Goal: Task Accomplishment & Management: Use online tool/utility

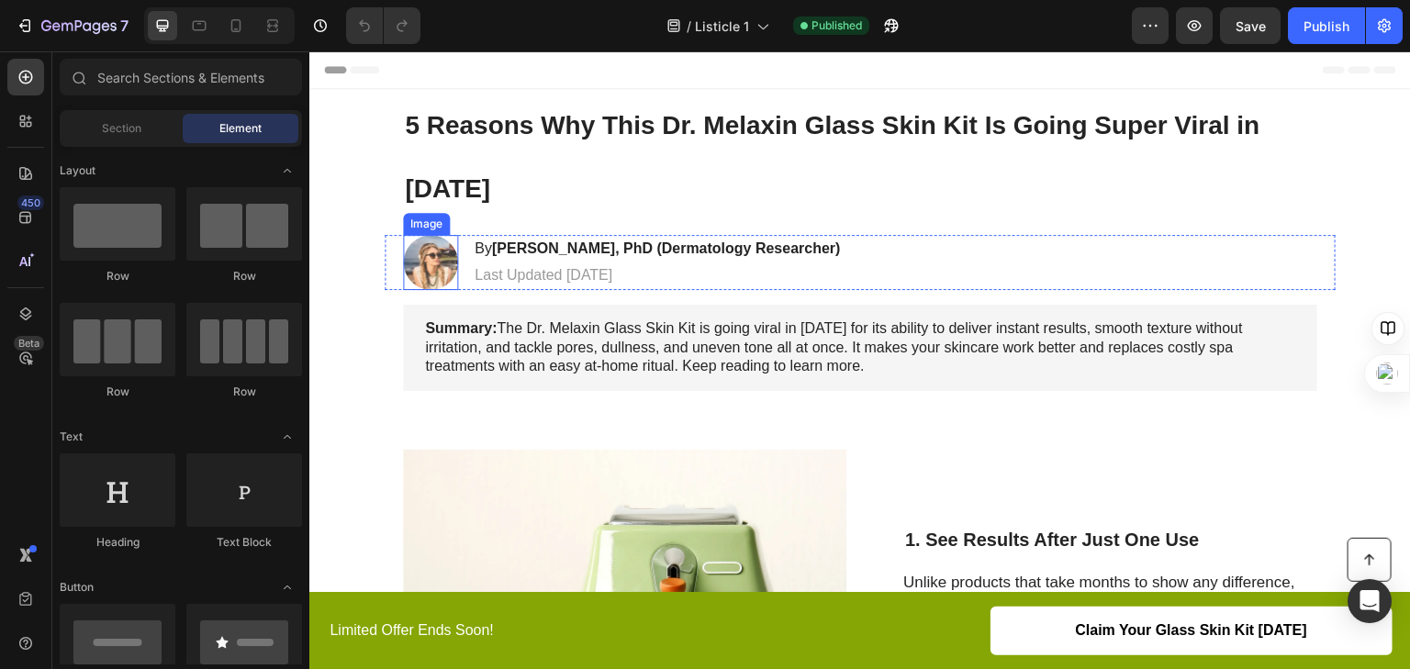
click at [424, 248] on img at bounding box center [430, 262] width 55 height 55
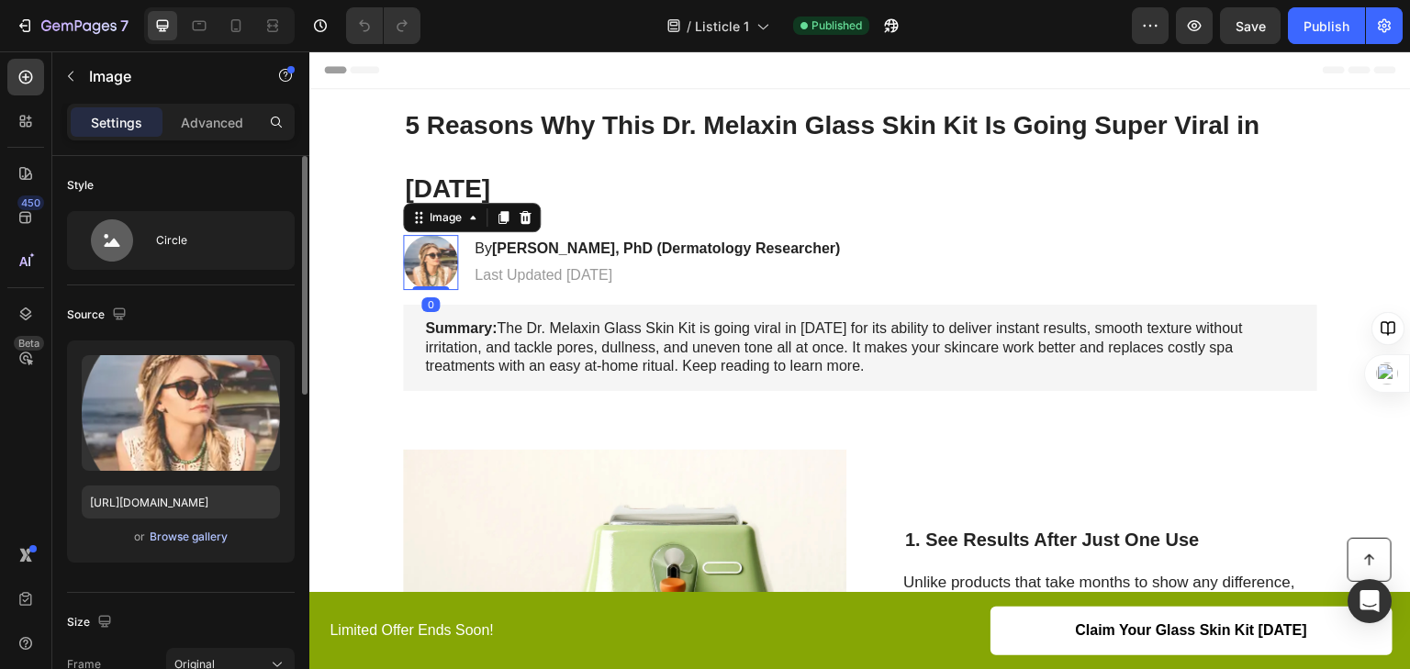
click at [180, 541] on div "Browse gallery" at bounding box center [189, 537] width 78 height 17
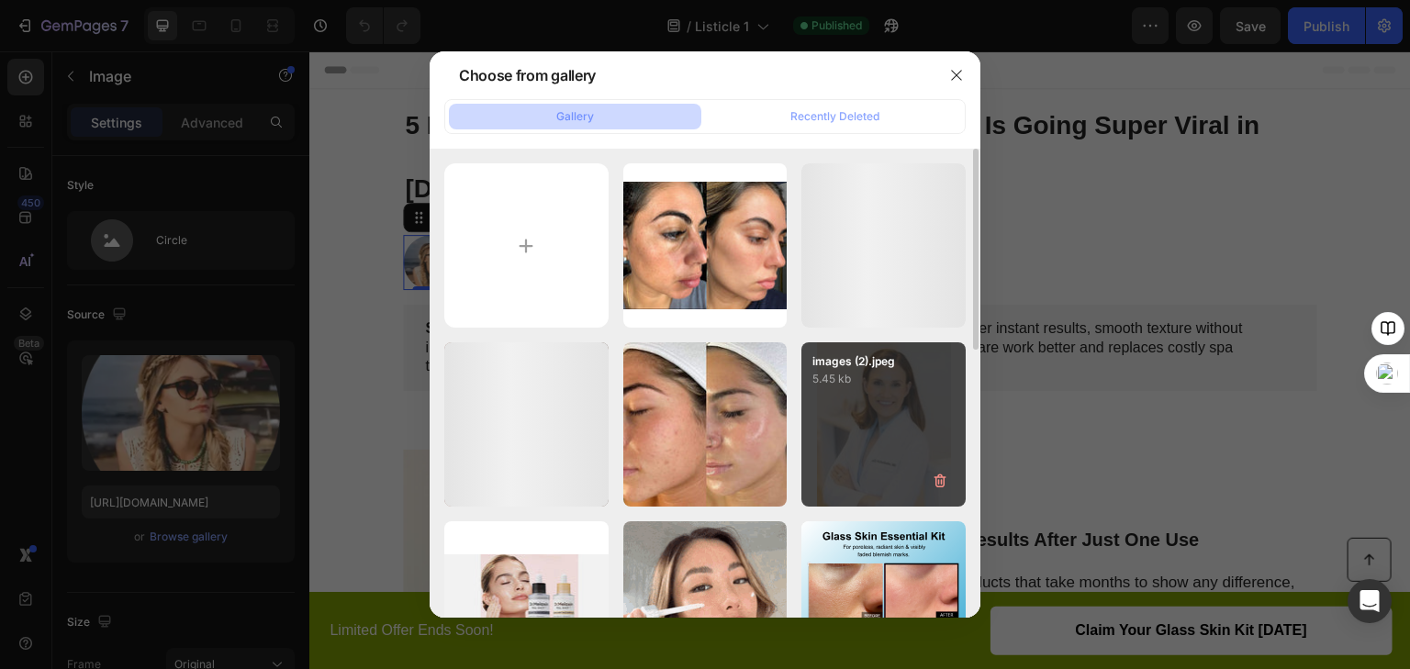
click at [889, 390] on div "images (2).jpeg 5.45 kb" at bounding box center [884, 424] width 164 height 164
type input "[URL][DOMAIN_NAME]"
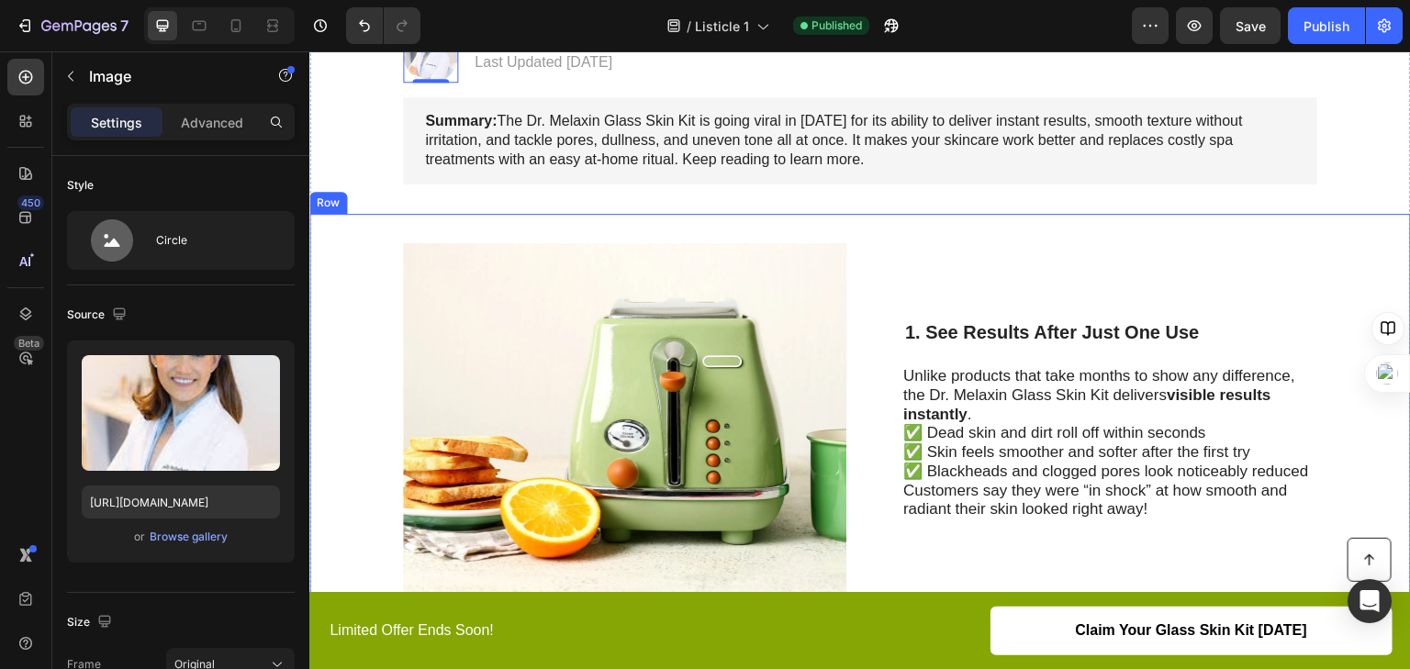
scroll to position [220, 0]
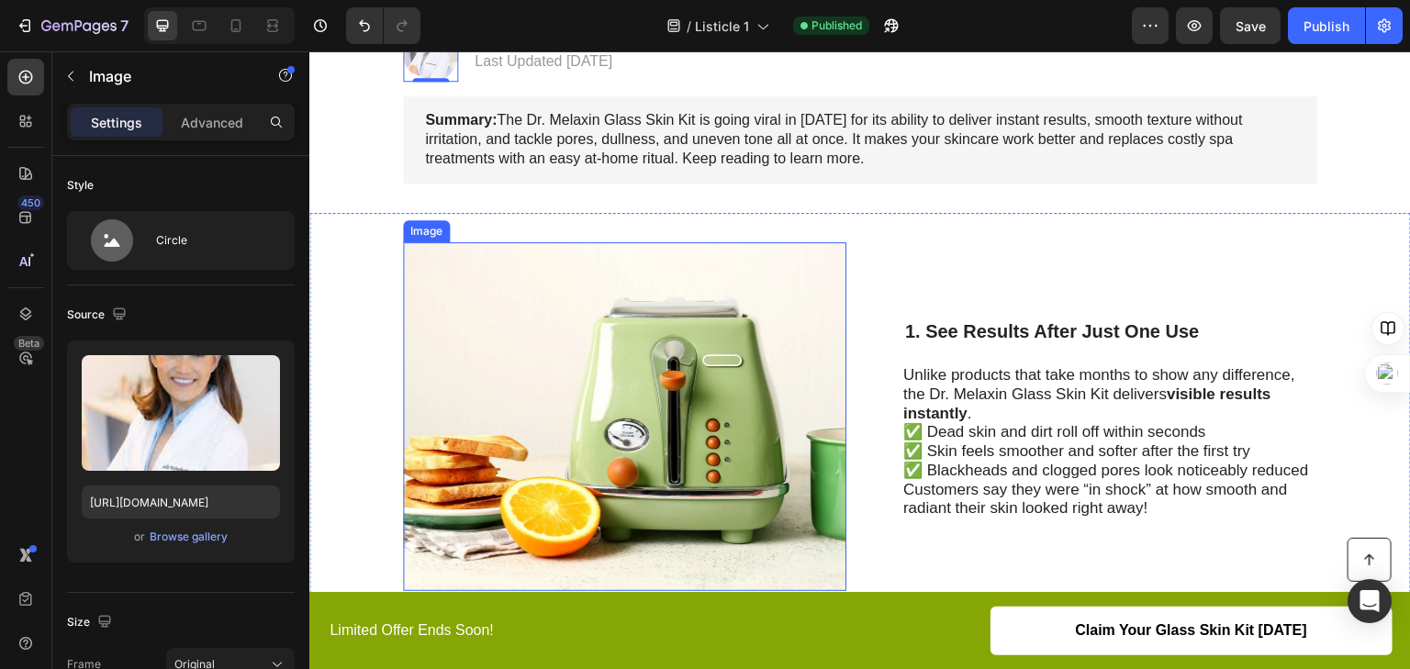
click at [699, 382] on img at bounding box center [624, 416] width 443 height 349
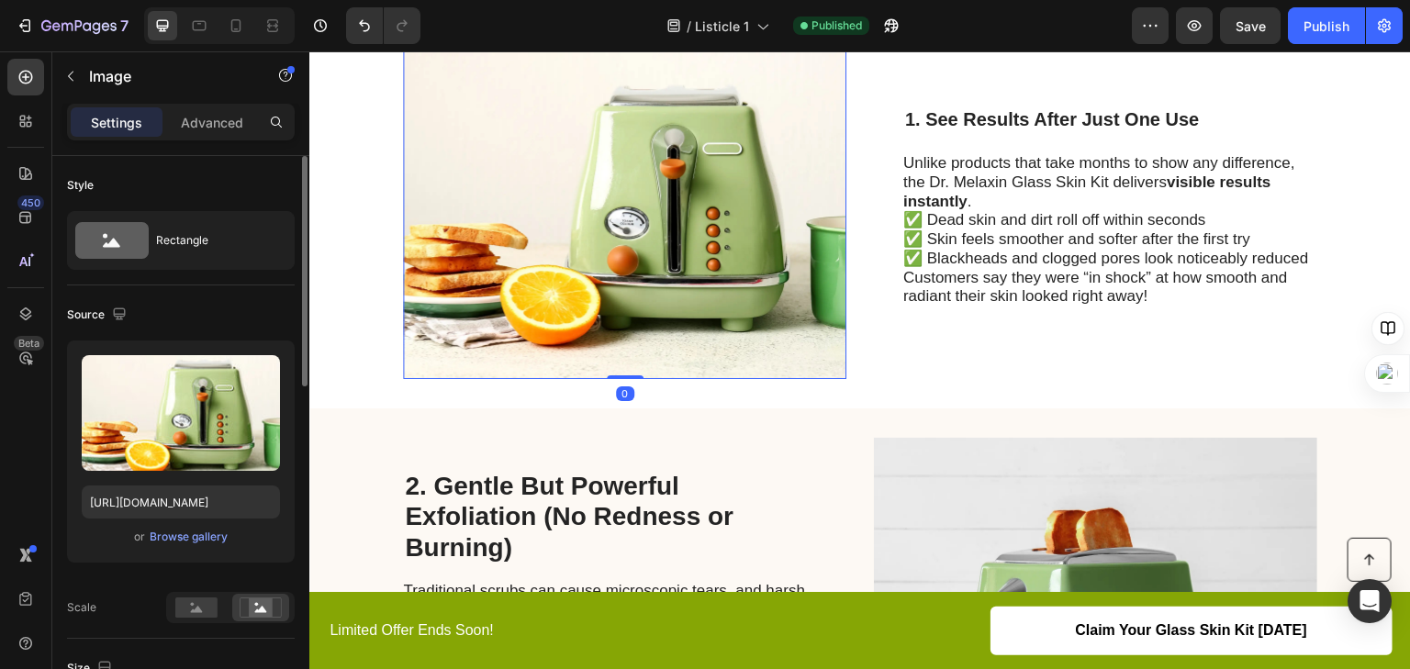
scroll to position [441, 0]
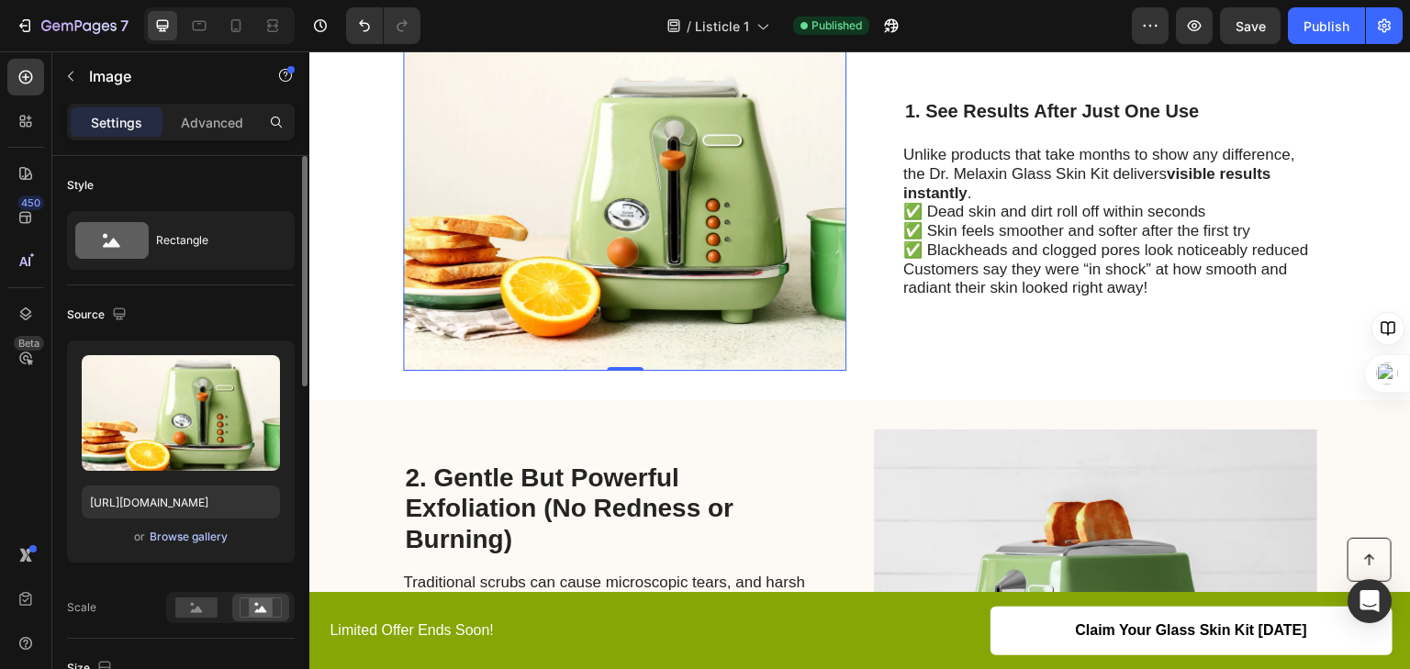
click at [217, 533] on div "Browse gallery" at bounding box center [189, 537] width 78 height 17
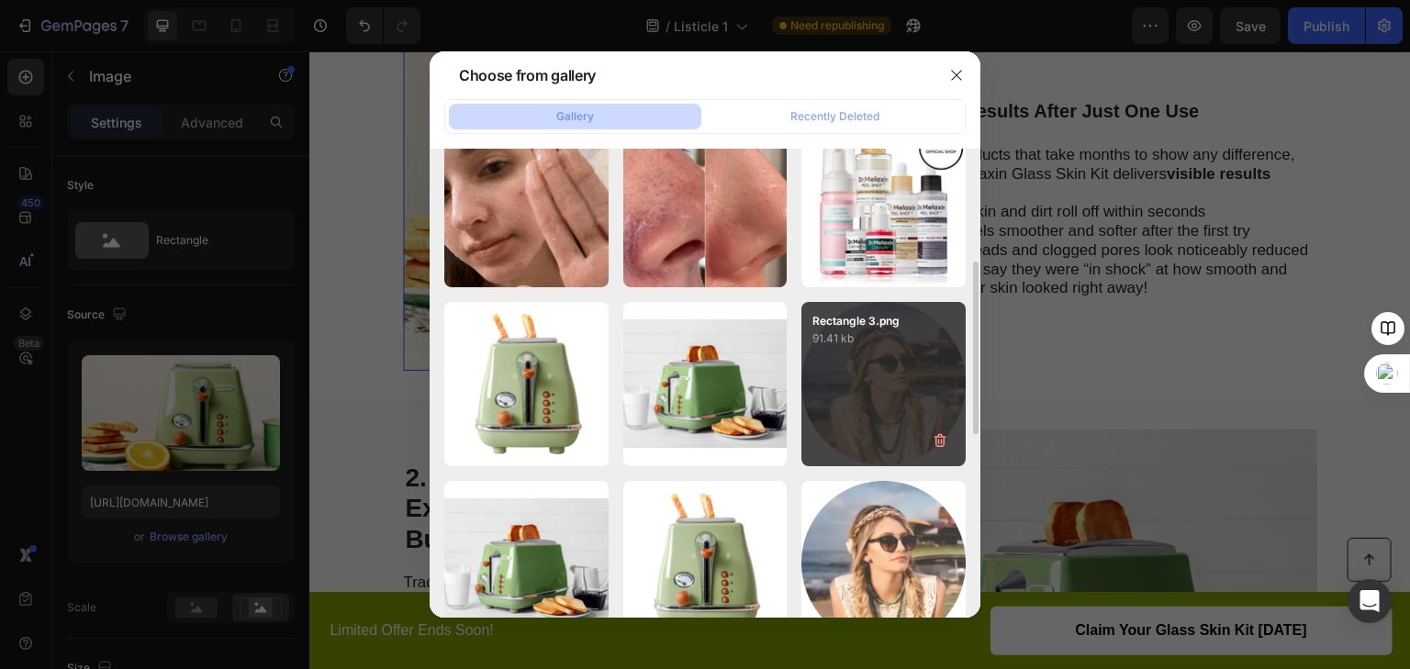
scroll to position [503, 0]
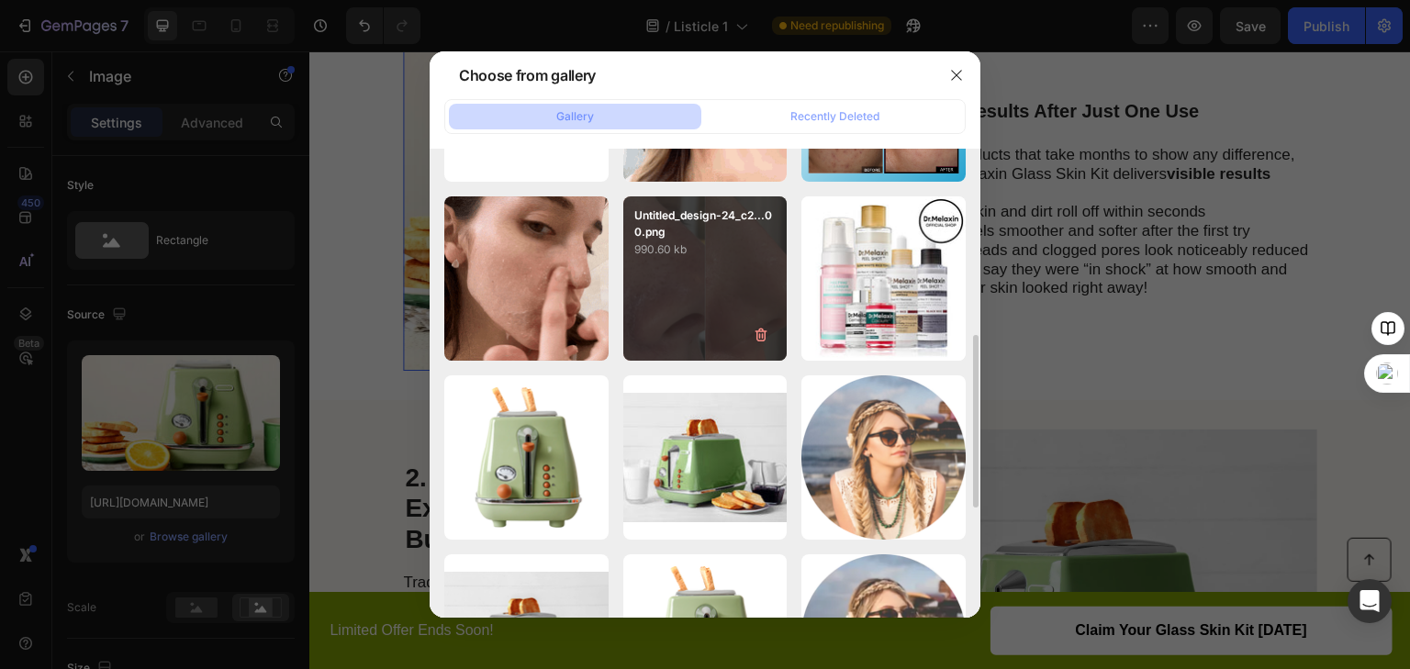
click at [771, 298] on div "Untitled_design-24_c2...00.png 990.60 kb" at bounding box center [705, 278] width 164 height 164
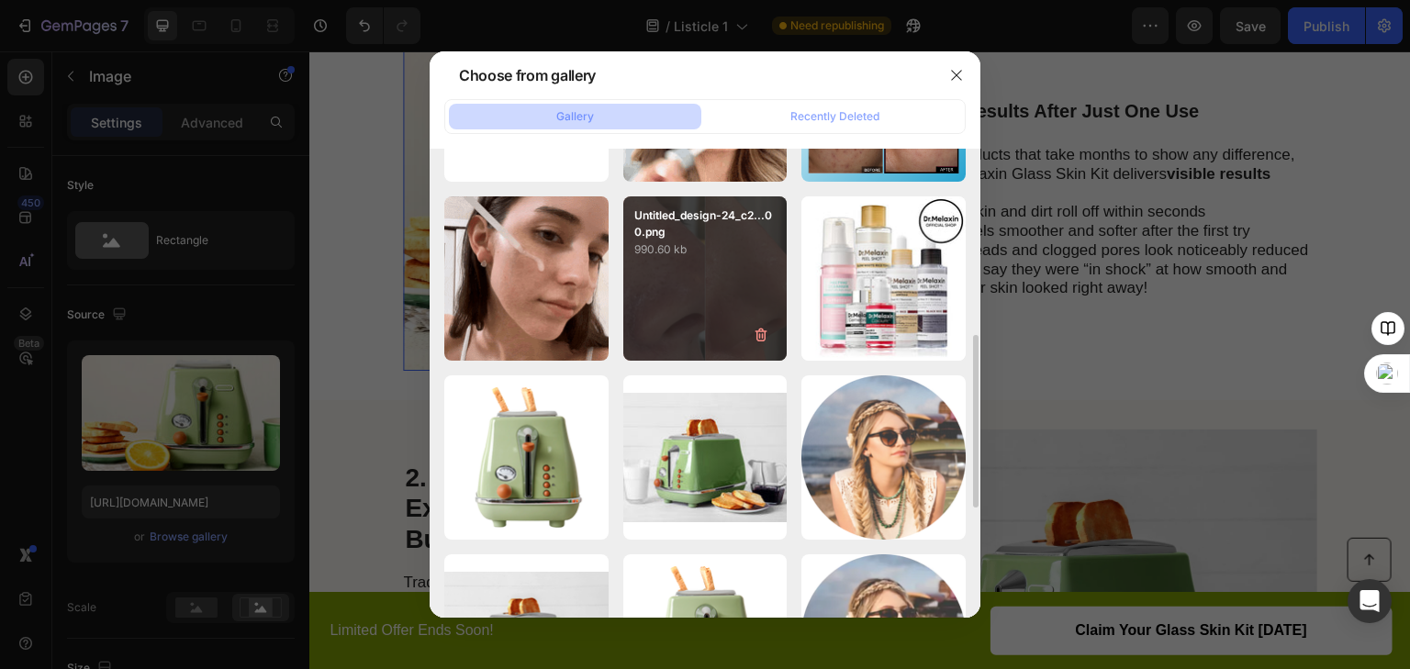
type input "[URL][DOMAIN_NAME]"
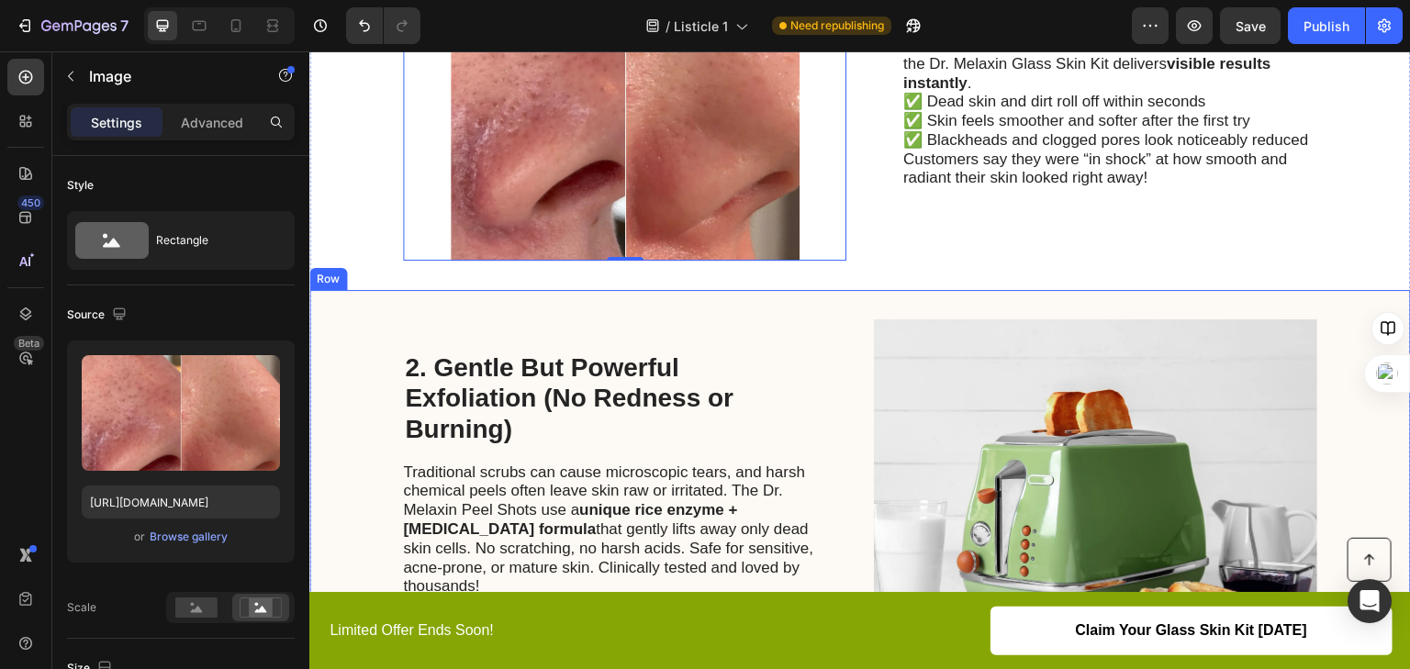
scroll to position [661, 0]
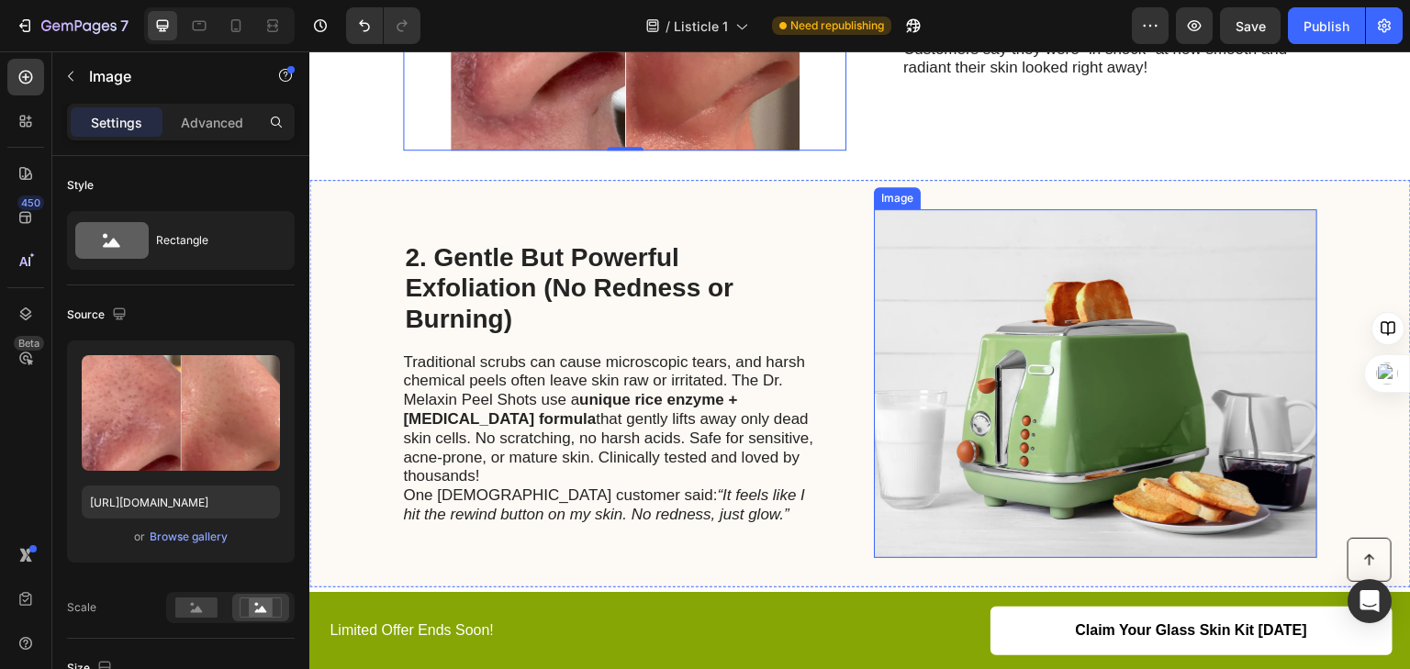
click at [1005, 329] on img at bounding box center [1095, 383] width 443 height 349
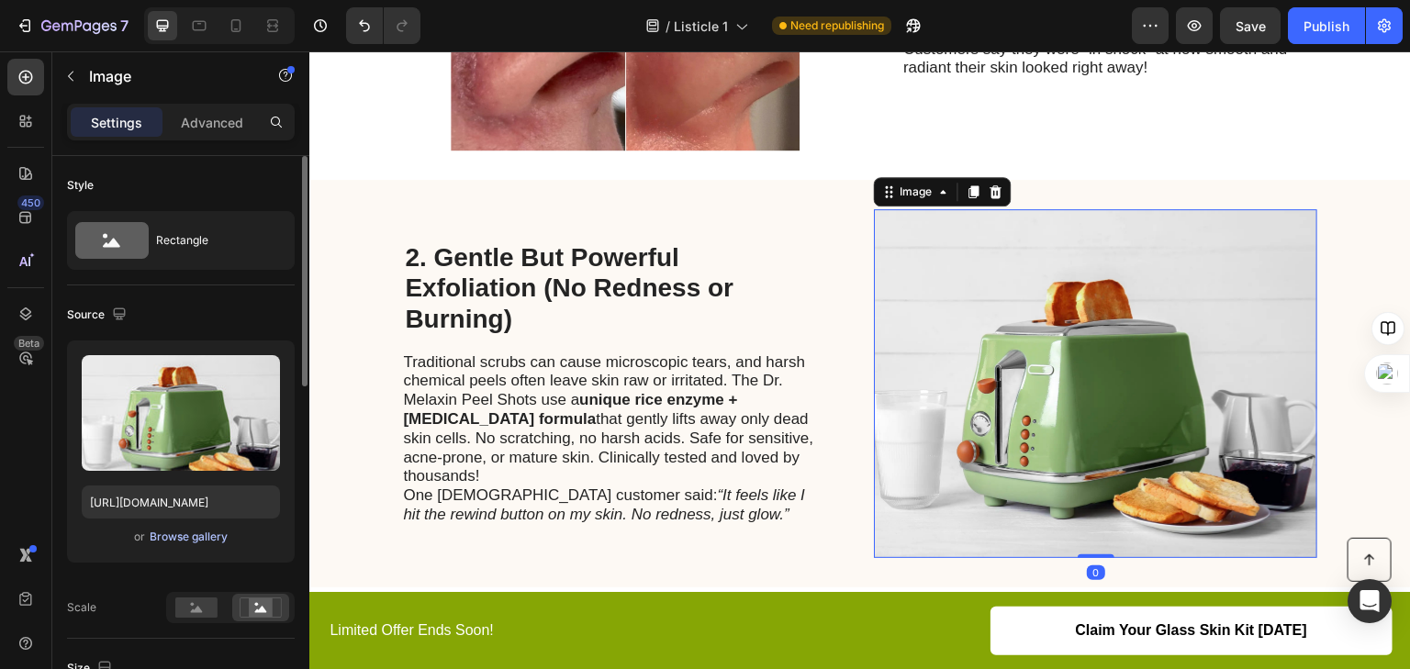
click at [205, 540] on div "Browse gallery" at bounding box center [189, 537] width 78 height 17
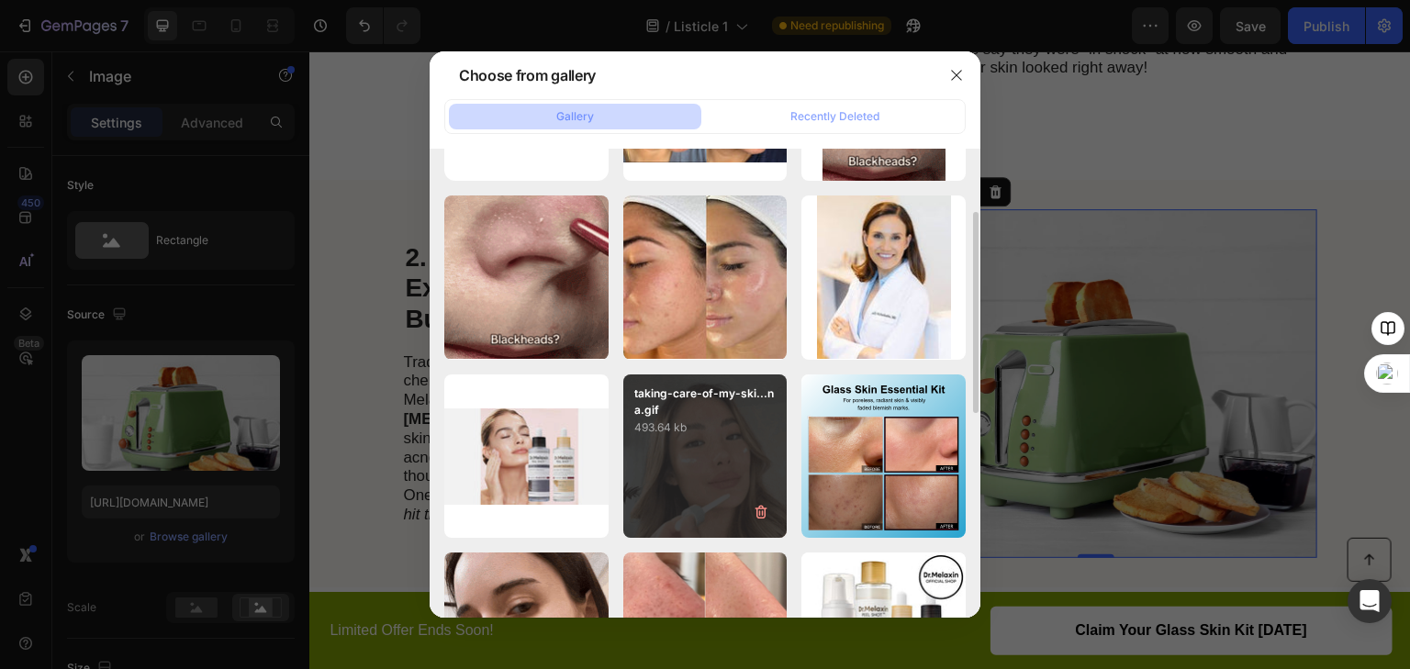
scroll to position [220, 0]
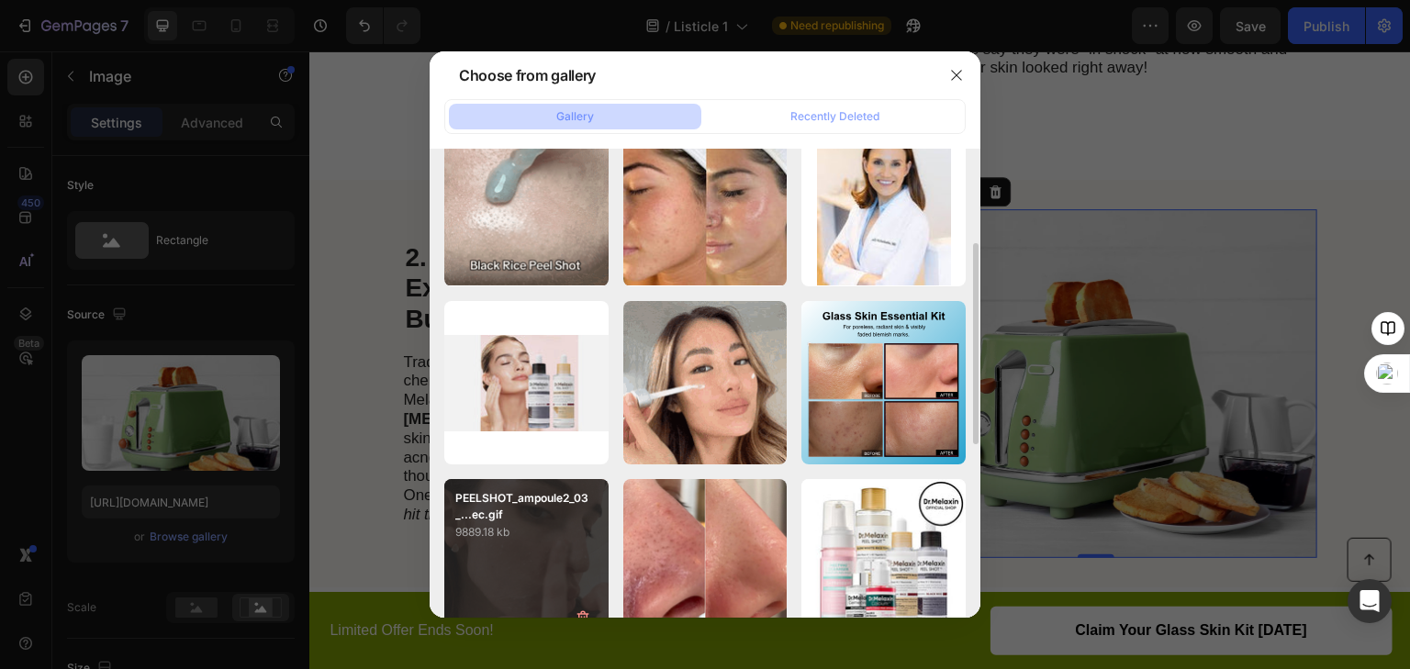
click at [572, 518] on p "PEELSHOT_ampoule2_03_...ec.gif" at bounding box center [526, 506] width 142 height 33
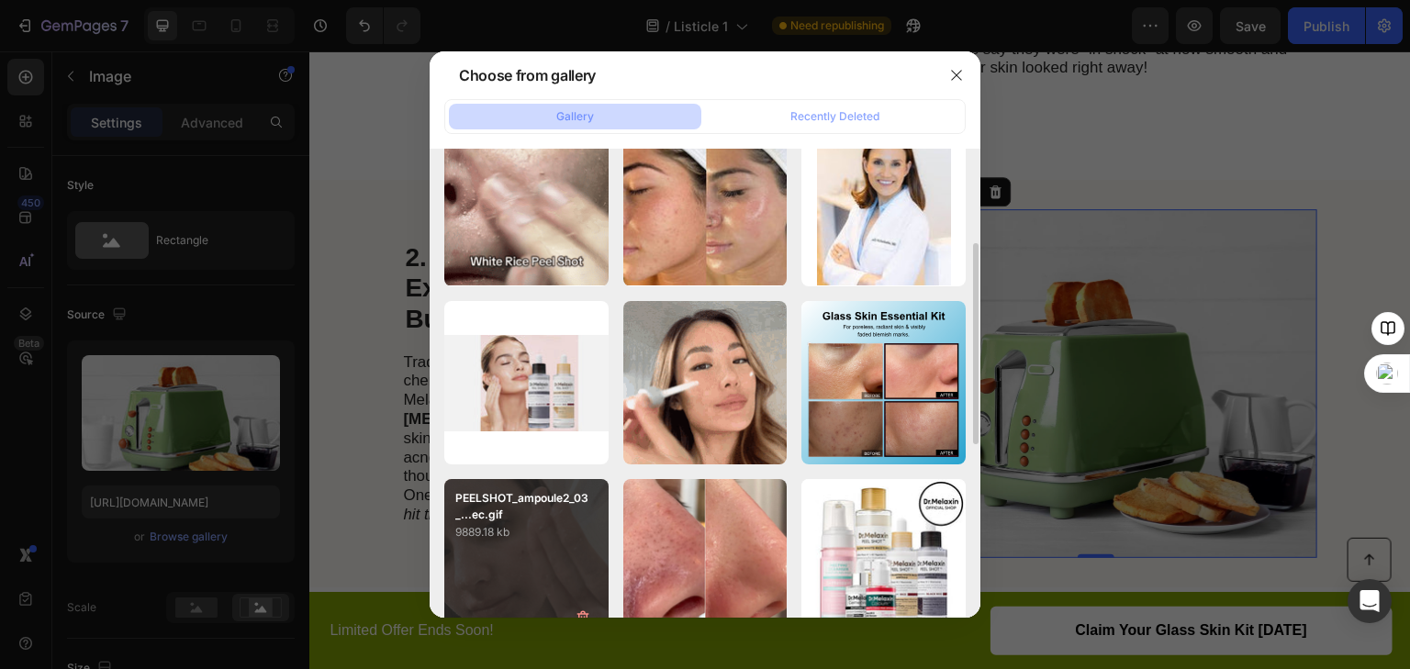
type input "[URL][DOMAIN_NAME]"
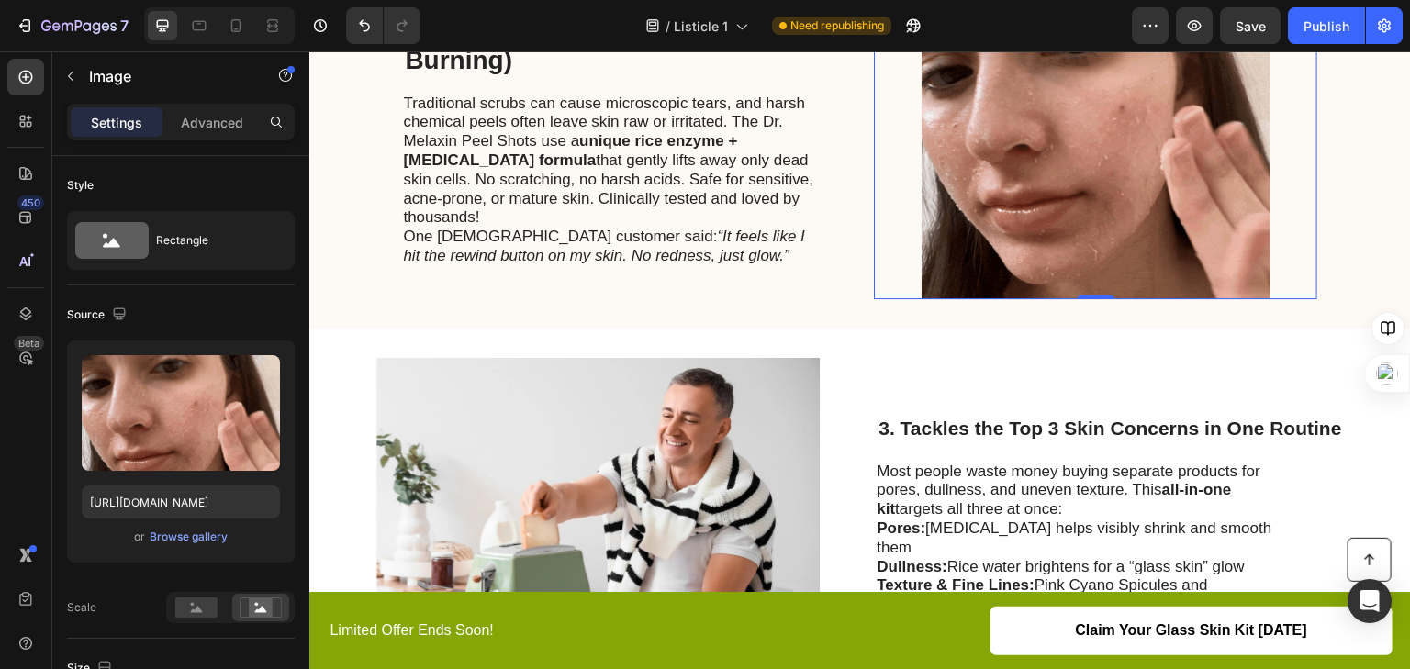
scroll to position [955, 0]
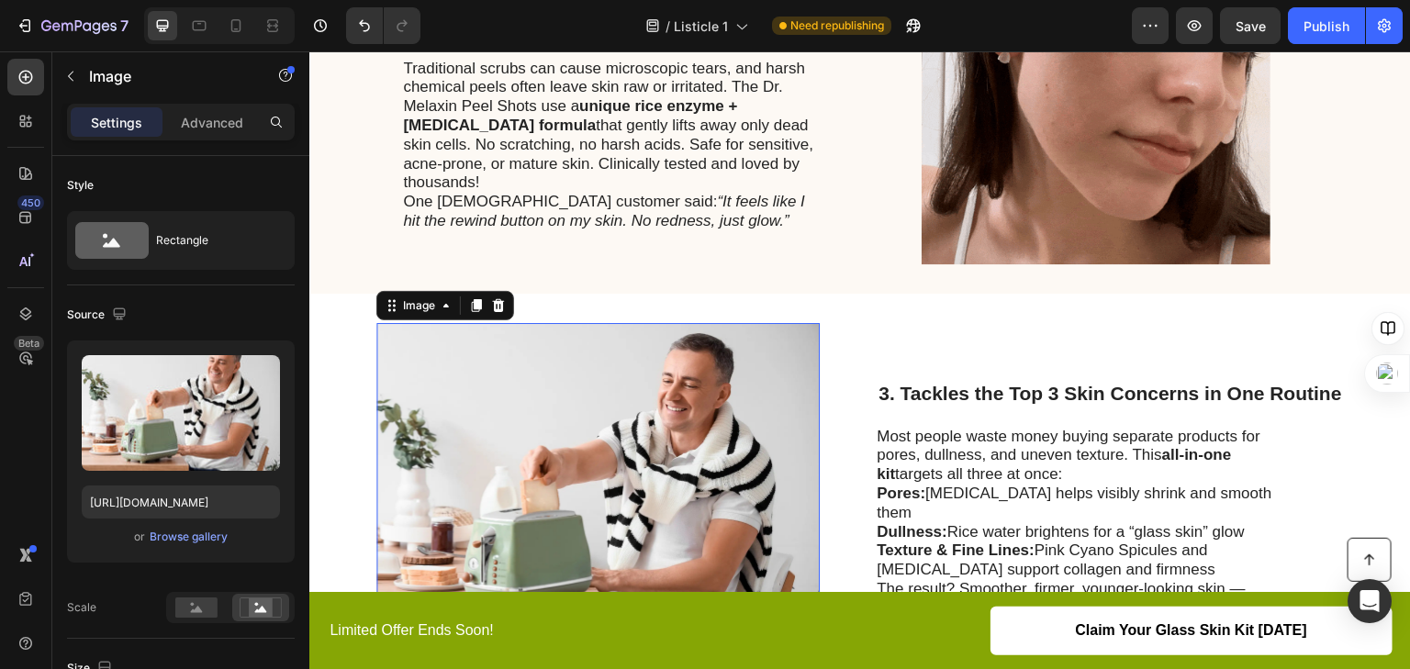
click at [669, 412] on img at bounding box center [597, 497] width 443 height 349
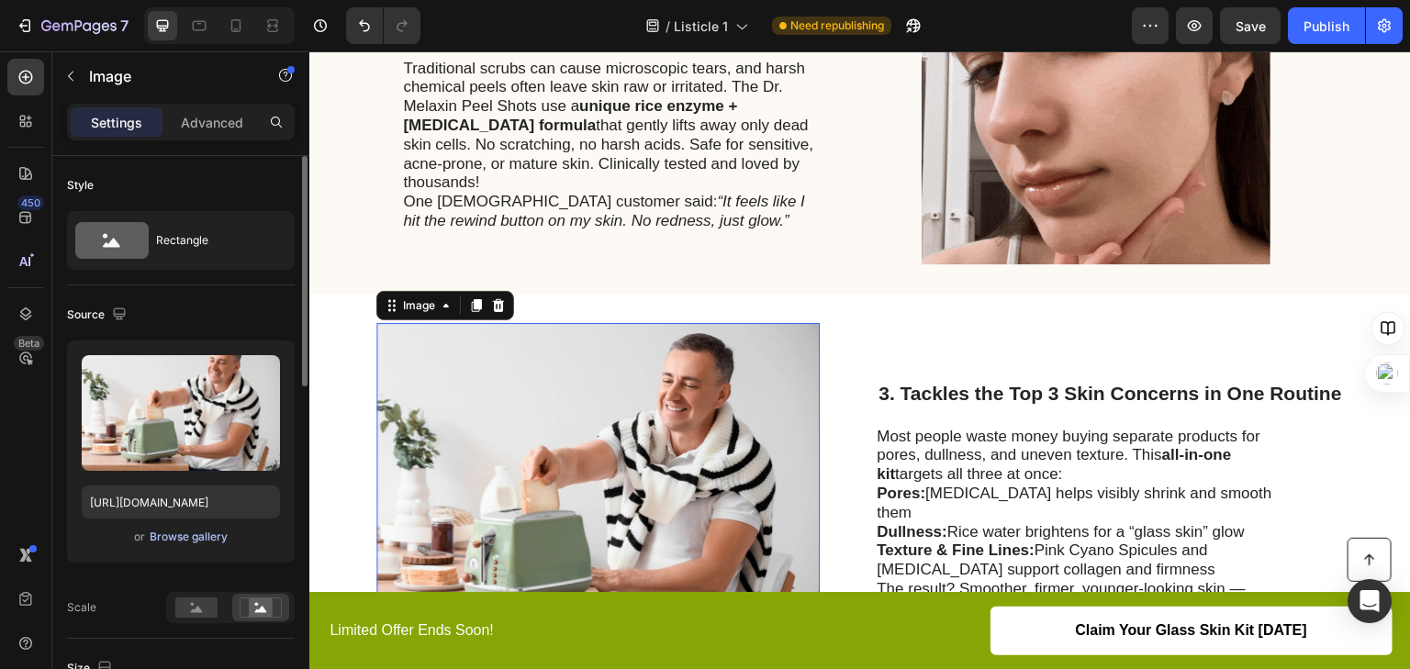
click at [185, 536] on div "Browse gallery" at bounding box center [189, 537] width 78 height 17
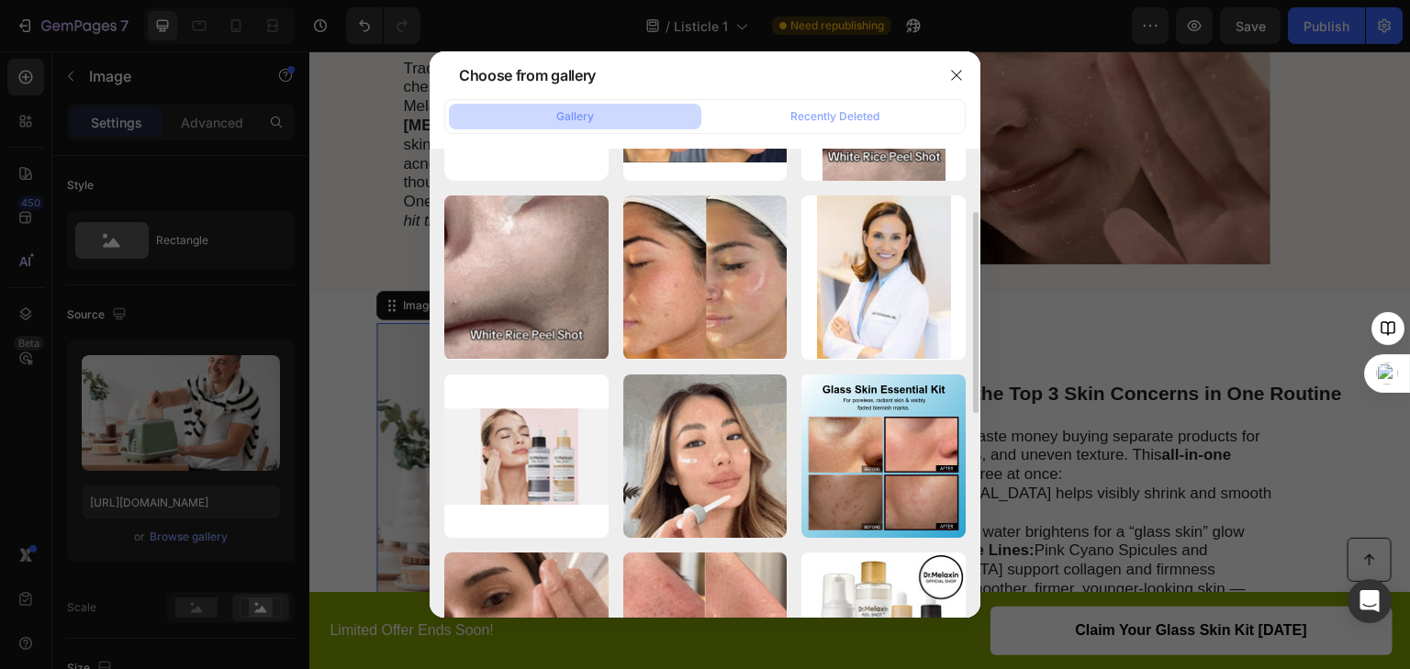
scroll to position [220, 0]
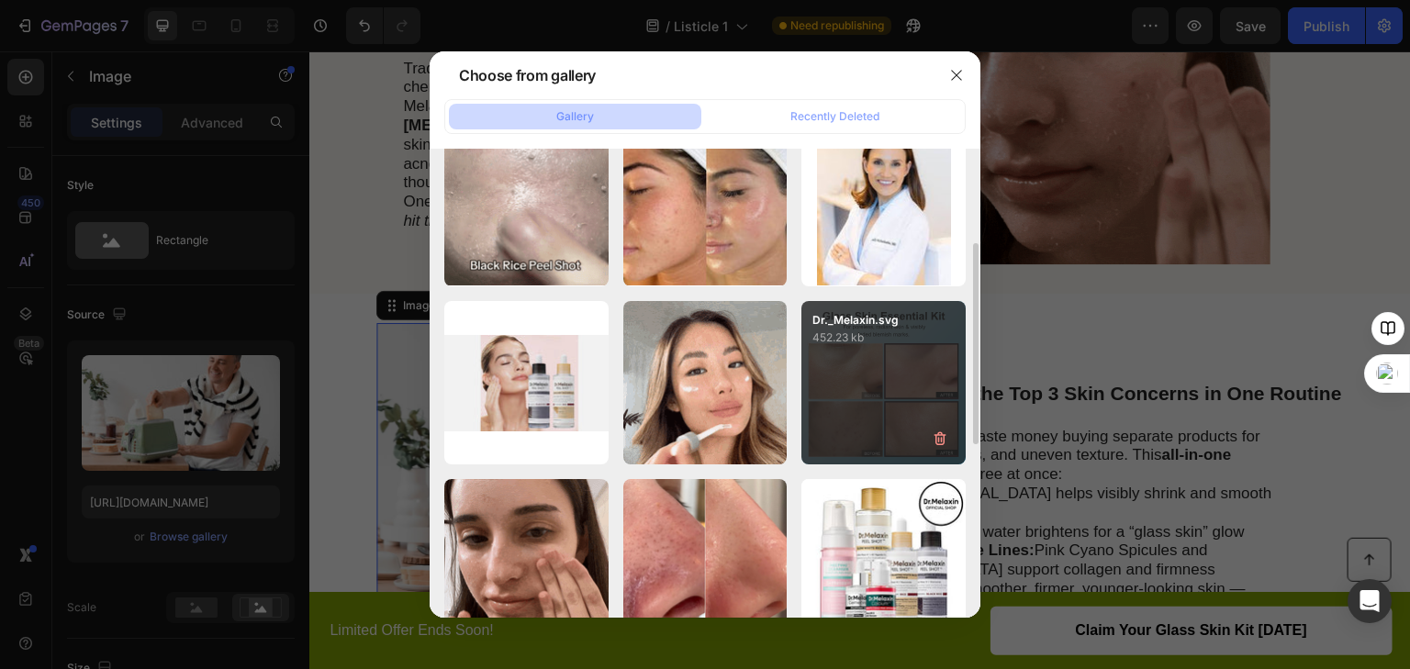
click at [876, 357] on div "Dr._Melaxin.svg 452.23 kb" at bounding box center [884, 383] width 164 height 164
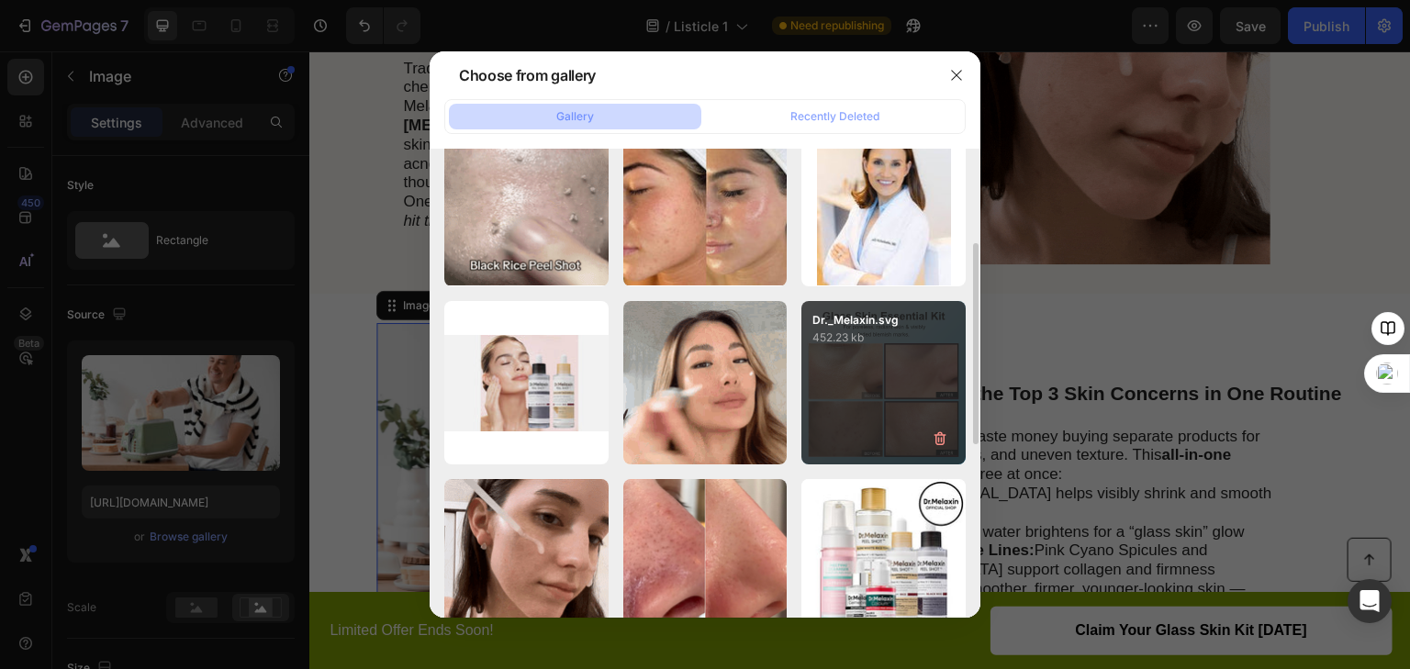
type input "[URL][DOMAIN_NAME]"
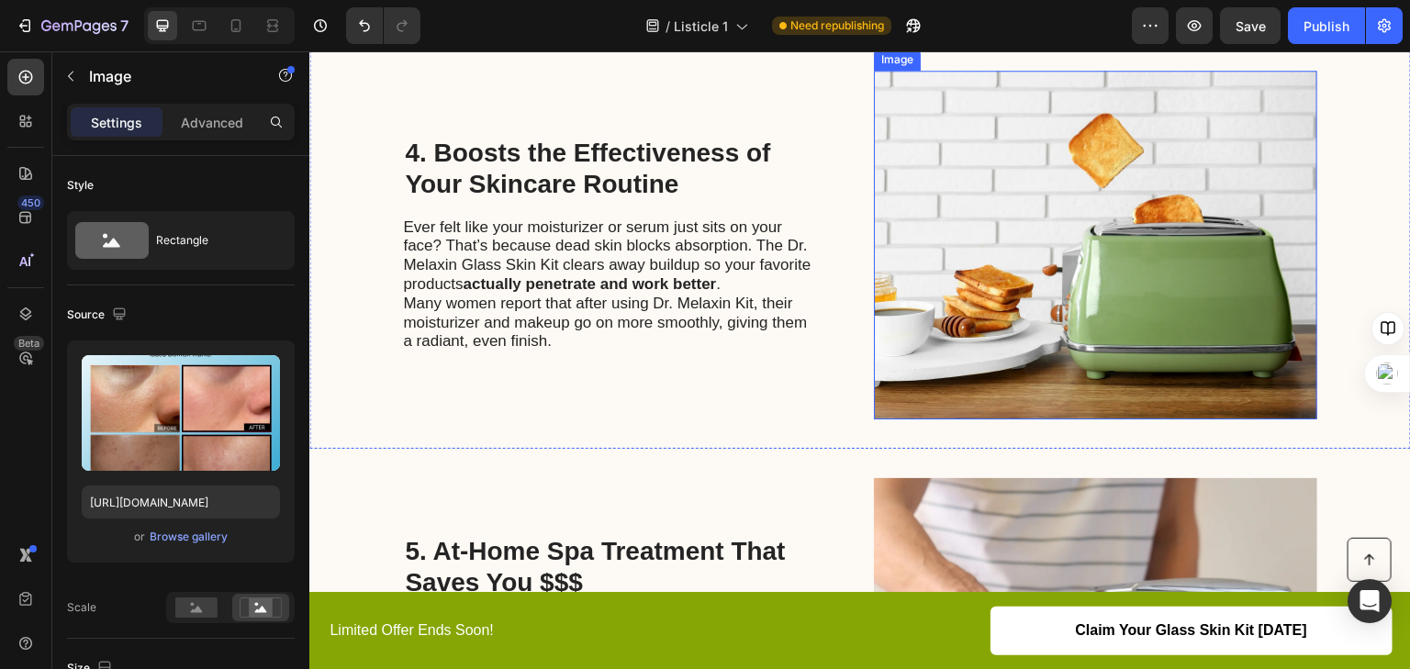
scroll to position [1616, 0]
click at [939, 261] on img at bounding box center [1095, 244] width 443 height 349
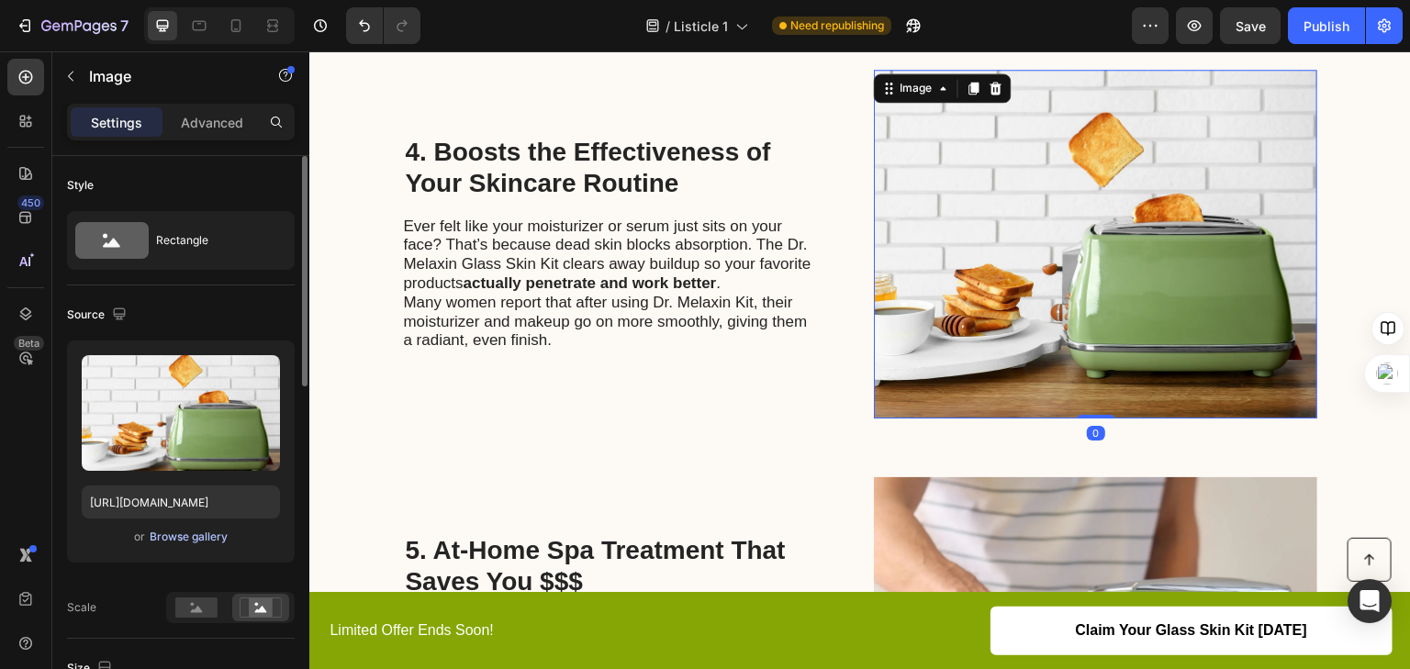
click at [213, 530] on div "Browse gallery" at bounding box center [189, 537] width 78 height 17
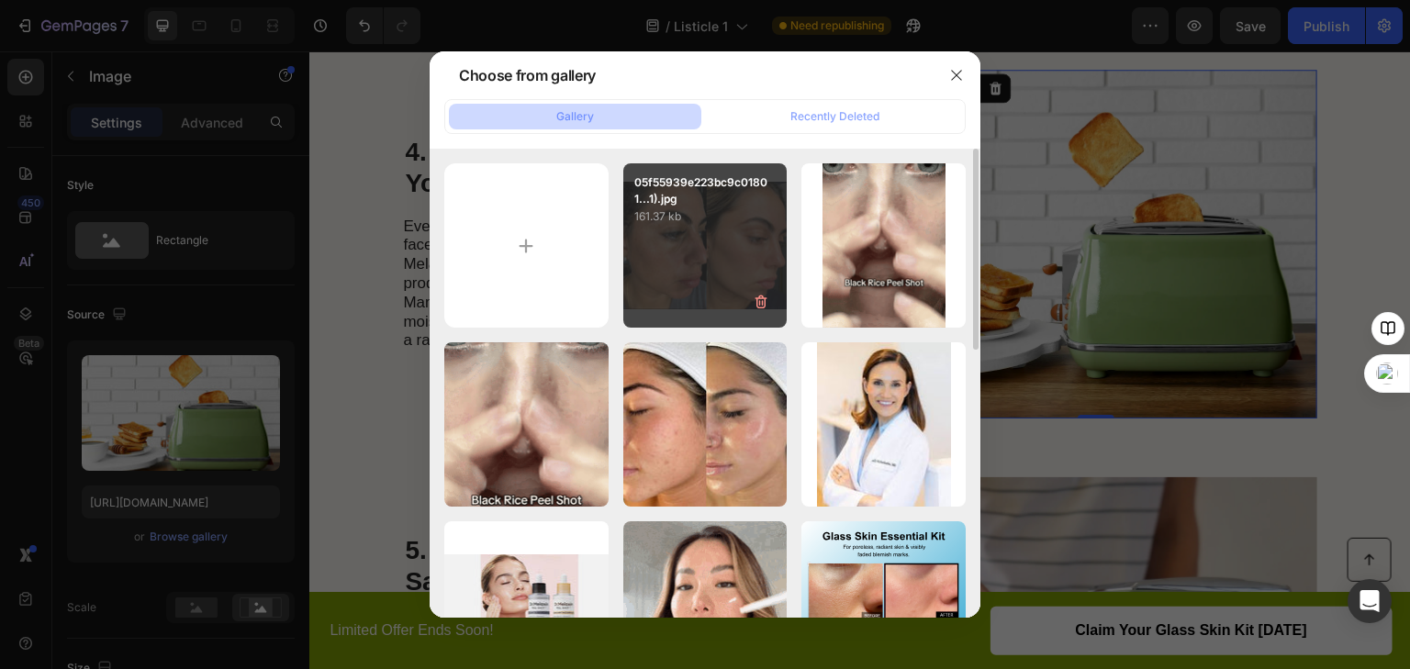
click at [752, 228] on div "05f55939e223bc9c01801...1).jpg 161.37 kb" at bounding box center [705, 245] width 164 height 164
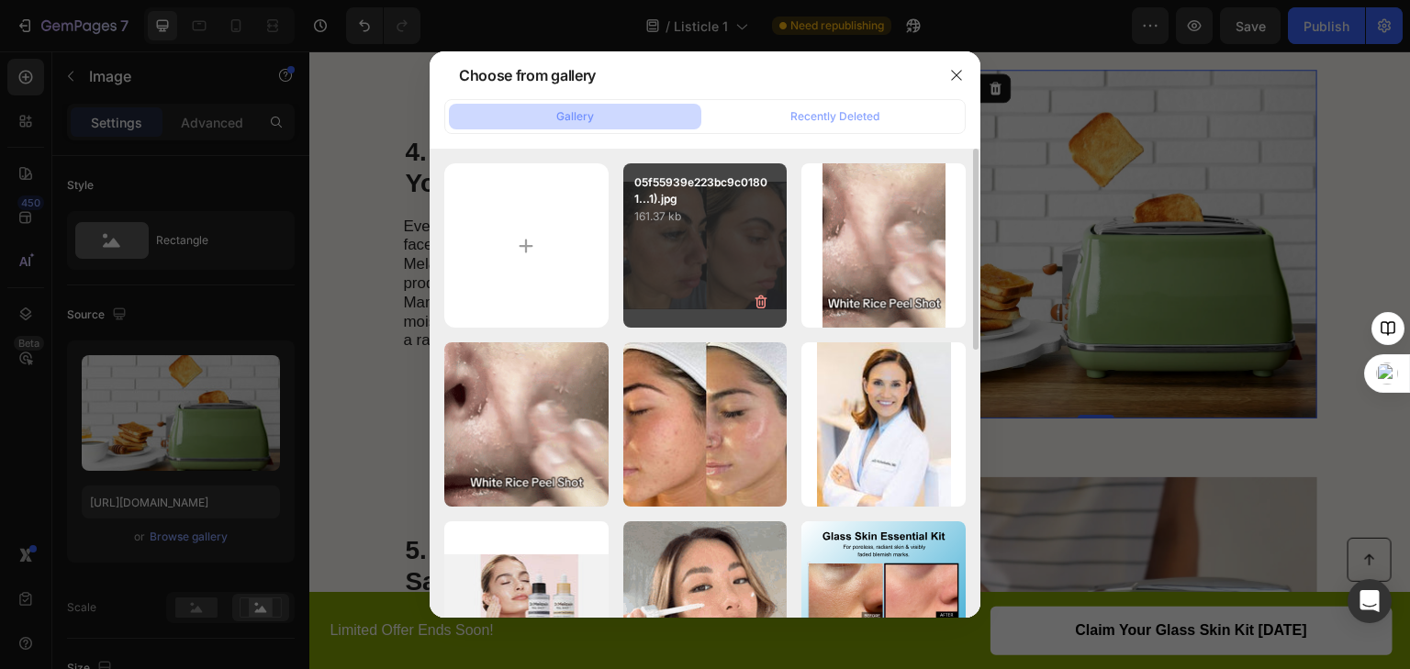
type input "[URL][DOMAIN_NAME]"
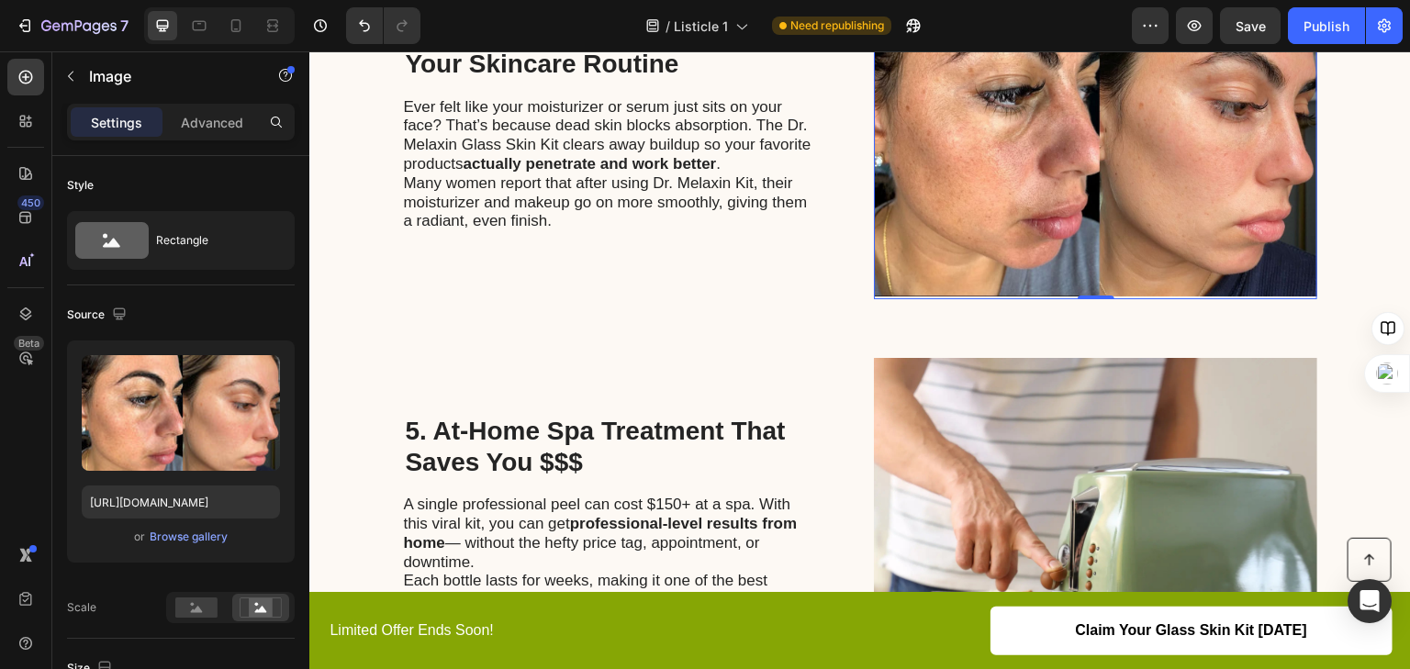
scroll to position [1910, 0]
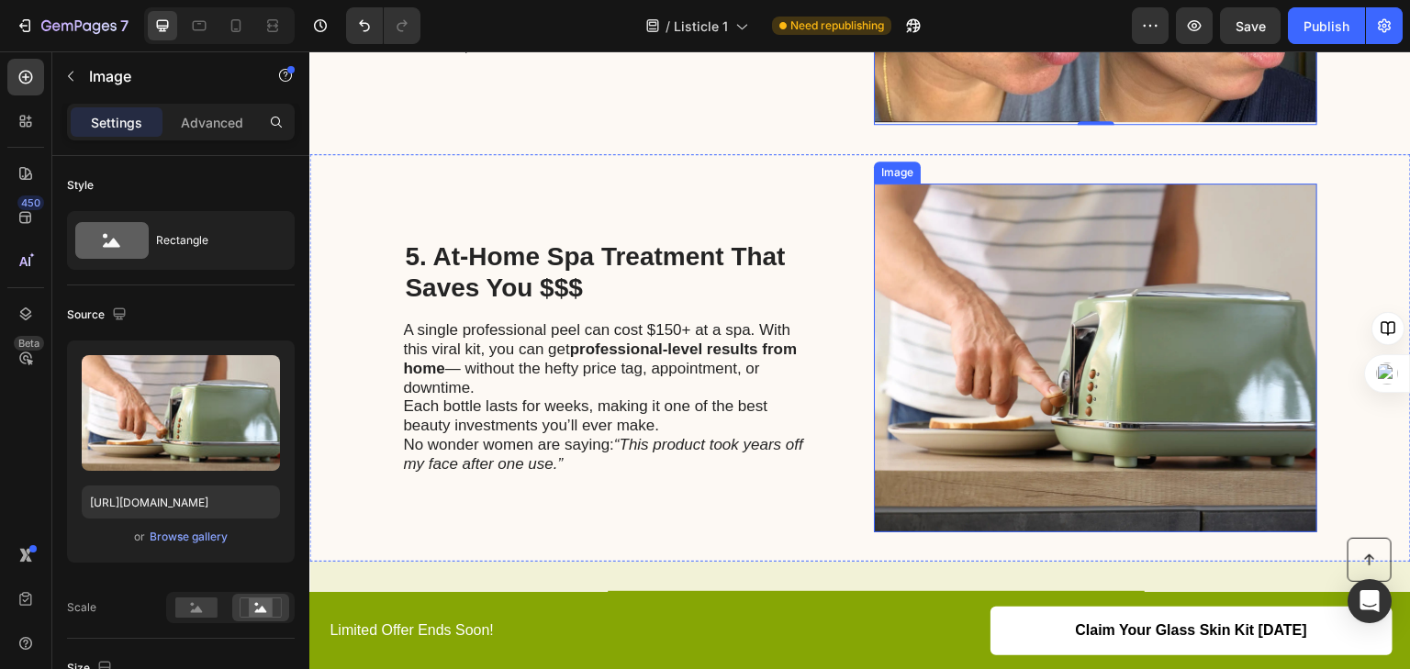
click at [1064, 308] on img at bounding box center [1095, 358] width 443 height 349
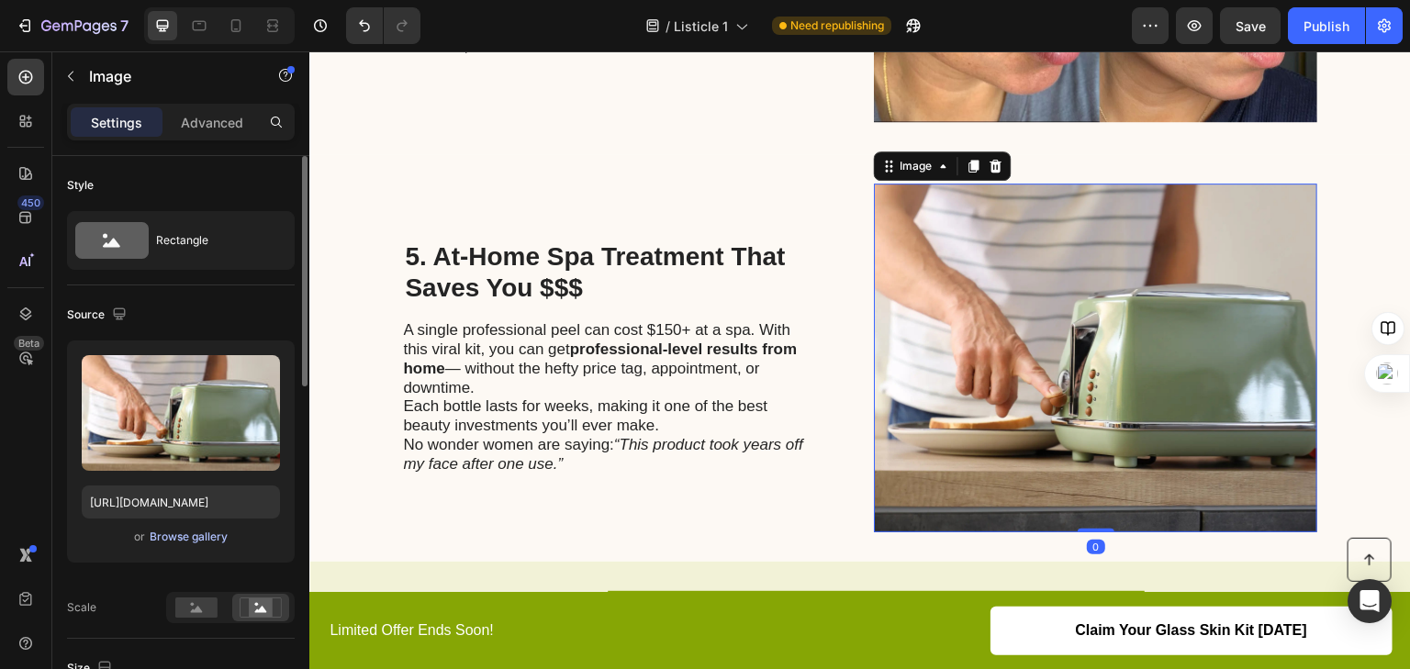
click at [210, 537] on div "Browse gallery" at bounding box center [189, 537] width 78 height 17
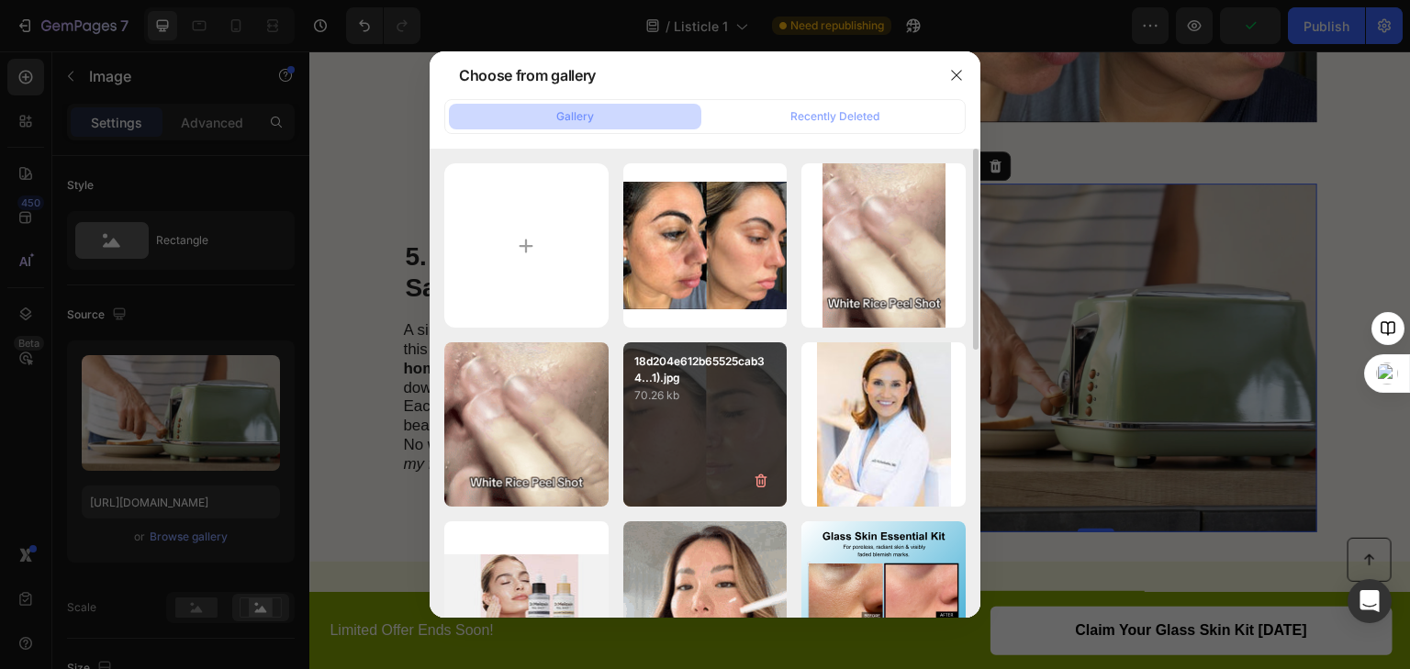
click at [761, 416] on div "18d204e612b65525cab34...1).jpg 70.26 kb" at bounding box center [705, 424] width 164 height 164
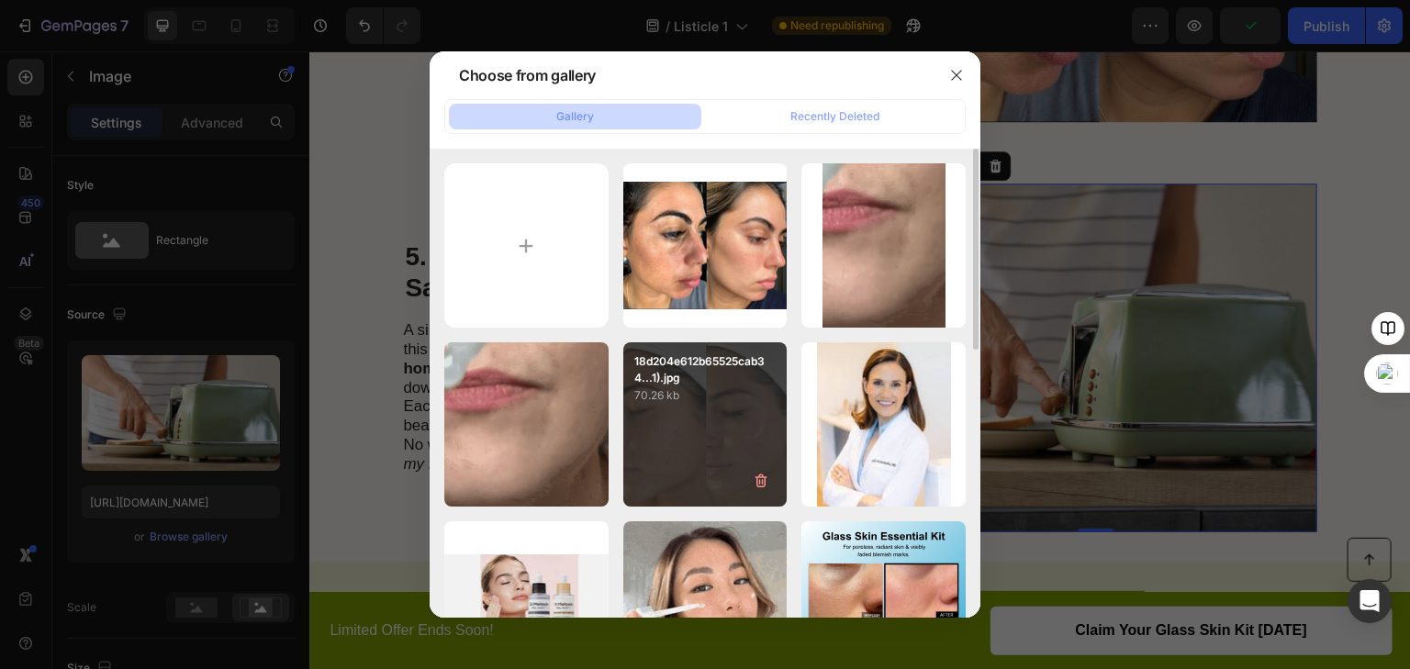
type input "[URL][DOMAIN_NAME]"
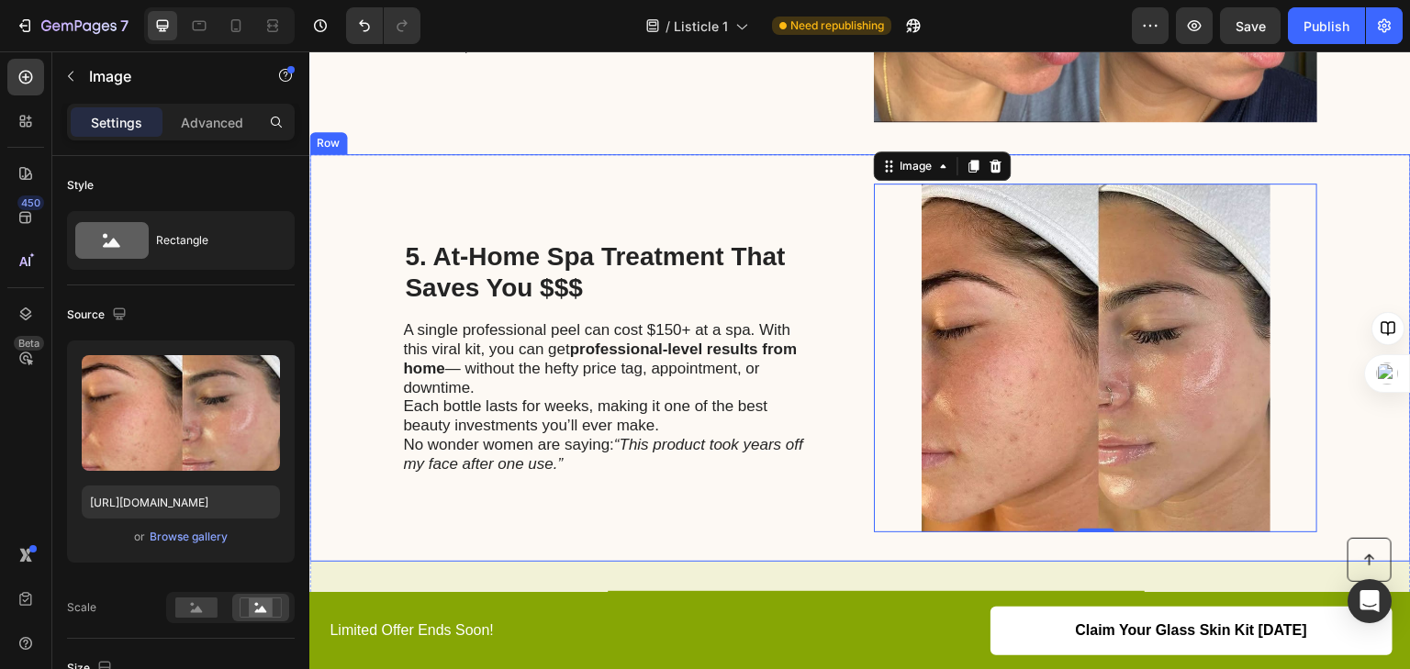
click at [811, 197] on div "5. At-Home Spa Treatment That Saves You $$$ Heading A single professional peel …" at bounding box center [610, 358] width 414 height 349
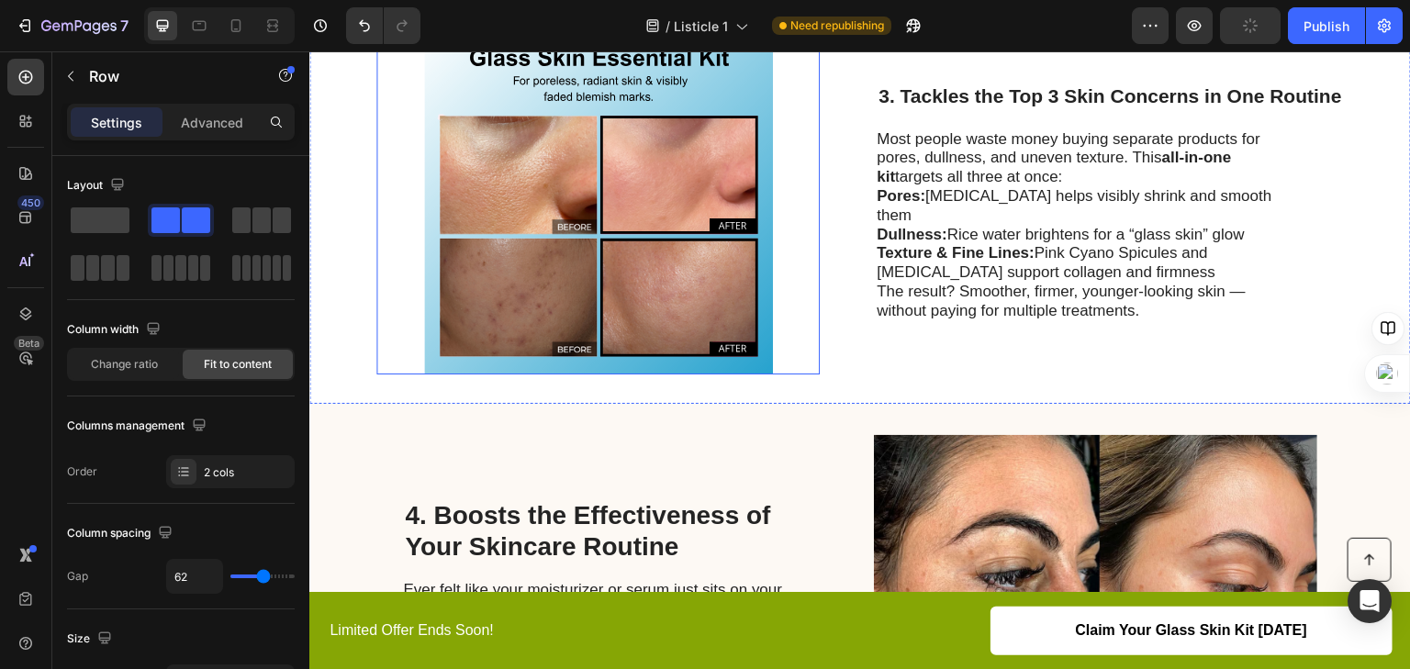
scroll to position [1249, 0]
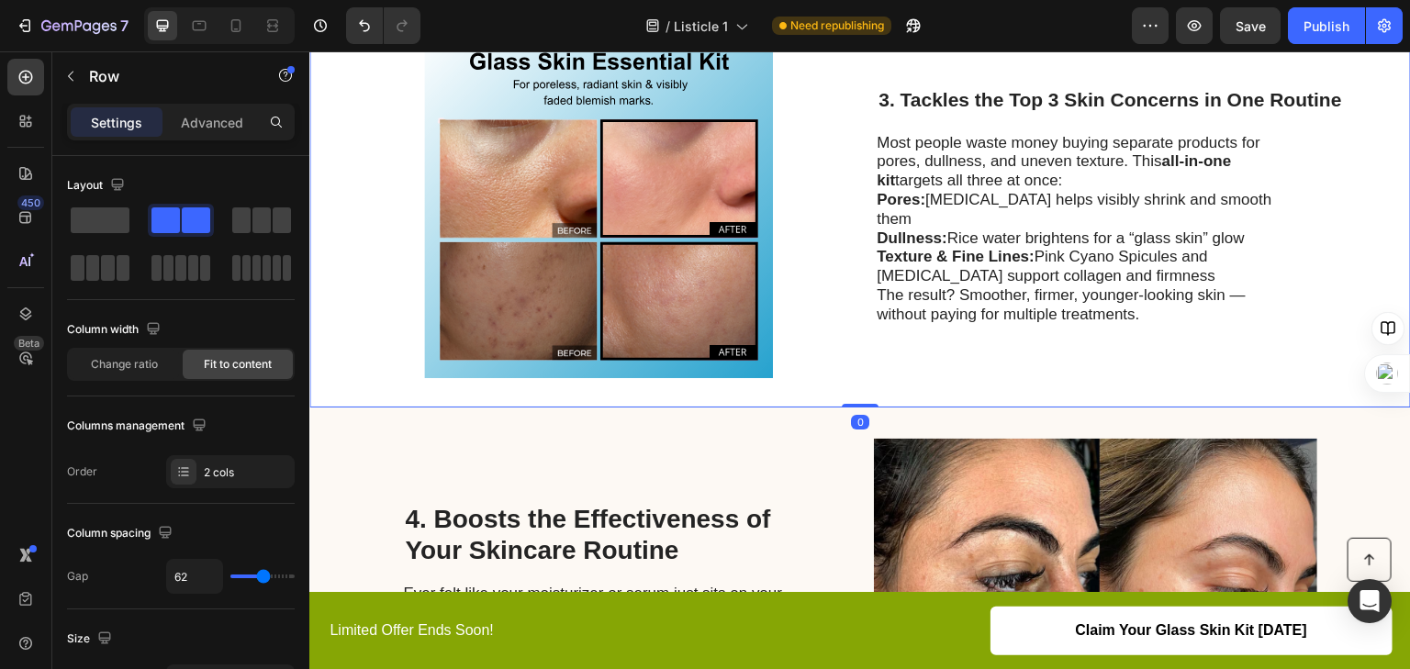
click at [829, 354] on div "Image 3. Tackles the Top 3 Skin Concerns in One Routine Heading Most people was…" at bounding box center [860, 204] width 1102 height 408
click at [786, 302] on img at bounding box center [597, 203] width 443 height 349
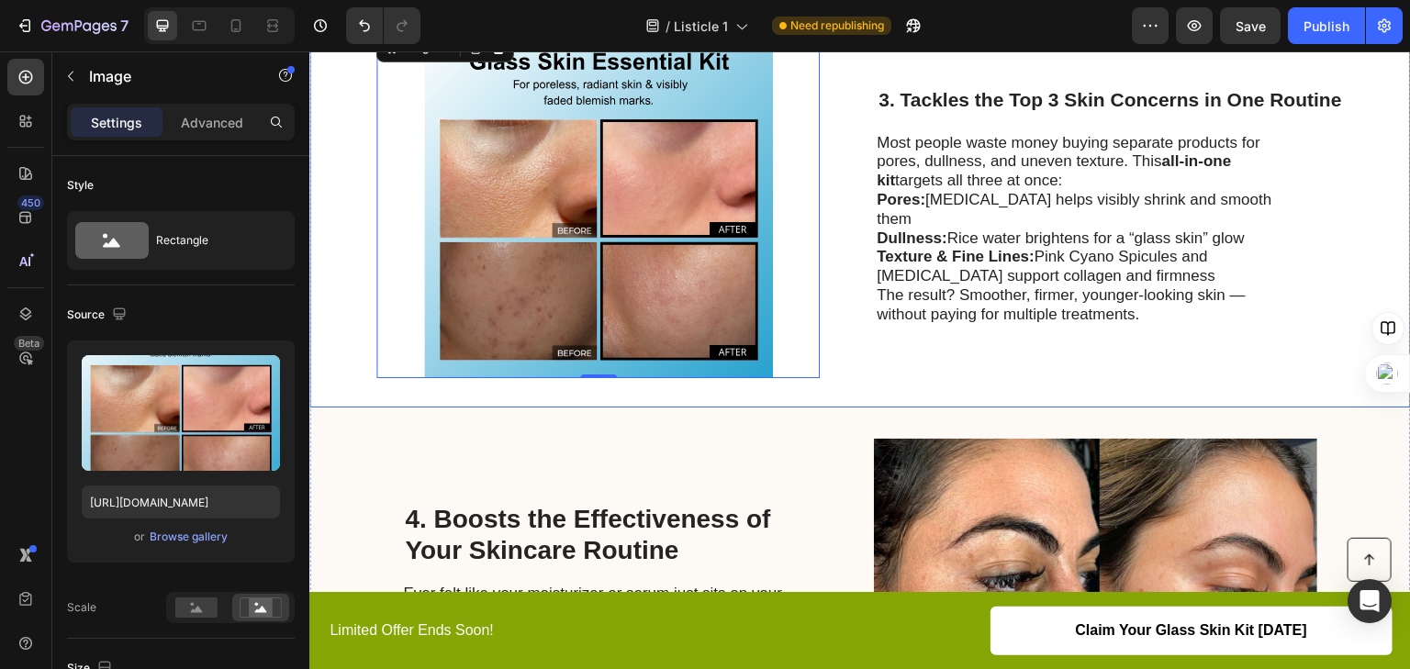
click at [863, 320] on div "Image 0 3. Tackles the Top 3 Skin Concerns in One Routine Heading Most people w…" at bounding box center [860, 204] width 1102 height 408
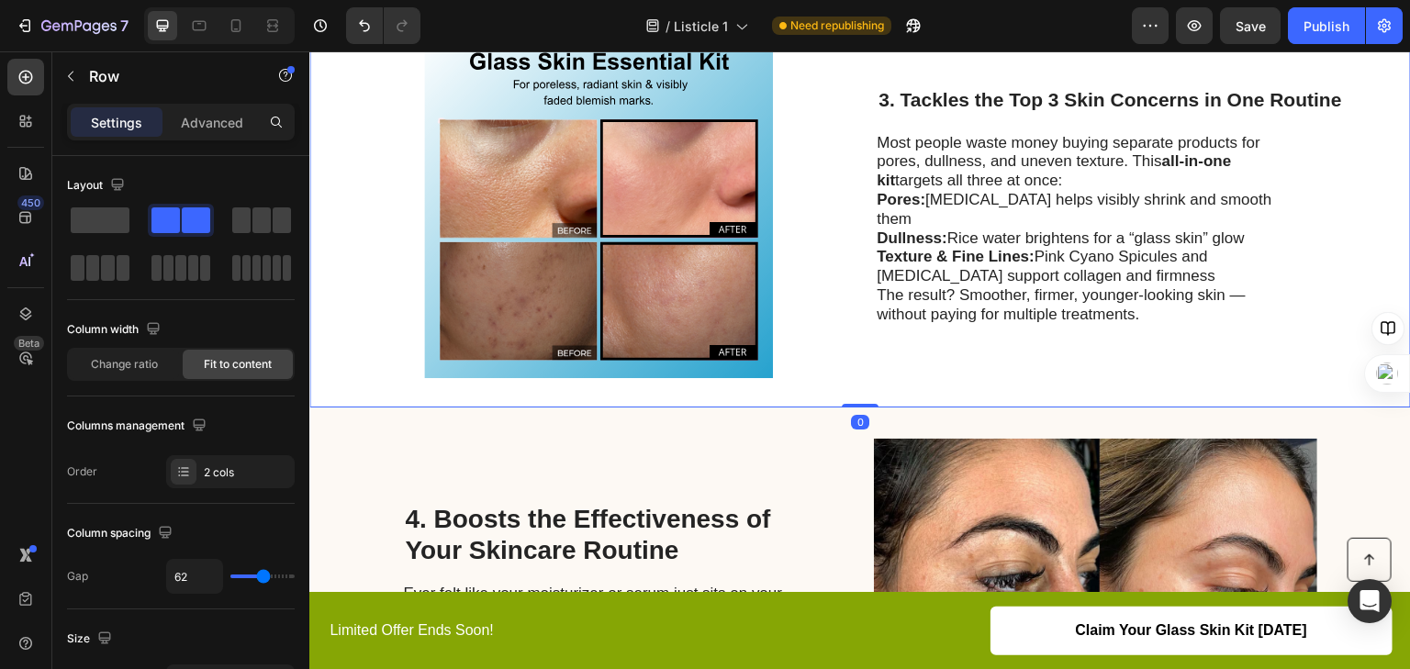
click at [795, 293] on img at bounding box center [597, 203] width 443 height 349
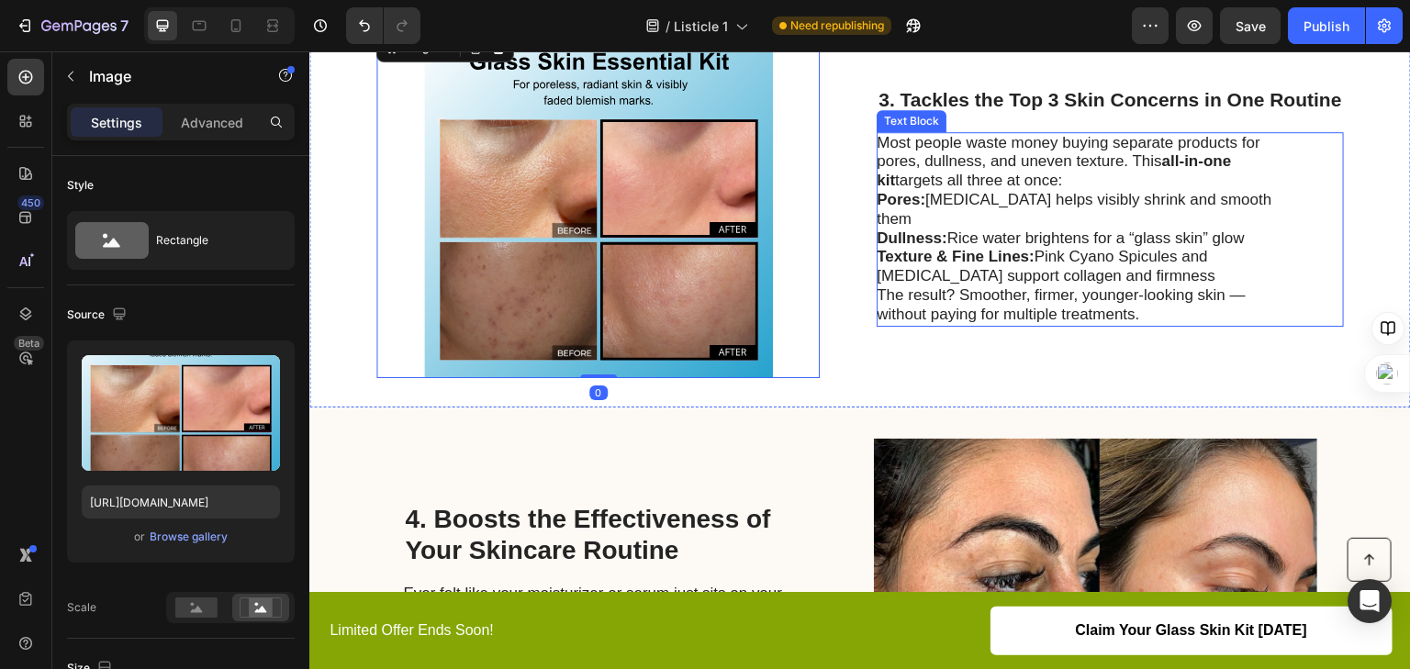
click at [883, 208] on strong "Pores:" at bounding box center [901, 199] width 49 height 17
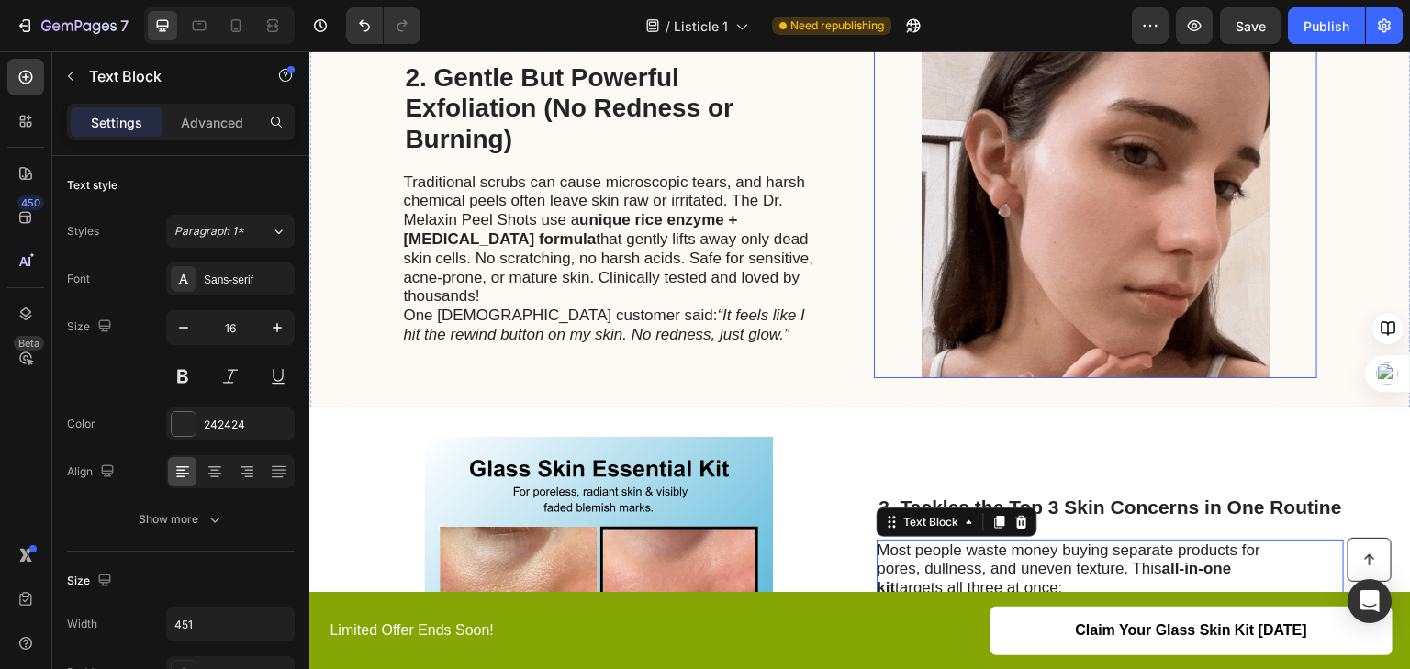
scroll to position [955, 0]
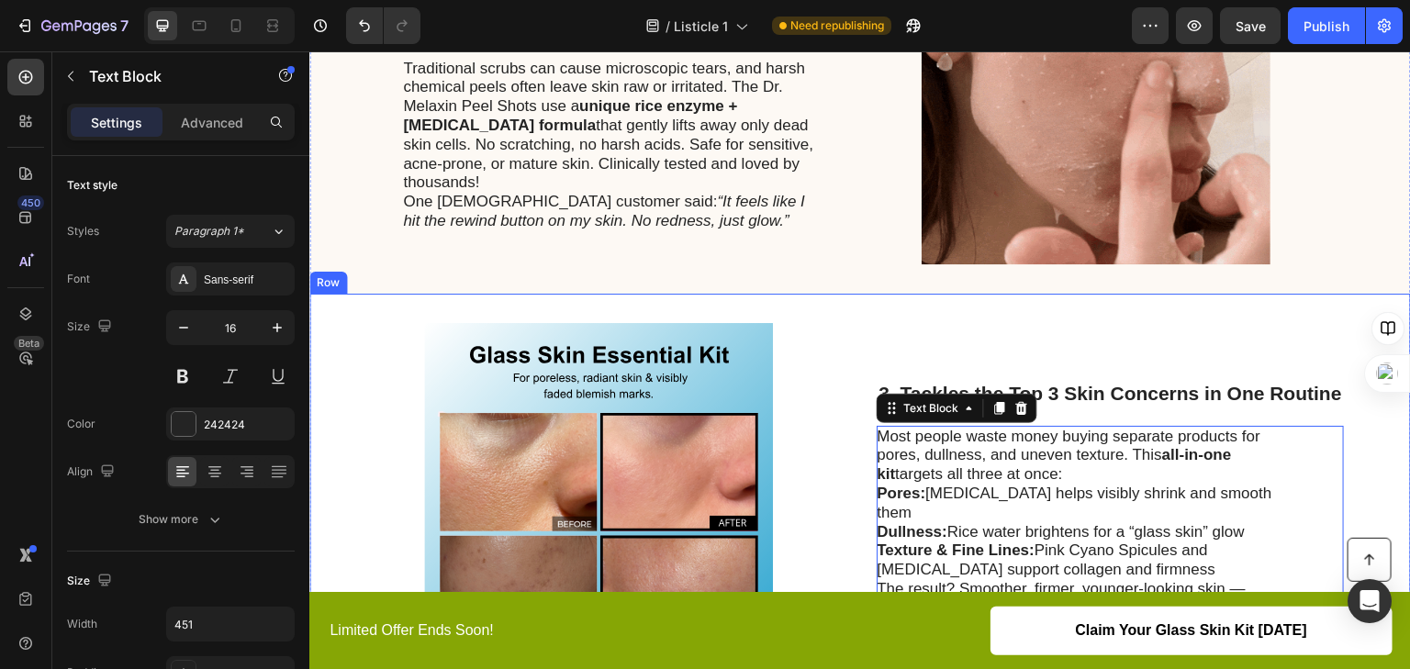
click at [885, 311] on div "Image 3. Tackles the Top 3 Skin Concerns in One Routine Heading Most people was…" at bounding box center [860, 498] width 1102 height 408
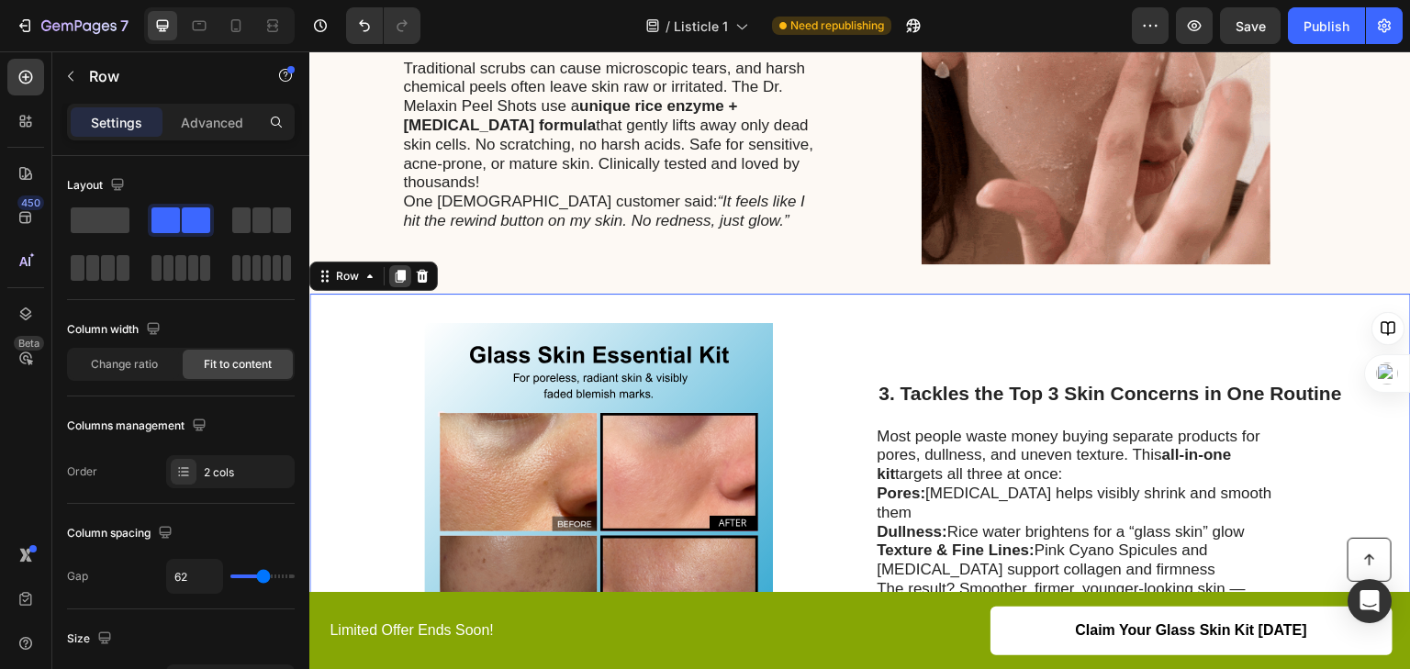
click at [404, 281] on icon at bounding box center [400, 276] width 15 height 15
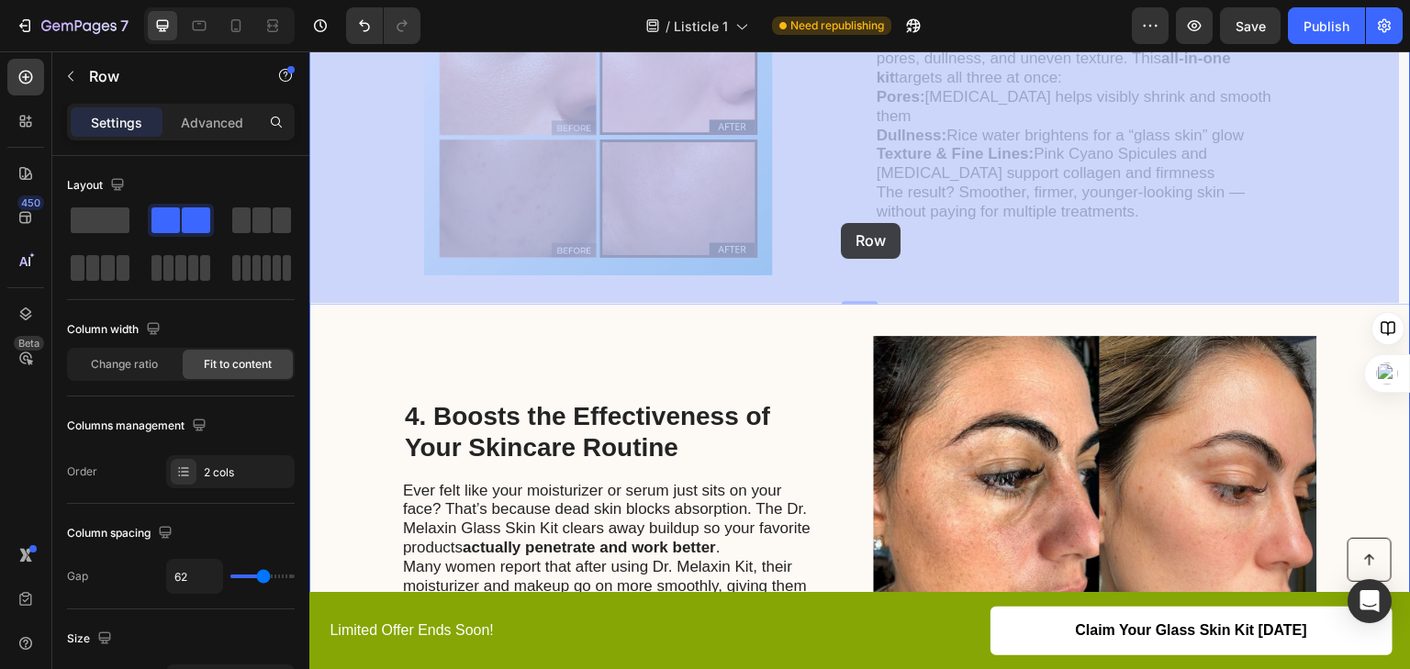
scroll to position [2053, 0]
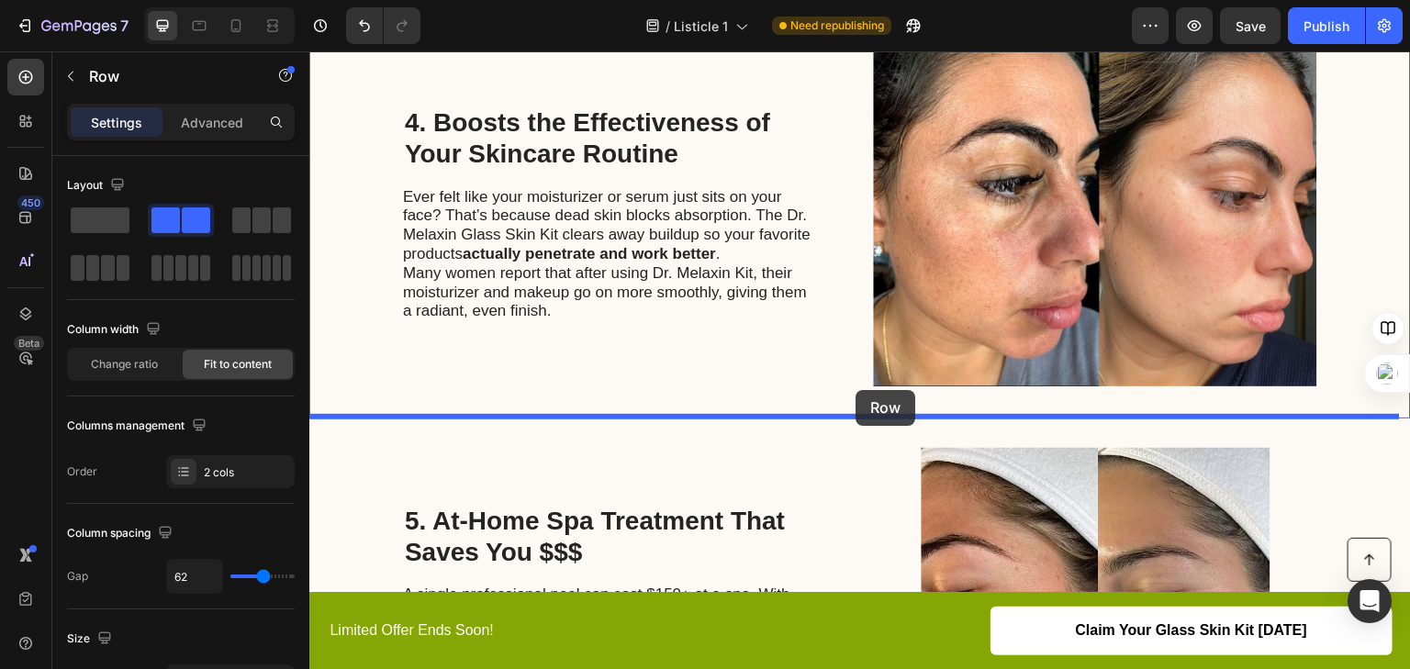
drag, startPoint x: 866, startPoint y: 151, endPoint x: 856, endPoint y: 390, distance: 239.9
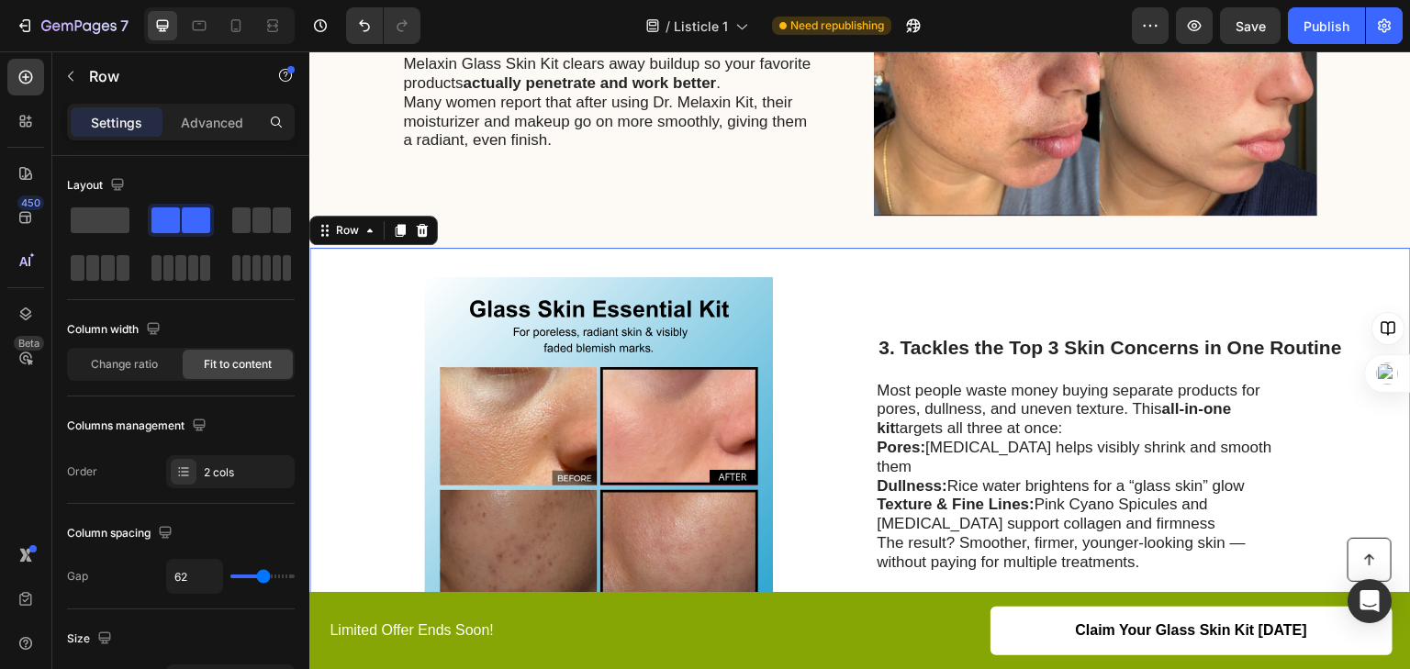
scroll to position [2013, 0]
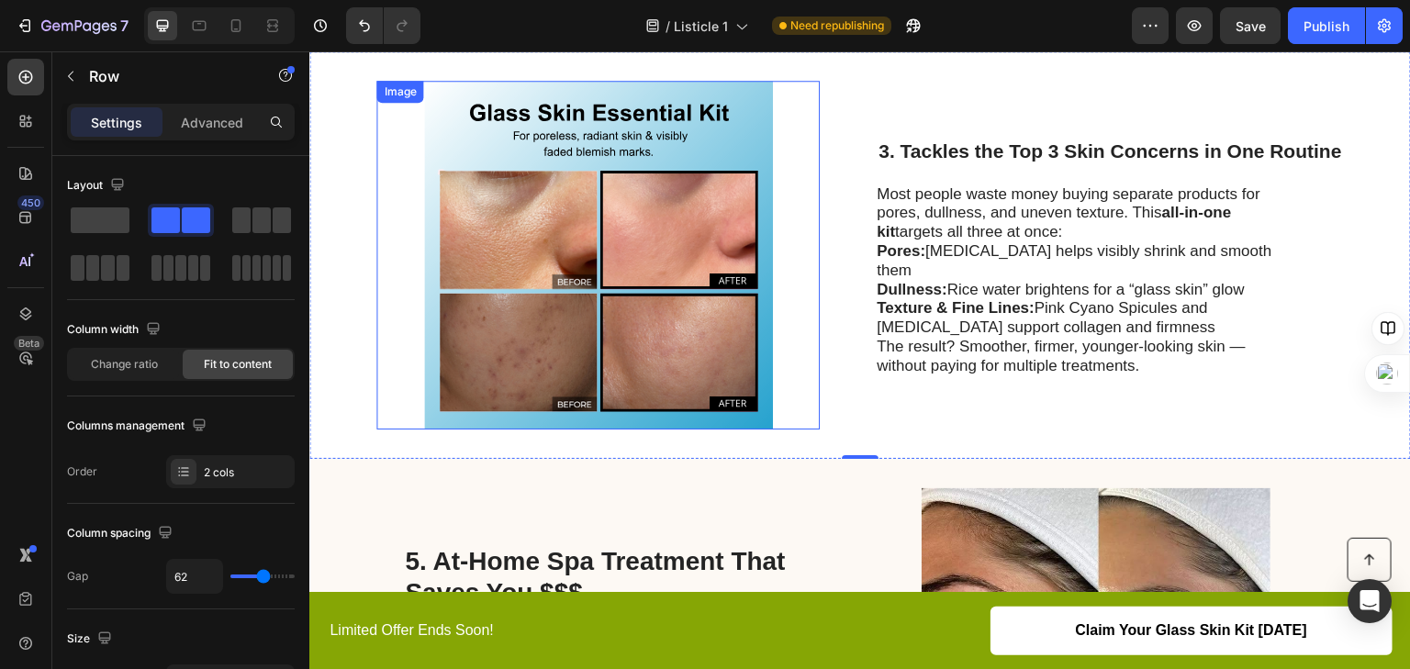
click at [585, 358] on img at bounding box center [597, 255] width 443 height 349
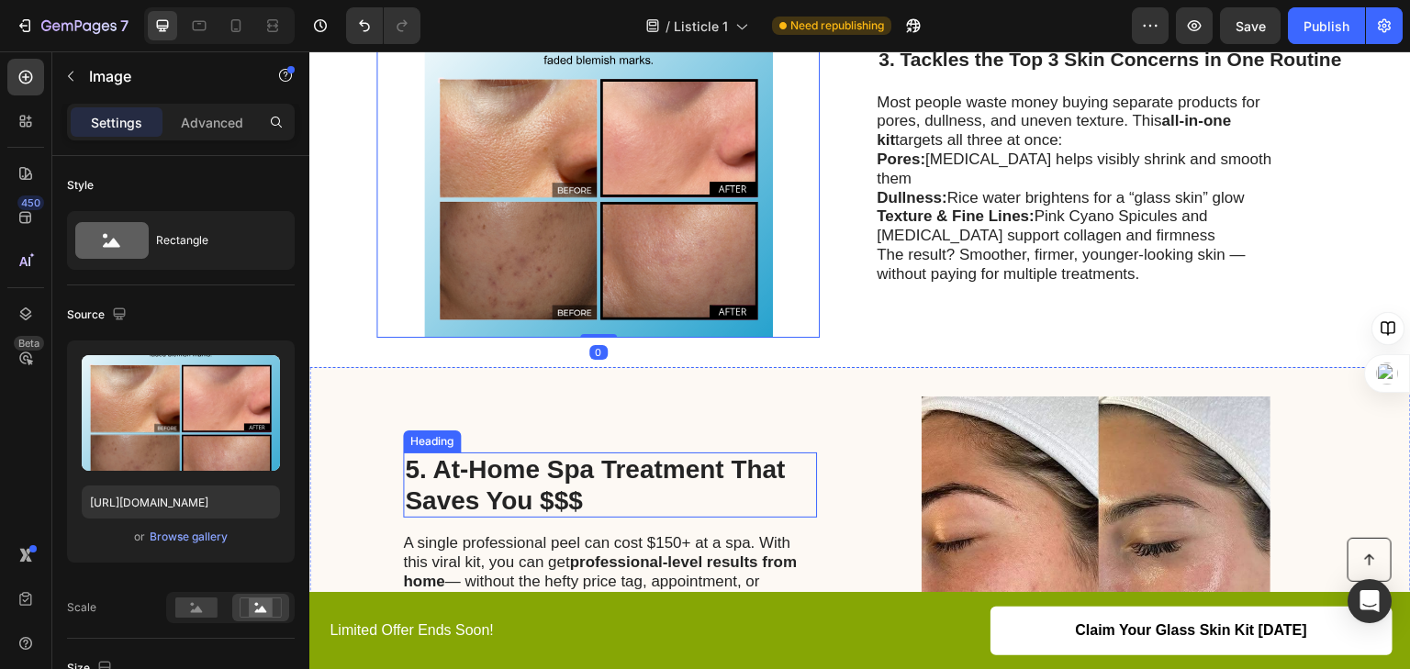
scroll to position [2233, 0]
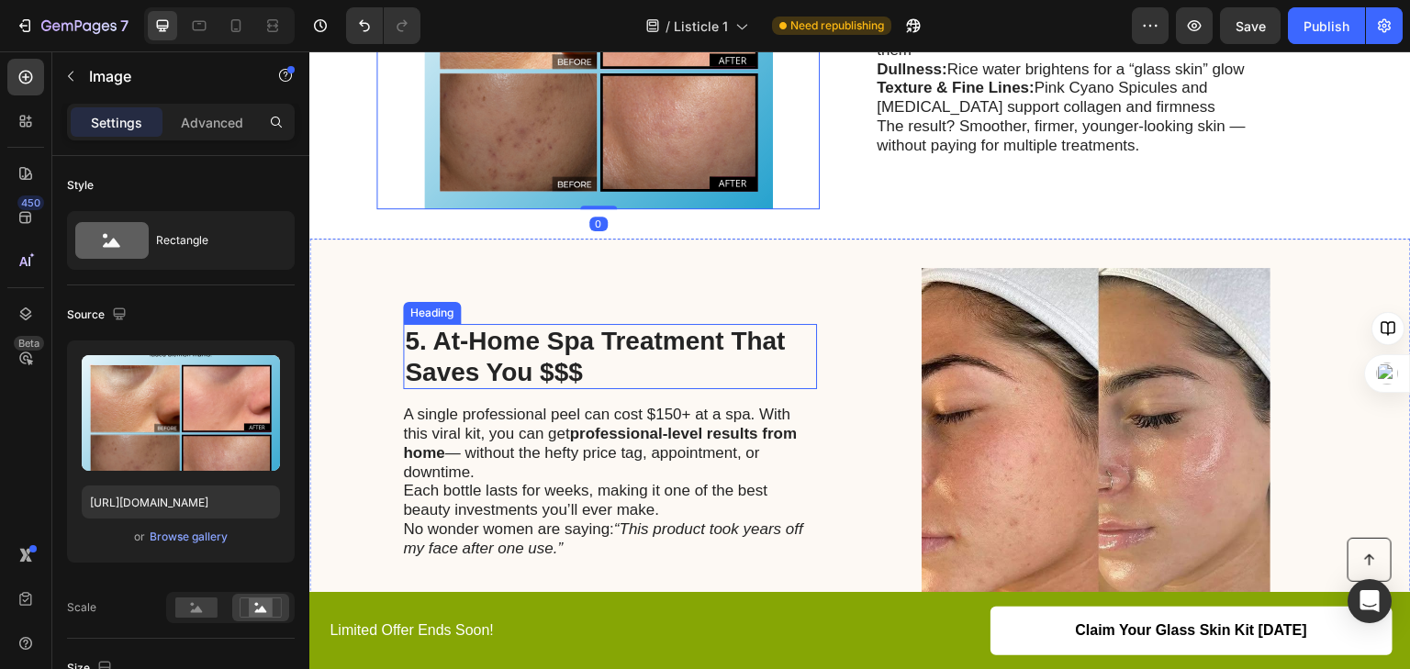
click at [603, 369] on h2 "5. At-Home Spa Treatment That Saves You $$$" at bounding box center [610, 356] width 414 height 65
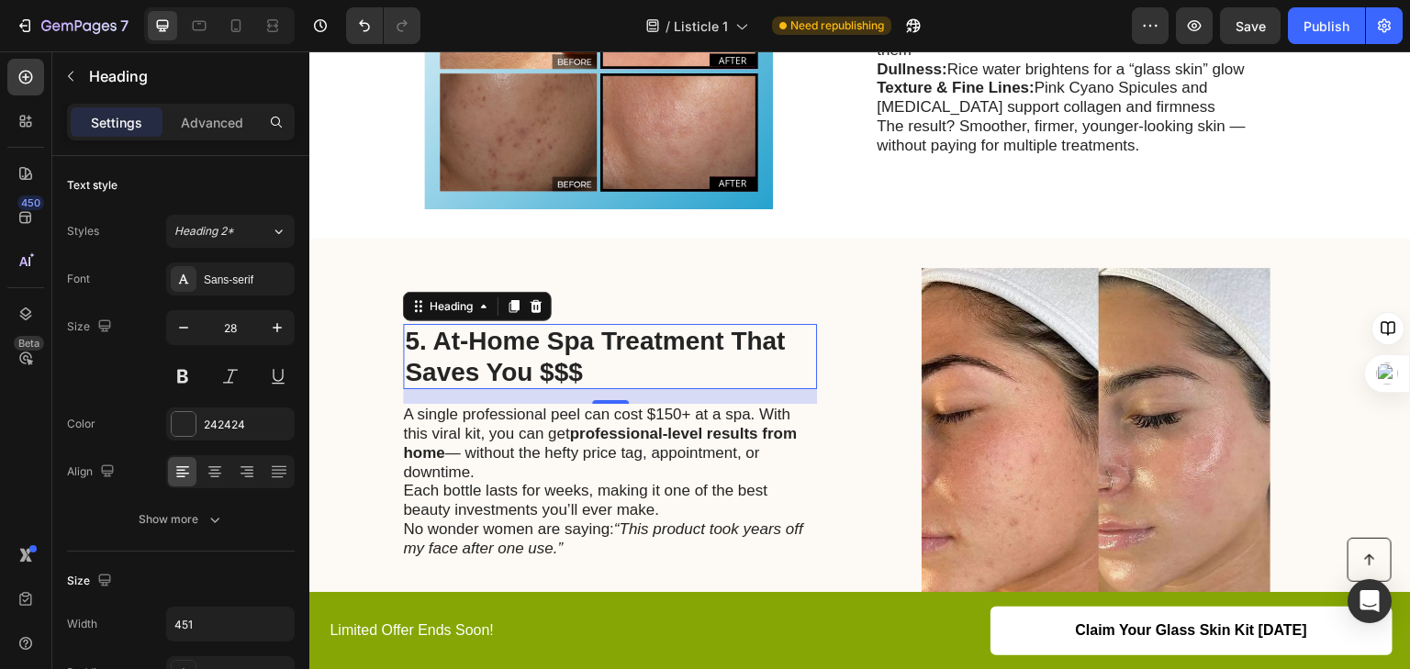
click at [603, 369] on h2 "5. At-Home Spa Treatment That Saves You $$$" at bounding box center [610, 356] width 414 height 65
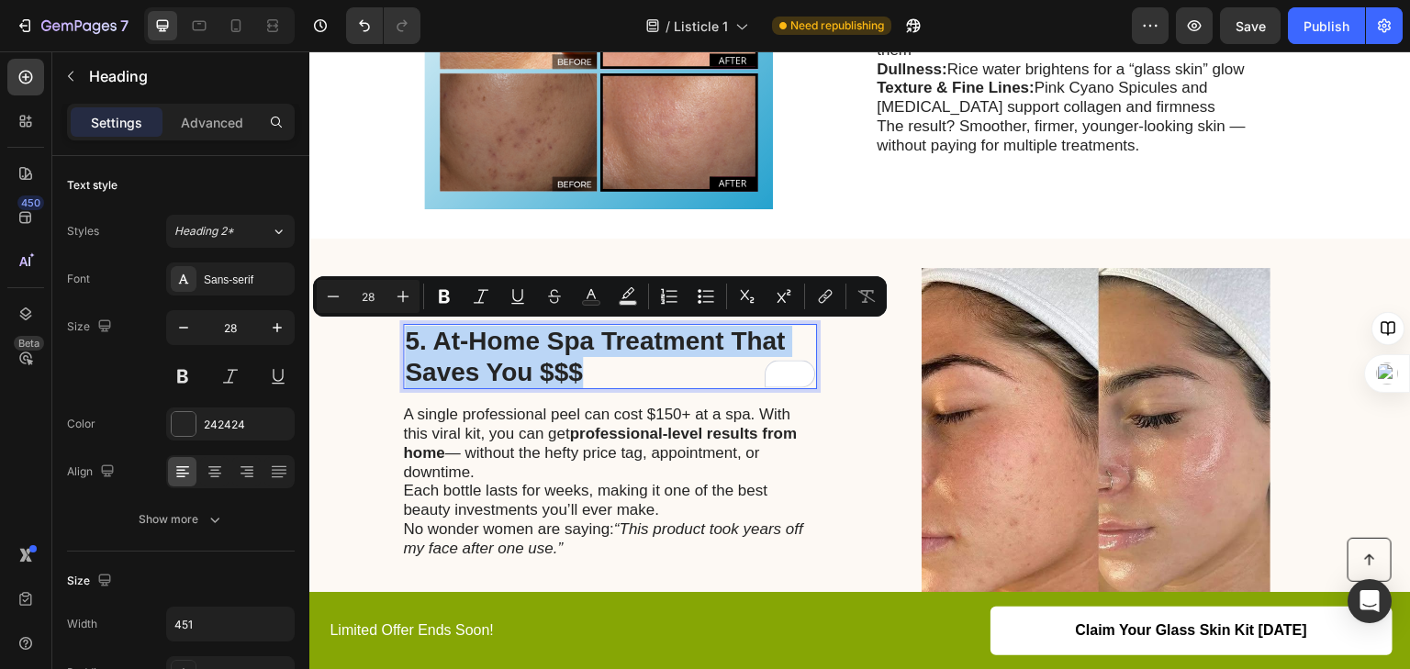
copy p "5. At-Home Spa Treatment That Saves You $$$"
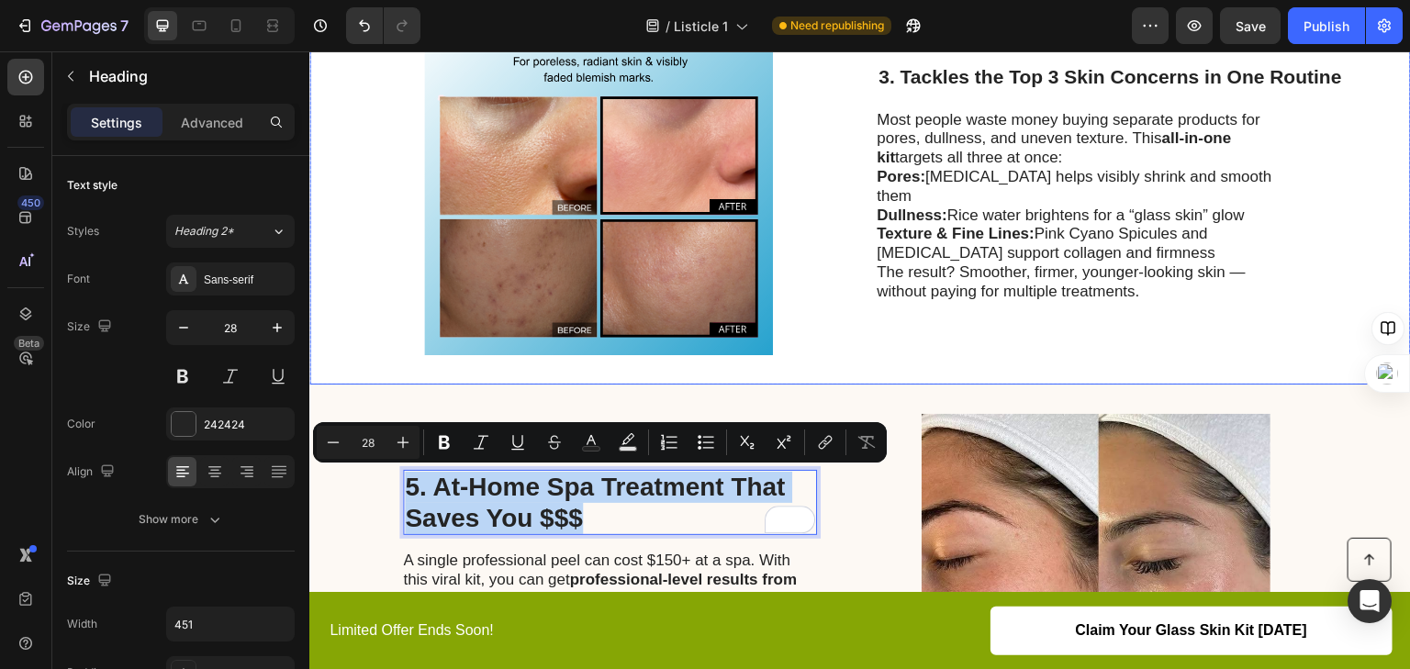
scroll to position [2013, 0]
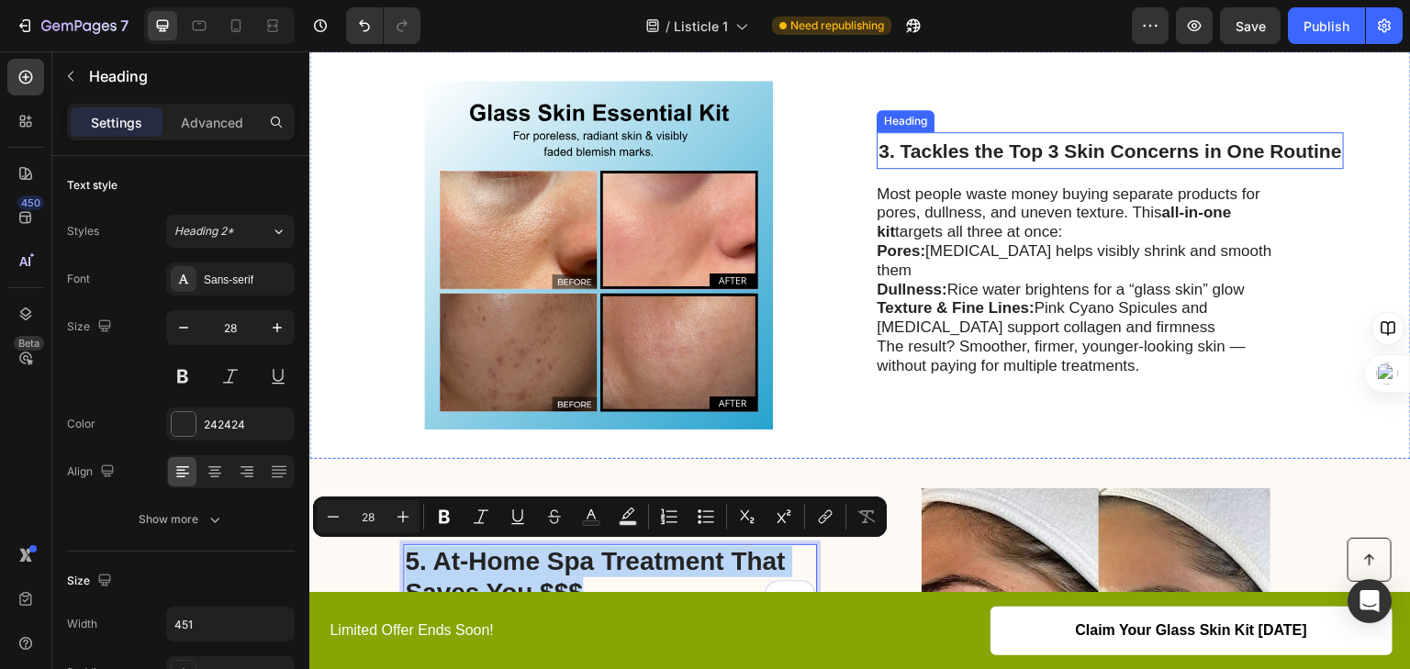
click at [1005, 161] on span "3. Tackles the Top 3 Skin Concerns in One Routine" at bounding box center [1111, 150] width 464 height 21
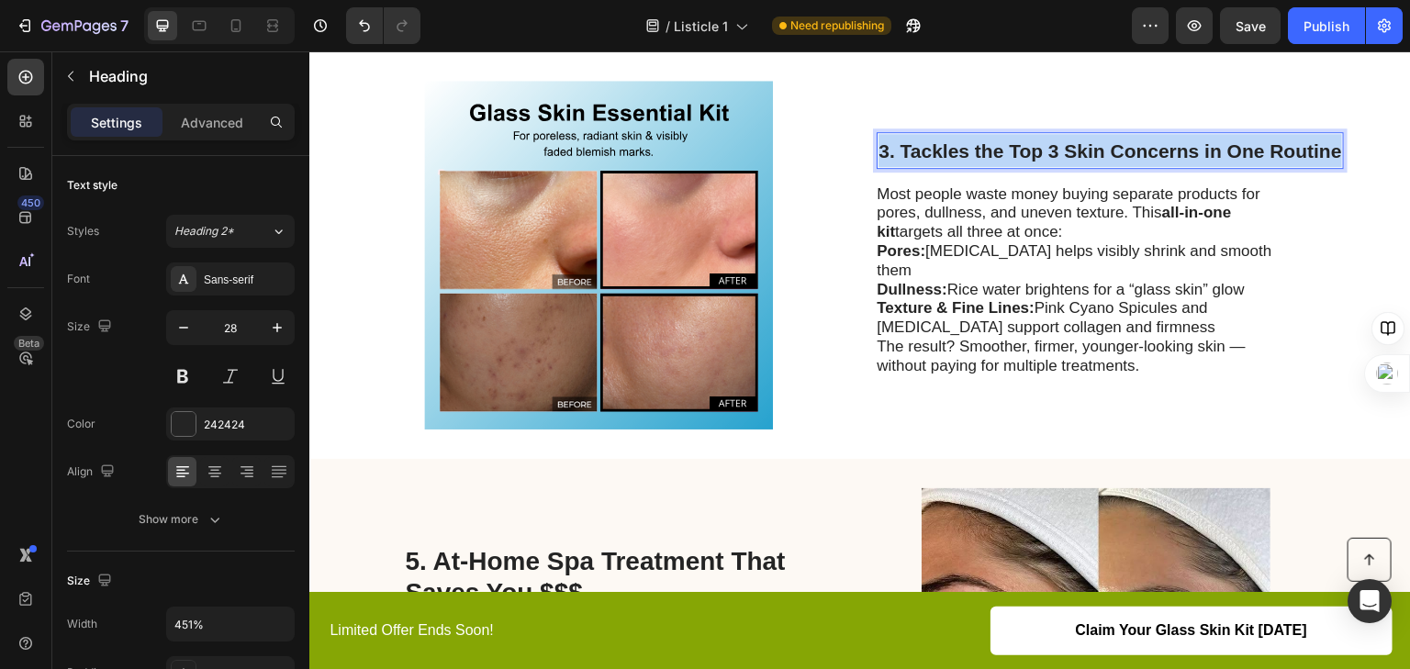
click at [1005, 161] on span "3. Tackles the Top 3 Skin Concerns in One Routine" at bounding box center [1111, 150] width 464 height 21
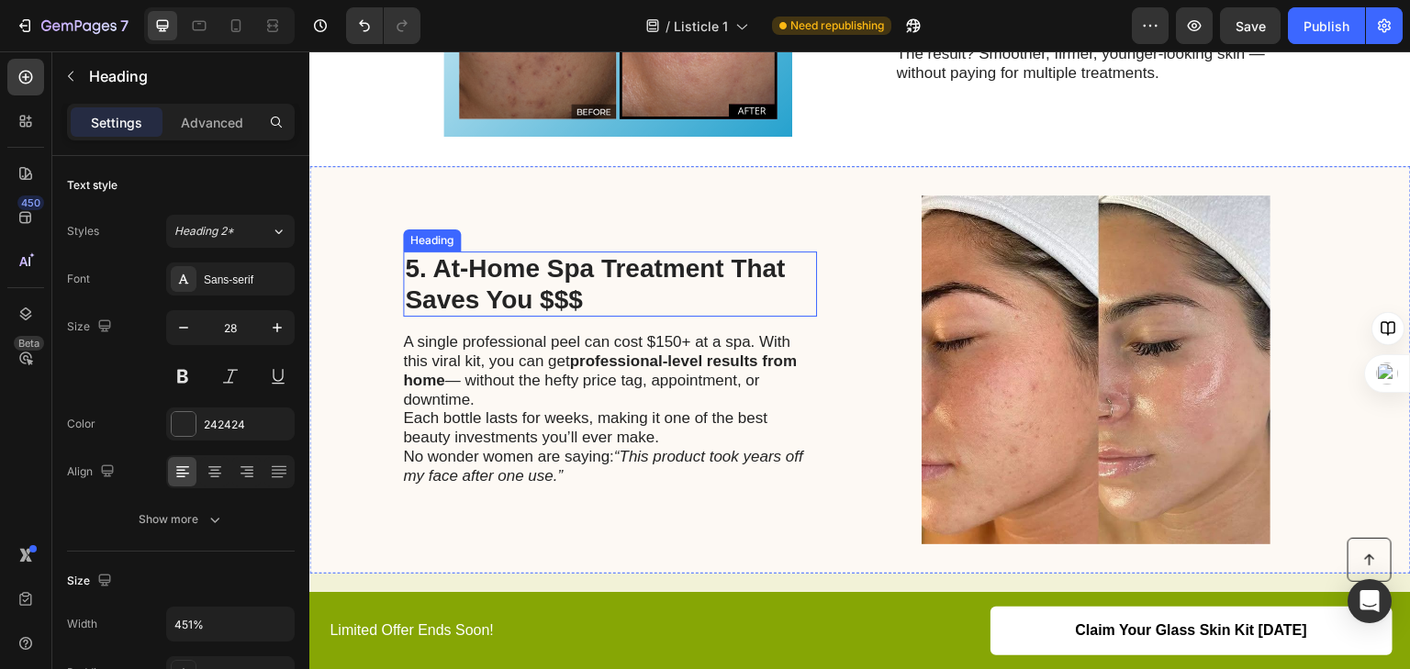
scroll to position [2307, 0]
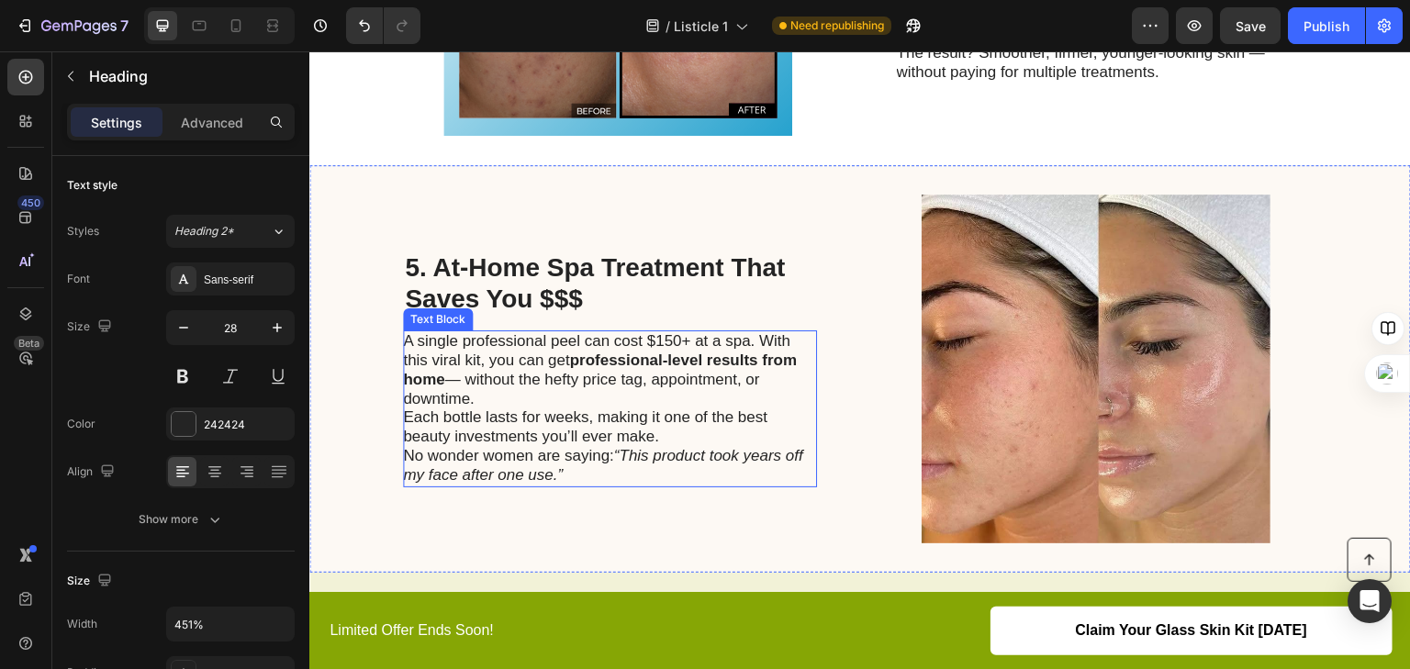
click at [570, 353] on strong "professional-level results from home" at bounding box center [600, 370] width 394 height 37
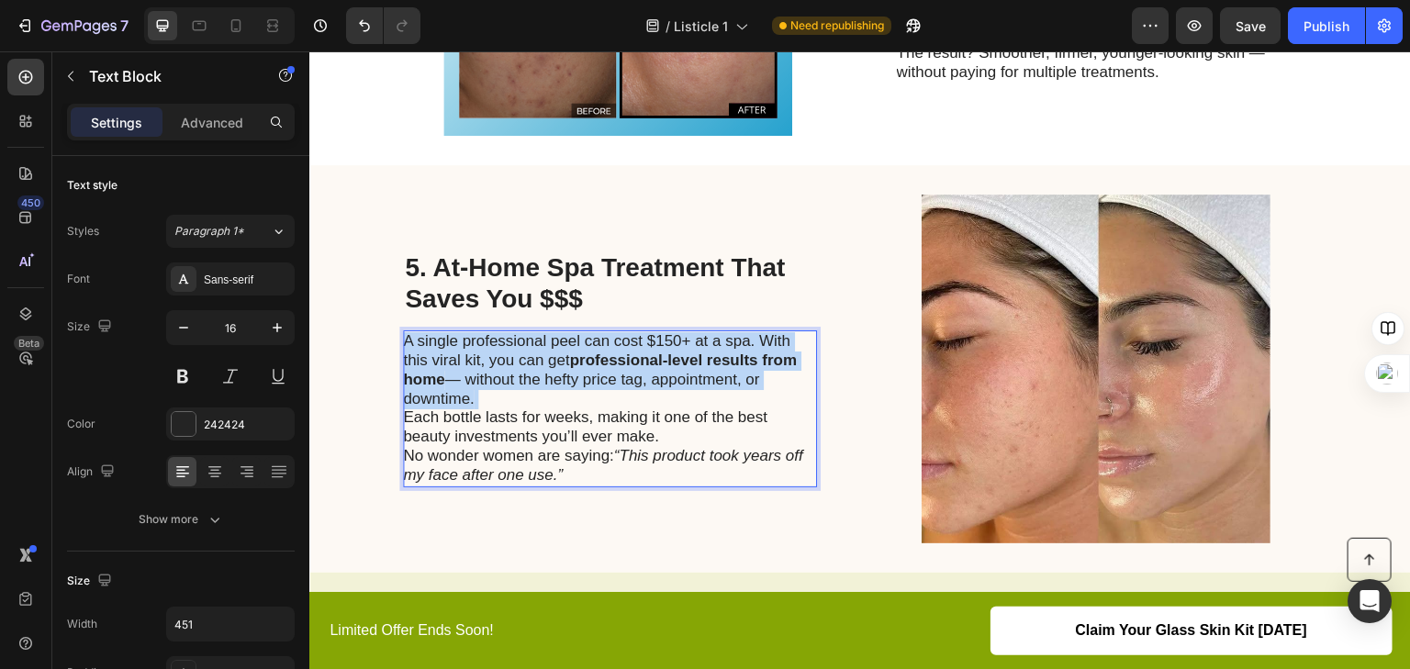
click at [570, 353] on strong "professional-level results from home" at bounding box center [600, 370] width 394 height 37
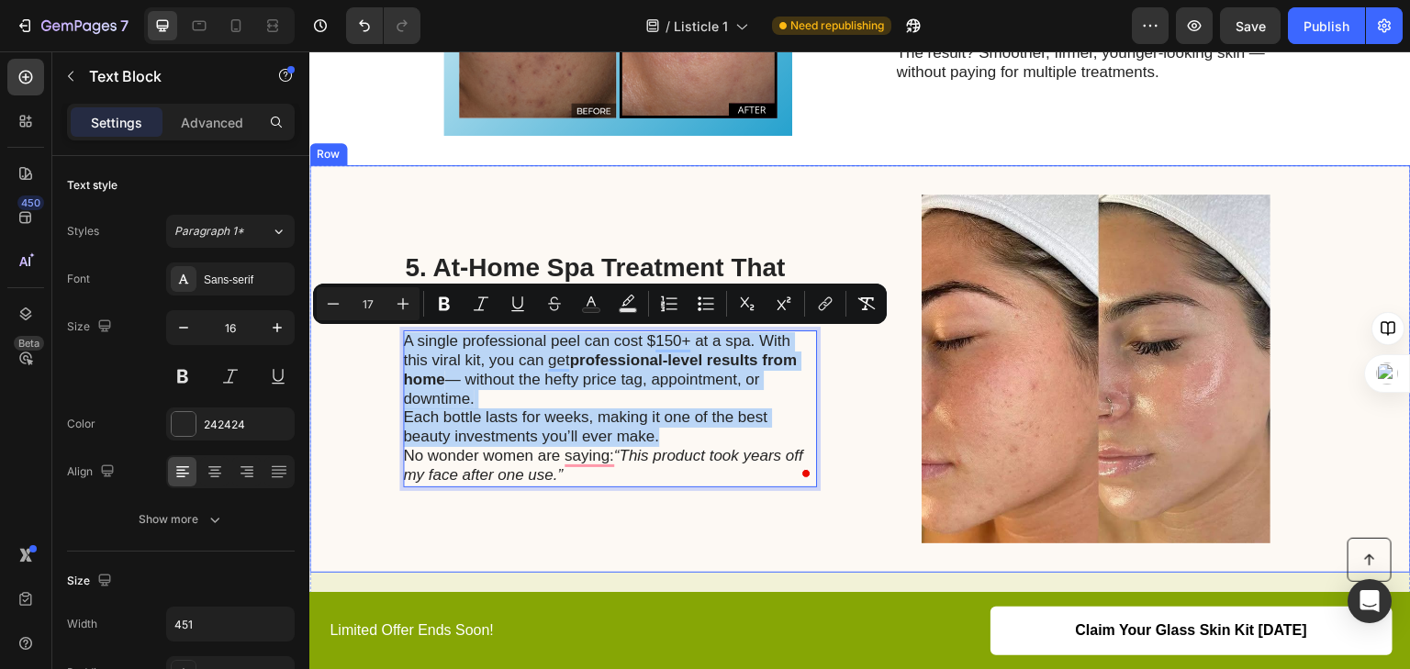
copy p "A single professional peel can cost $150+ at a spa. With this viral kit, you ca…"
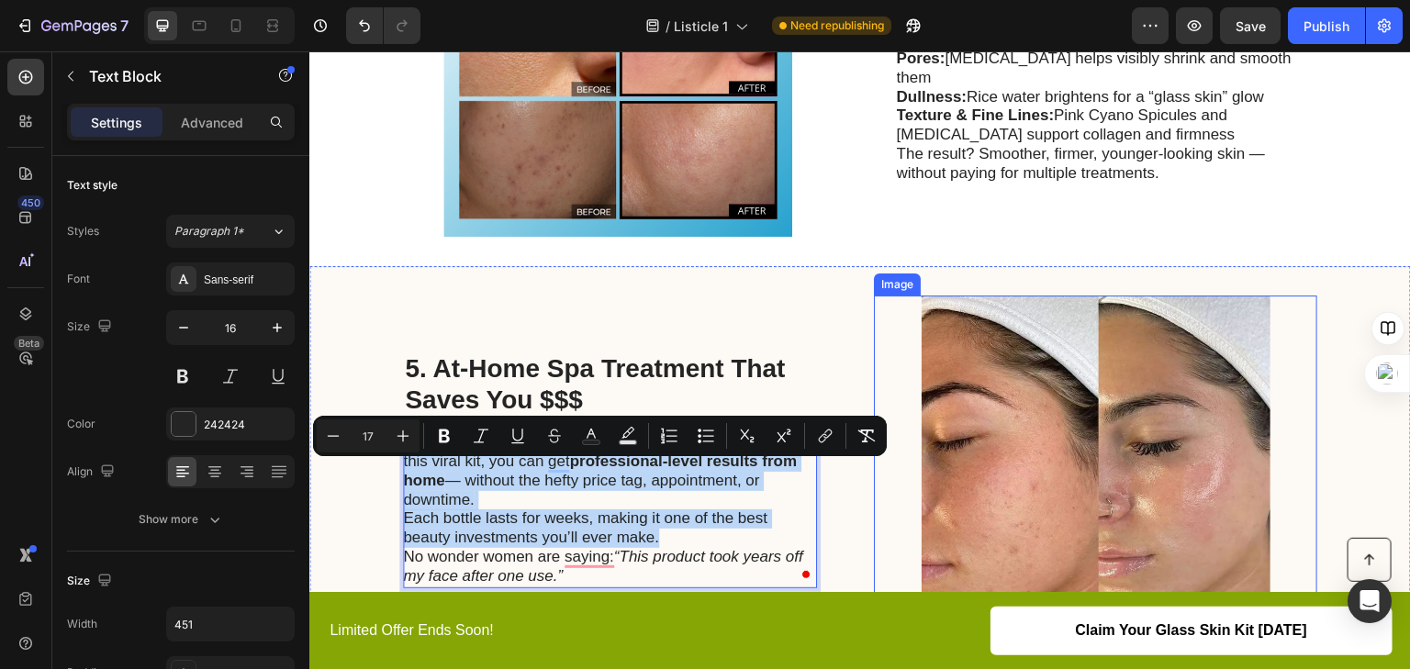
scroll to position [2086, 0]
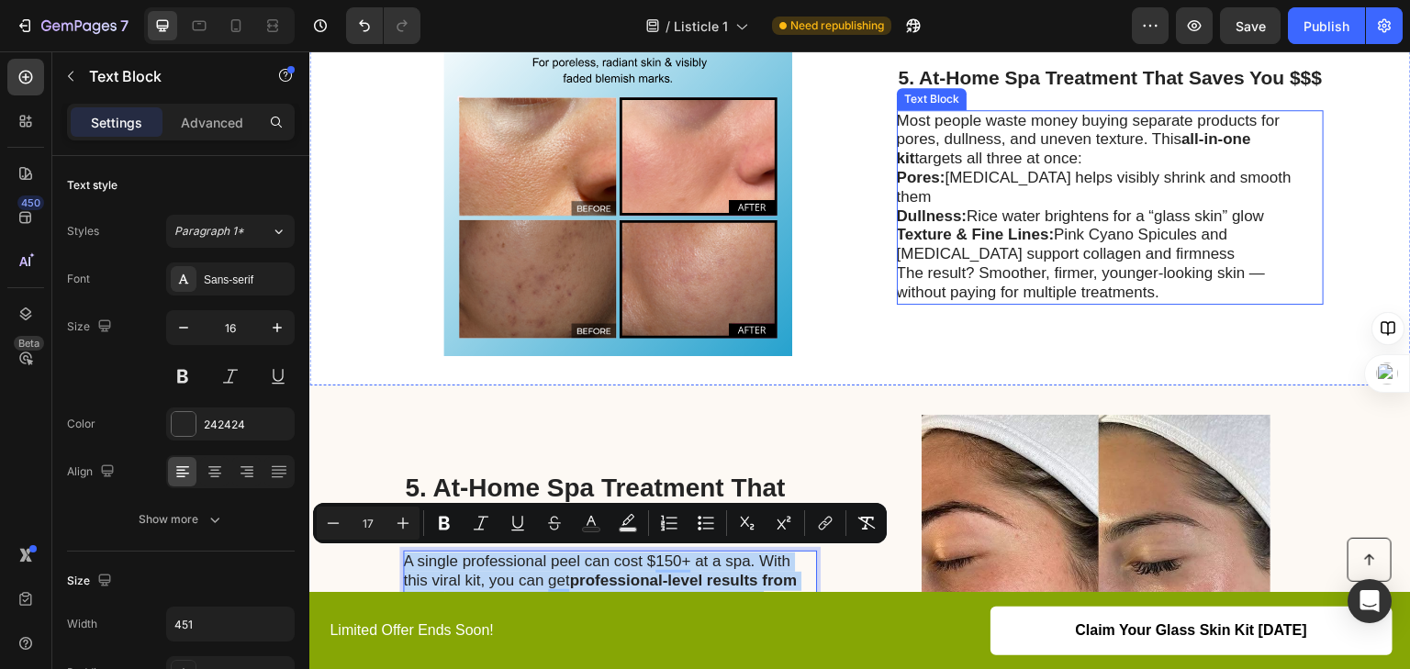
click at [973, 248] on span "Texture & Fine Lines: Pink Cyano Spicules and [MEDICAL_DATA] support collagen a…" at bounding box center [1066, 244] width 339 height 37
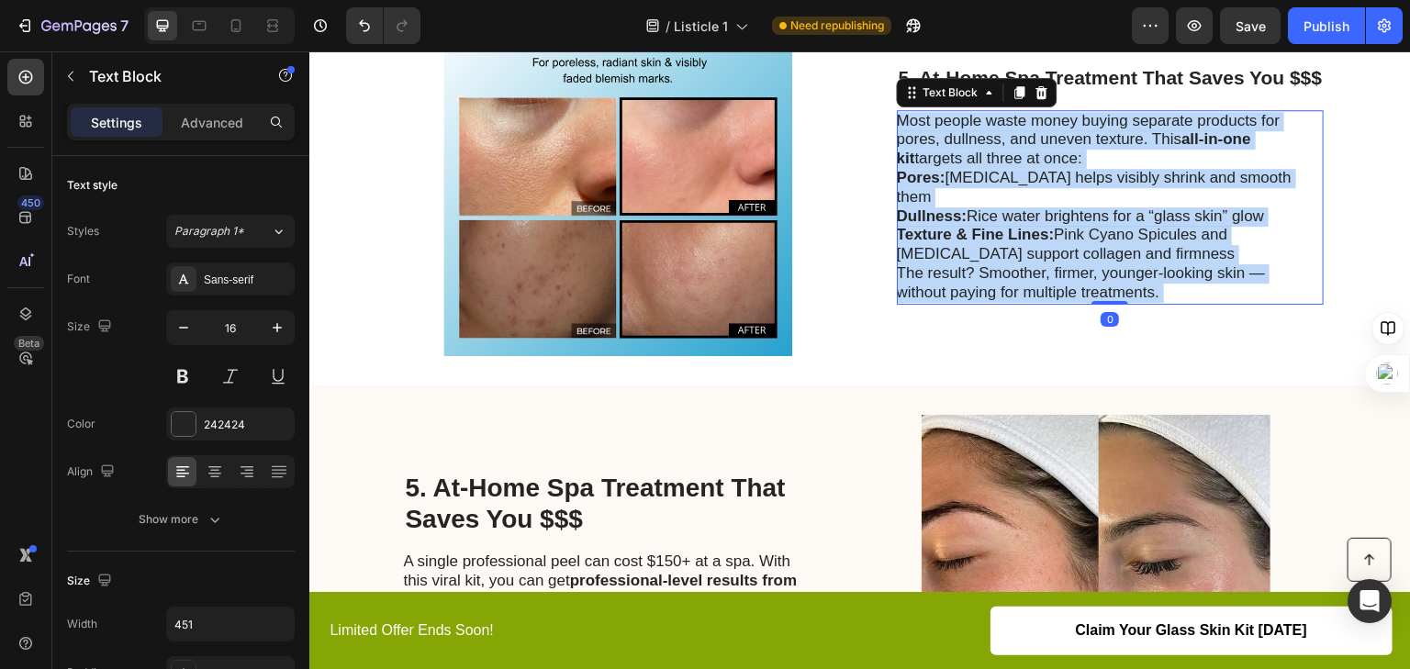
click at [972, 246] on span "Texture & Fine Lines: Pink Cyano Spicules and [MEDICAL_DATA] support collagen a…" at bounding box center [1066, 244] width 339 height 37
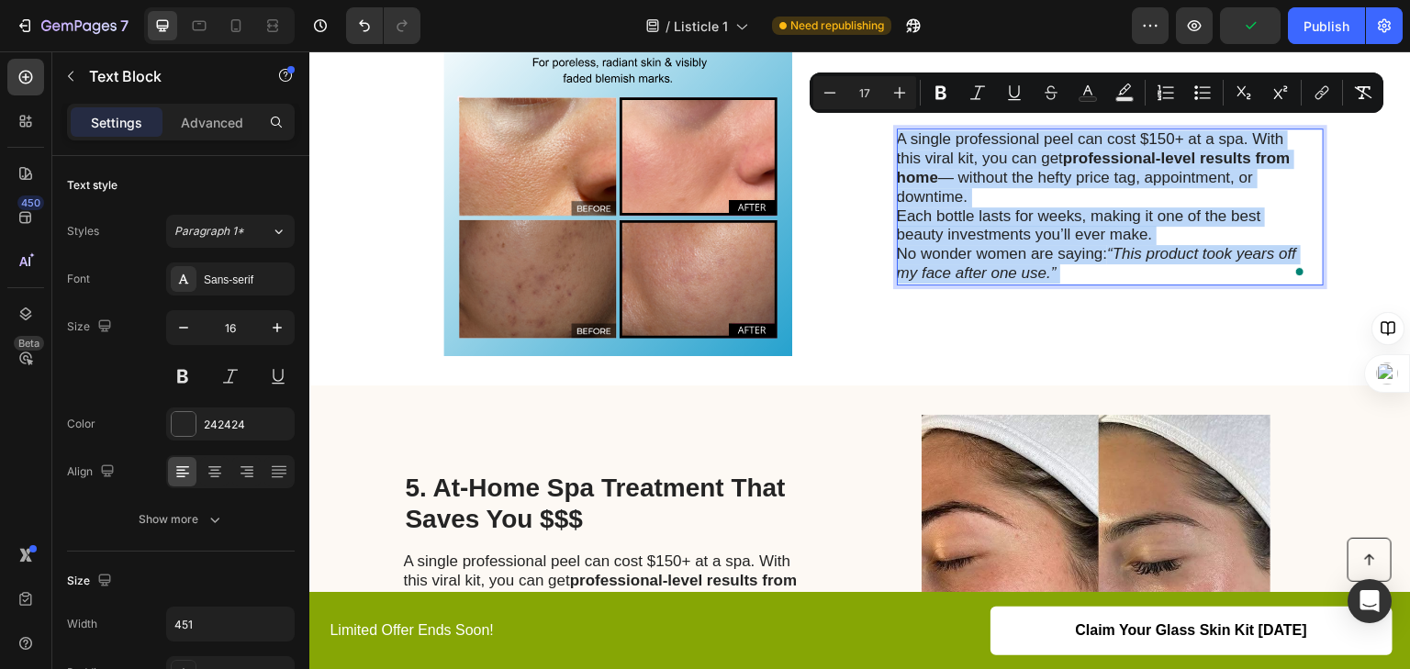
scroll to position [2095, 0]
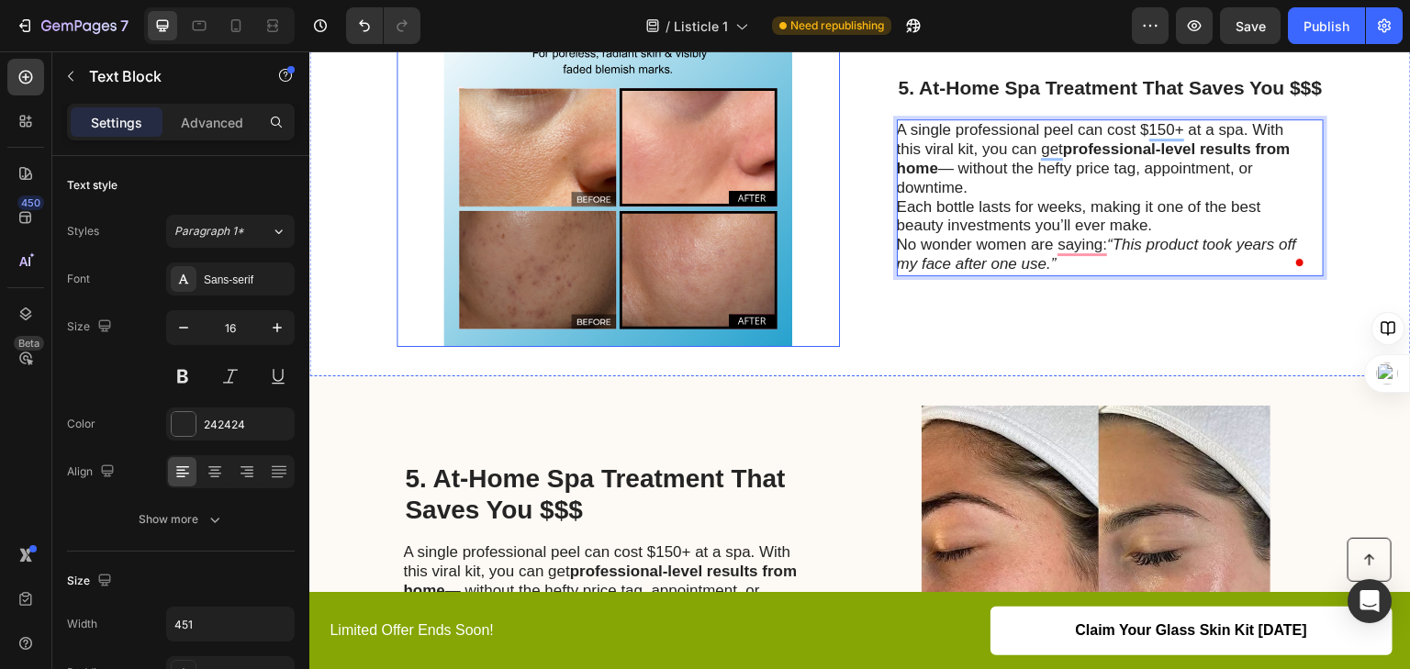
click at [756, 187] on img at bounding box center [618, 172] width 443 height 349
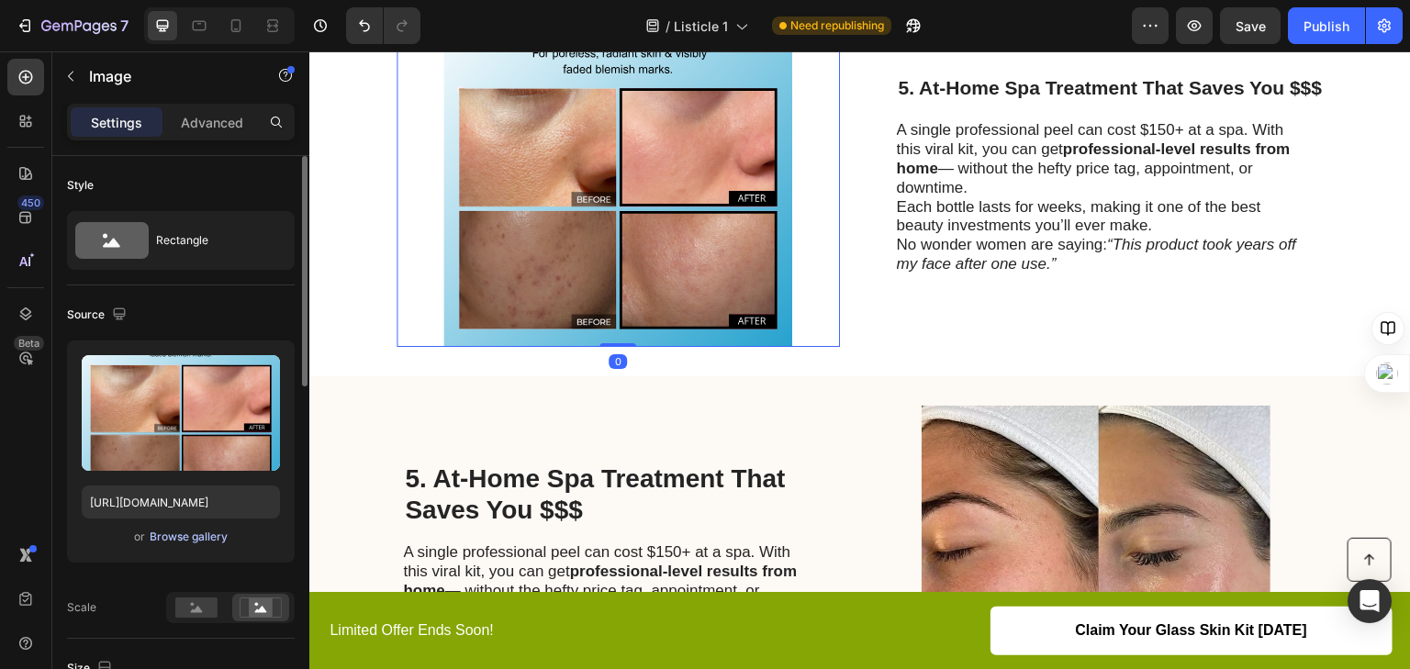
click at [204, 539] on div "Browse gallery" at bounding box center [189, 537] width 78 height 17
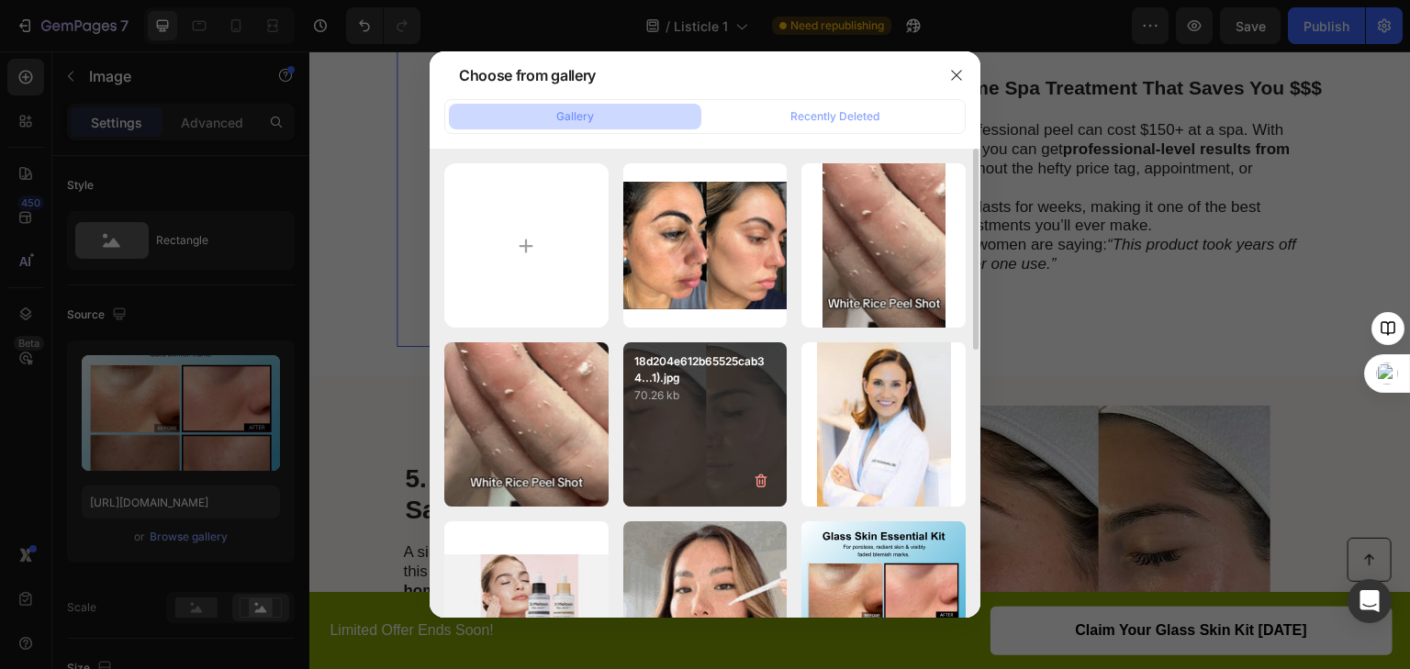
click at [758, 399] on p "70.26 kb" at bounding box center [705, 396] width 142 height 18
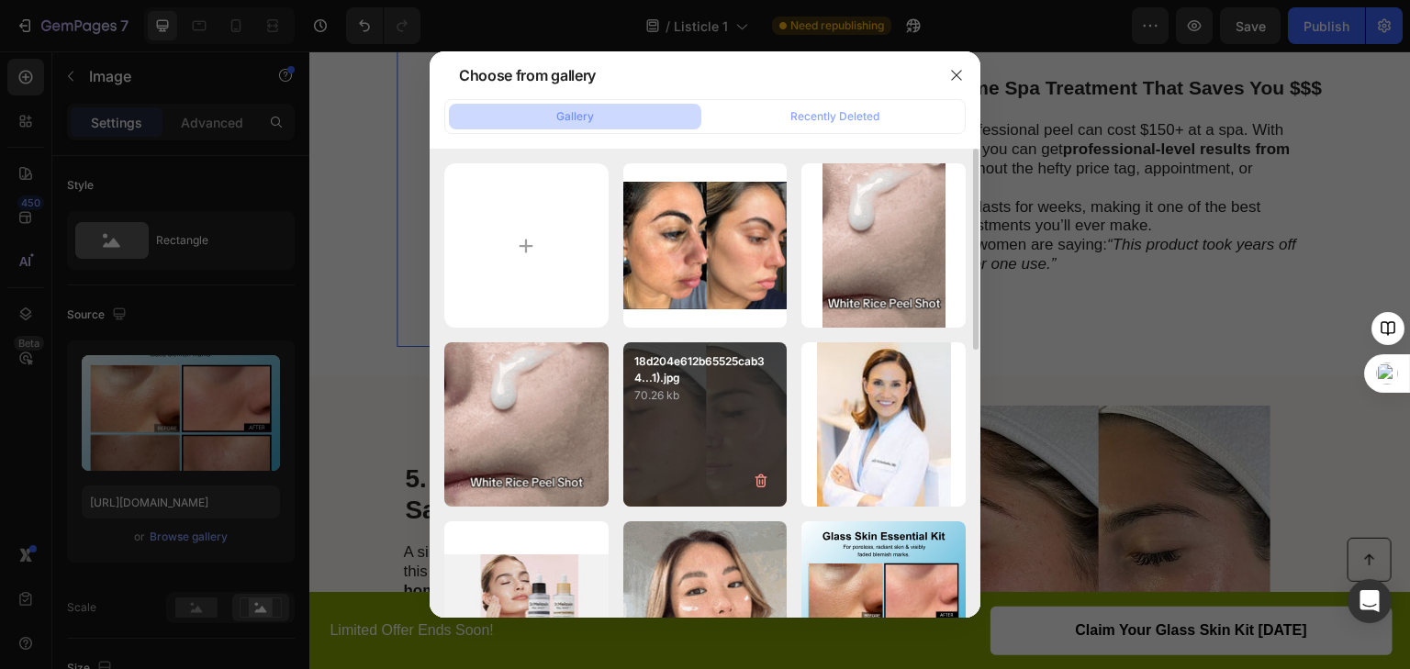
type input "[URL][DOMAIN_NAME]"
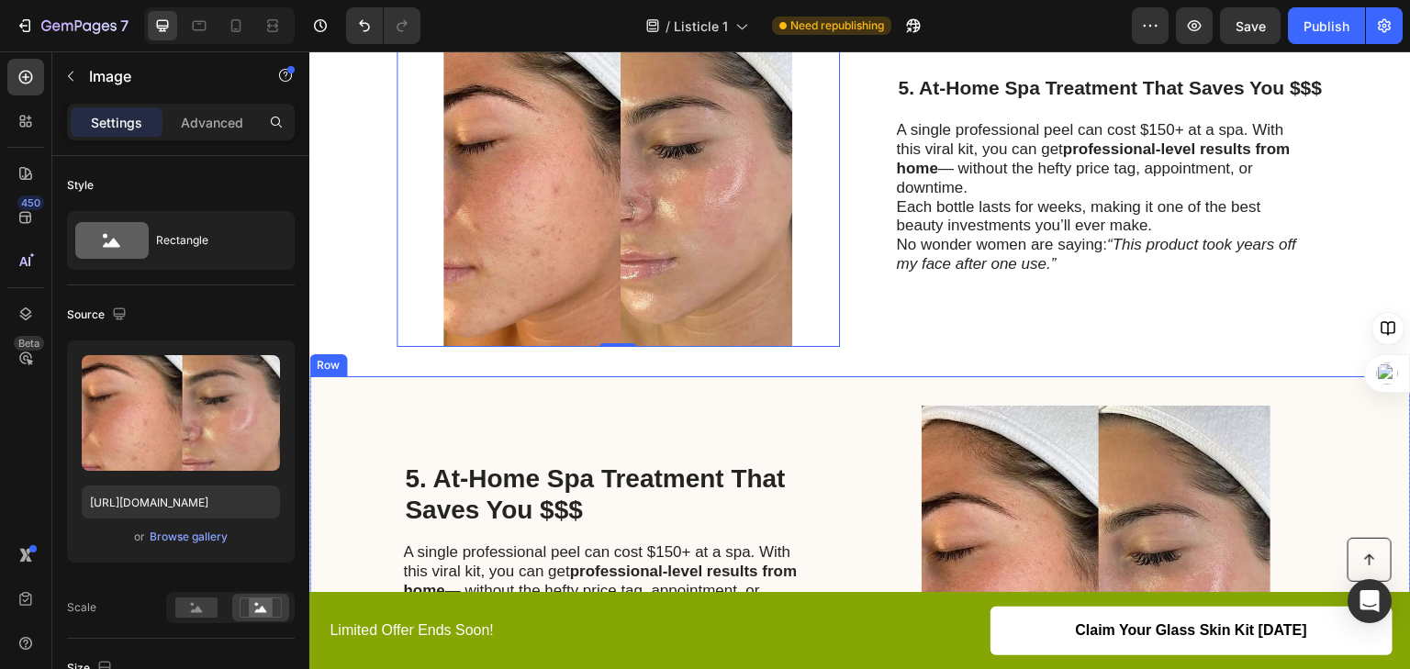
click at [860, 399] on div "5. At-Home Spa Treatment That Saves You $$$ Heading A single professional peel …" at bounding box center [860, 580] width 1102 height 408
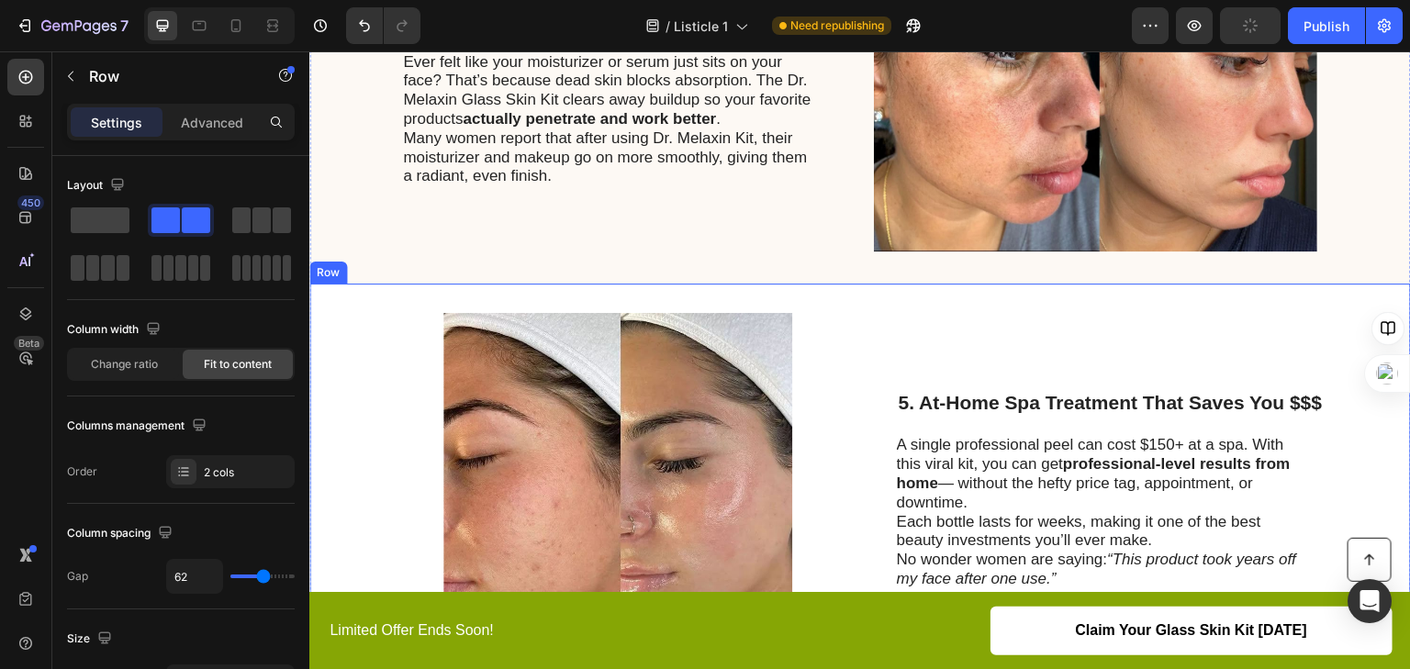
scroll to position [1802, 0]
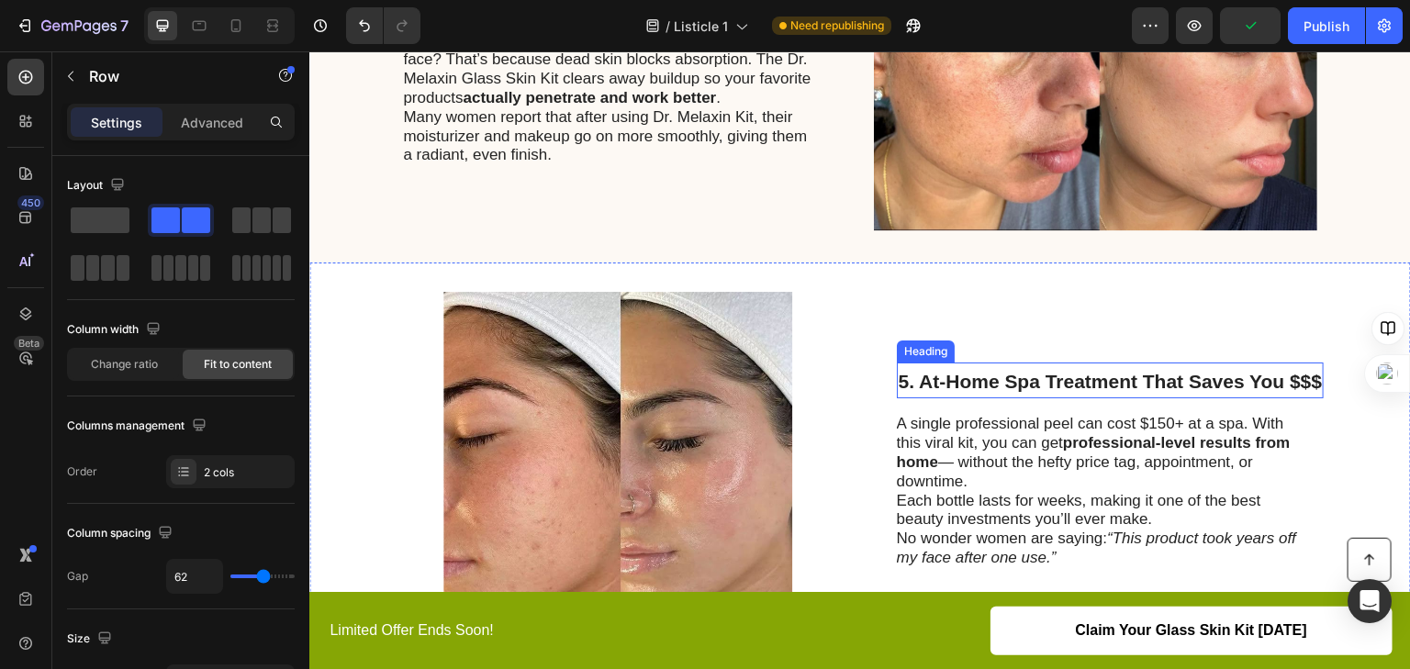
click at [1048, 372] on span "5. At-Home Spa Treatment That Saves You $$$" at bounding box center [1111, 381] width 424 height 21
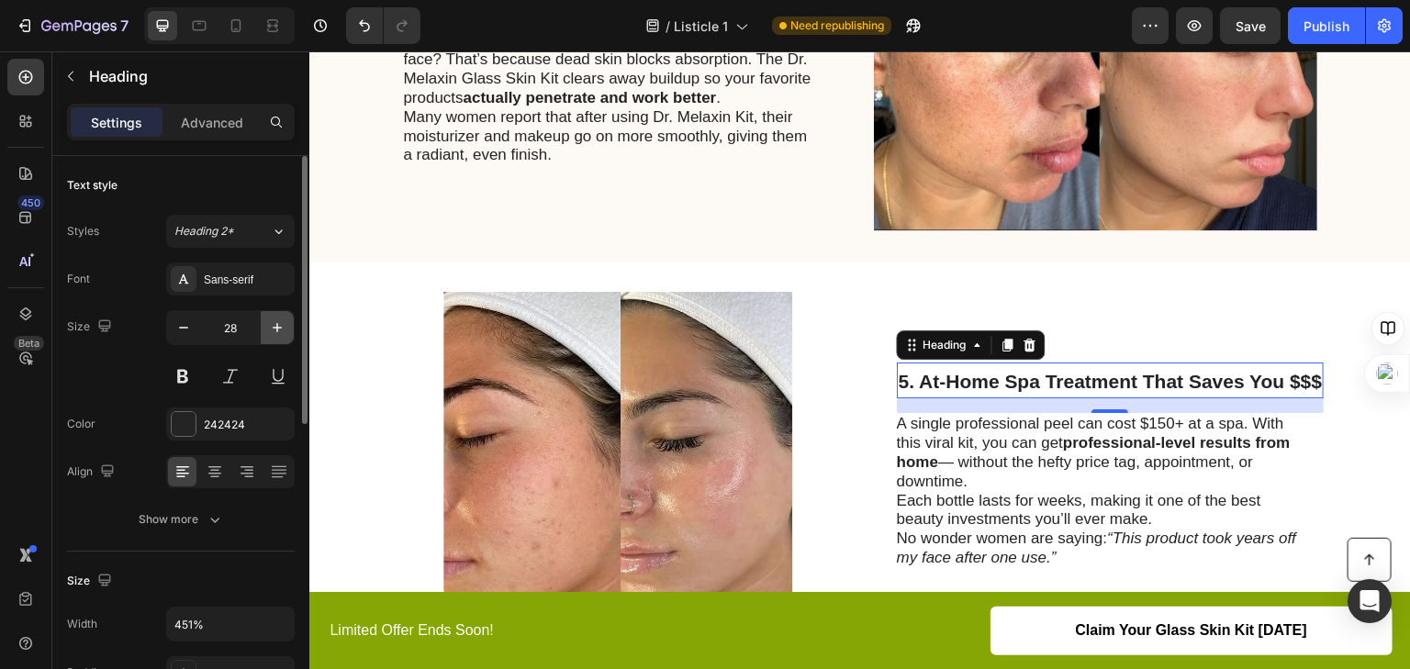
click at [273, 323] on icon "button" at bounding box center [277, 328] width 18 height 18
type input "30"
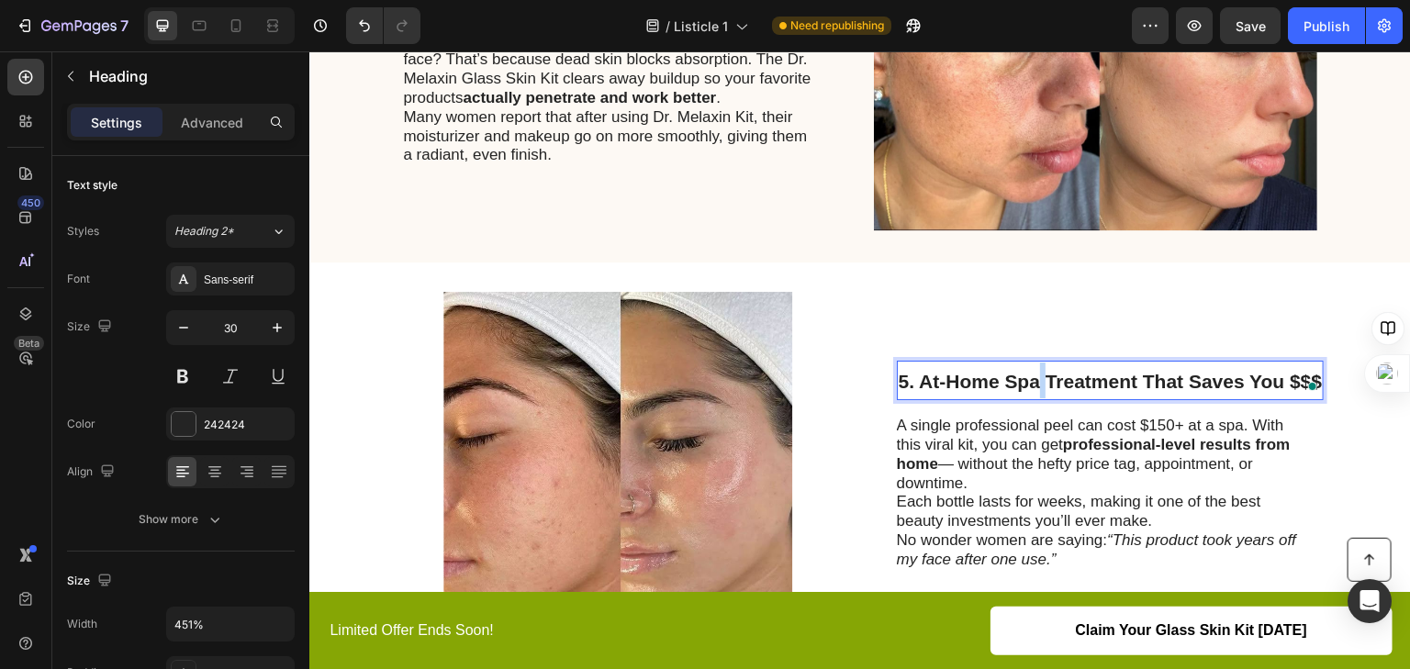
click at [1035, 383] on span "5. At-Home Spa Treatment That Saves You $$$" at bounding box center [1111, 381] width 424 height 21
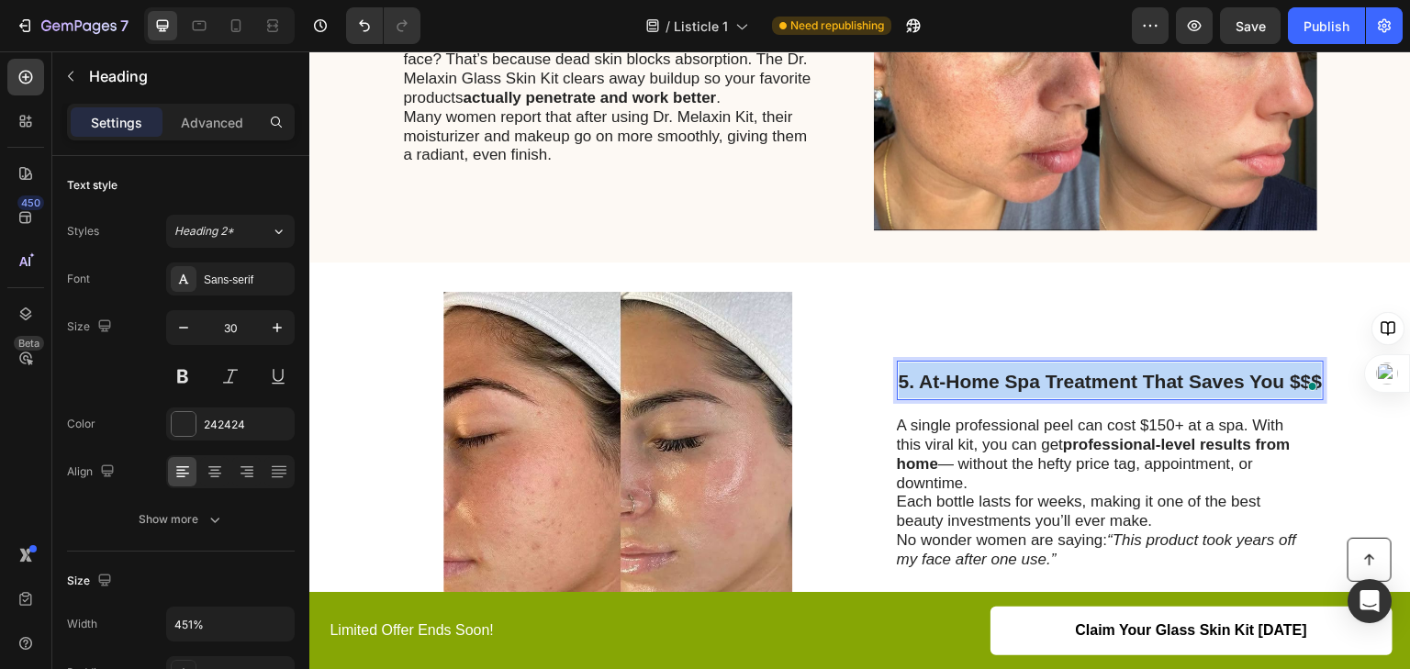
click at [1035, 383] on span "5. At-Home Spa Treatment That Saves You $$$" at bounding box center [1111, 381] width 424 height 21
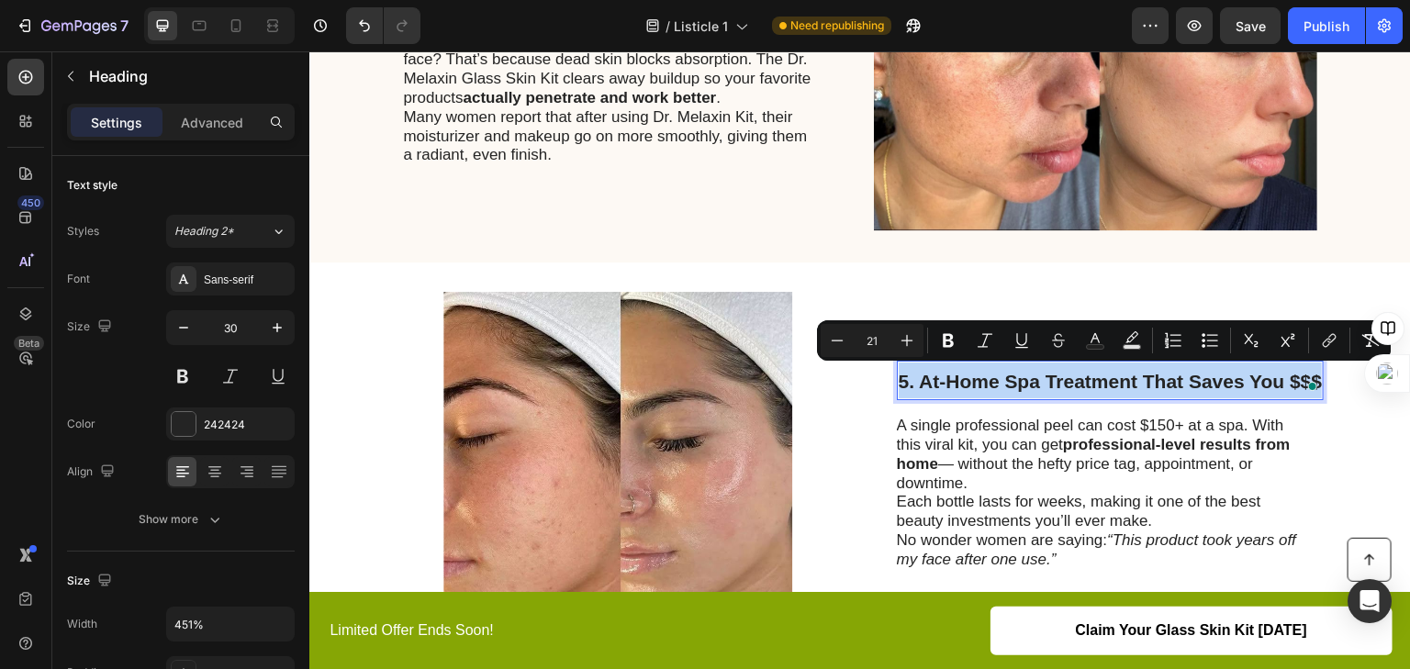
click at [1035, 383] on span "5. At-Home Spa Treatment That Saves You $$$" at bounding box center [1111, 381] width 424 height 21
click at [919, 328] on button "Plus" at bounding box center [907, 340] width 33 height 33
type input "22"
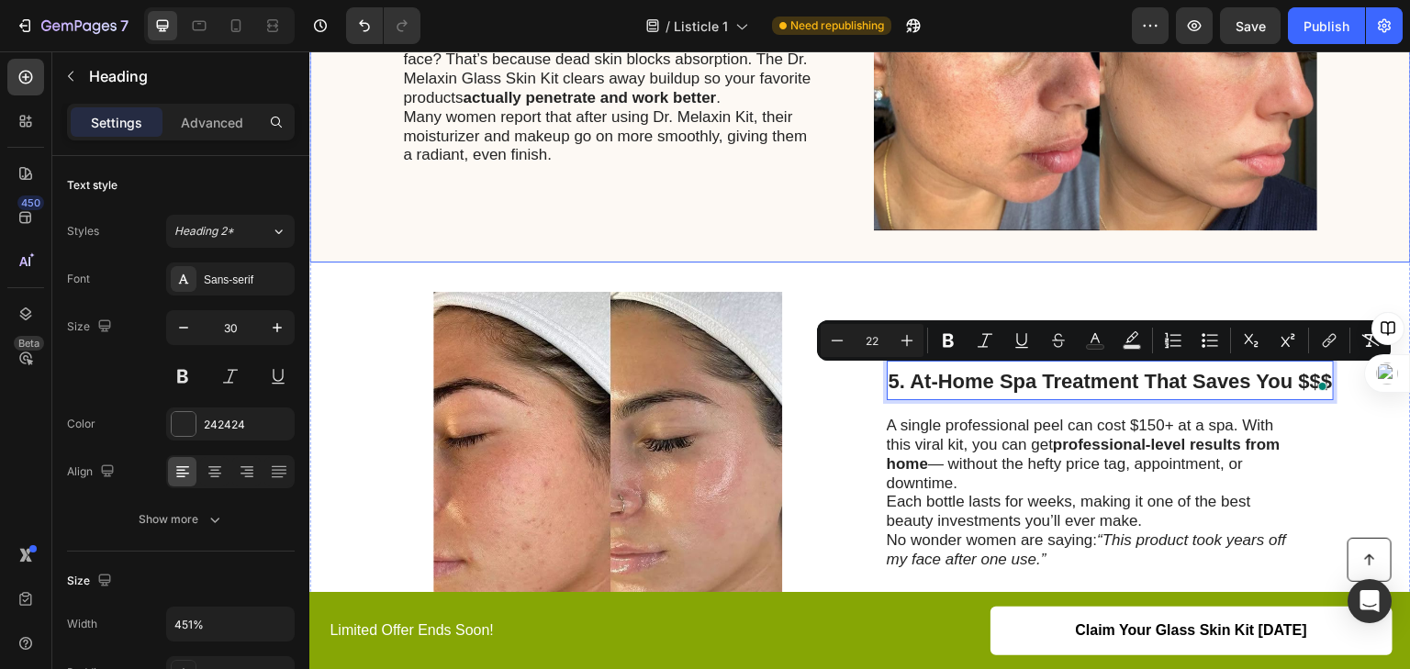
click at [618, 210] on div "4. Boosts the Effectiveness of Your Skincare Routine Heading Ever felt like you…" at bounding box center [610, 58] width 414 height 349
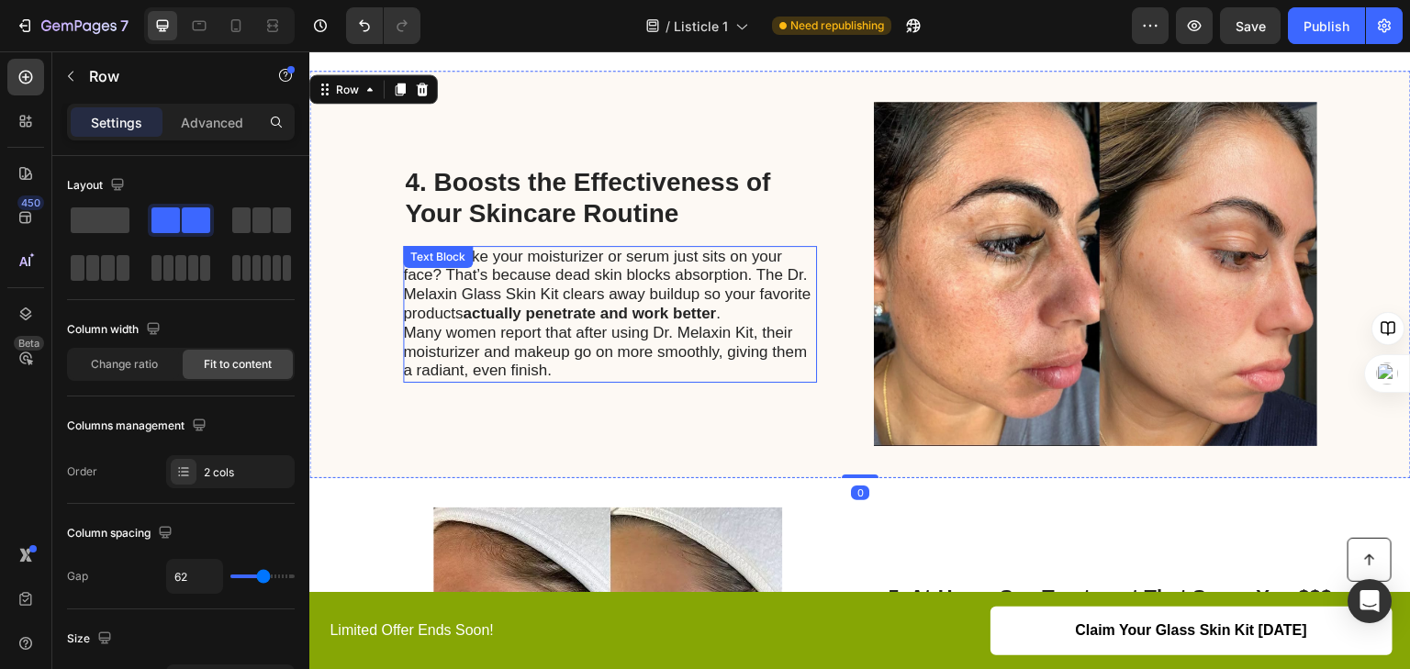
scroll to position [1581, 0]
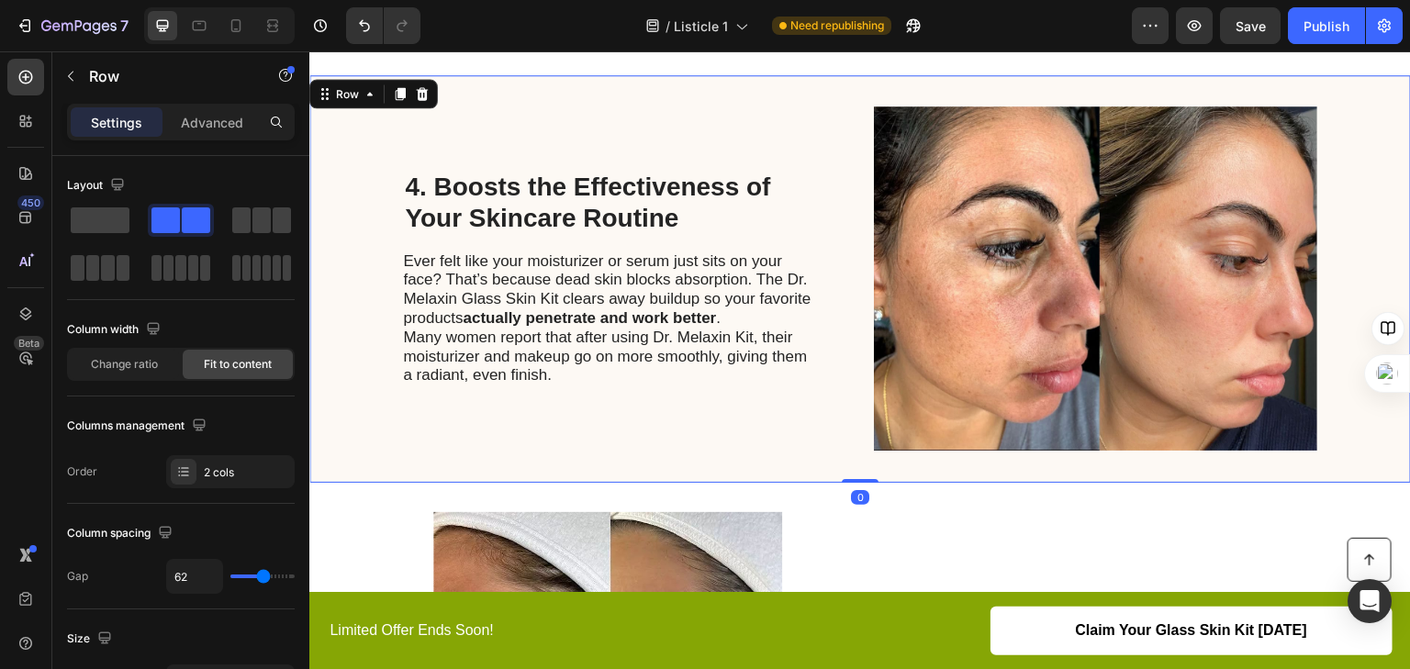
drag, startPoint x: 629, startPoint y: 157, endPoint x: 633, endPoint y: 183, distance: 26.0
click at [630, 156] on div "4. Boosts the Effectiveness of Your Skincare Routine Heading Ever felt like you…" at bounding box center [610, 279] width 414 height 349
click at [638, 220] on h2 "4. Boosts the Effectiveness of Your Skincare Routine" at bounding box center [610, 202] width 414 height 65
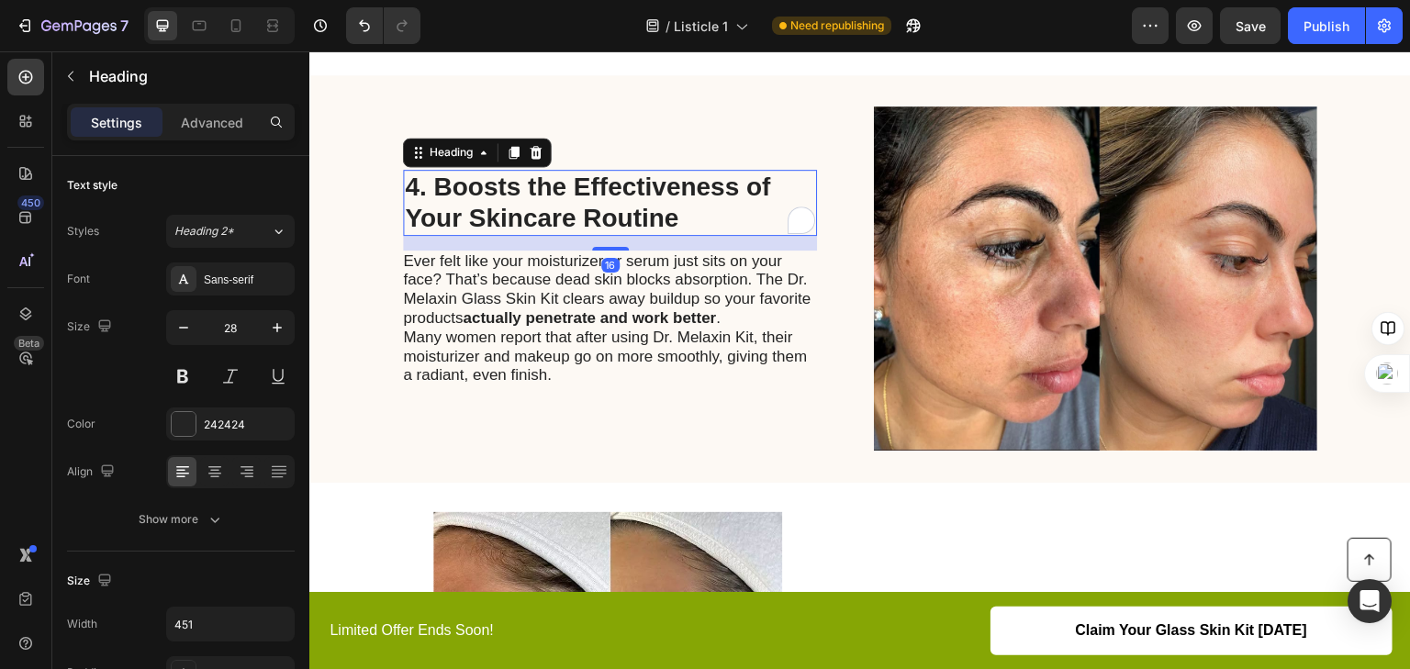
click at [638, 220] on h2 "4. Boosts the Effectiveness of Your Skincare Routine" at bounding box center [610, 202] width 414 height 65
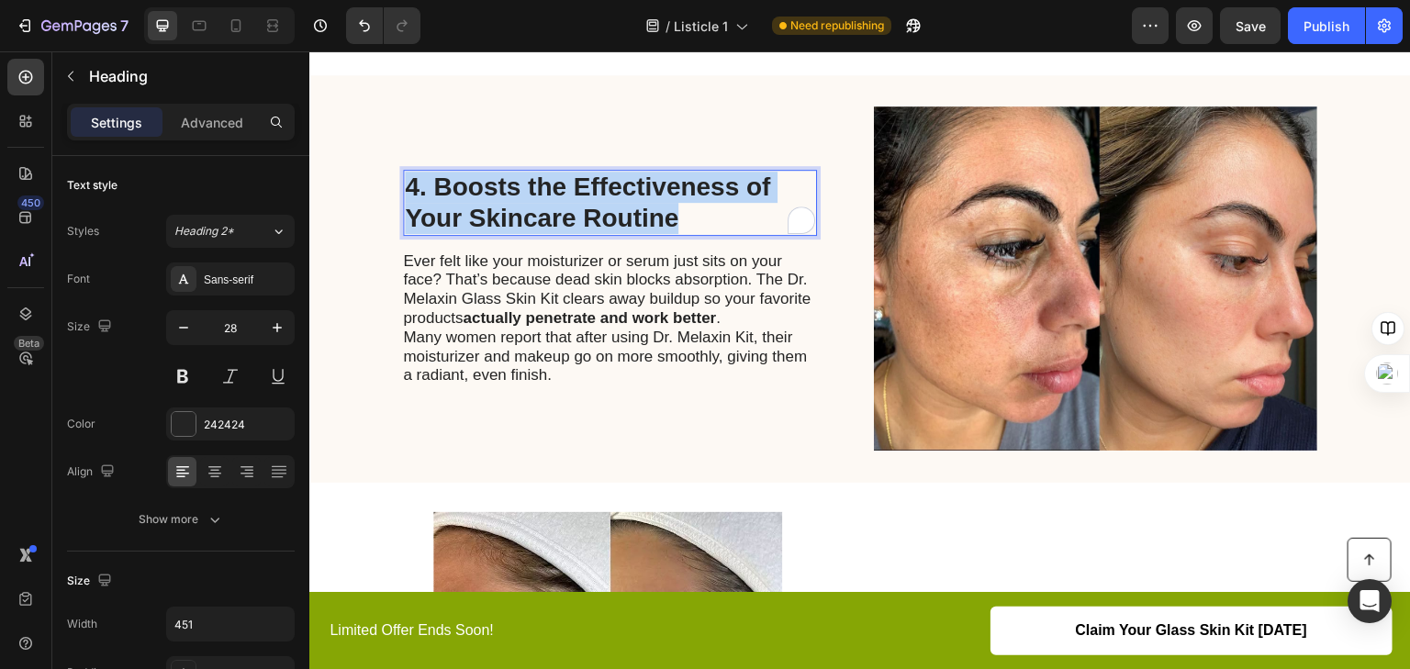
click at [638, 220] on p "4. Boosts the Effectiveness of Your Skincare Routine" at bounding box center [610, 203] width 410 height 62
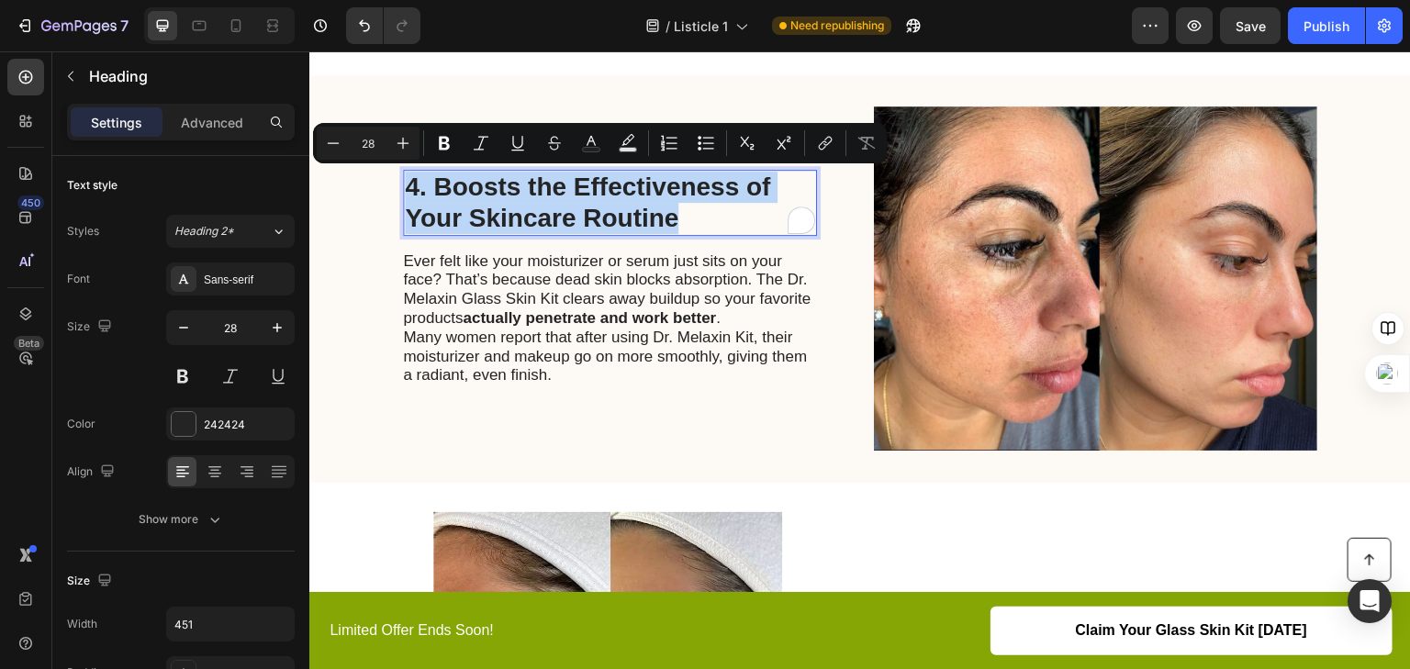
click at [638, 220] on p "4. Boosts the Effectiveness of Your Skincare Routine" at bounding box center [610, 203] width 410 height 62
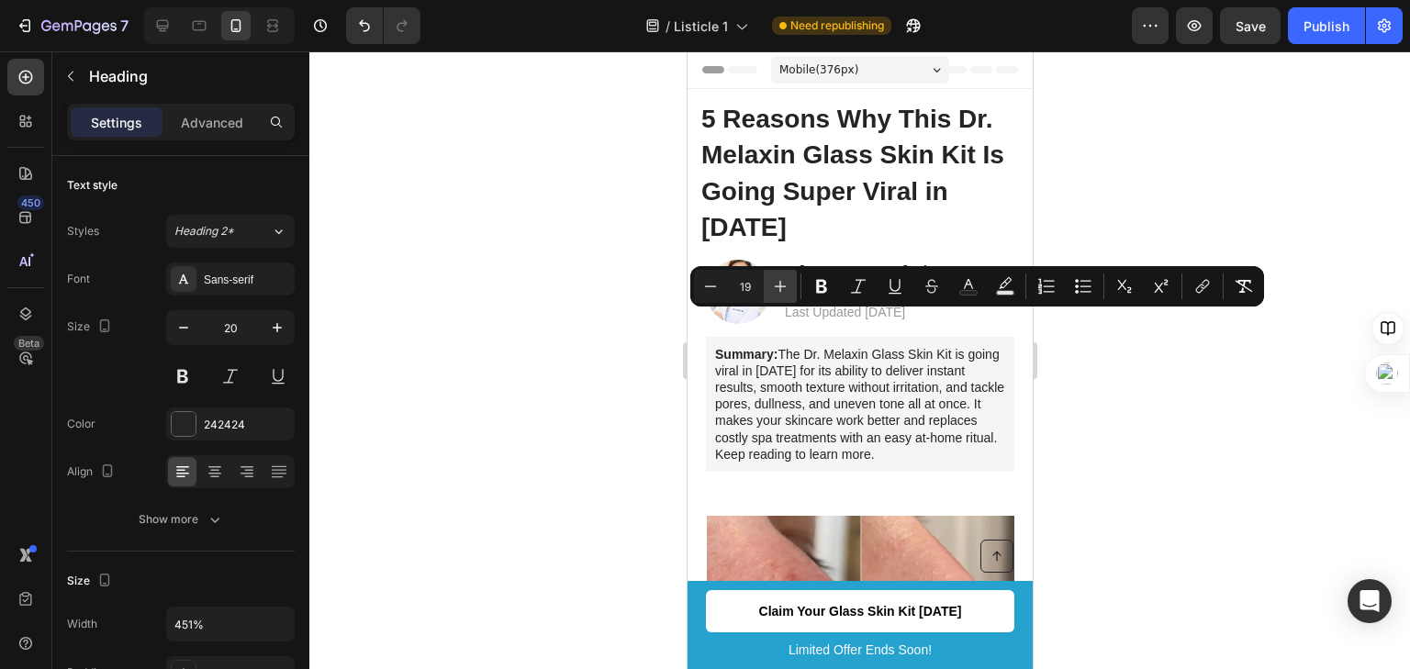
scroll to position [474, 0]
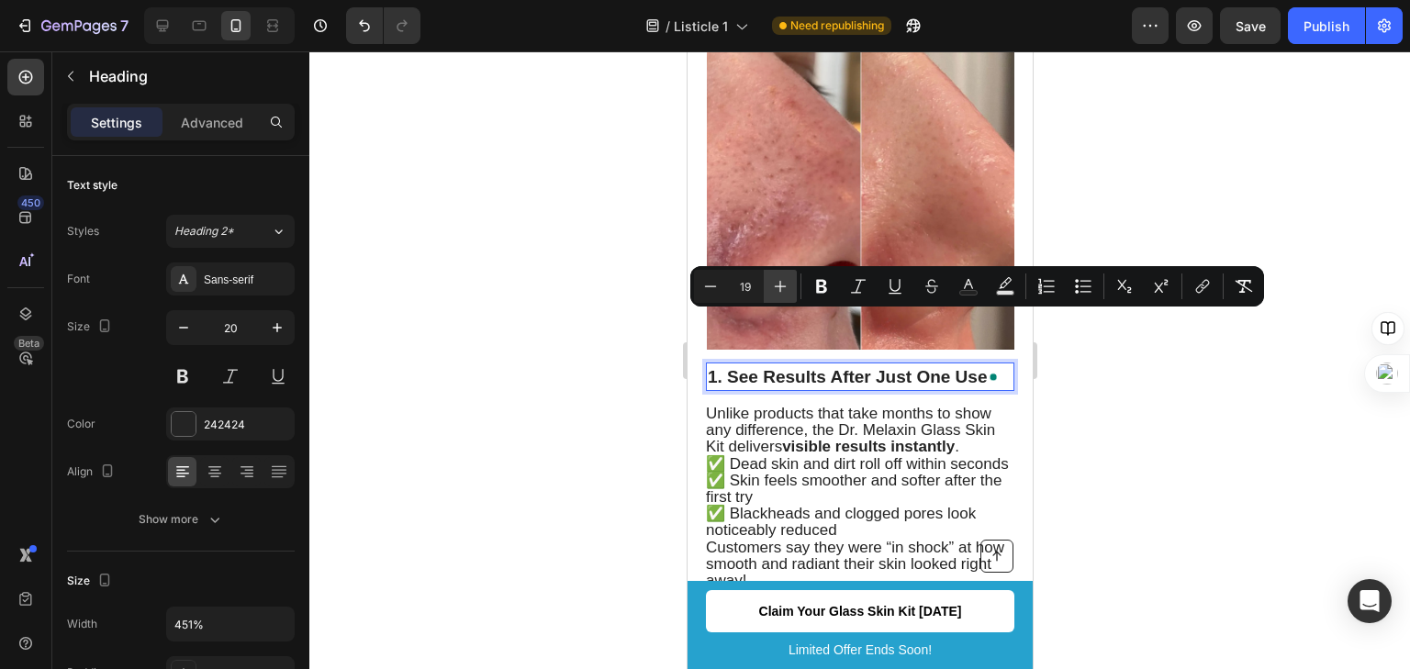
click at [769, 289] on button "Plus" at bounding box center [780, 286] width 33 height 33
click at [705, 287] on icon "Editor contextual toolbar" at bounding box center [711, 286] width 18 height 18
type input "19"
click at [1263, 488] on div at bounding box center [859, 360] width 1101 height 618
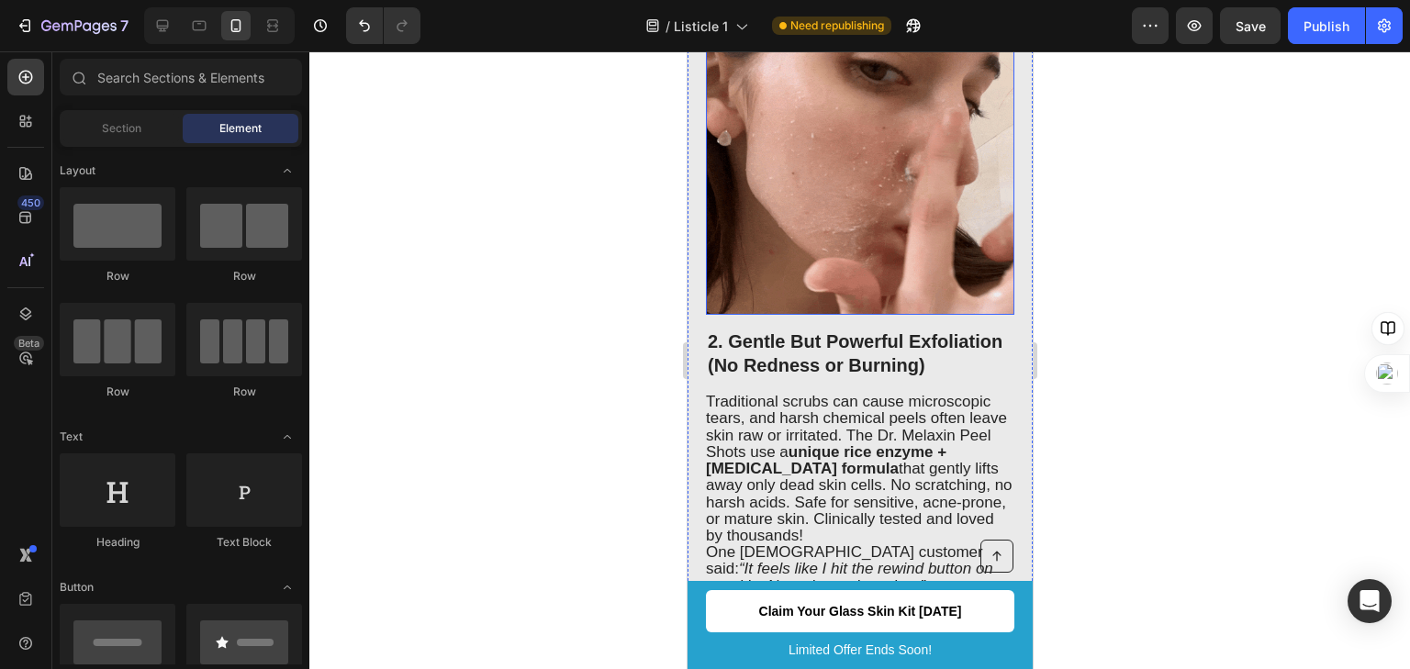
scroll to position [1135, 0]
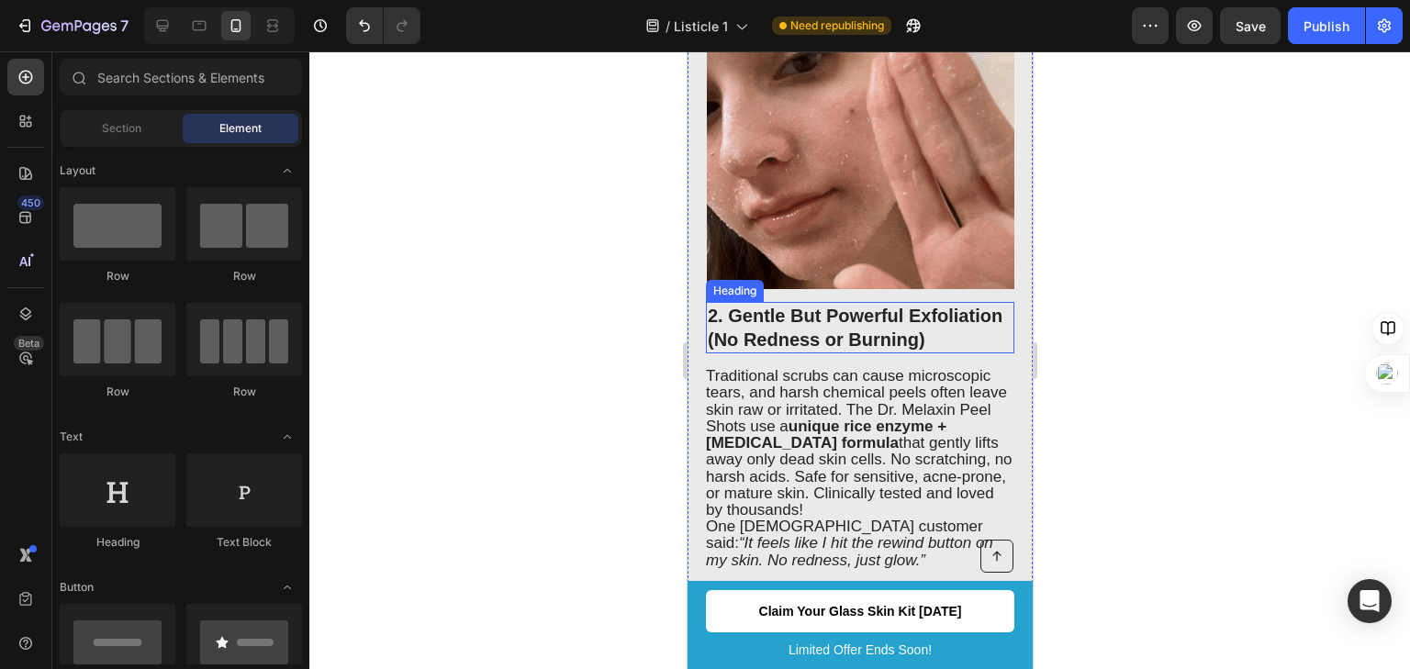
click at [792, 309] on h2 "2. Gentle But Powerful Exfoliation (No Redness or Burning)" at bounding box center [859, 327] width 309 height 51
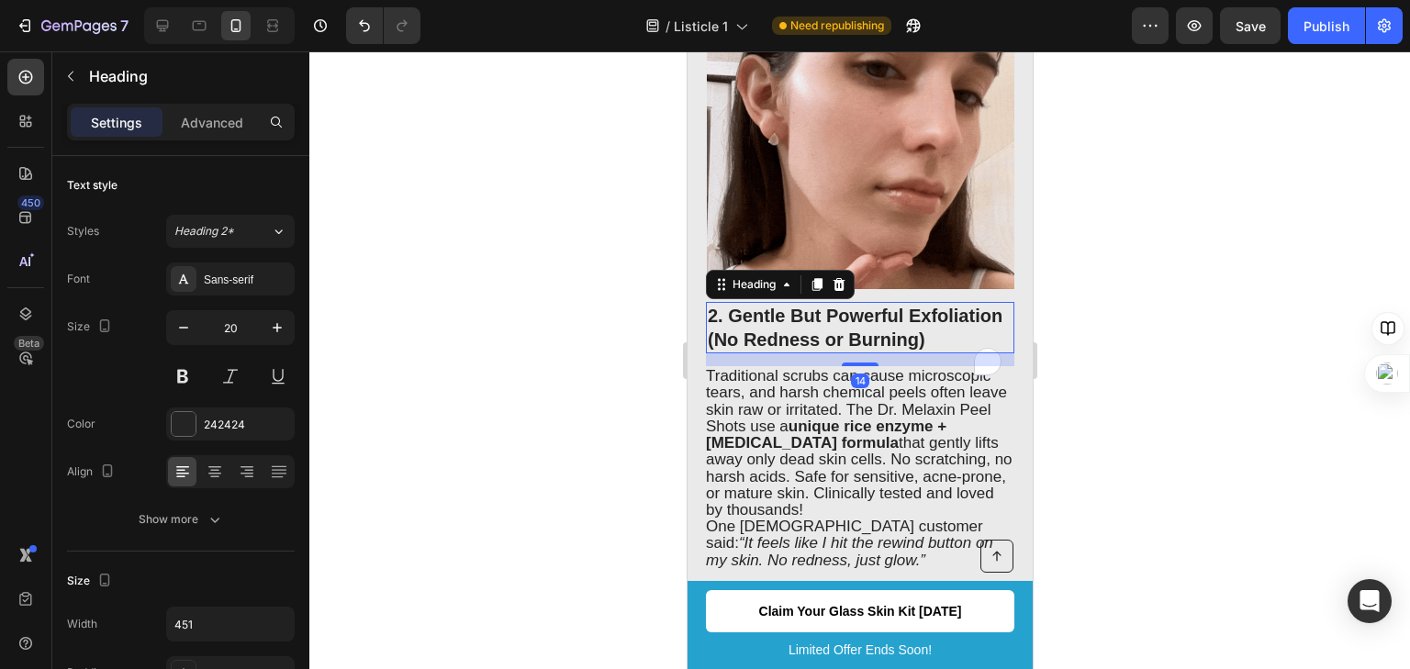
click at [792, 309] on h2 "2. Gentle But Powerful Exfoliation (No Redness or Burning)" at bounding box center [859, 327] width 309 height 51
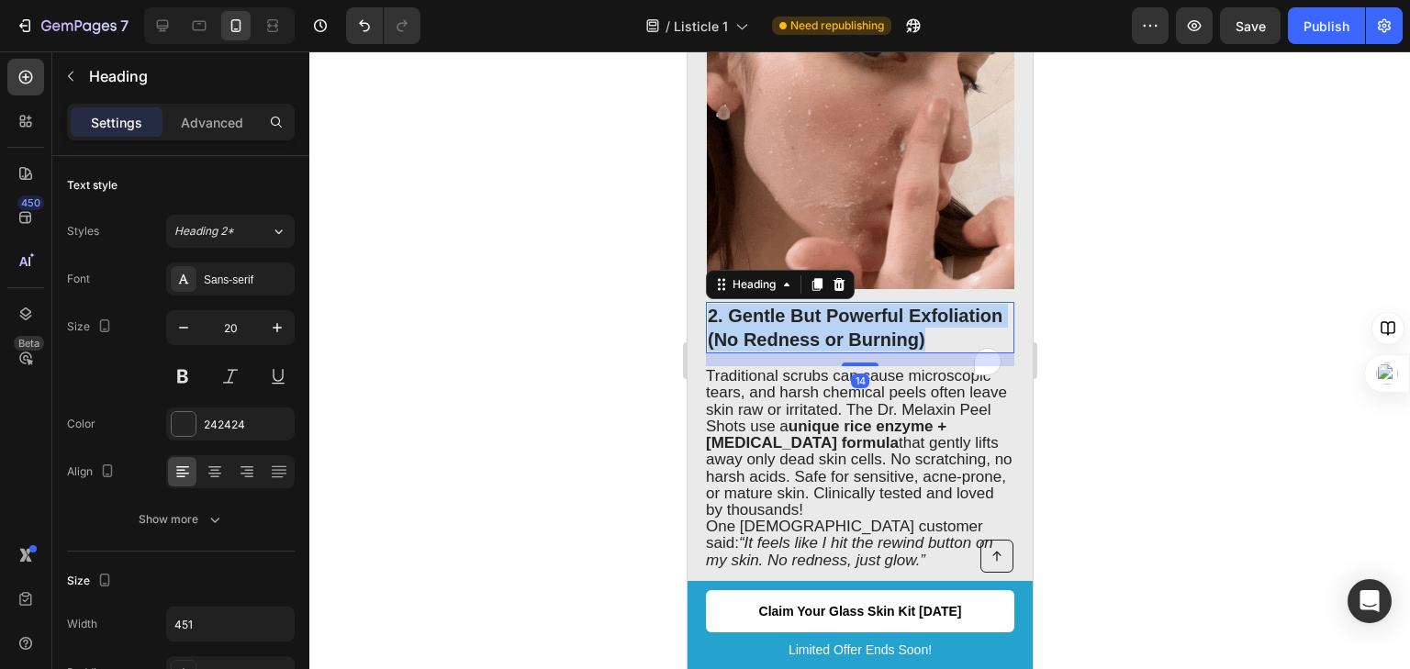
click at [792, 309] on p "2. Gentle But Powerful Exfoliation (No Redness or Burning)" at bounding box center [859, 328] width 305 height 48
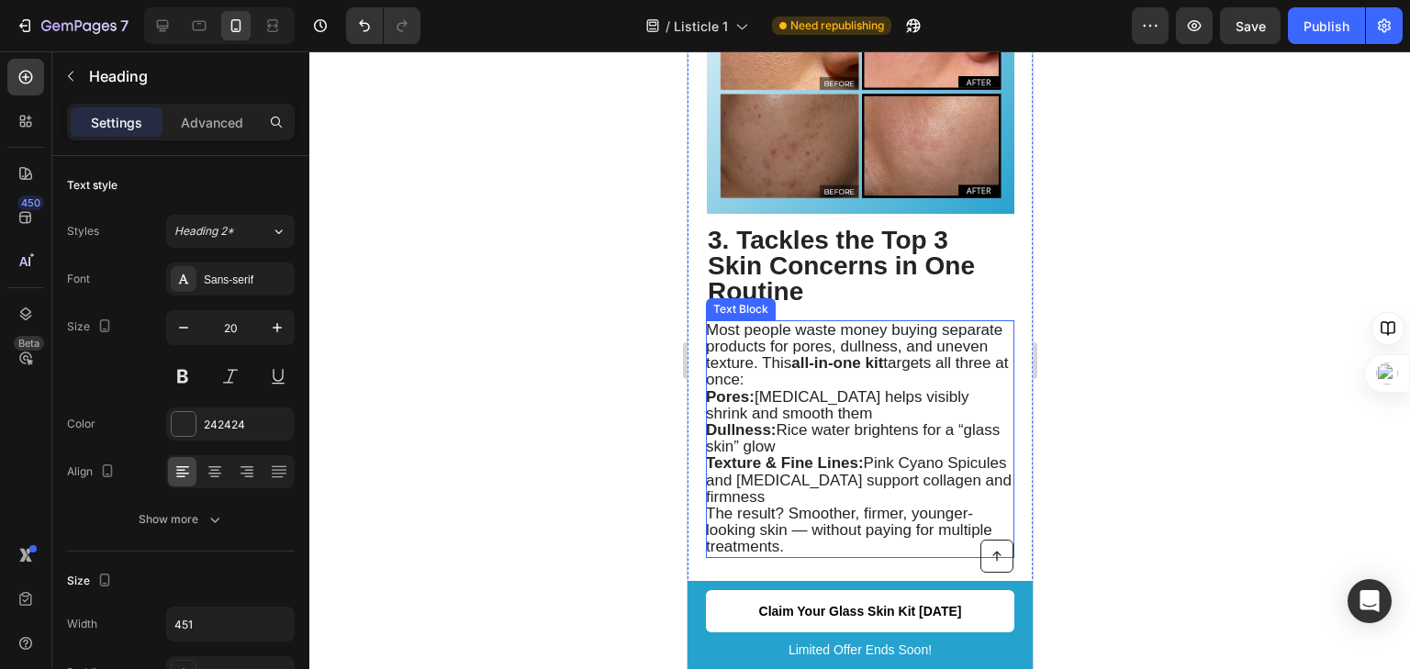
scroll to position [1869, 0]
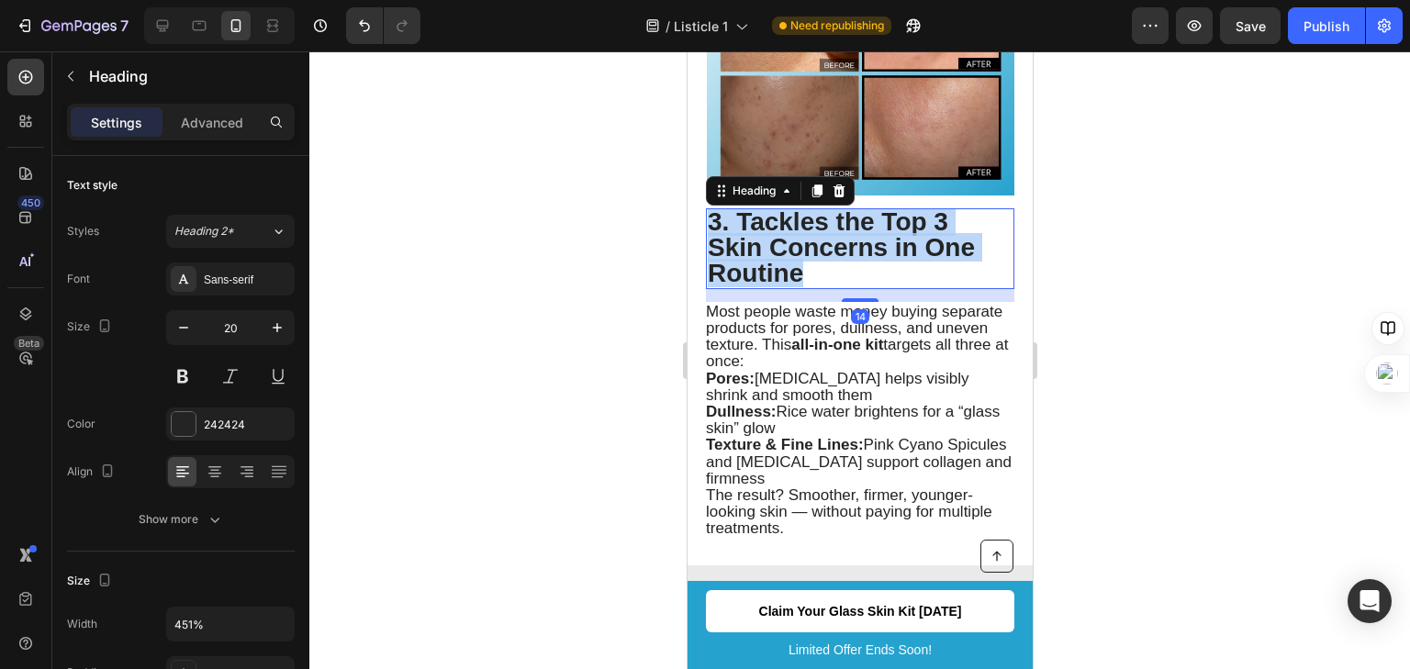
click at [769, 231] on span "3. Tackles the Top 3 Skin Concerns in One Routine" at bounding box center [840, 248] width 267 height 80
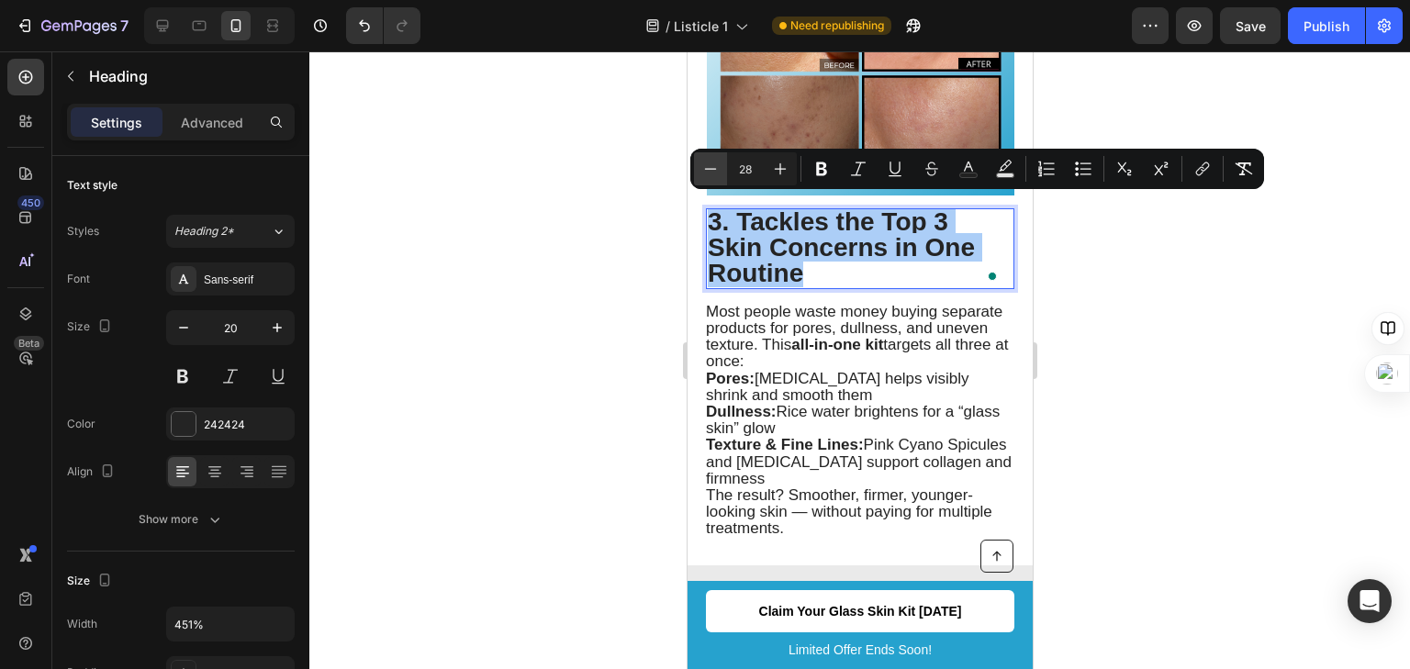
click at [724, 167] on button "Minus" at bounding box center [710, 168] width 33 height 33
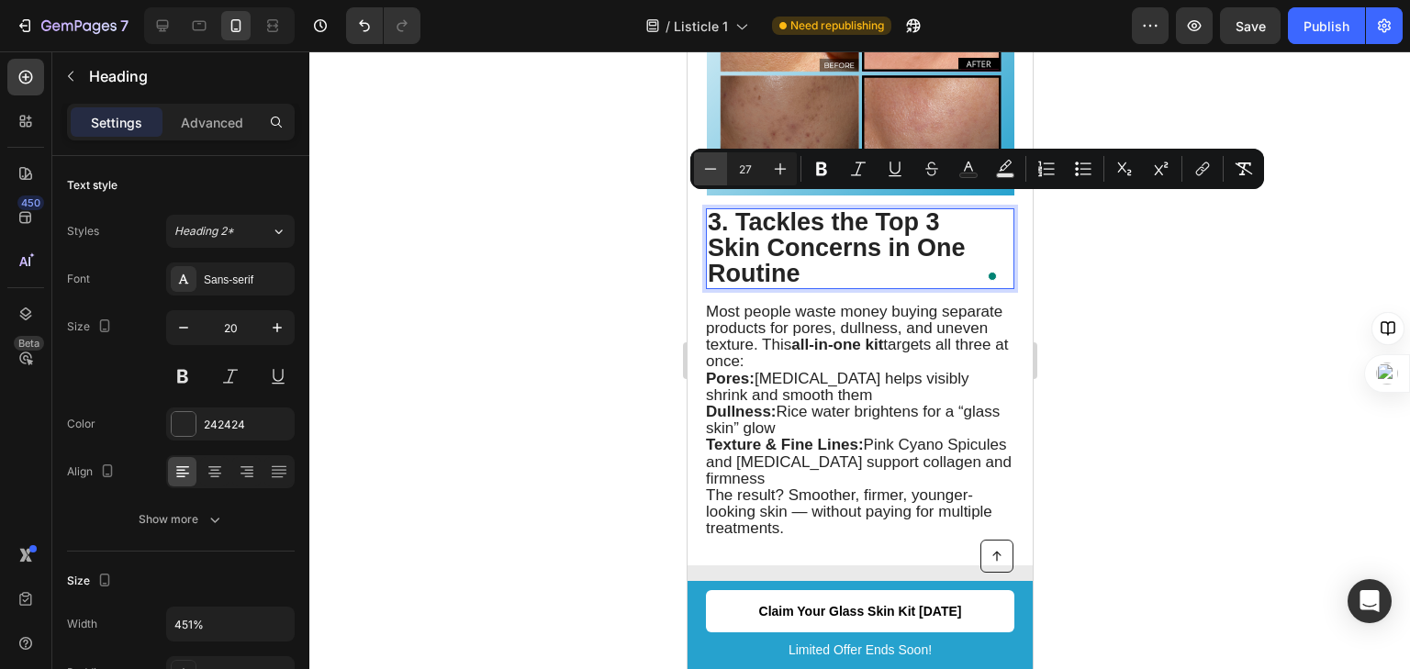
click at [724, 167] on button "Minus" at bounding box center [710, 168] width 33 height 33
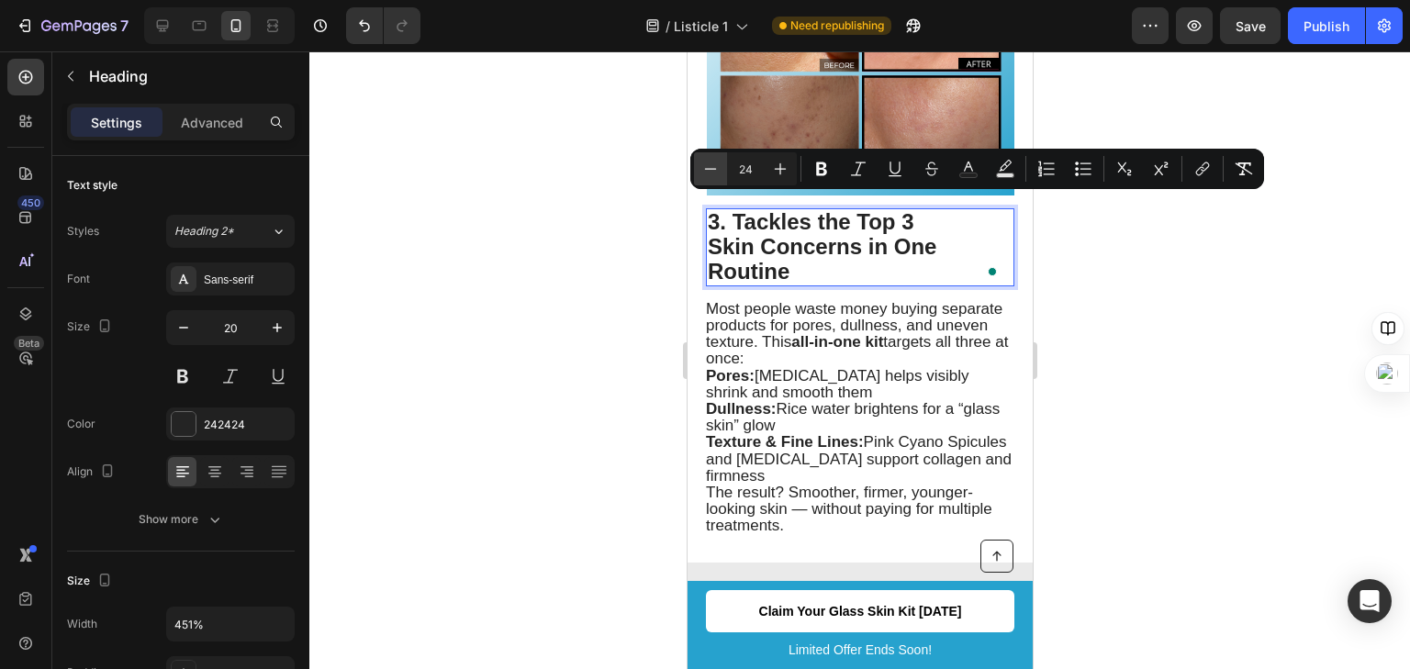
click at [724, 167] on button "Minus" at bounding box center [710, 168] width 33 height 33
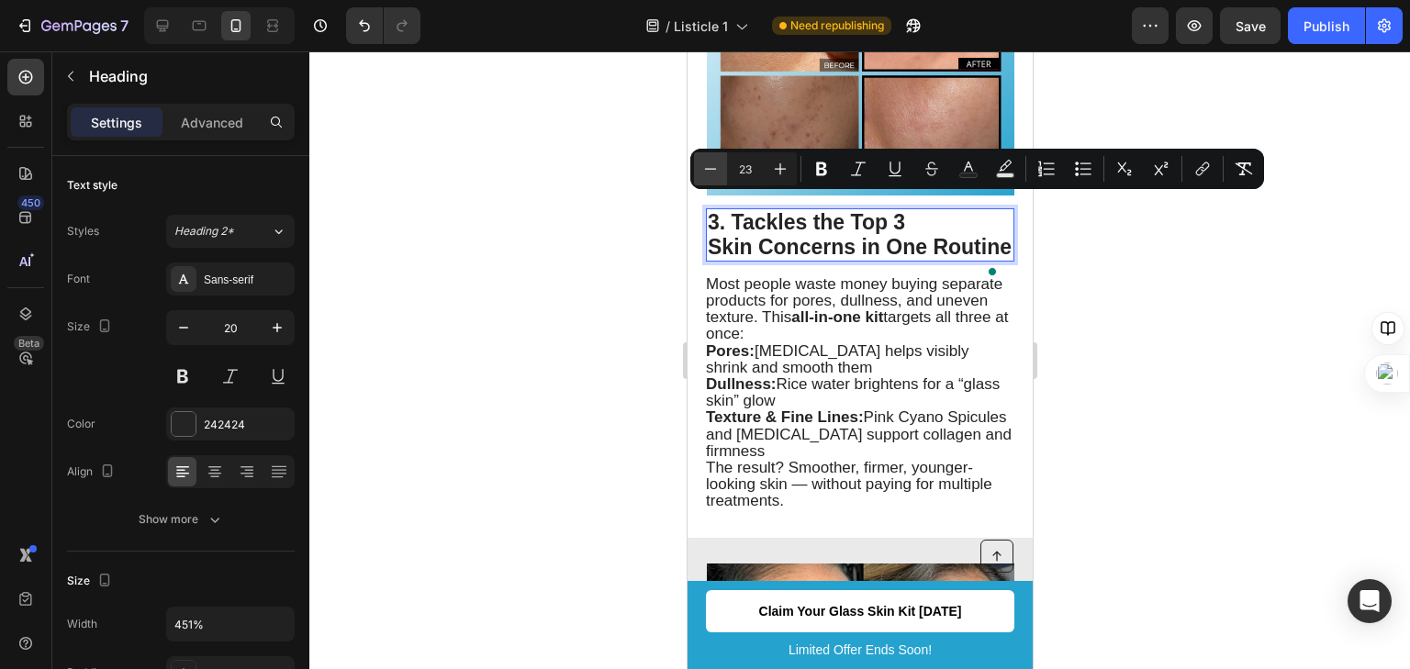
click at [724, 167] on button "Minus" at bounding box center [710, 168] width 33 height 33
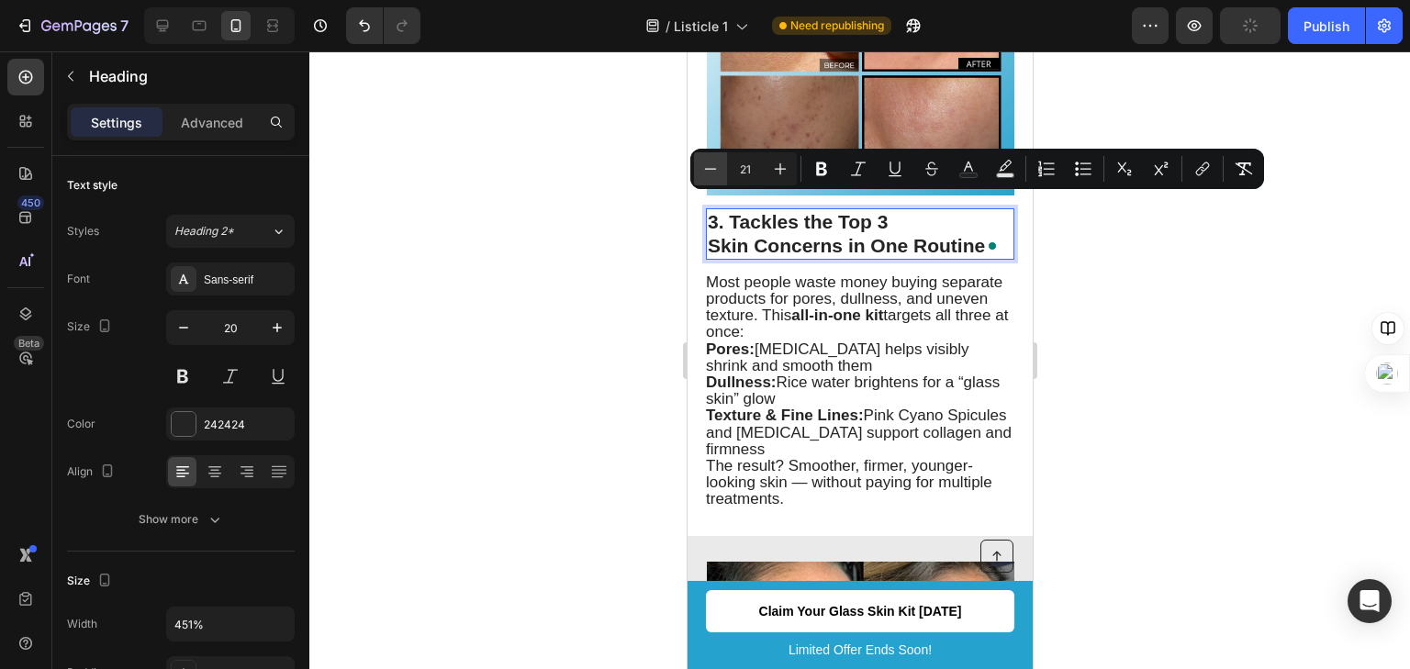
click at [724, 167] on button "Minus" at bounding box center [710, 168] width 33 height 33
type input "20"
click at [603, 299] on div at bounding box center [859, 360] width 1101 height 618
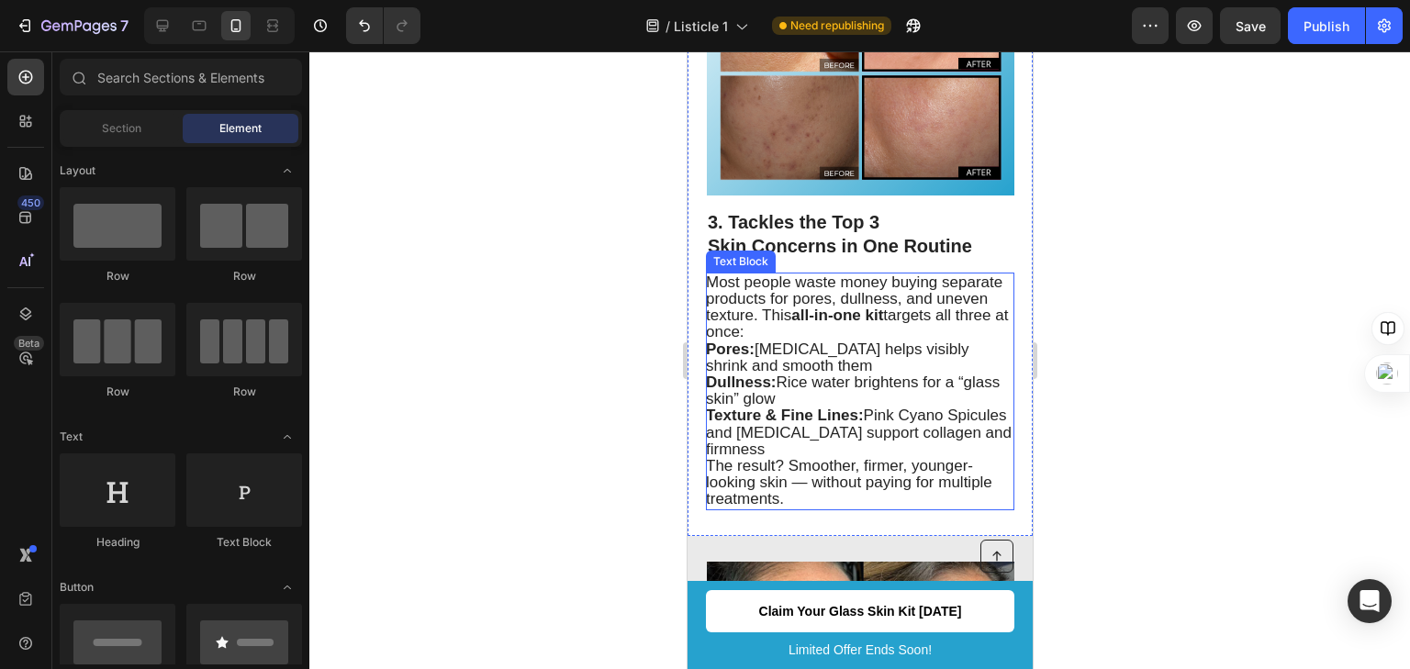
click at [717, 253] on div "Text Block" at bounding box center [740, 261] width 62 height 17
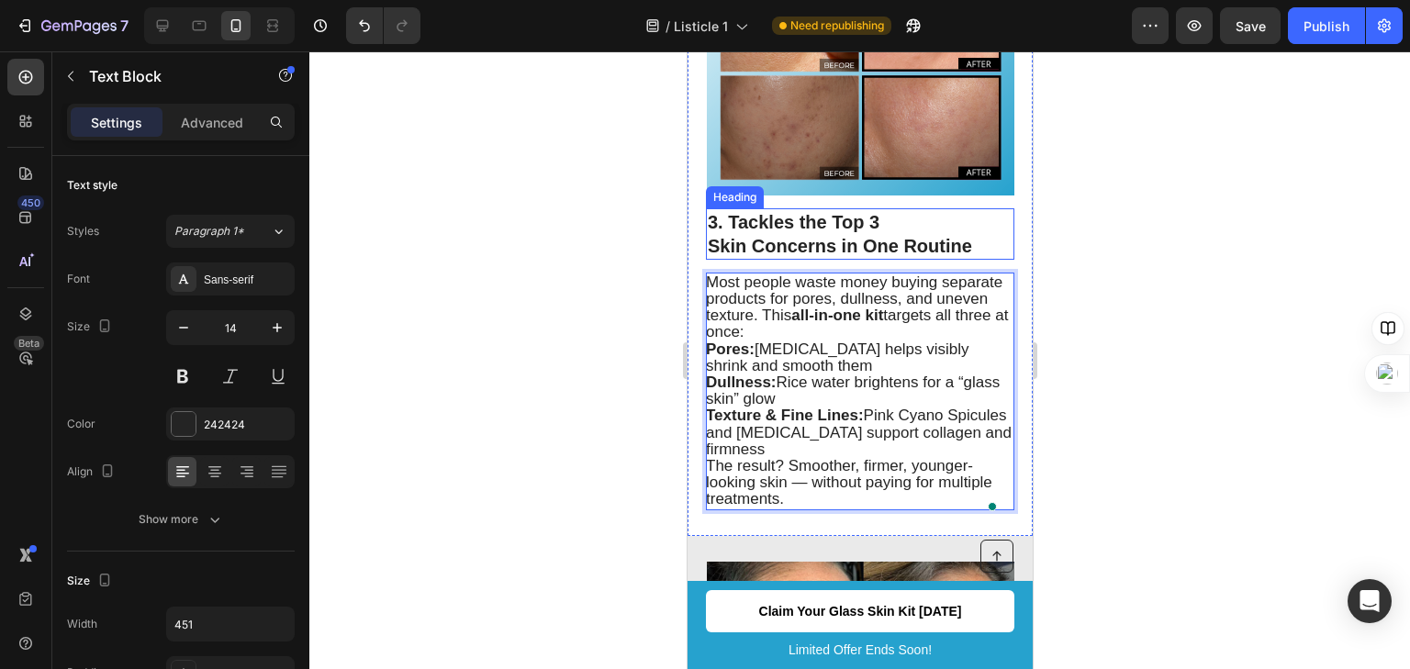
click at [708, 241] on span "3. Tackles the Top 3 Skin Concerns in One Routine" at bounding box center [839, 234] width 264 height 44
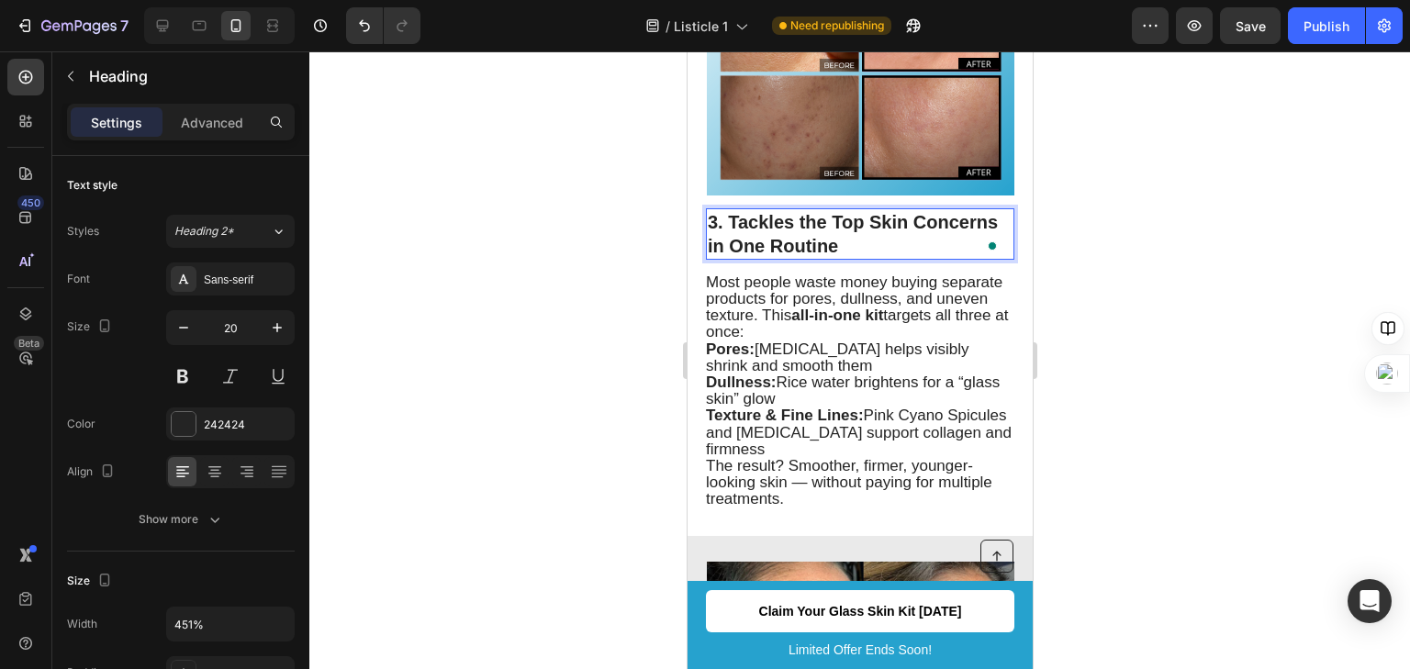
click at [910, 212] on span "3. Tackles the Top Skin Concerns in One Routine" at bounding box center [852, 234] width 290 height 44
click at [875, 212] on span "3. Tackles the Top Skin Concerns in One Routine" at bounding box center [855, 234] width 296 height 44
click at [868, 212] on span "3. Tackles the Top Skin Concerns in One Routine" at bounding box center [855, 234] width 296 height 44
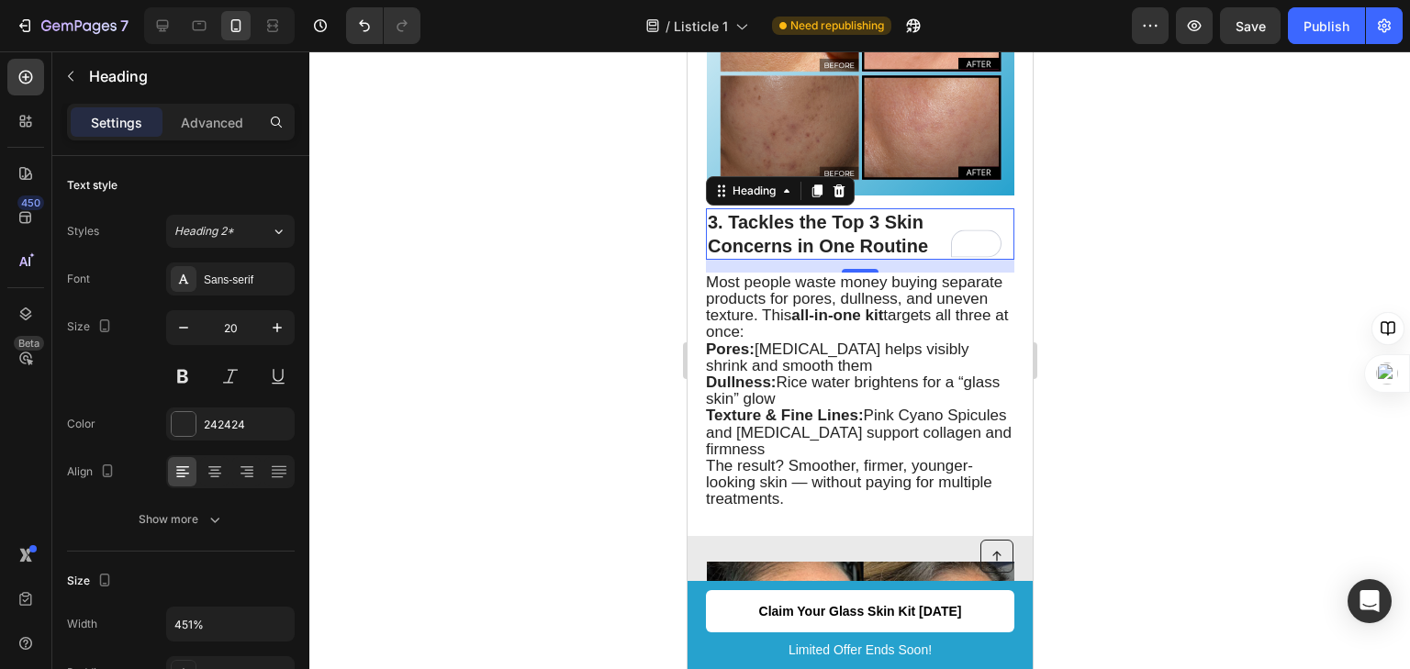
click at [1109, 198] on div at bounding box center [859, 360] width 1101 height 618
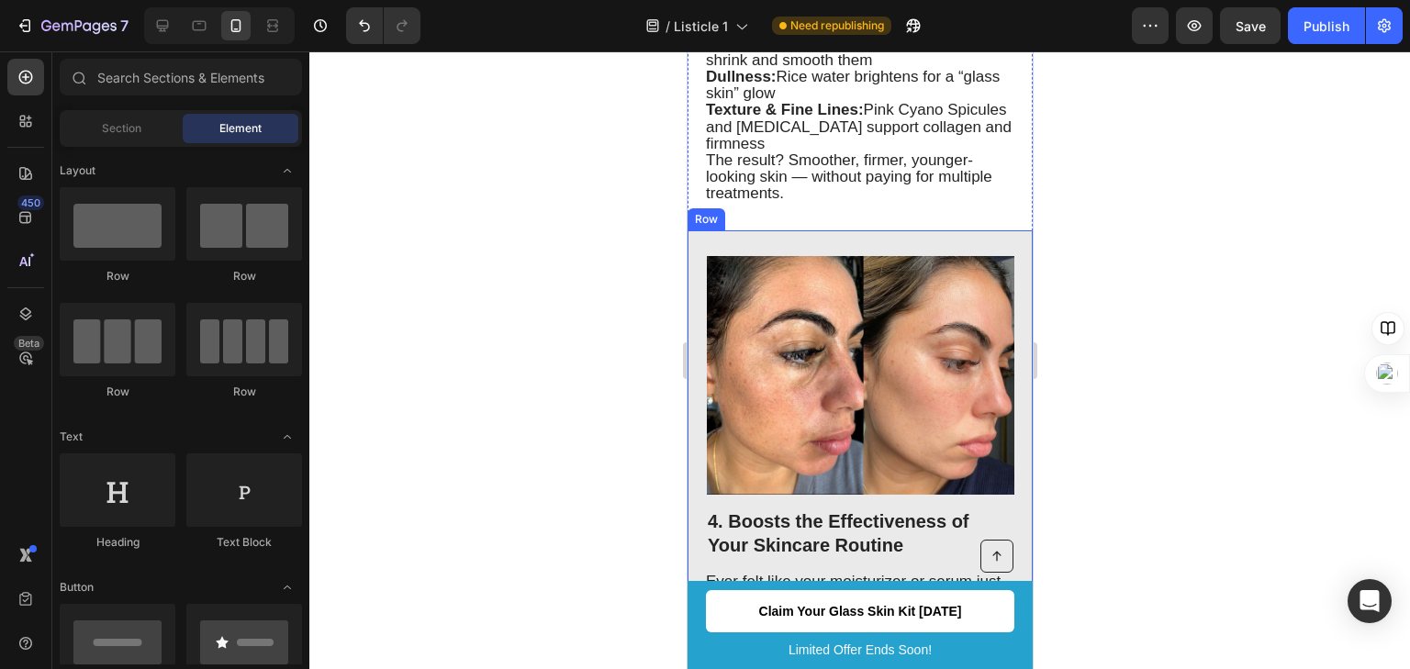
scroll to position [2384, 0]
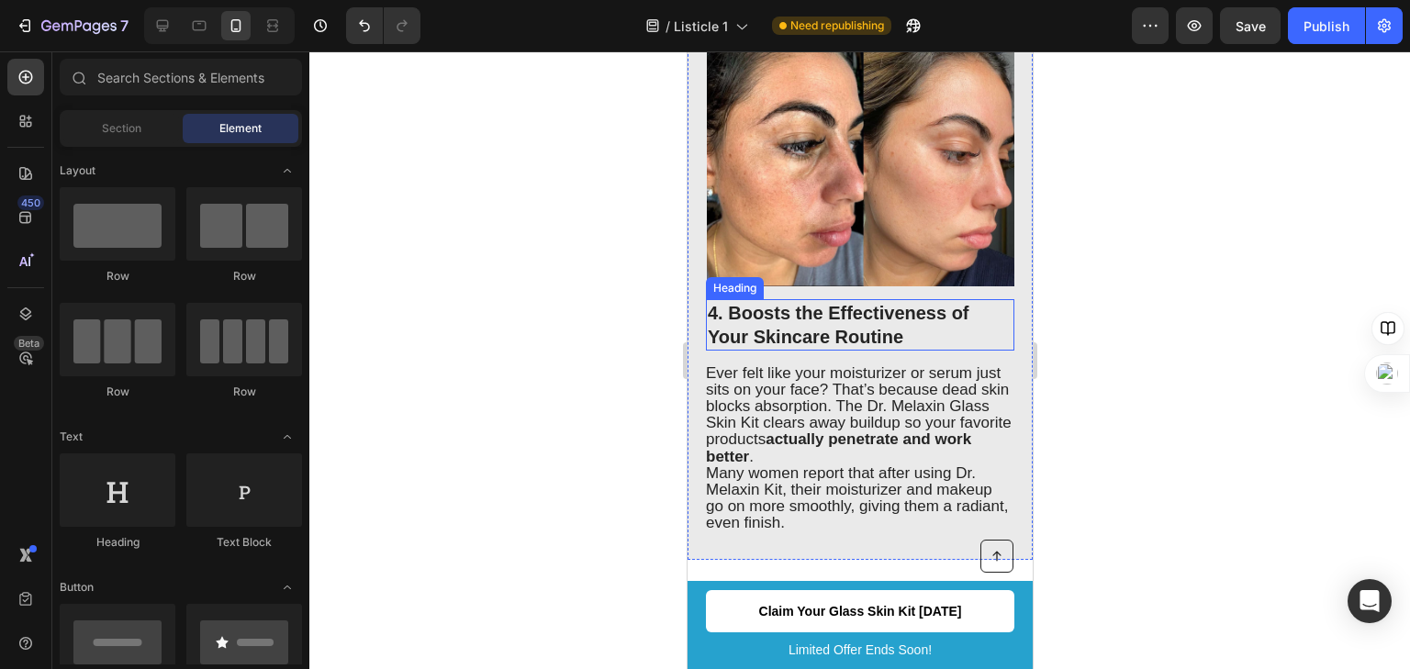
click at [831, 335] on h2 "4. Boosts the Effectiveness of Your Skincare Routine" at bounding box center [859, 324] width 309 height 51
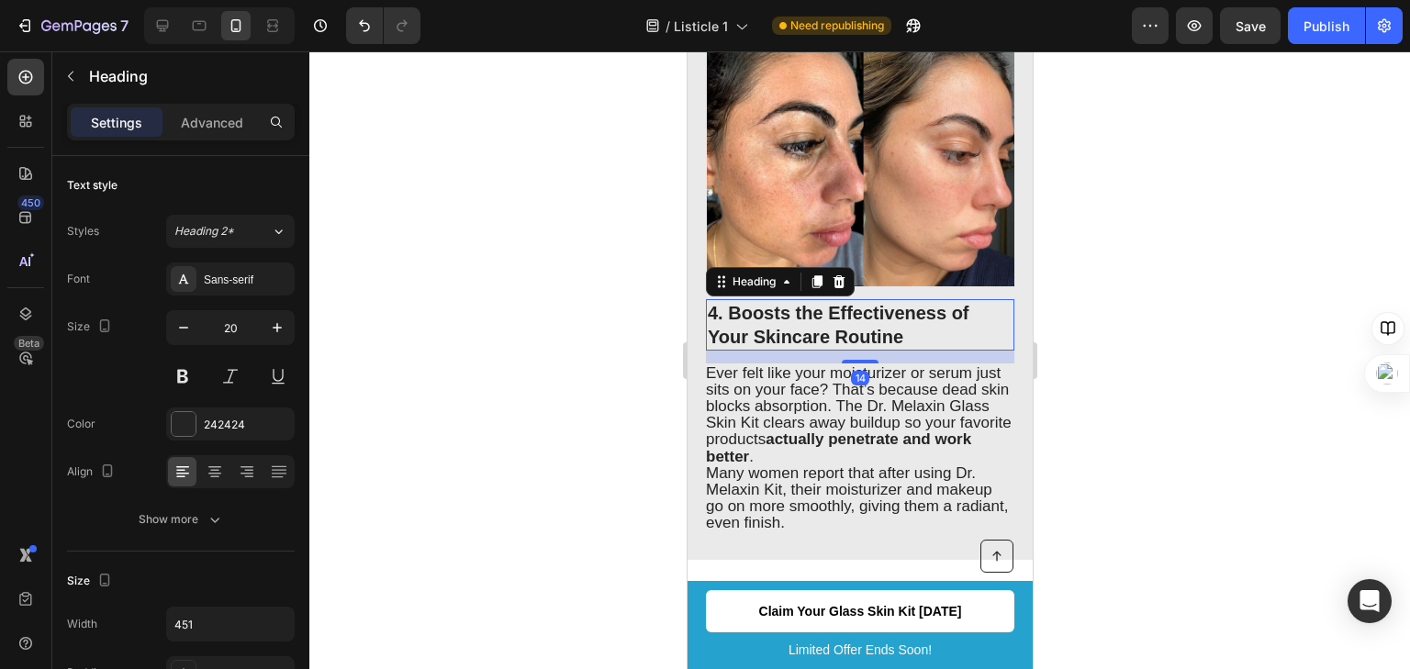
click at [823, 324] on h2 "4. Boosts the Effectiveness of Your Skincare Routine" at bounding box center [859, 324] width 309 height 51
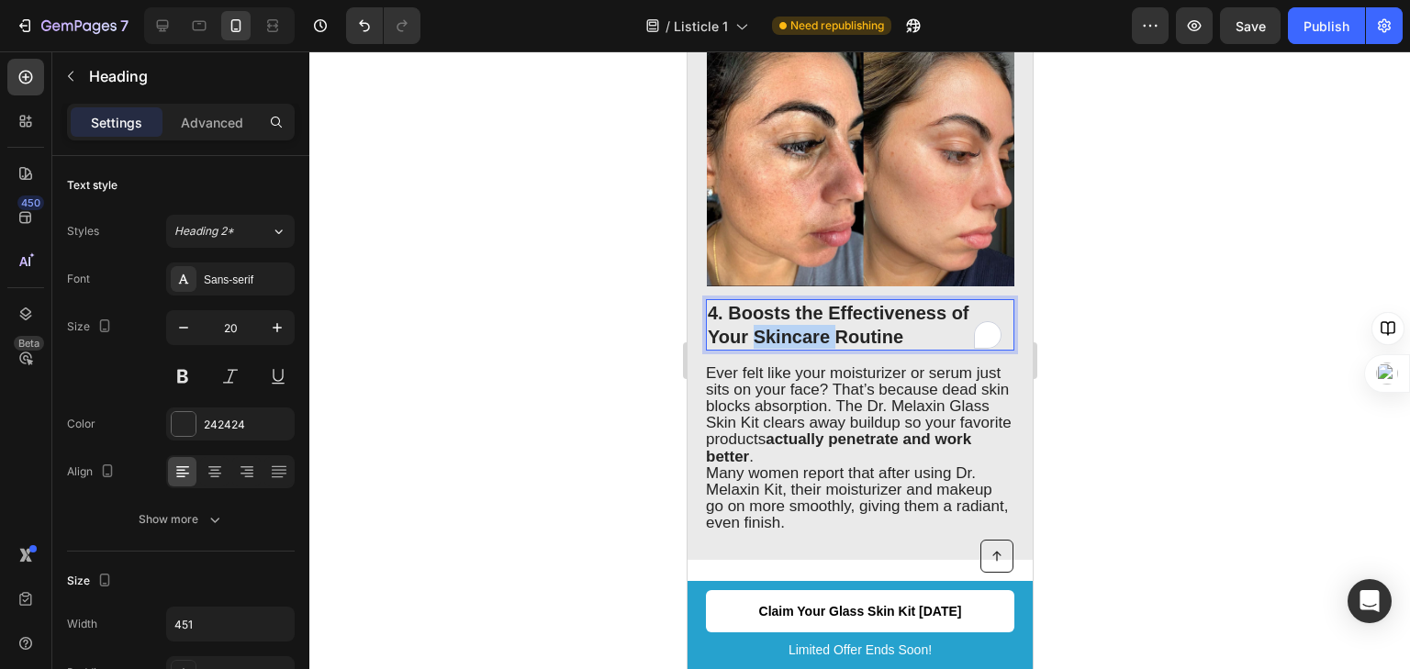
click at [823, 324] on p "4. Boosts the Effectiveness of Your Skincare Routine" at bounding box center [859, 325] width 305 height 48
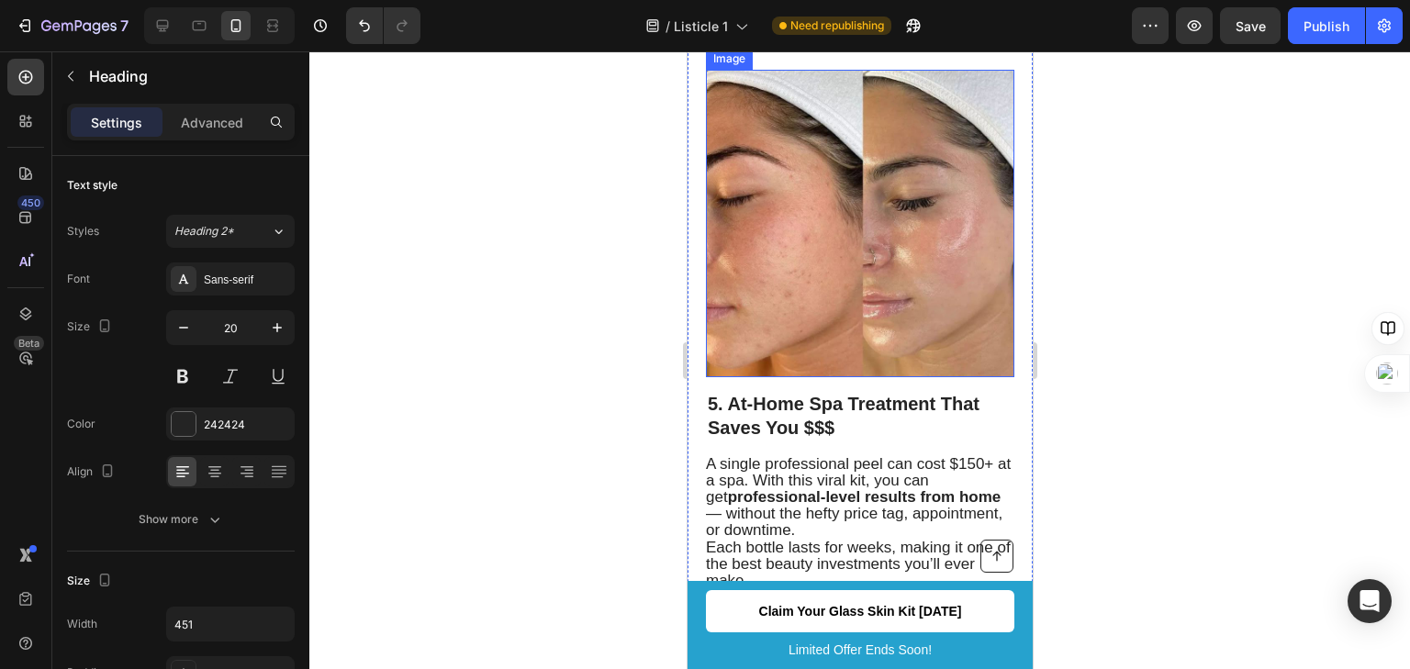
type input "16"
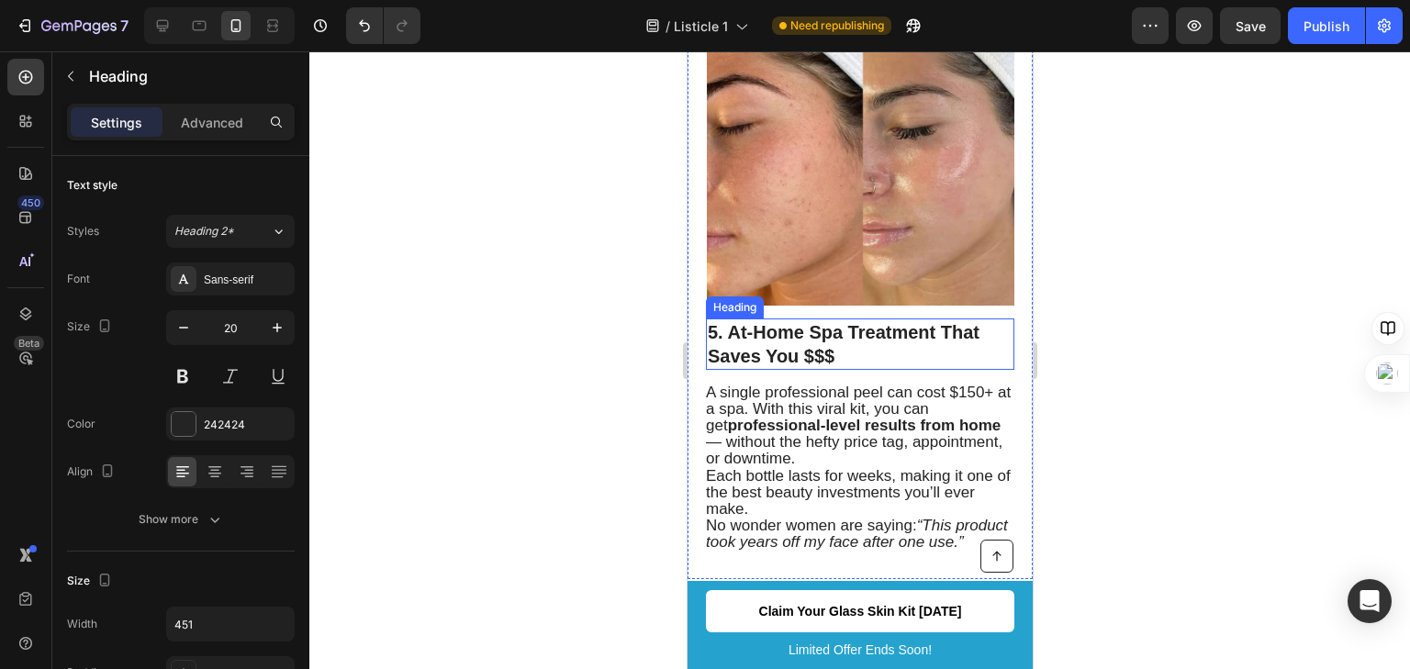
click at [810, 319] on h2 "5. At-Home Spa Treatment That Saves You $$$" at bounding box center [859, 344] width 309 height 51
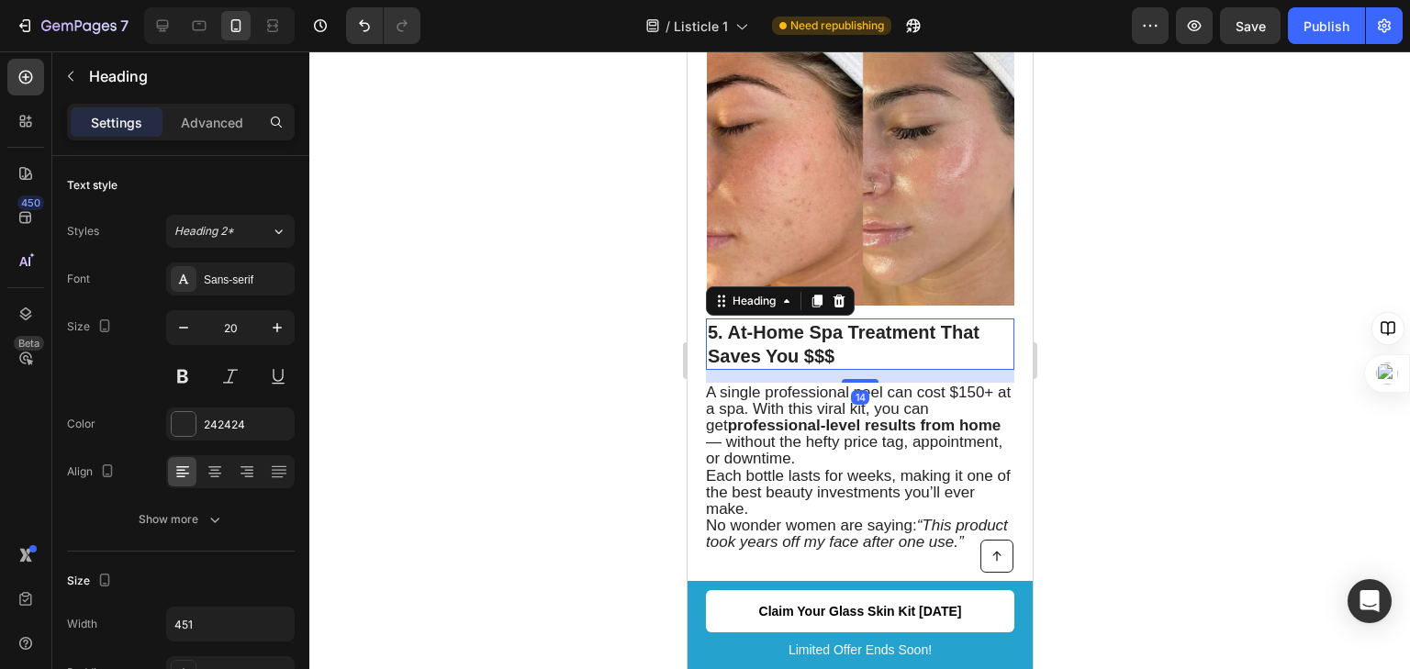
click at [810, 319] on h2 "5. At-Home Spa Treatment That Saves You $$$" at bounding box center [859, 344] width 309 height 51
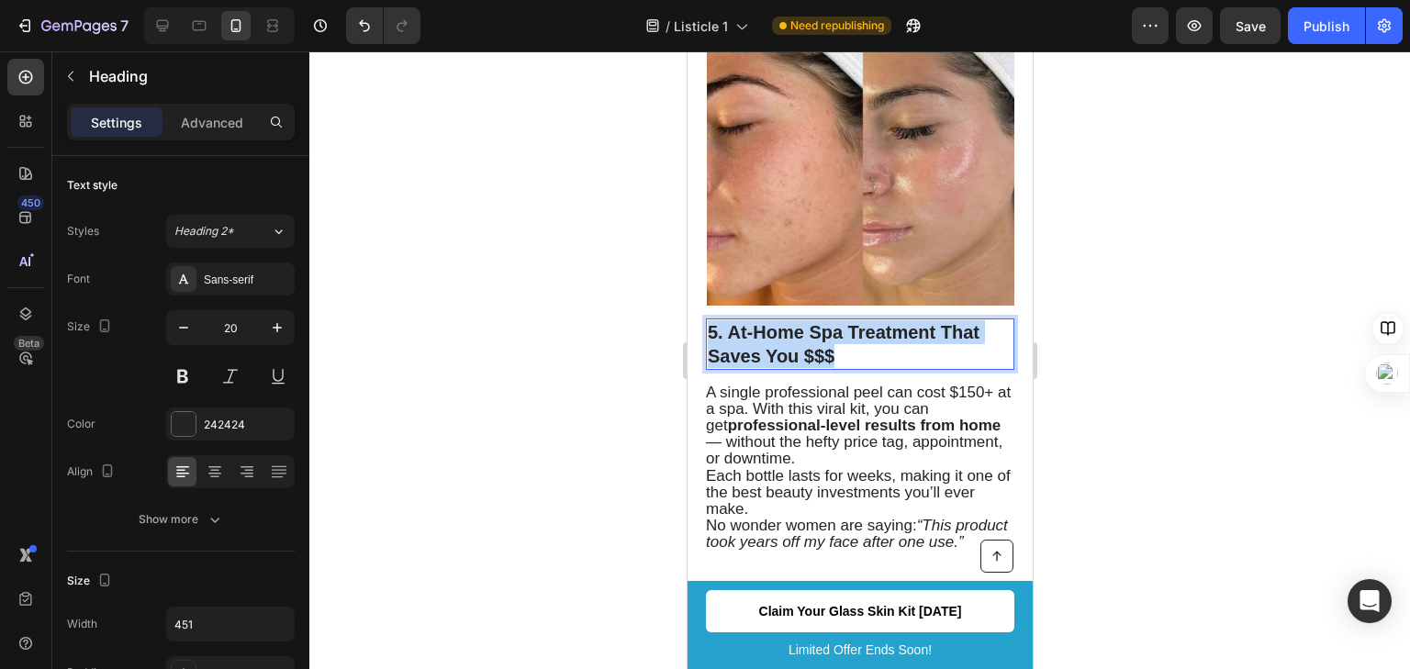
click at [810, 320] on p "5. At-Home Spa Treatment That Saves You $$$" at bounding box center [859, 344] width 305 height 48
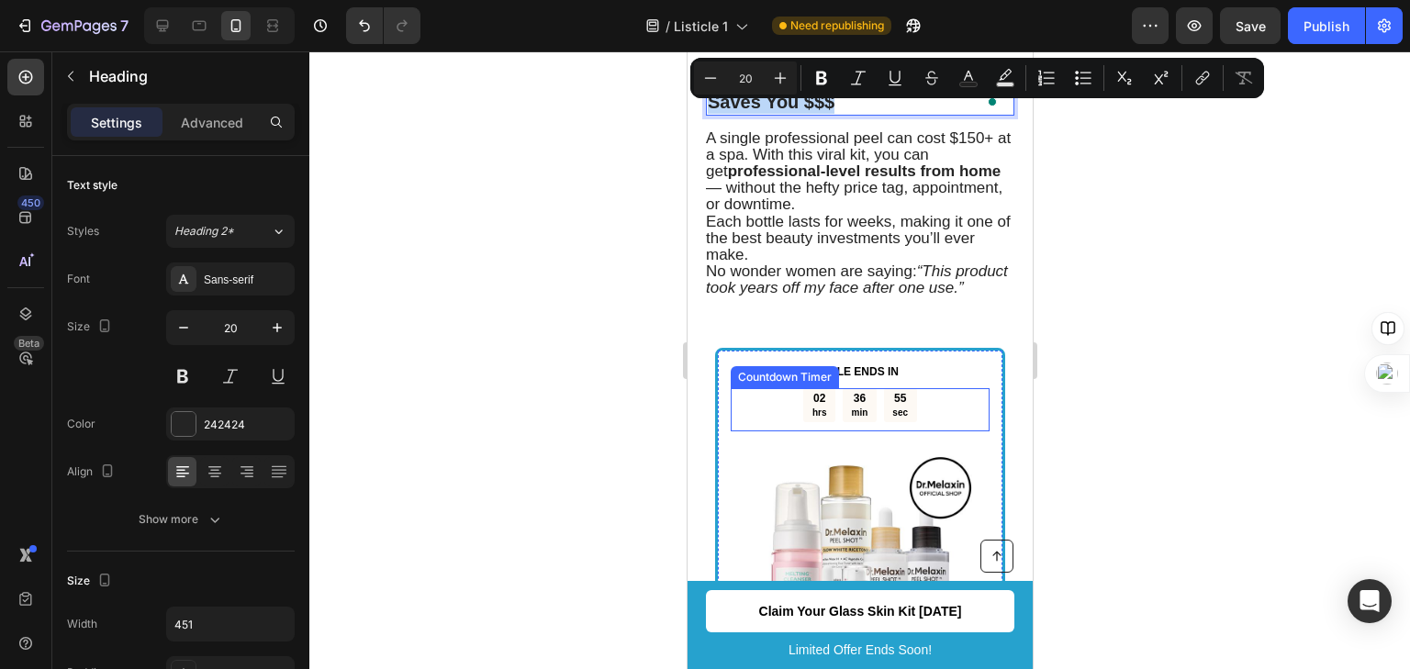
scroll to position [3265, 0]
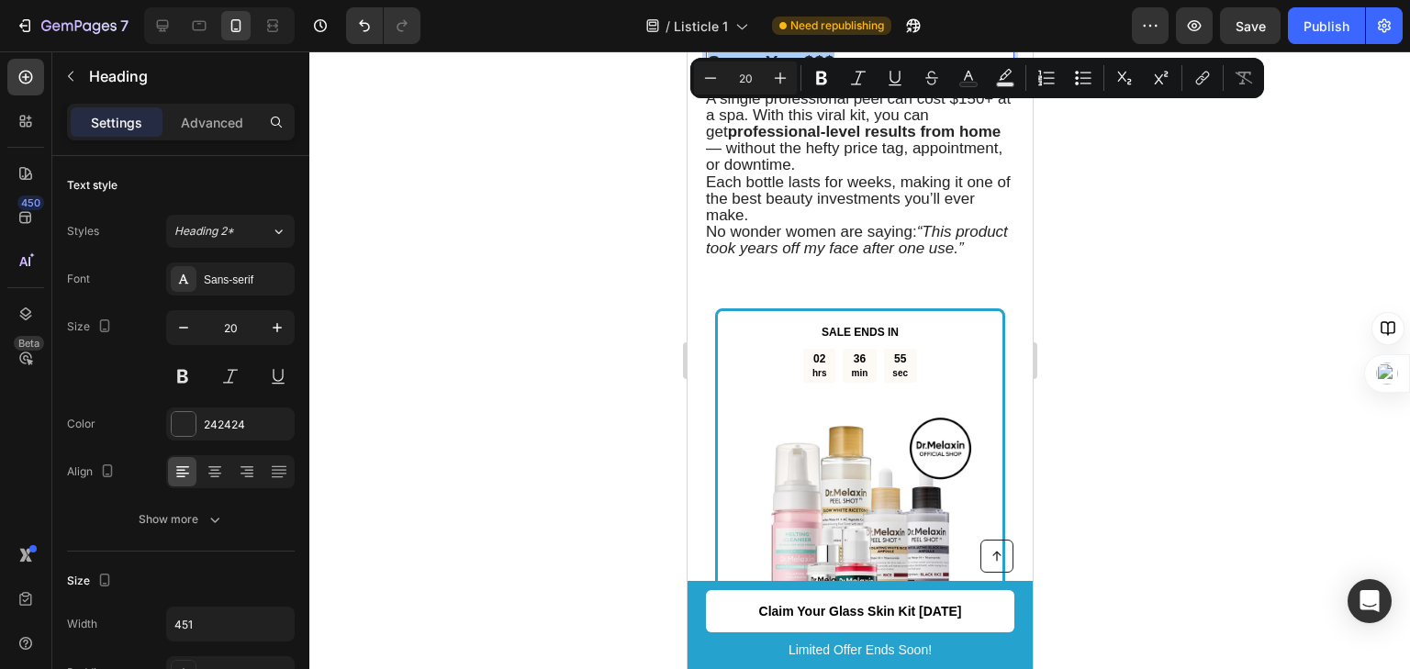
click at [1128, 312] on div at bounding box center [859, 360] width 1101 height 618
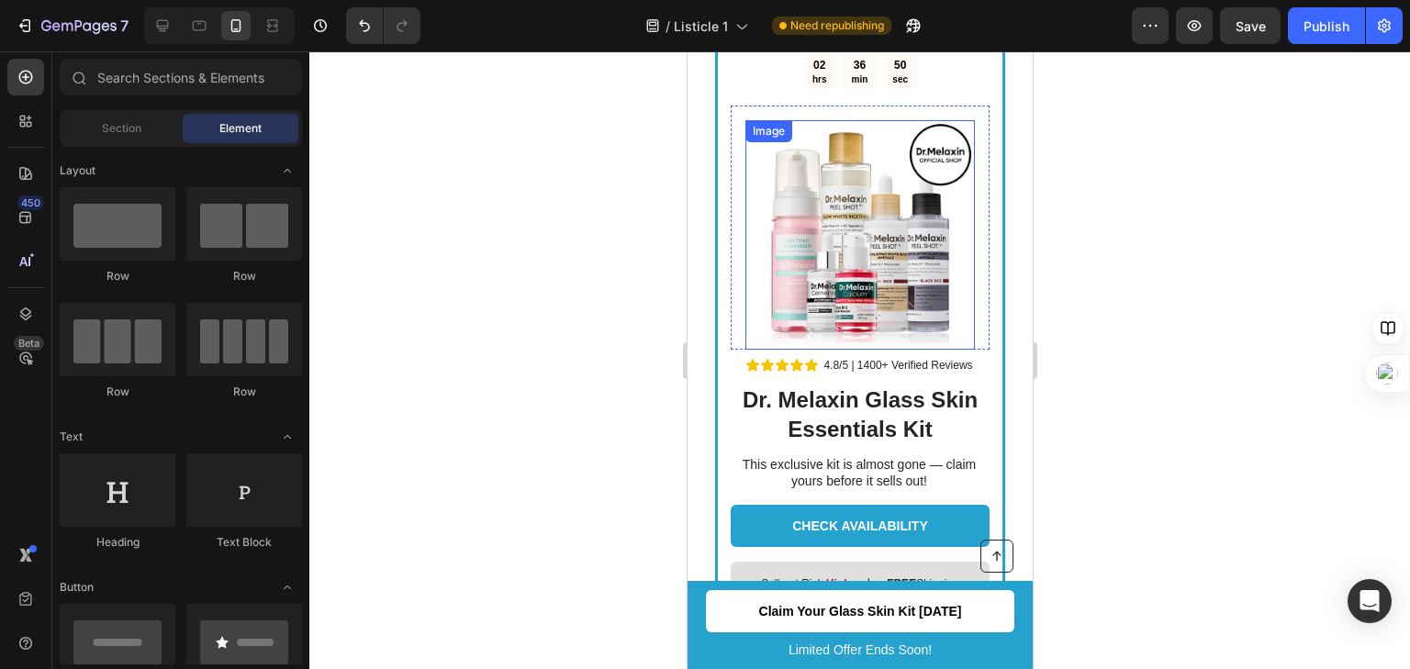
scroll to position [3559, 0]
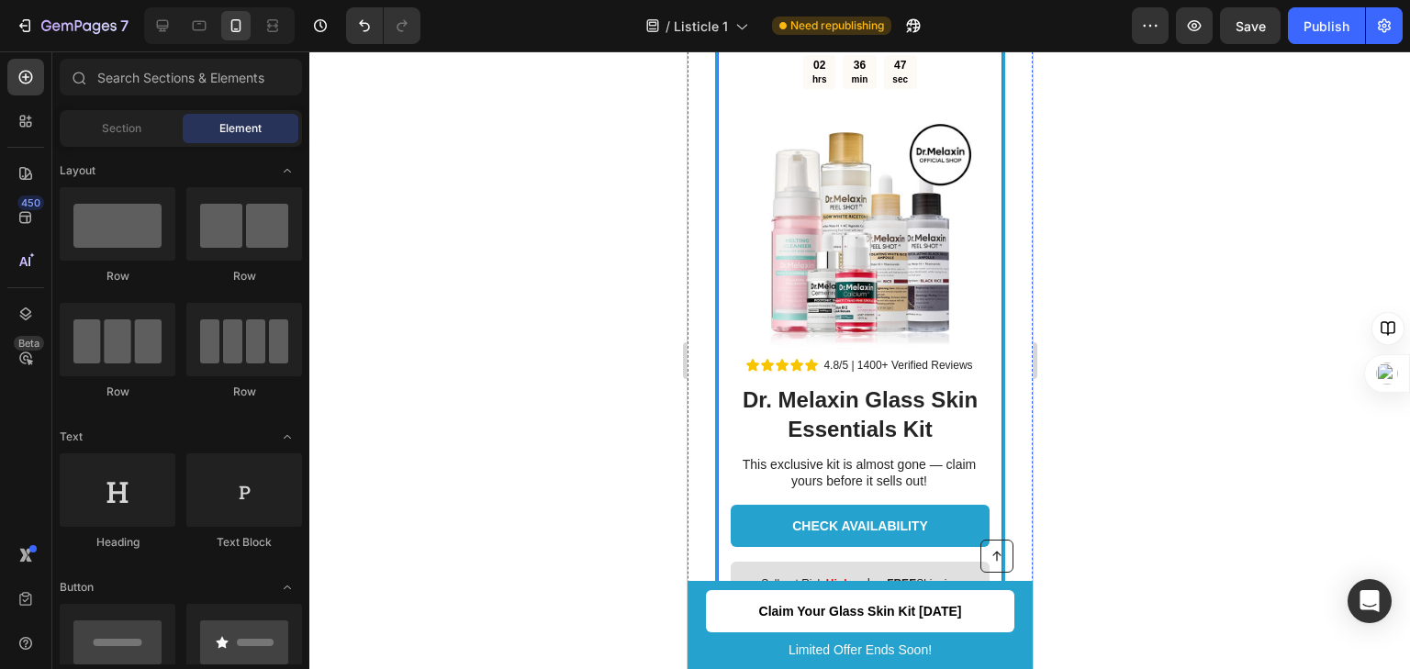
click at [731, 169] on div "Image Row" at bounding box center [859, 228] width 259 height 244
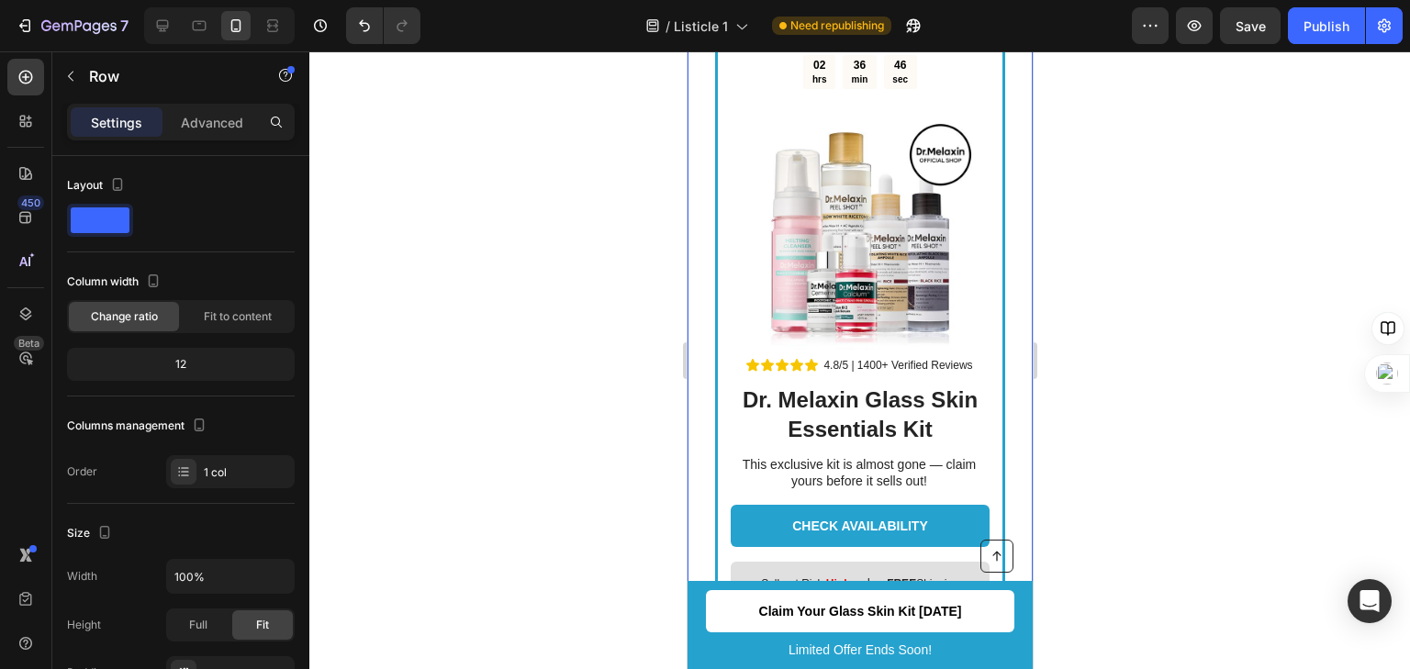
click at [702, 156] on div "Text Block SALE ENDS IN Text Block 02 hrs 36 min 46 sec Countdown Timer Image R…" at bounding box center [859, 375] width 345 height 767
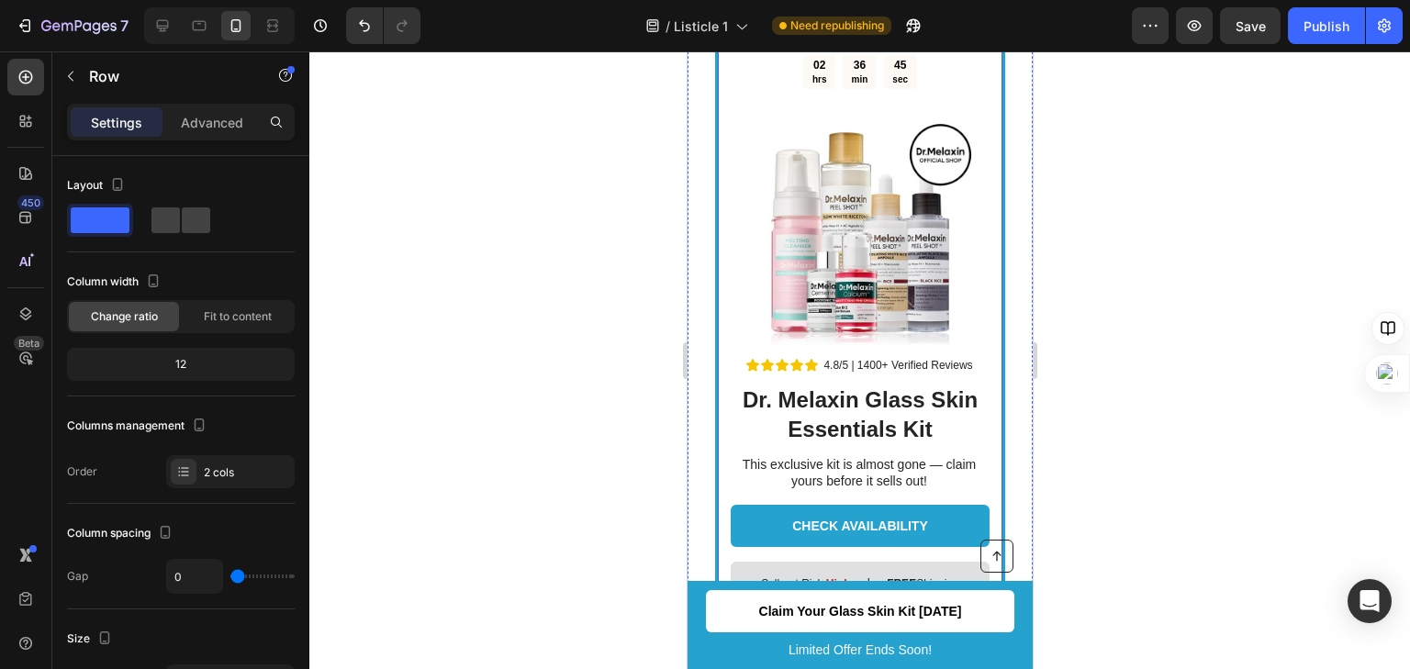
click at [716, 158] on div "SALE ENDS IN Text Block 02 hrs 36 min 45 sec Countdown Timer Image Row Icon Ico…" at bounding box center [859, 339] width 290 height 648
click at [241, 114] on p "Advanced" at bounding box center [212, 122] width 62 height 19
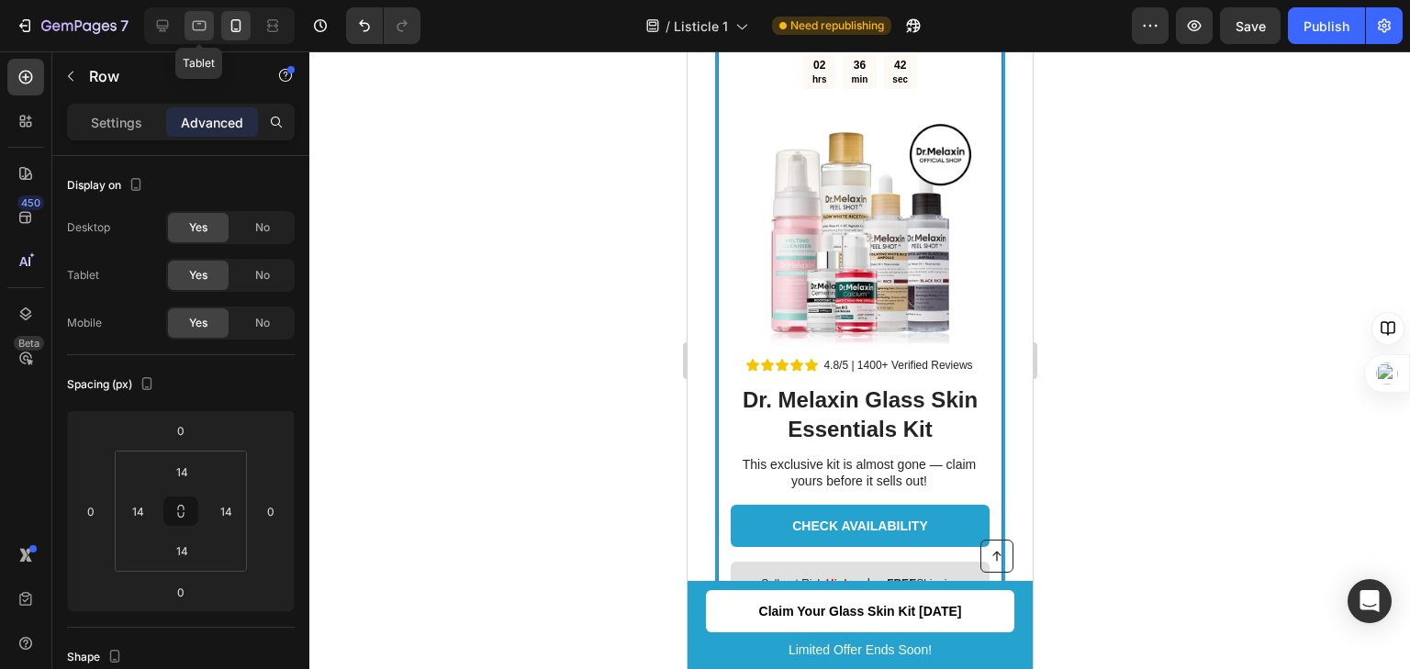
click at [191, 36] on div at bounding box center [199, 25] width 29 height 29
type input "16"
type input "24"
type input "16"
type input "24"
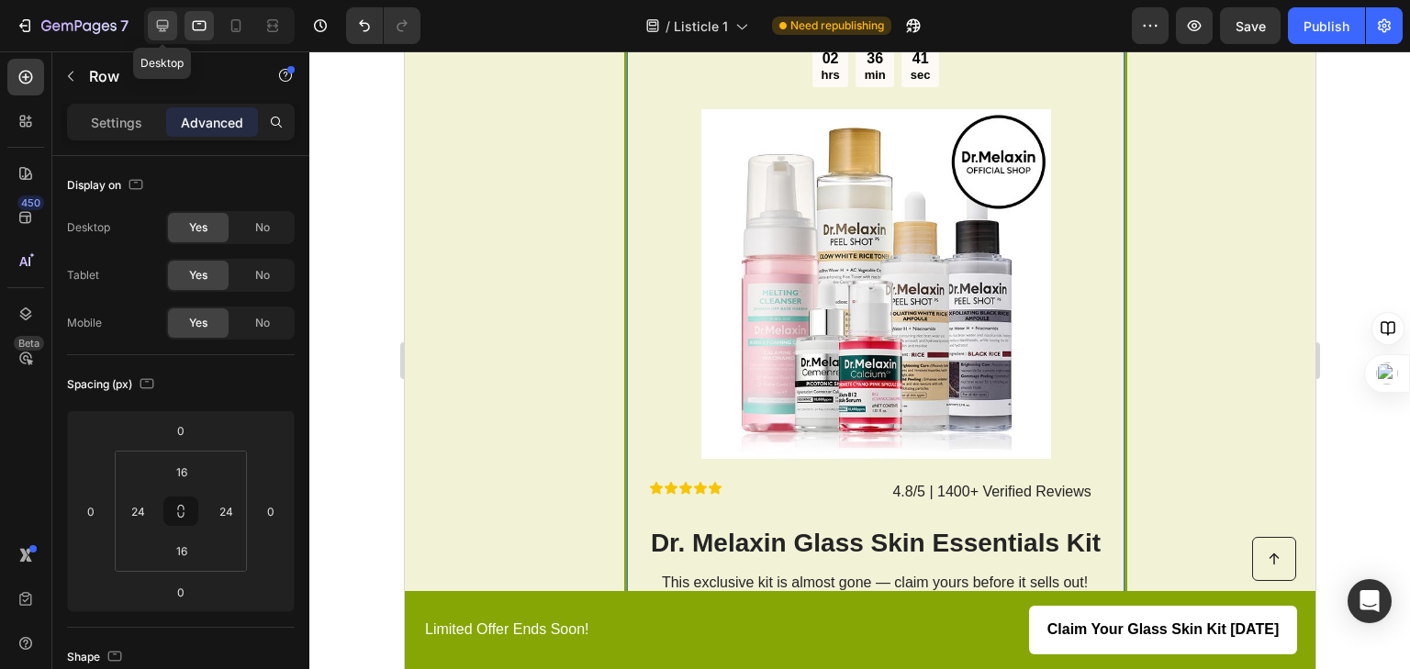
click at [163, 29] on icon at bounding box center [163, 26] width 12 height 12
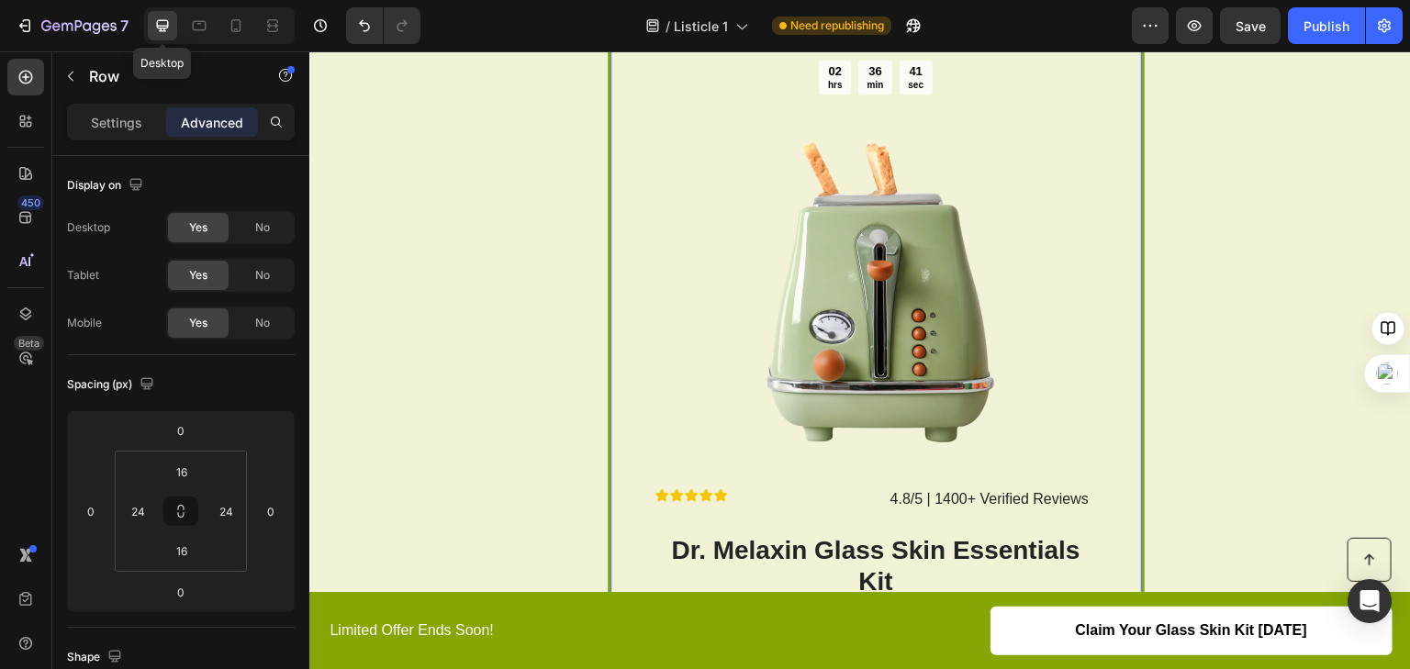
type input "32"
type input "48"
type input "32"
type input "48"
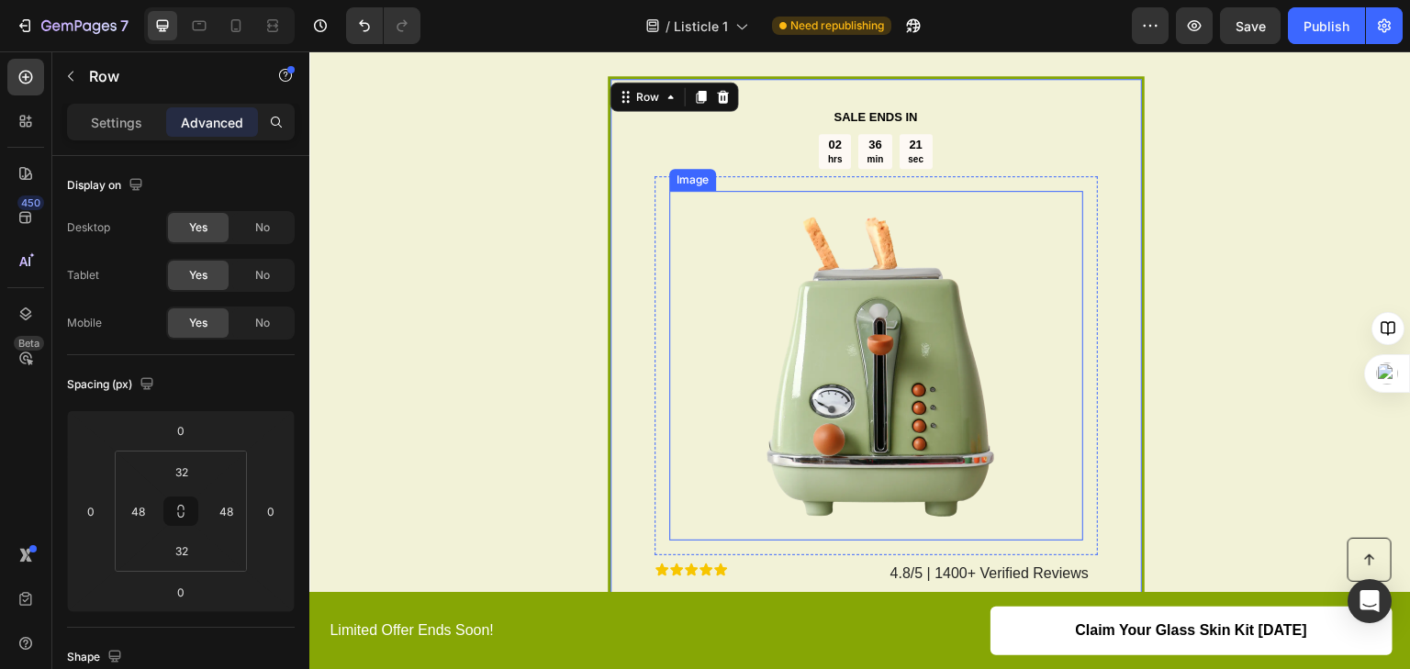
scroll to position [2361, 0]
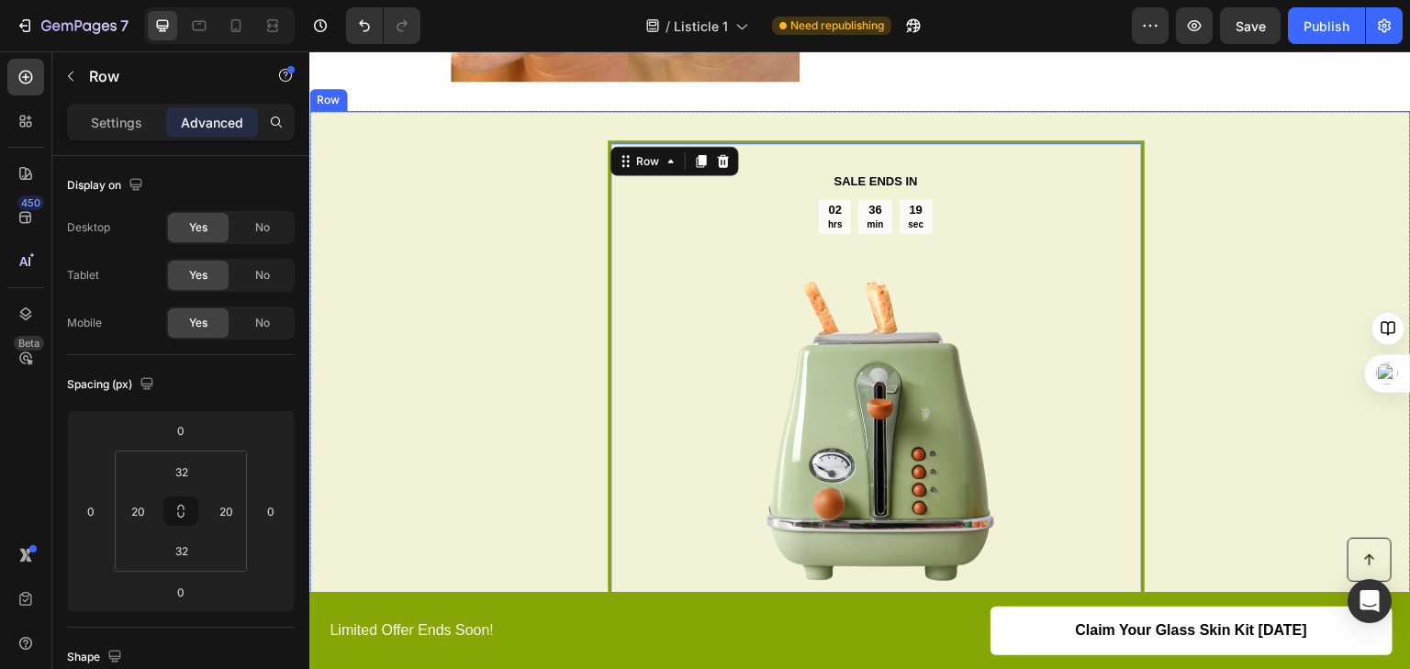
click at [1274, 173] on div "Text Block SALE ENDS IN Text Block 02 hrs 36 min 19 sec Countdown Timer Image R…" at bounding box center [860, 541] width 1102 height 860
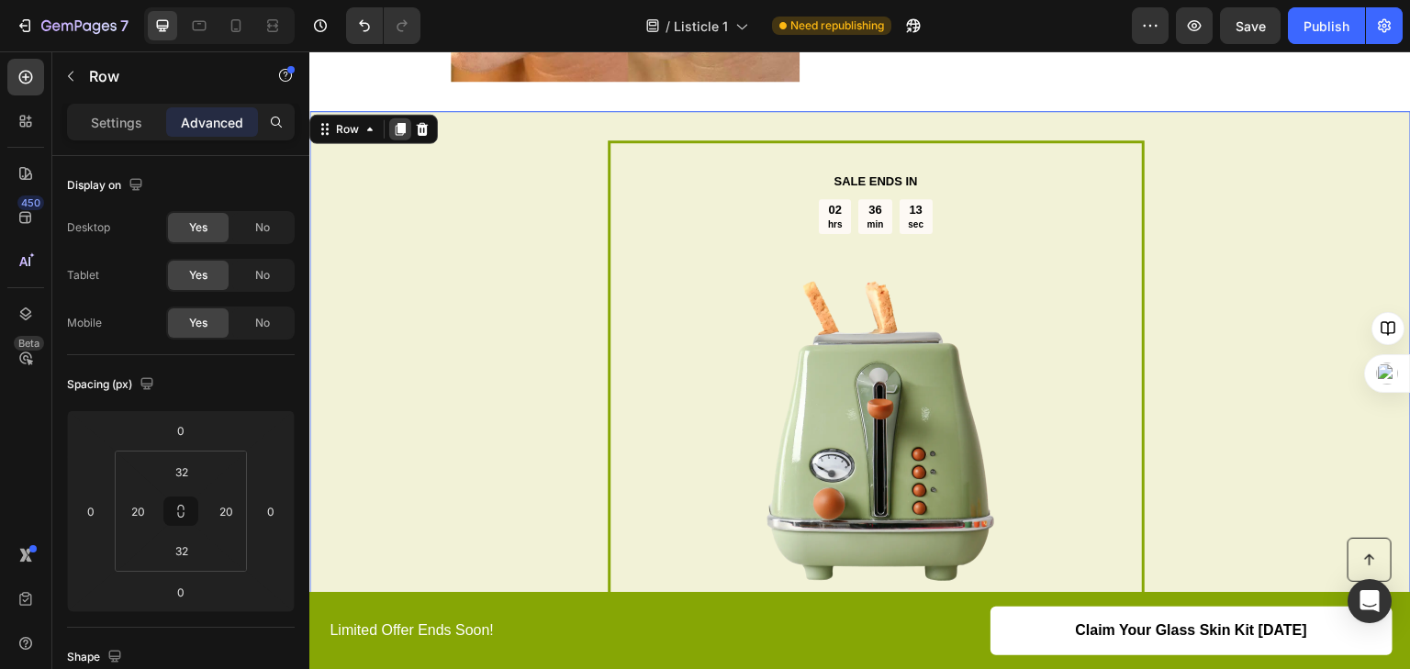
click at [391, 124] on div at bounding box center [400, 129] width 22 height 22
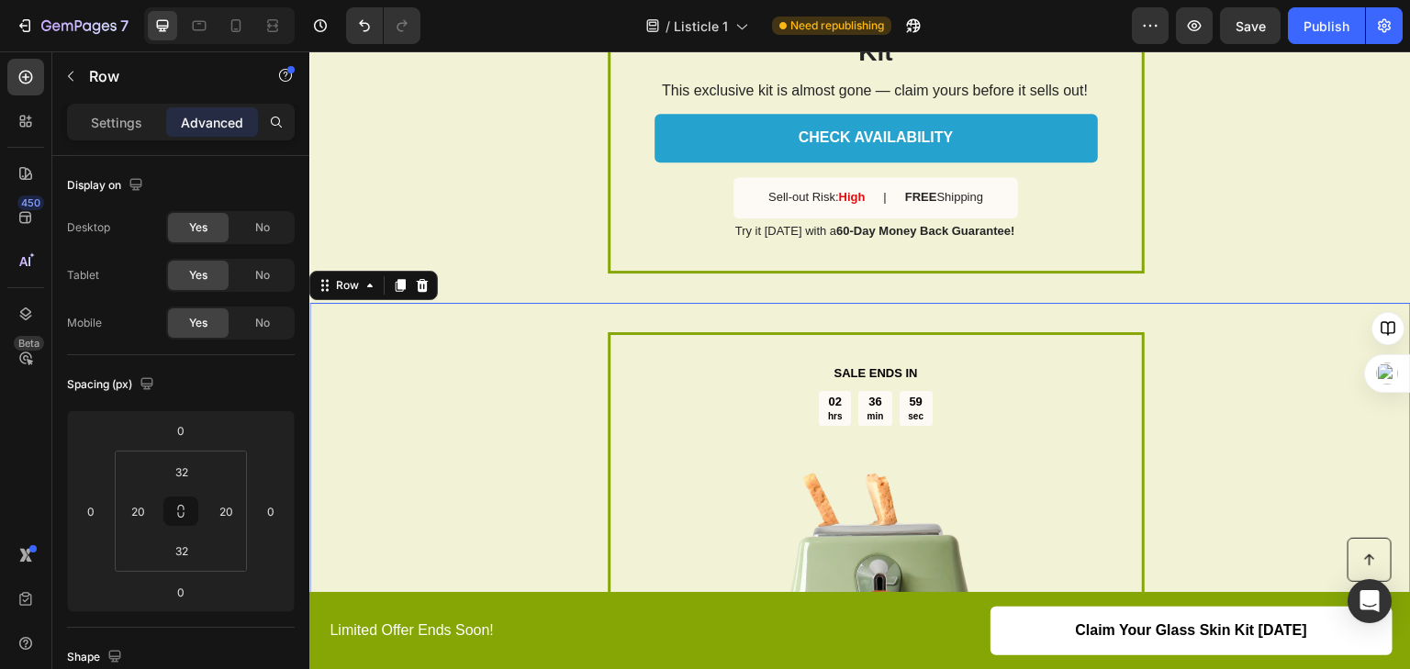
scroll to position [2920, 0]
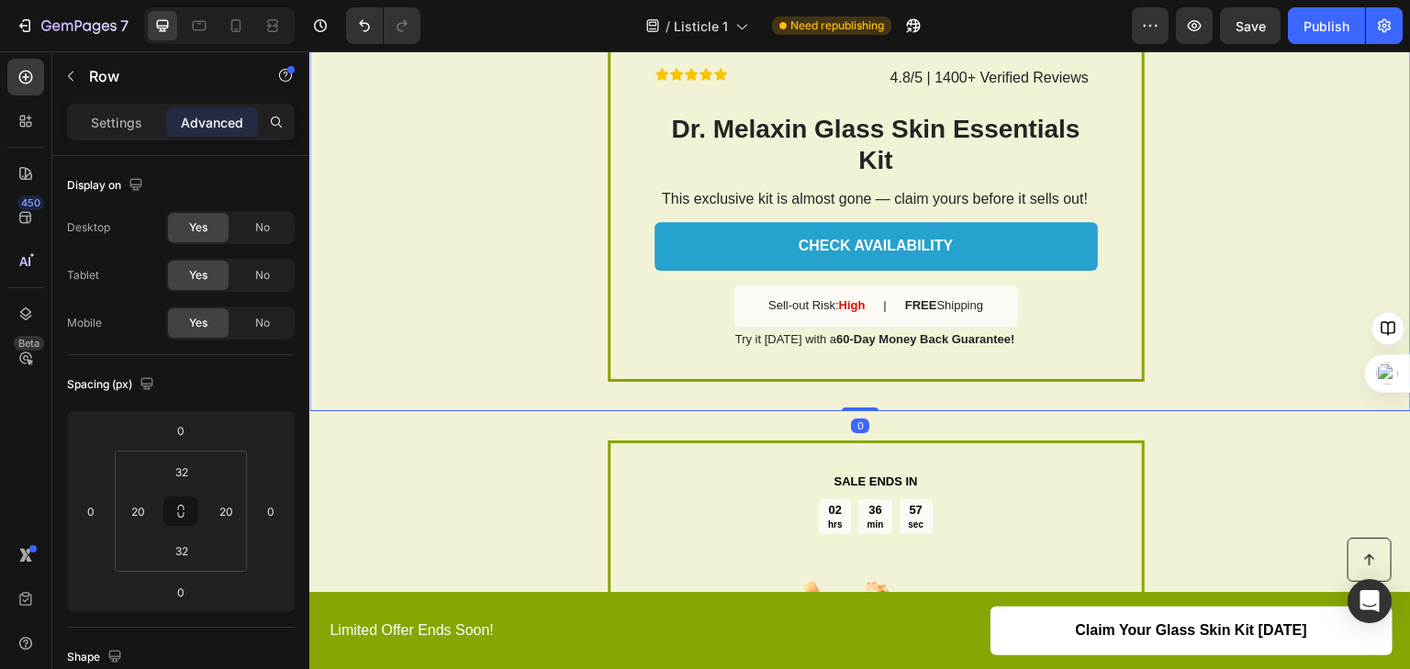
click at [238, 231] on div "No" at bounding box center [262, 227] width 61 height 29
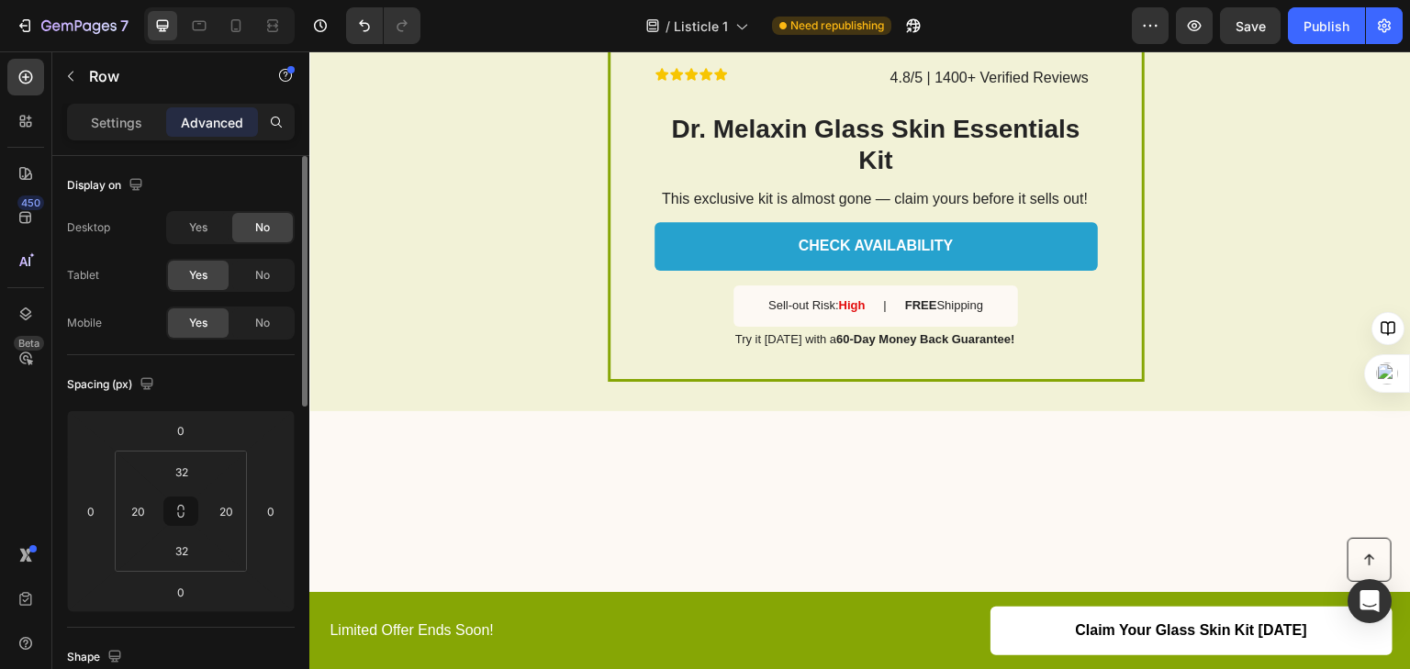
scroll to position [2060, 0]
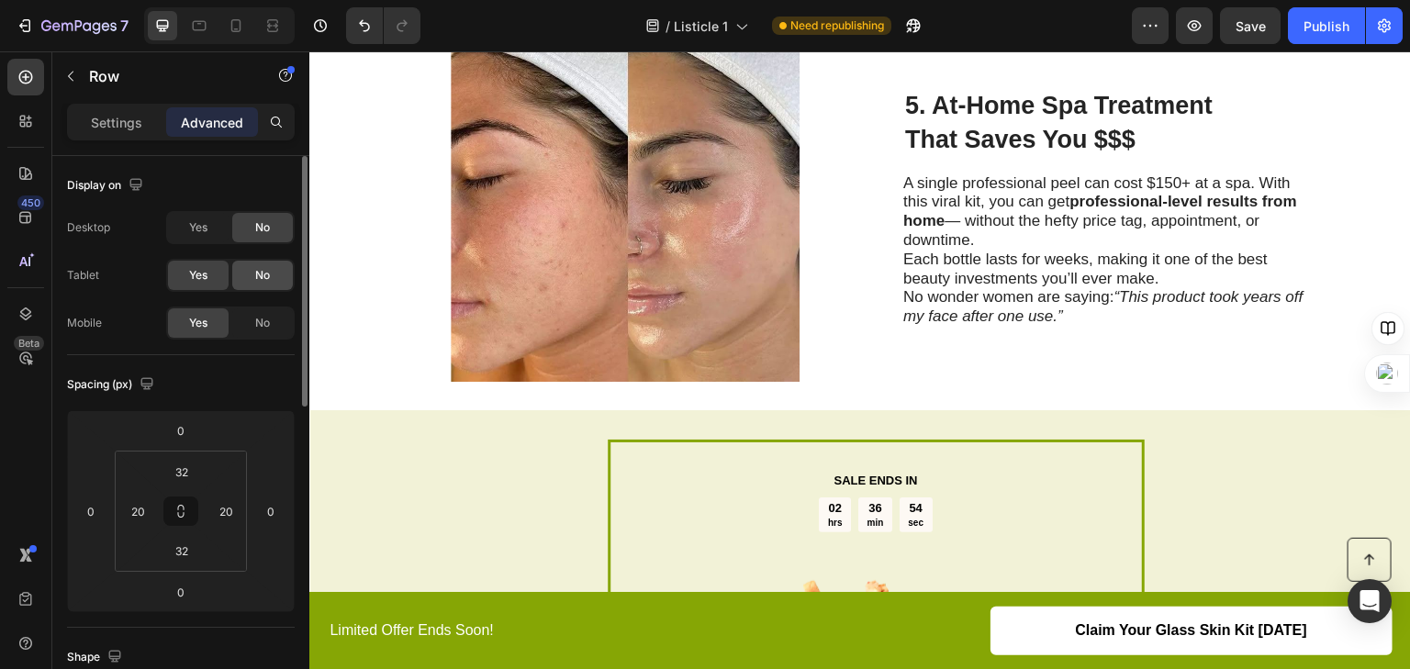
click at [244, 268] on div "No" at bounding box center [262, 275] width 61 height 29
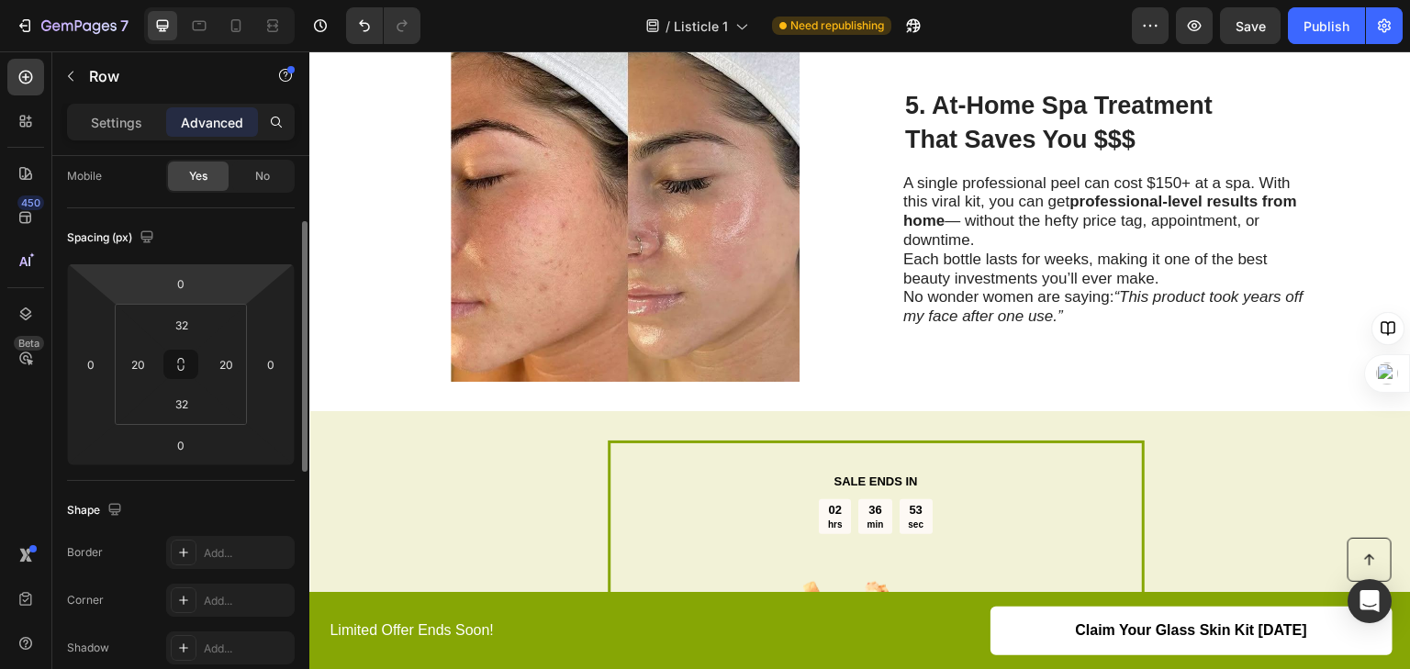
scroll to position [367, 0]
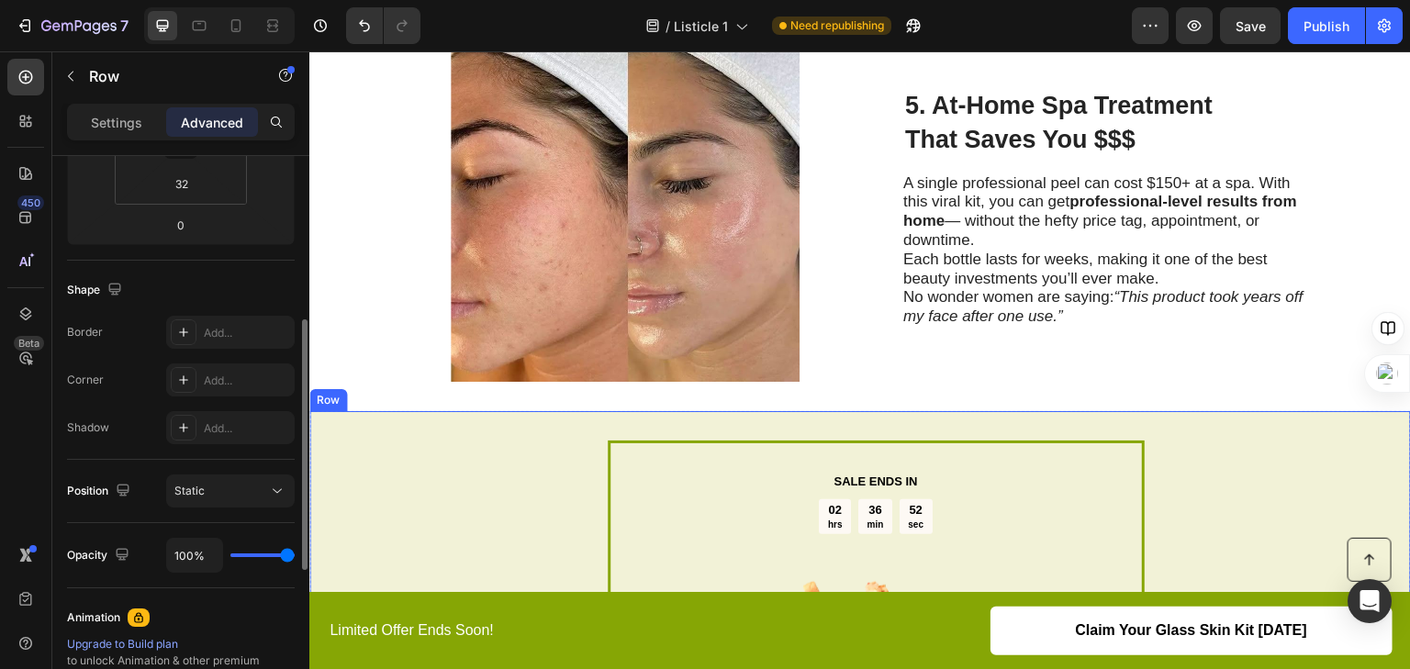
click at [228, 130] on p "Advanced" at bounding box center [212, 122] width 62 height 19
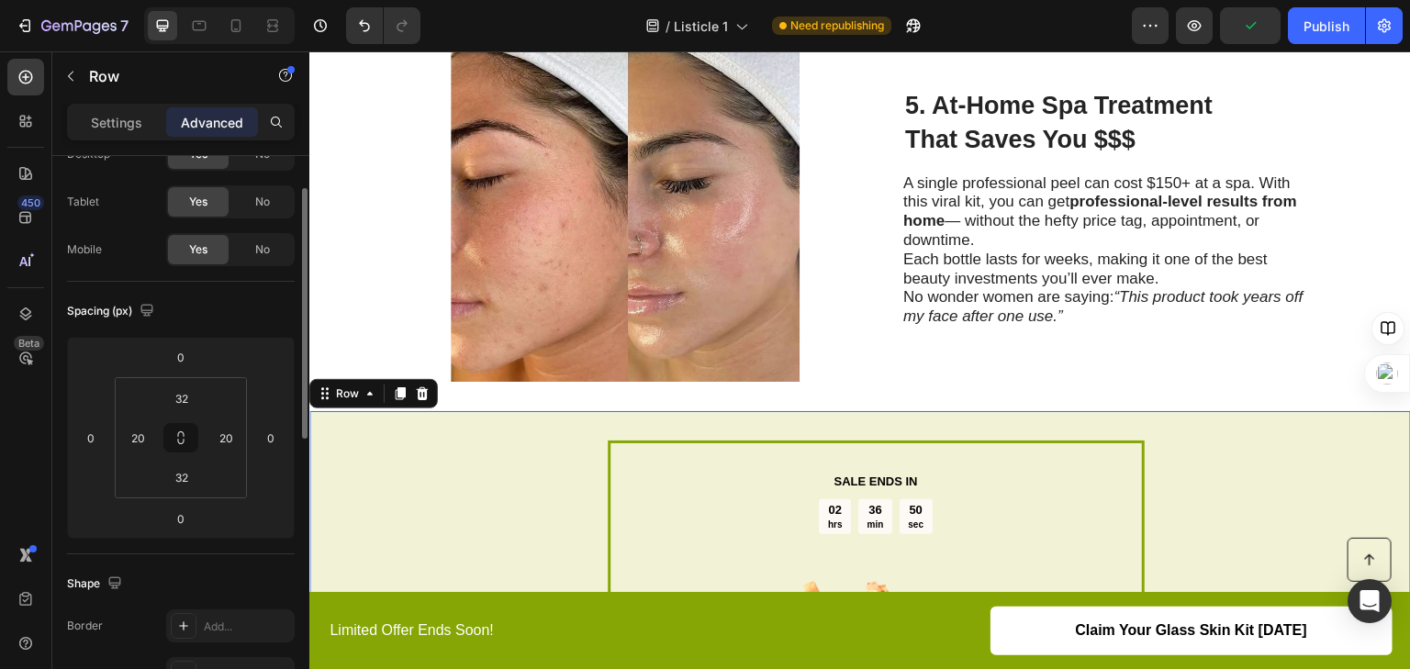
scroll to position [0, 0]
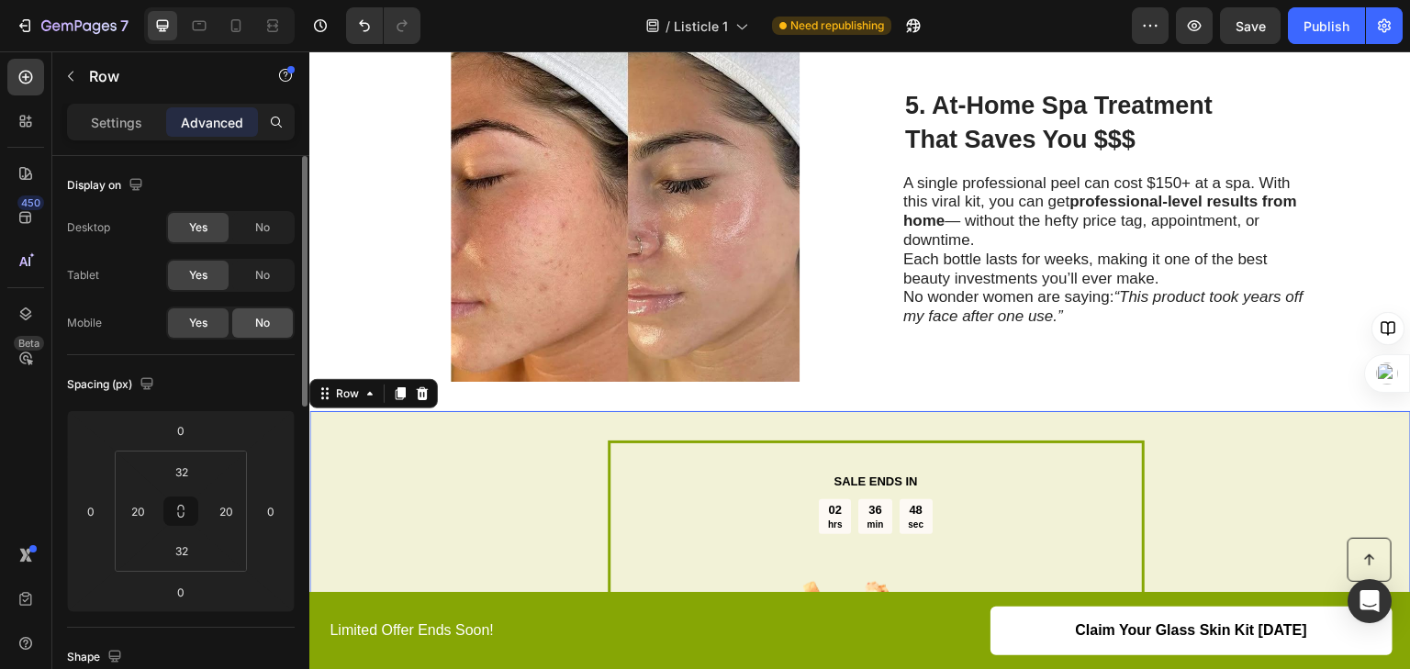
click at [240, 330] on div "No" at bounding box center [262, 323] width 61 height 29
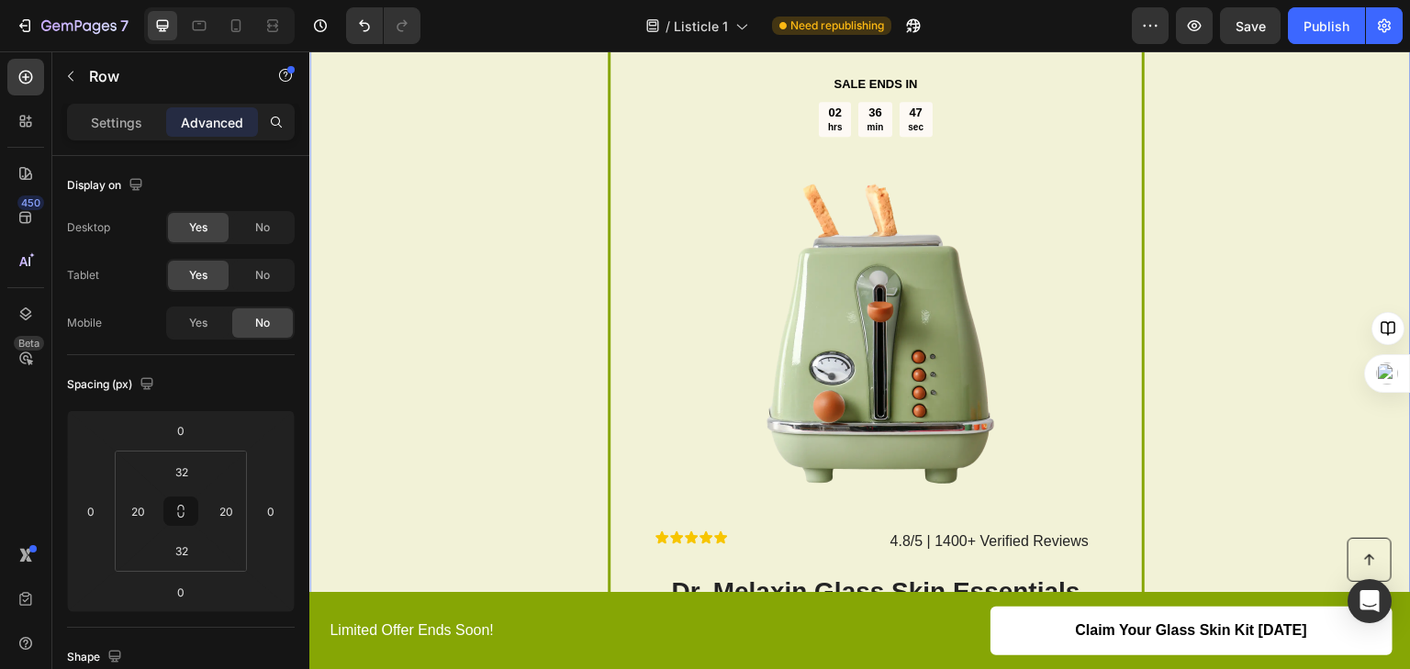
scroll to position [2501, 0]
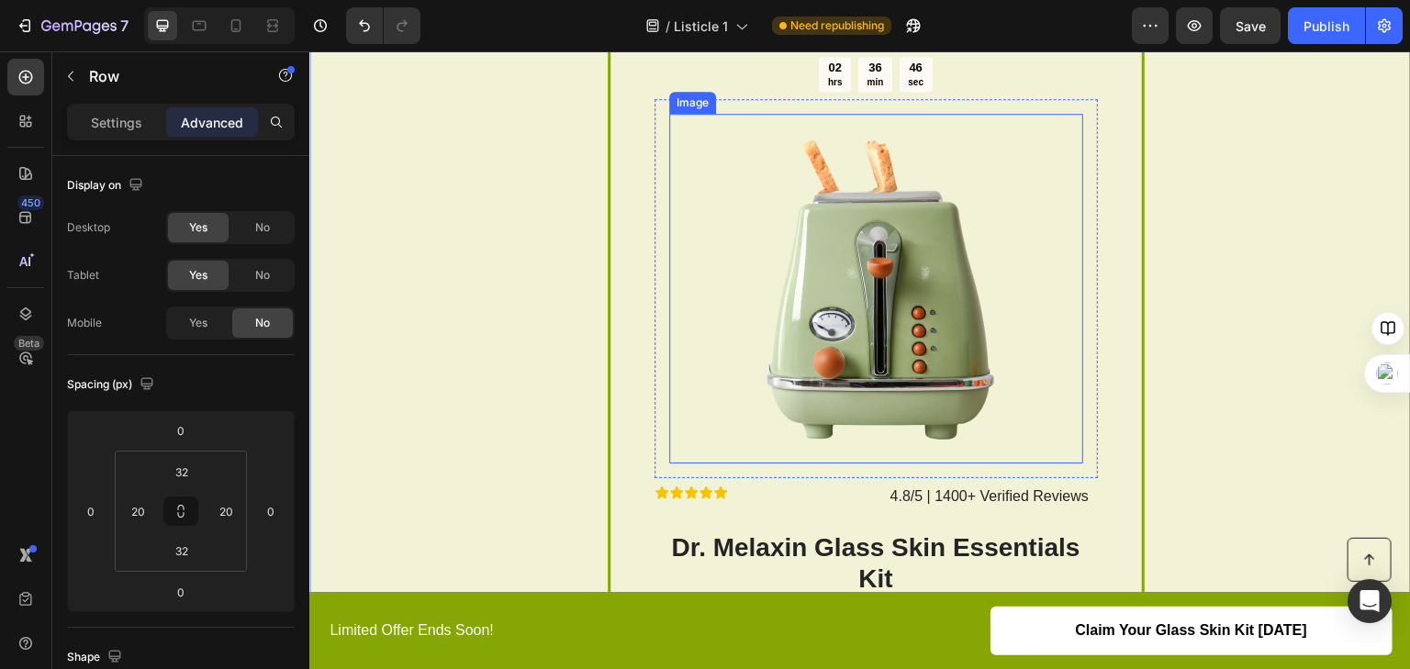
click at [886, 282] on img at bounding box center [877, 289] width 350 height 350
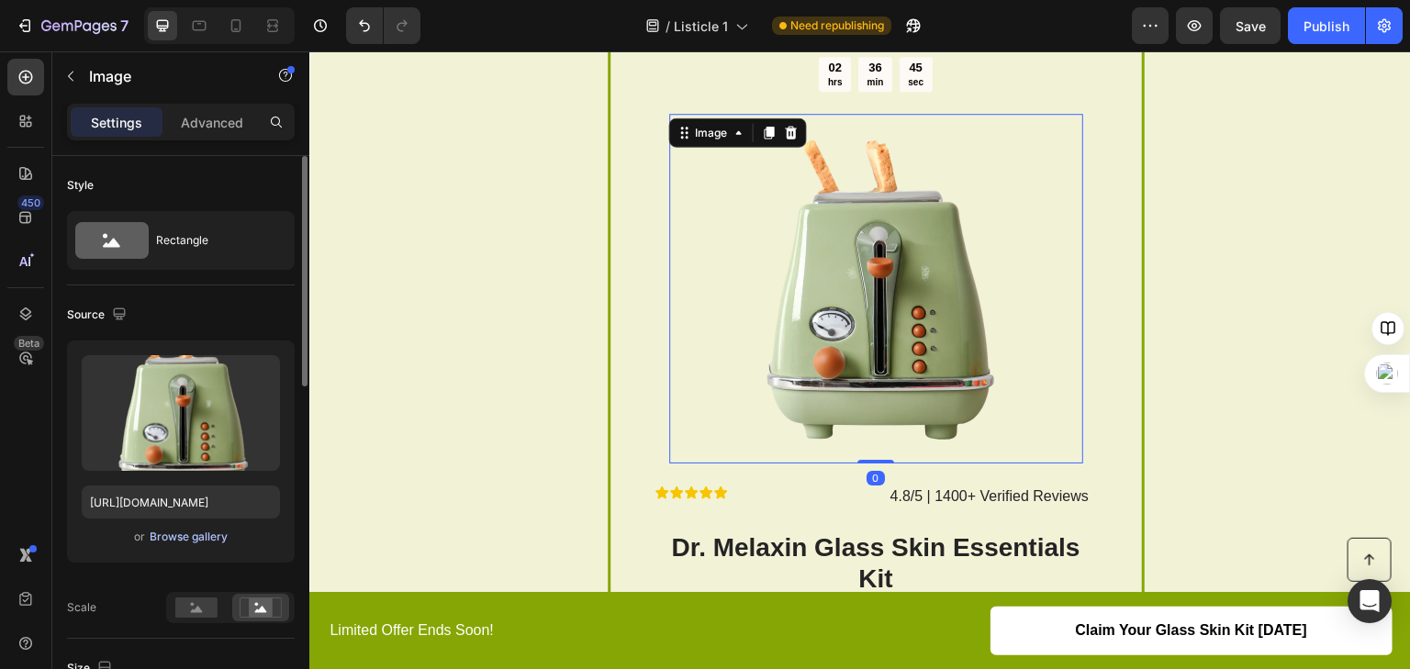
click at [162, 536] on div "Browse gallery" at bounding box center [189, 537] width 78 height 17
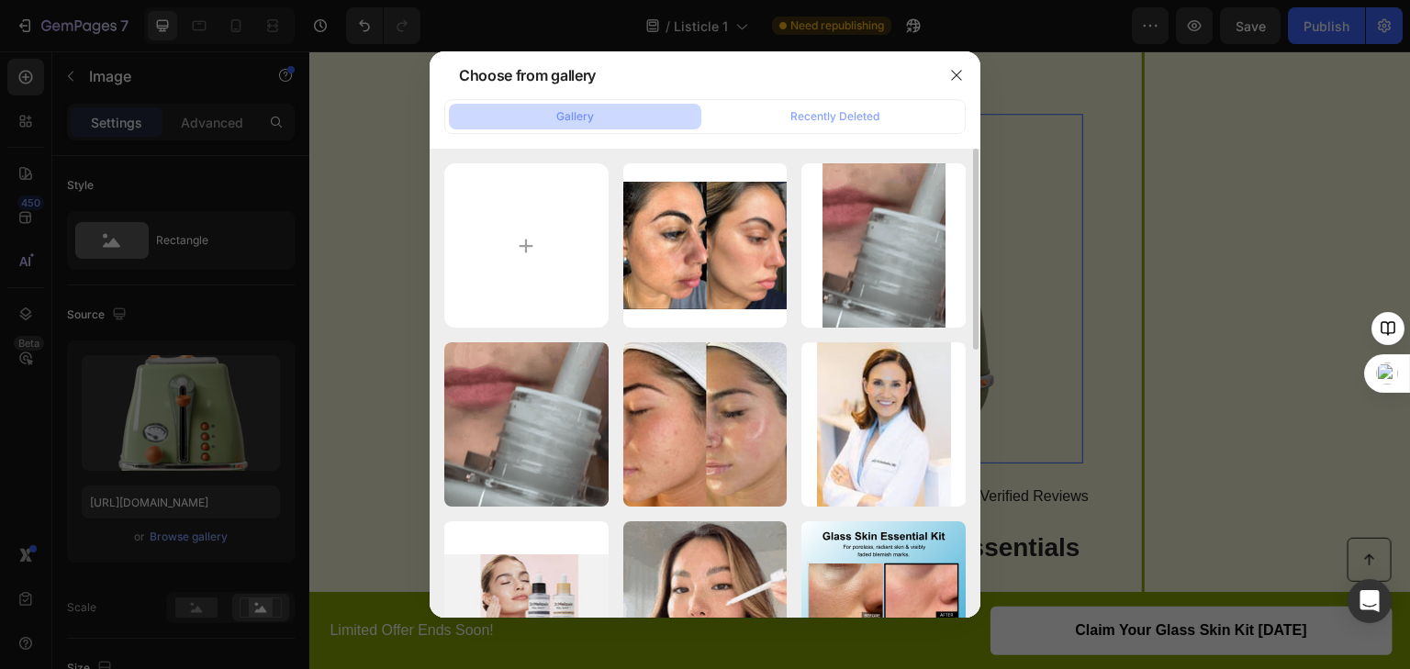
scroll to position [294, 0]
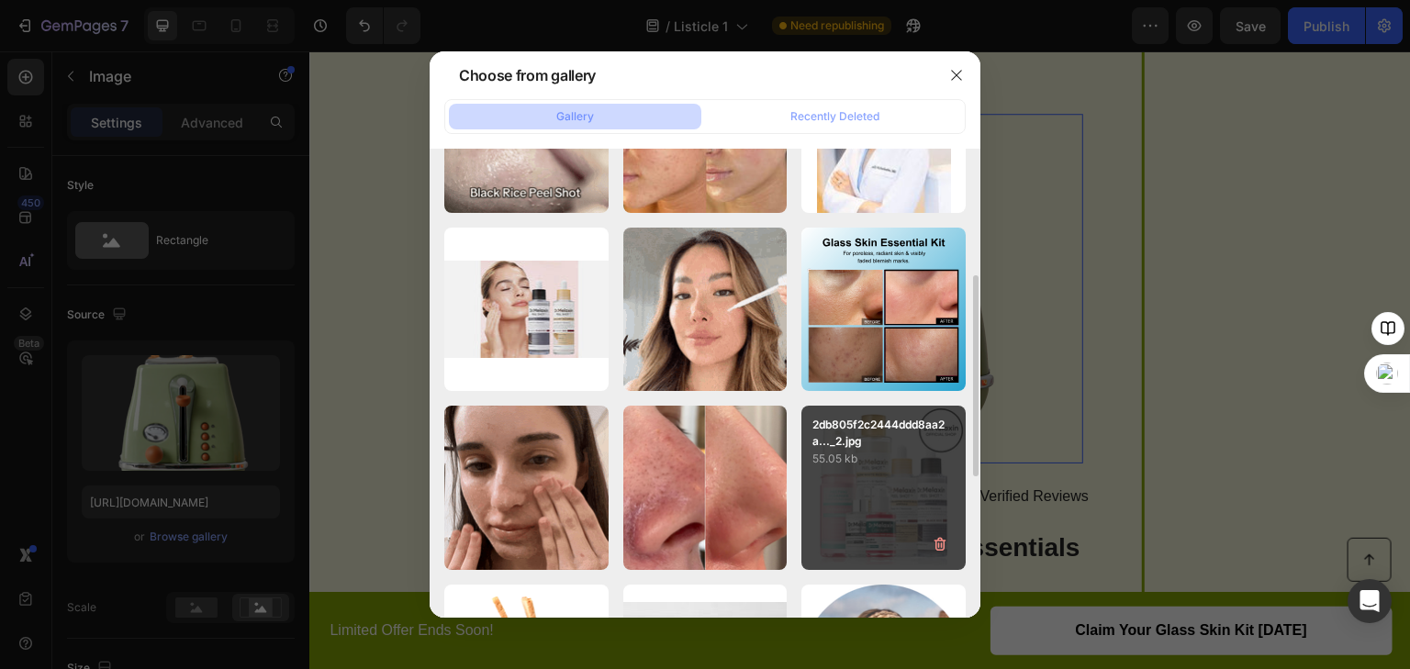
click at [939, 450] on p "55.05 kb" at bounding box center [884, 459] width 142 height 18
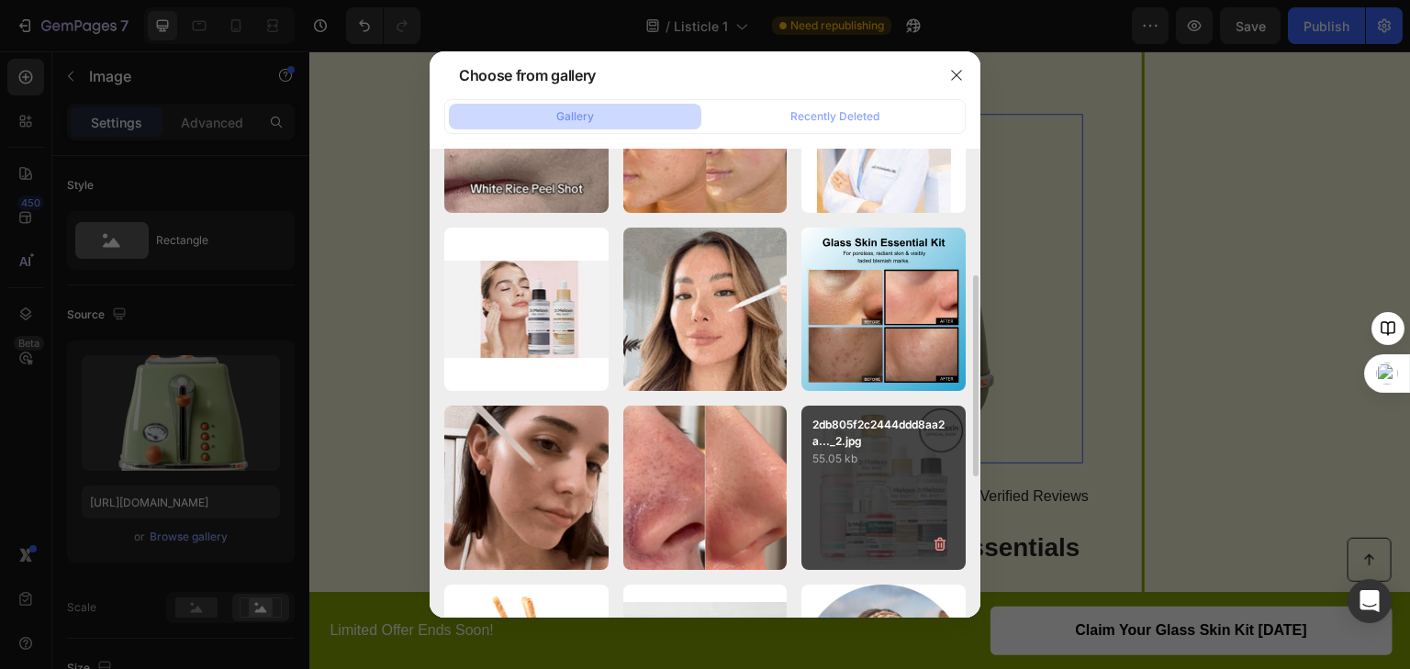
type input "https://cdn.shopify.com/s/files/1/0934/4929/0111/files/gempages_586066405808407…"
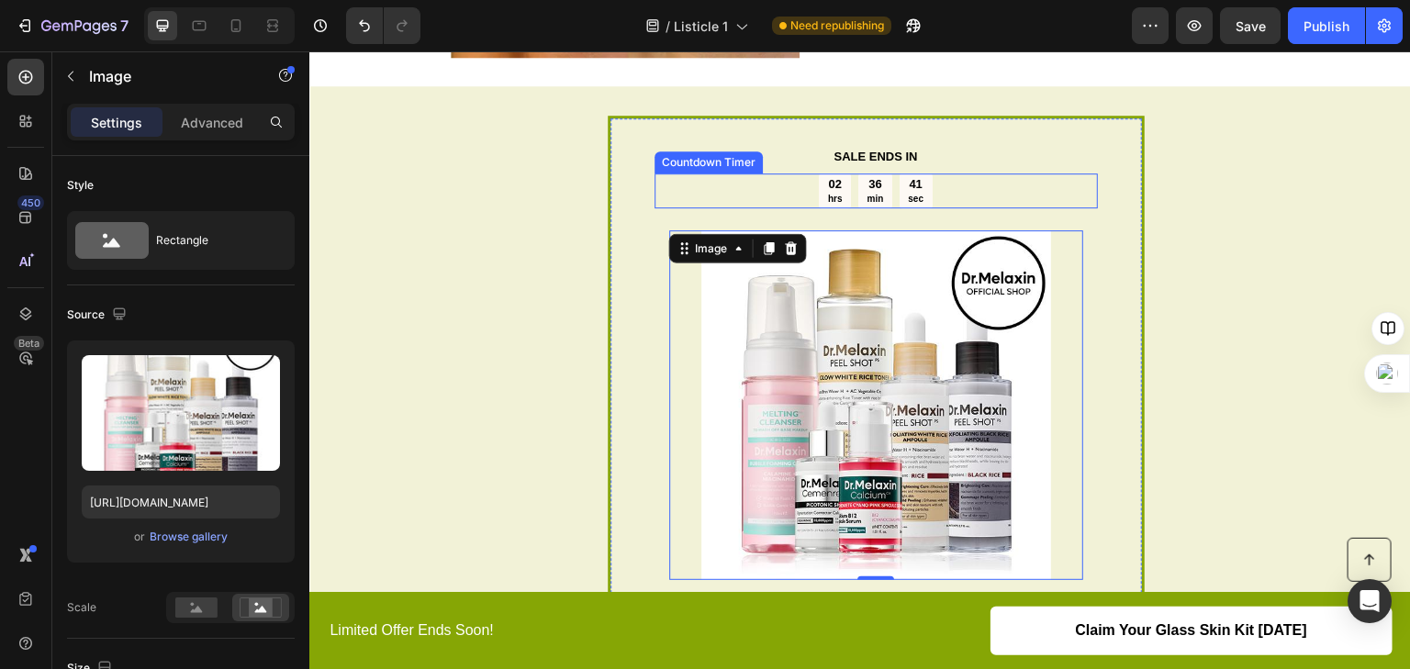
scroll to position [2354, 0]
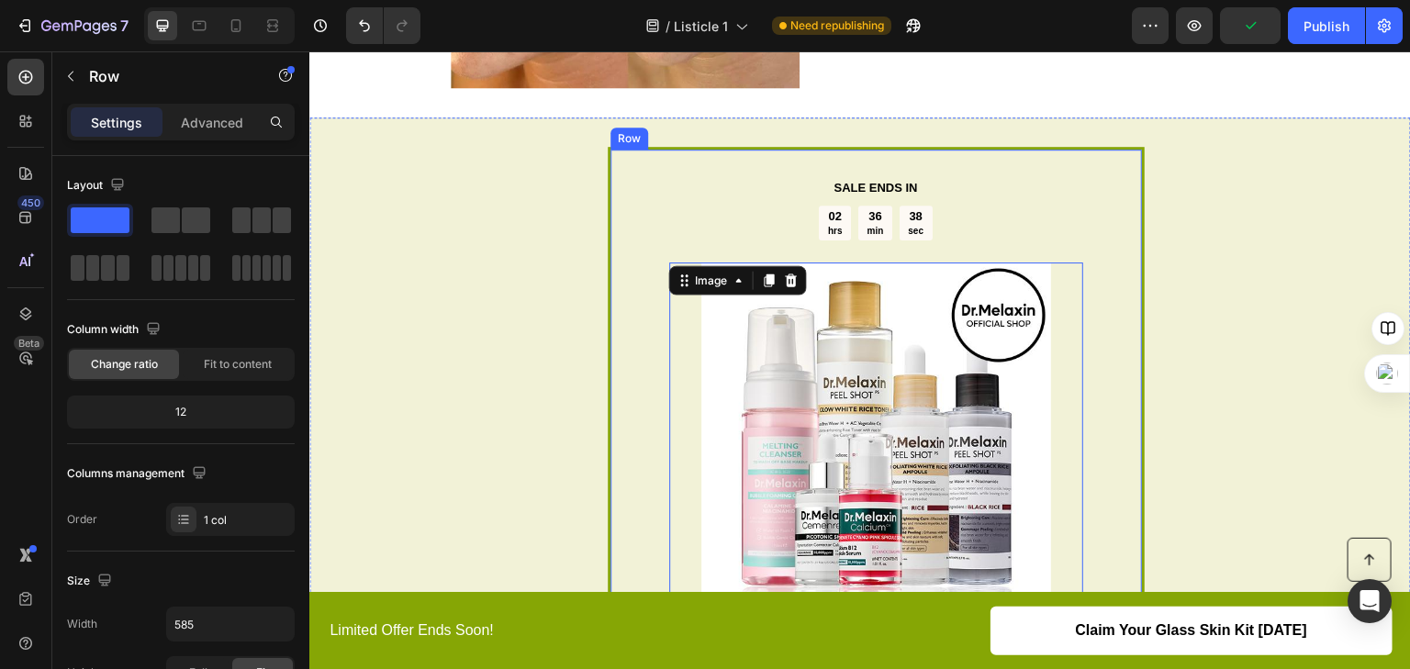
click at [1135, 151] on div "SALE ENDS IN Text Block 02 hrs 36 min 38 sec Countdown Timer Image 0 Row Icon I…" at bounding box center [876, 548] width 537 height 802
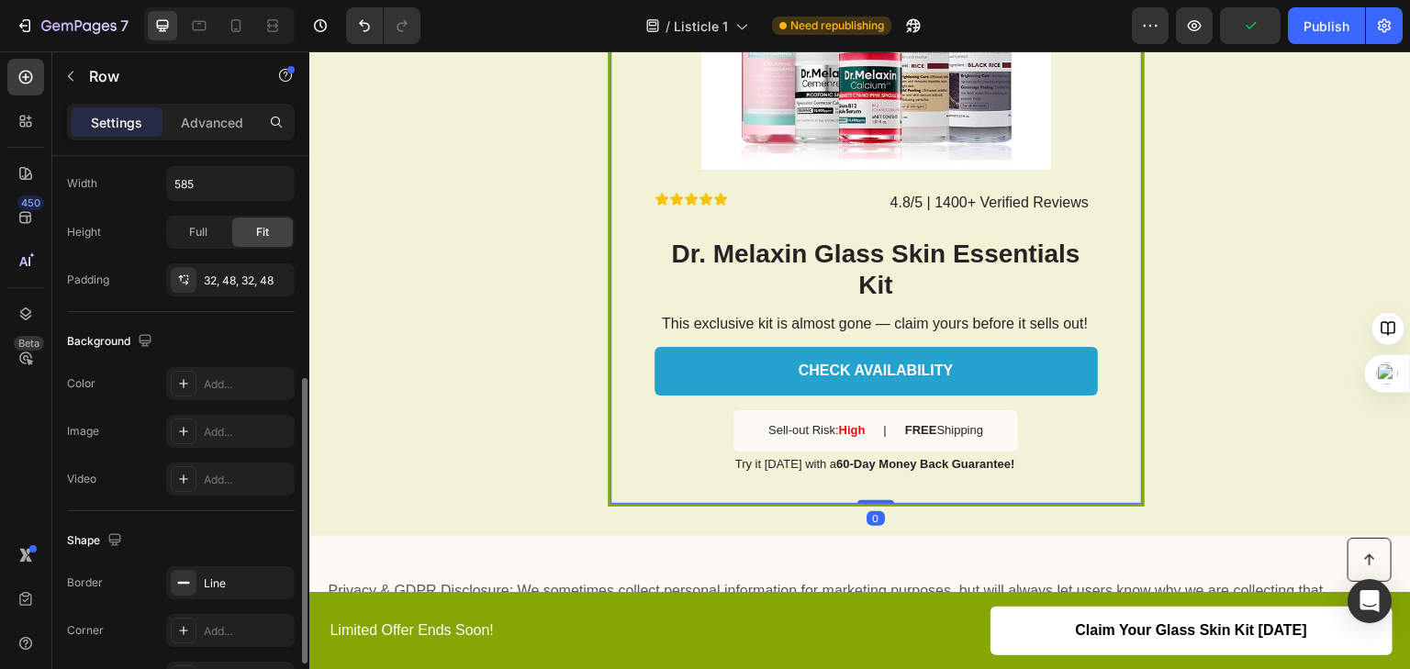
scroll to position [553, 0]
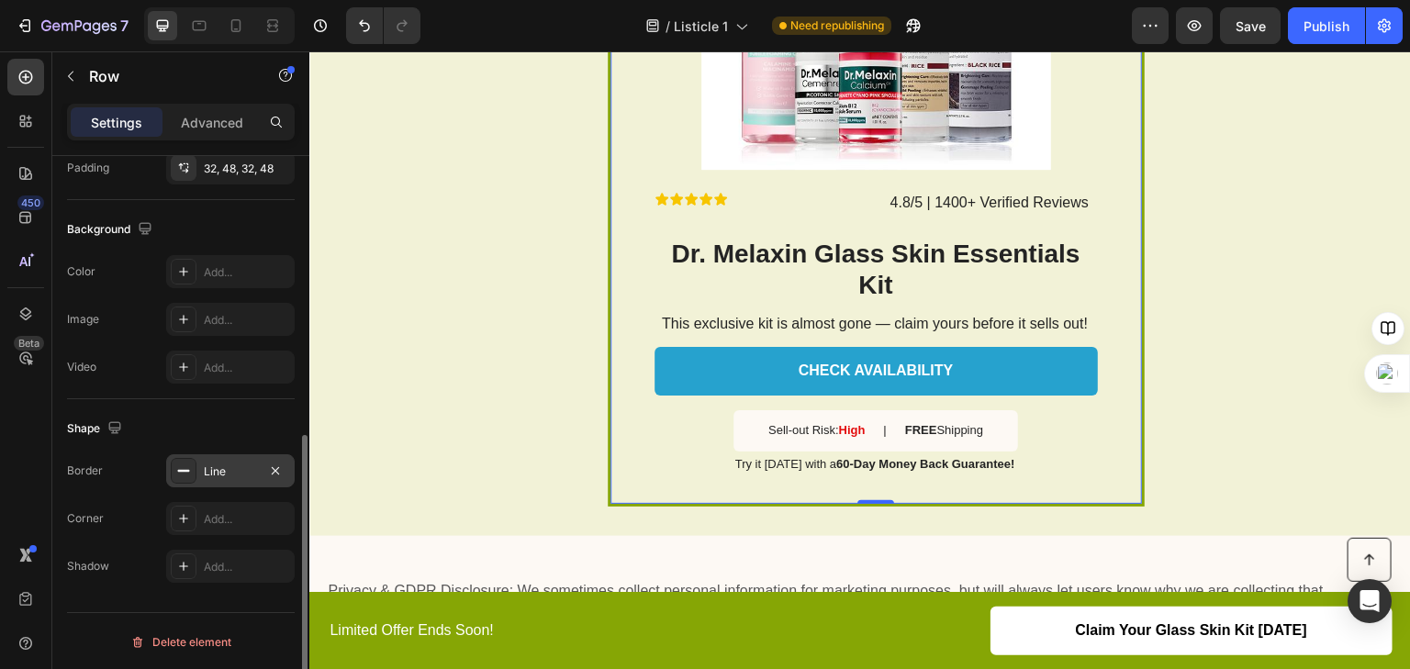
click at [188, 470] on icon at bounding box center [183, 471] width 15 height 15
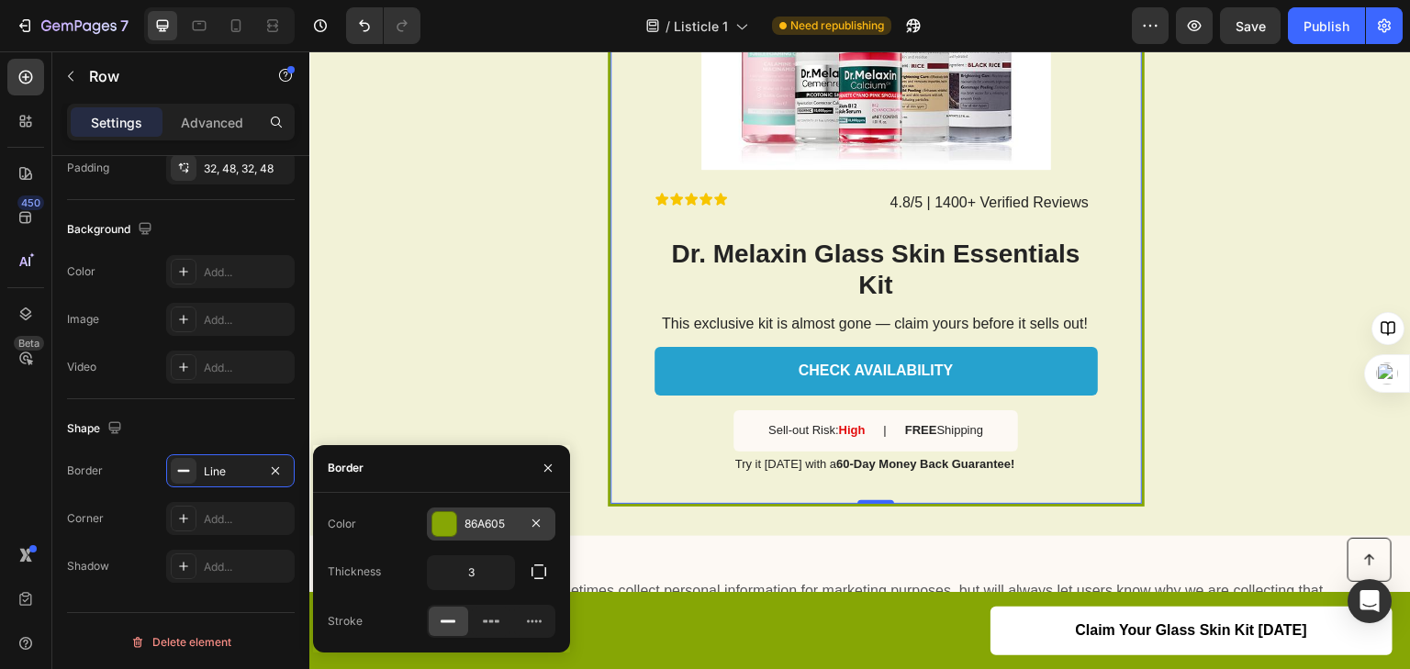
click at [449, 514] on div at bounding box center [444, 524] width 24 height 24
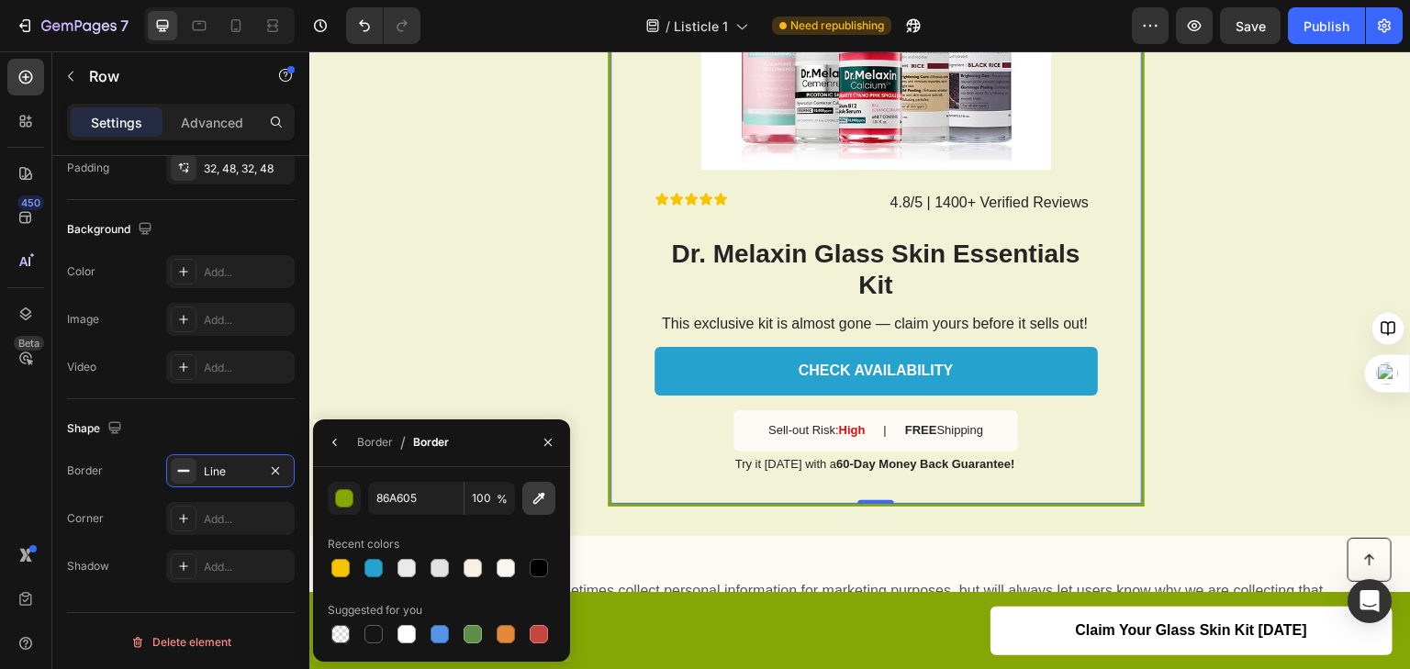
click at [531, 505] on icon "button" at bounding box center [539, 498] width 18 height 18
type input "26A2CE"
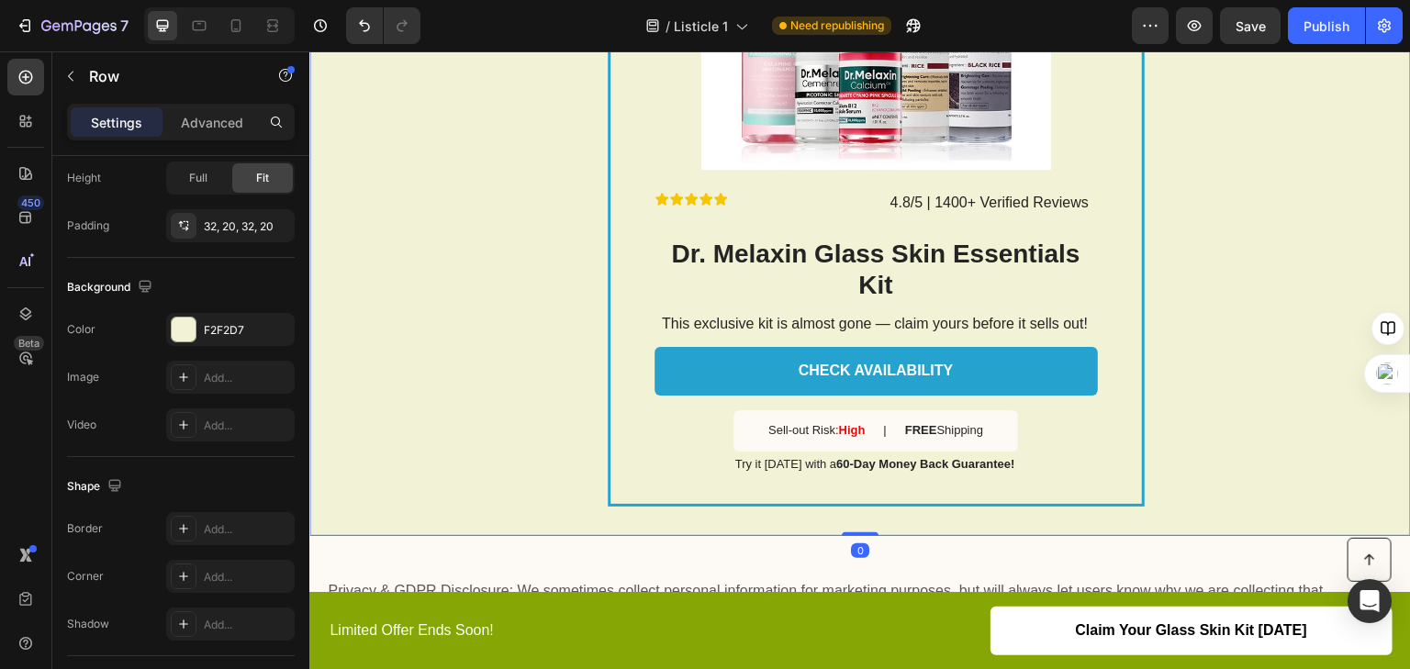
click at [492, 201] on div "Text Block SALE ENDS IN Text Block 02 hrs 36 min 28 sec Countdown Timer Image R…" at bounding box center [860, 106] width 1102 height 860
click at [219, 334] on div "F2F2D7" at bounding box center [230, 330] width 53 height 17
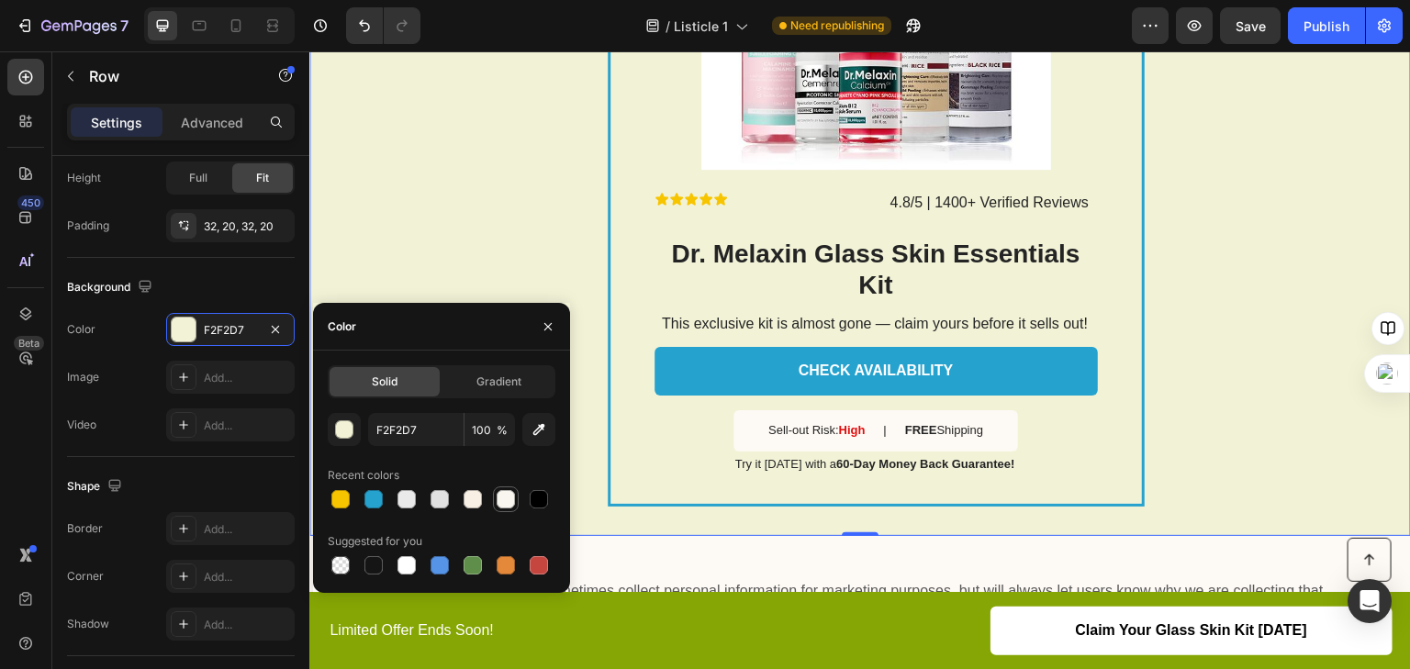
click at [493, 497] on div at bounding box center [506, 500] width 26 height 26
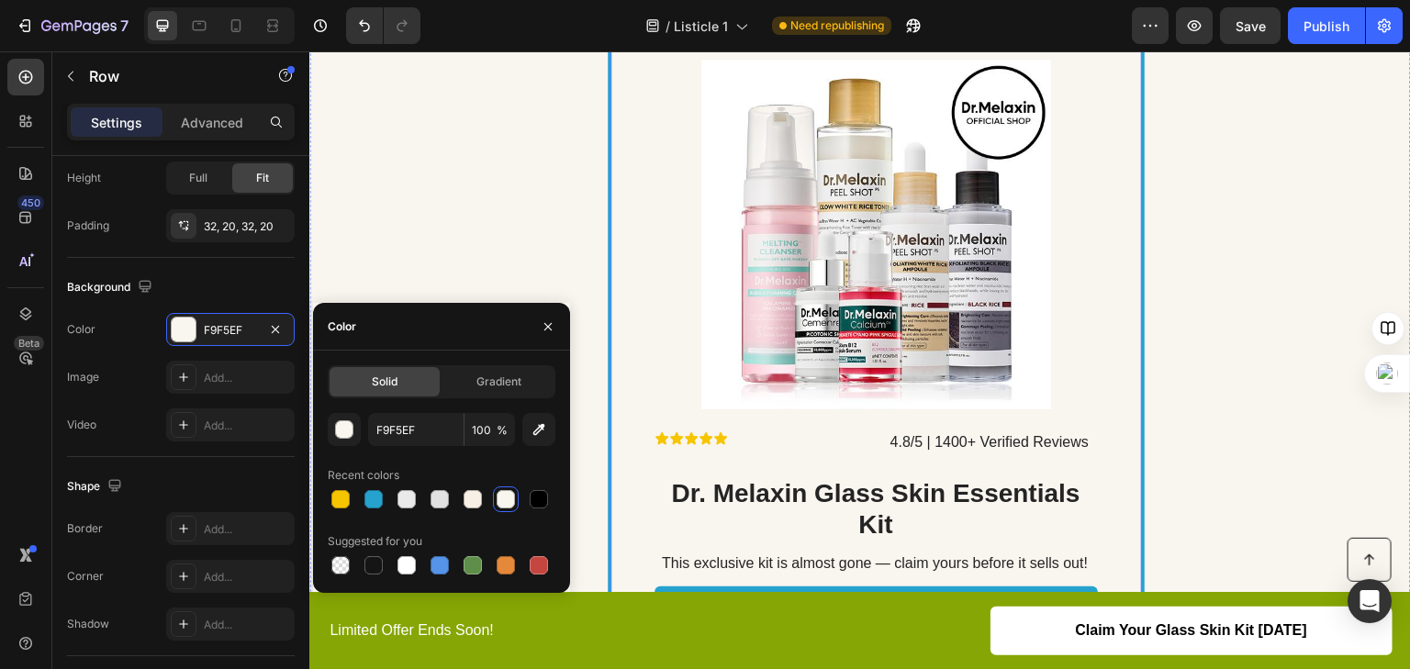
scroll to position [2575, 0]
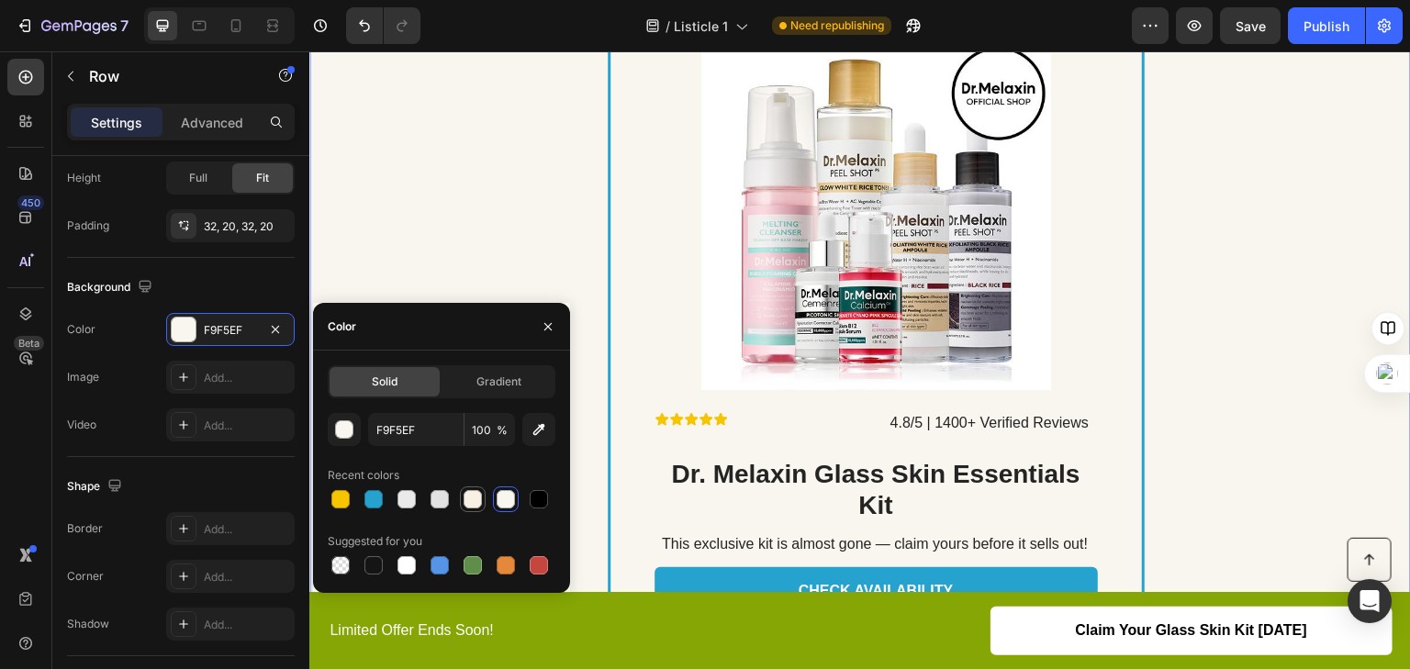
click at [483, 491] on div at bounding box center [473, 499] width 22 height 22
type input "F9F0E5"
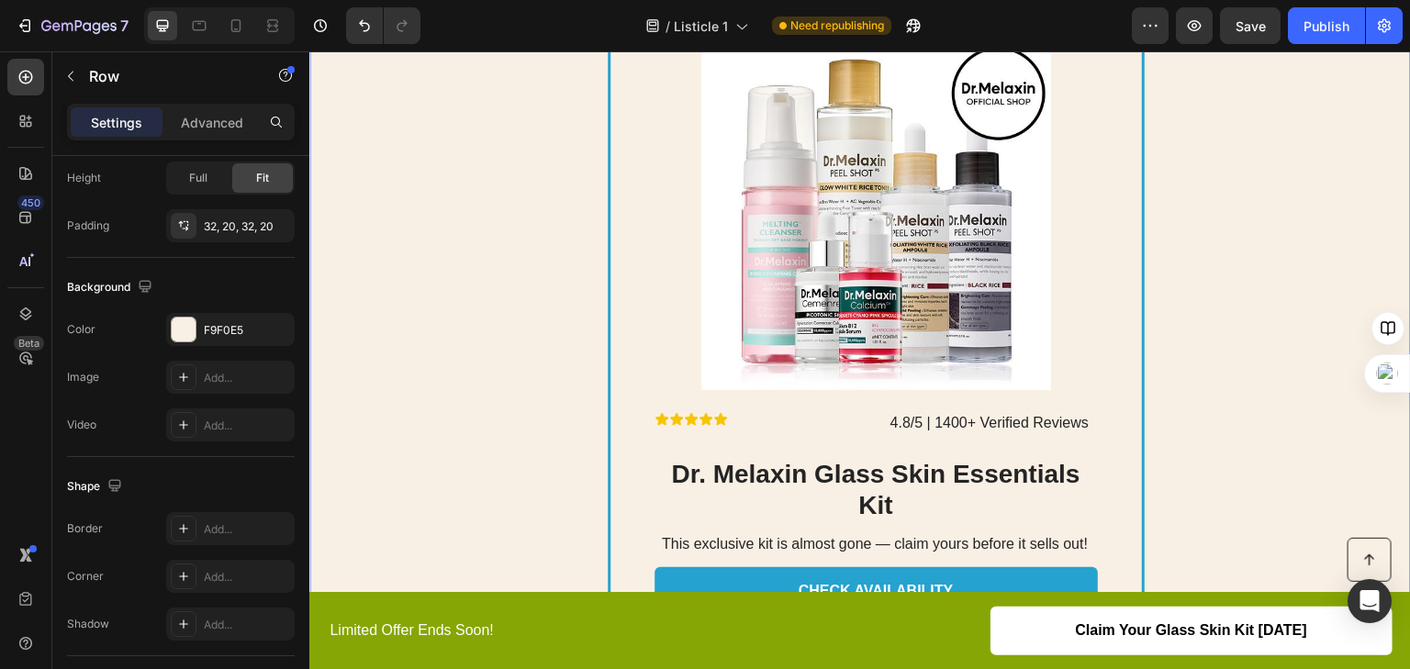
click at [414, 196] on div "Text Block SALE ENDS IN Text Block 02 hrs 36 min 09 sec Countdown Timer Image R…" at bounding box center [860, 326] width 1102 height 860
click at [239, 26] on icon at bounding box center [236, 25] width 10 height 13
type input "0"
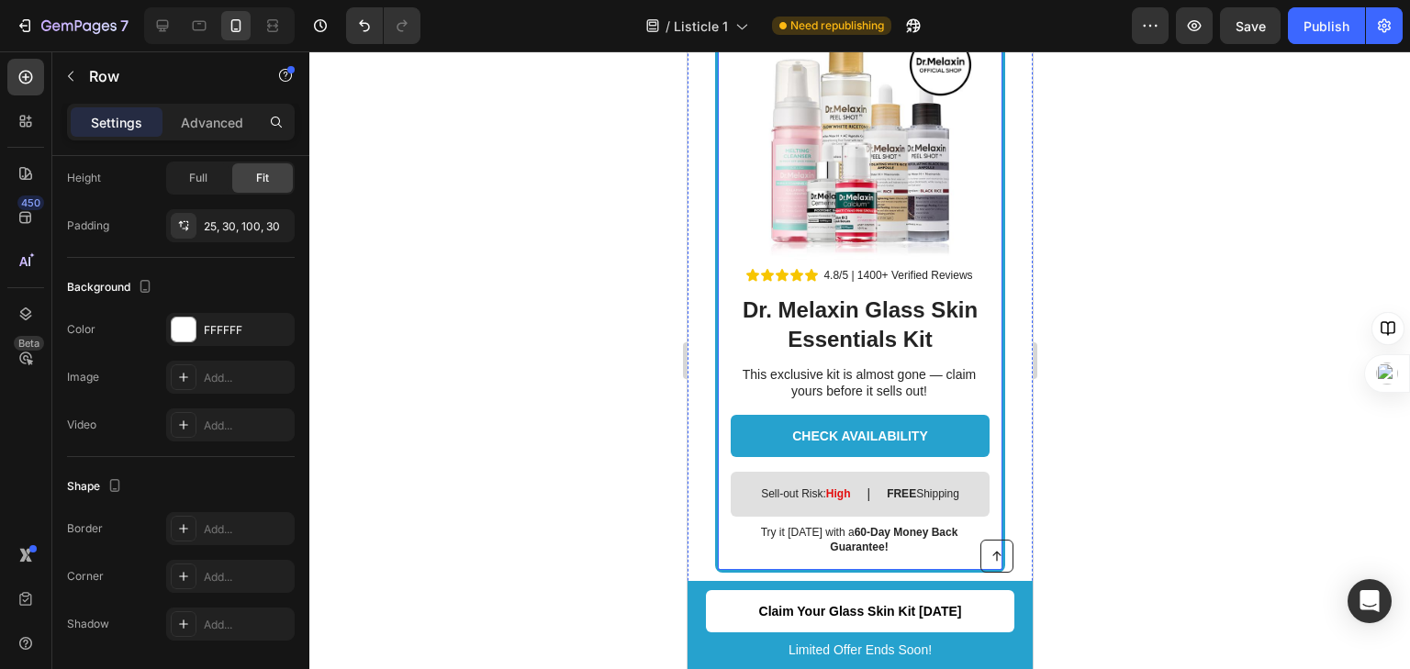
scroll to position [3221, 0]
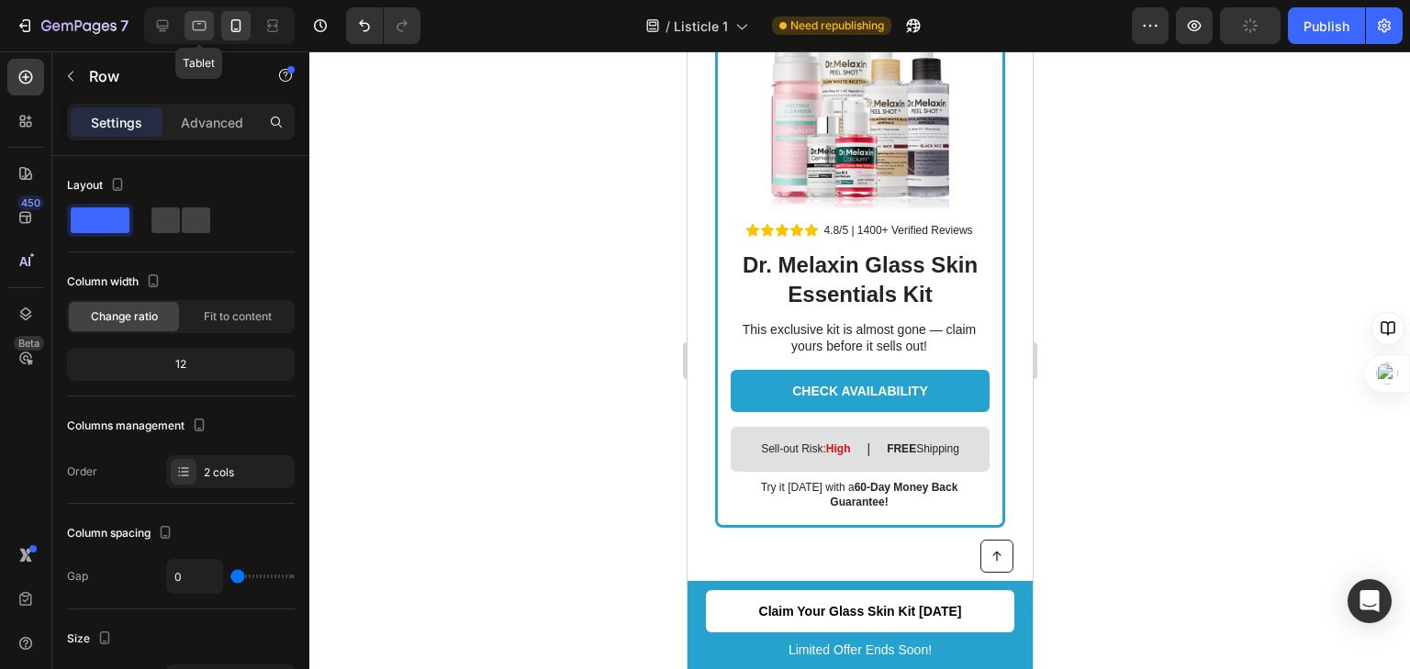
scroll to position [553, 0]
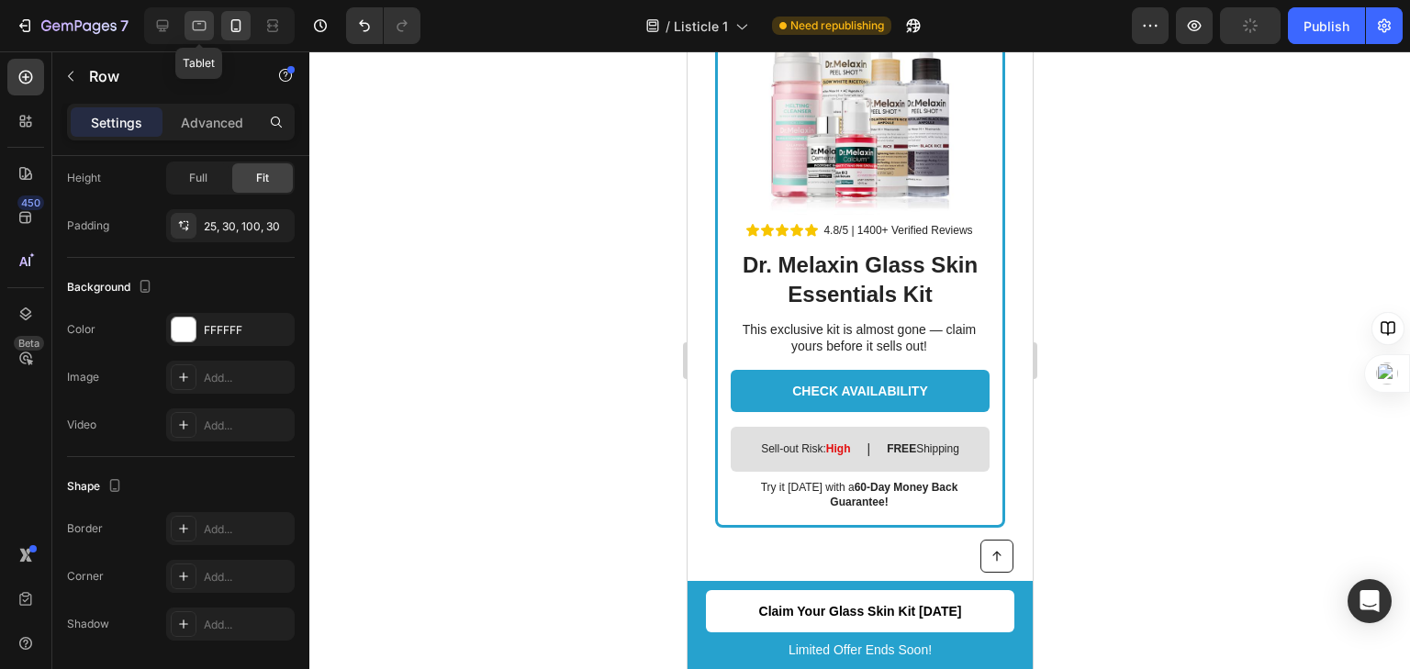
click at [199, 36] on div at bounding box center [199, 25] width 29 height 29
type input "30"
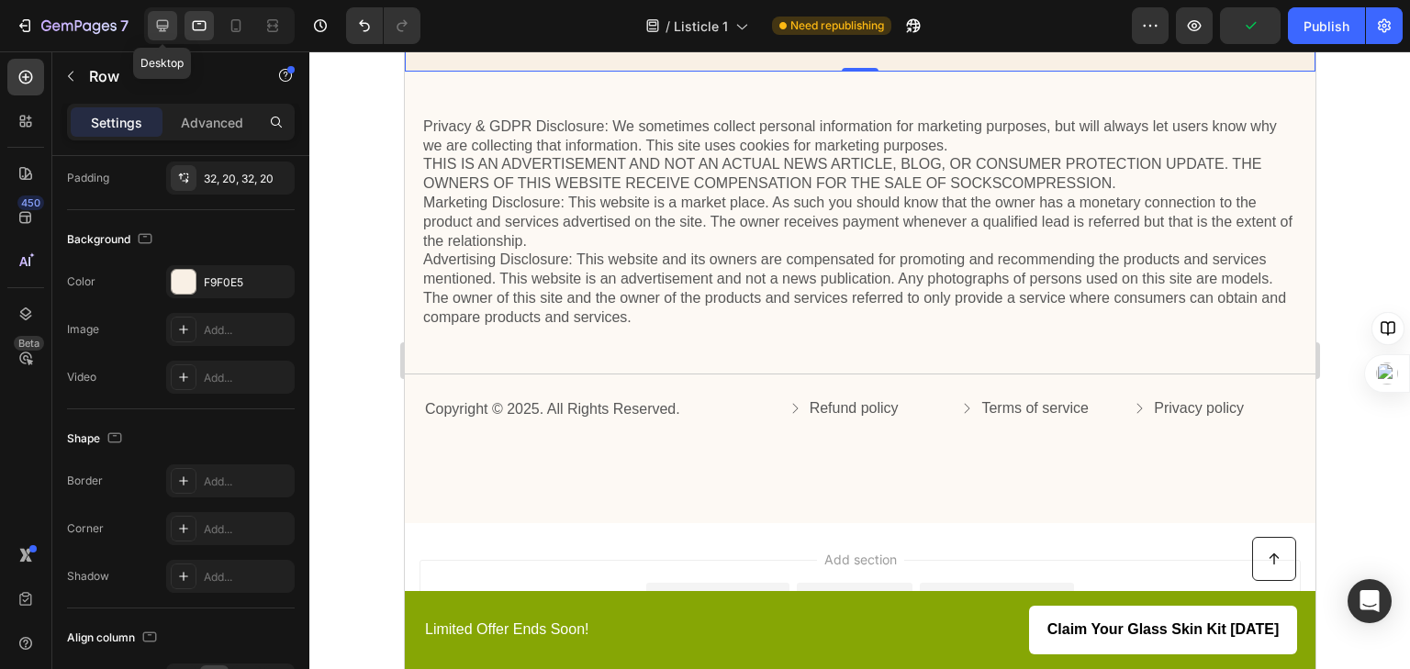
click at [171, 24] on icon at bounding box center [162, 26] width 18 height 18
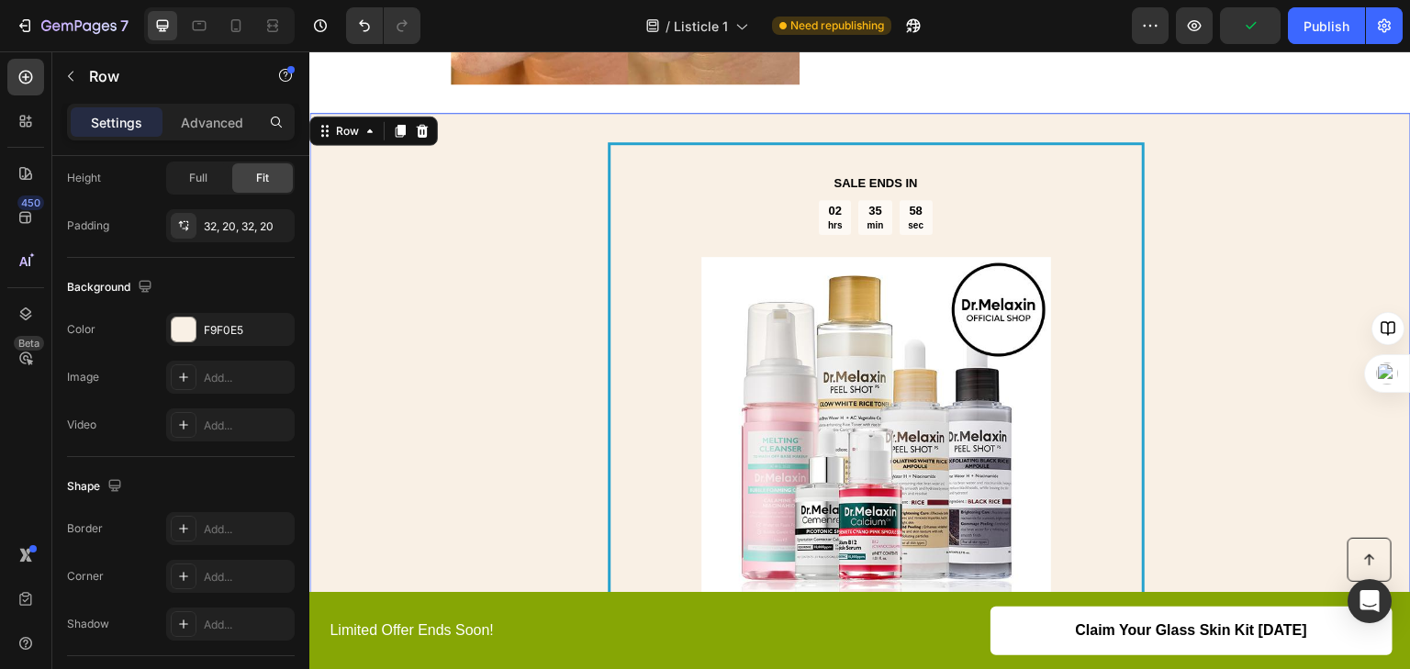
scroll to position [2354, 0]
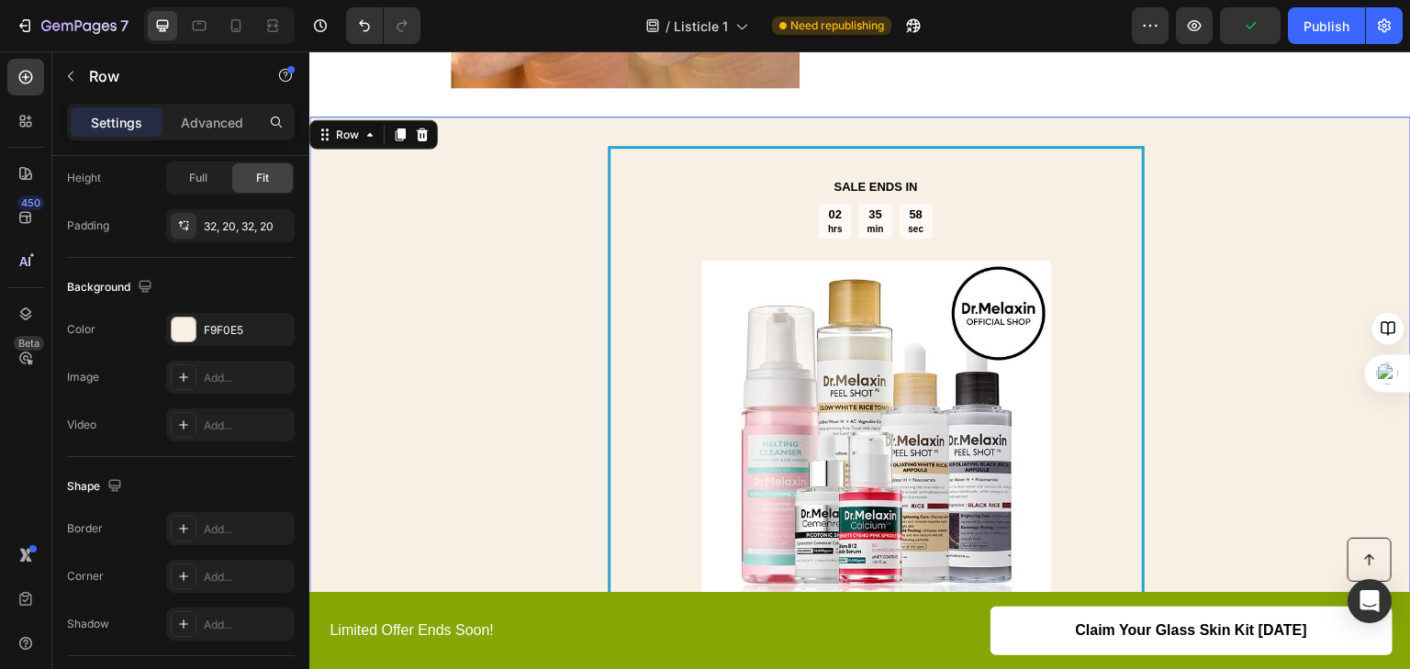
click at [516, 235] on div "Text Block SALE ENDS IN Text Block 02 hrs 35 min 58 sec Countdown Timer Image R…" at bounding box center [860, 547] width 1102 height 860
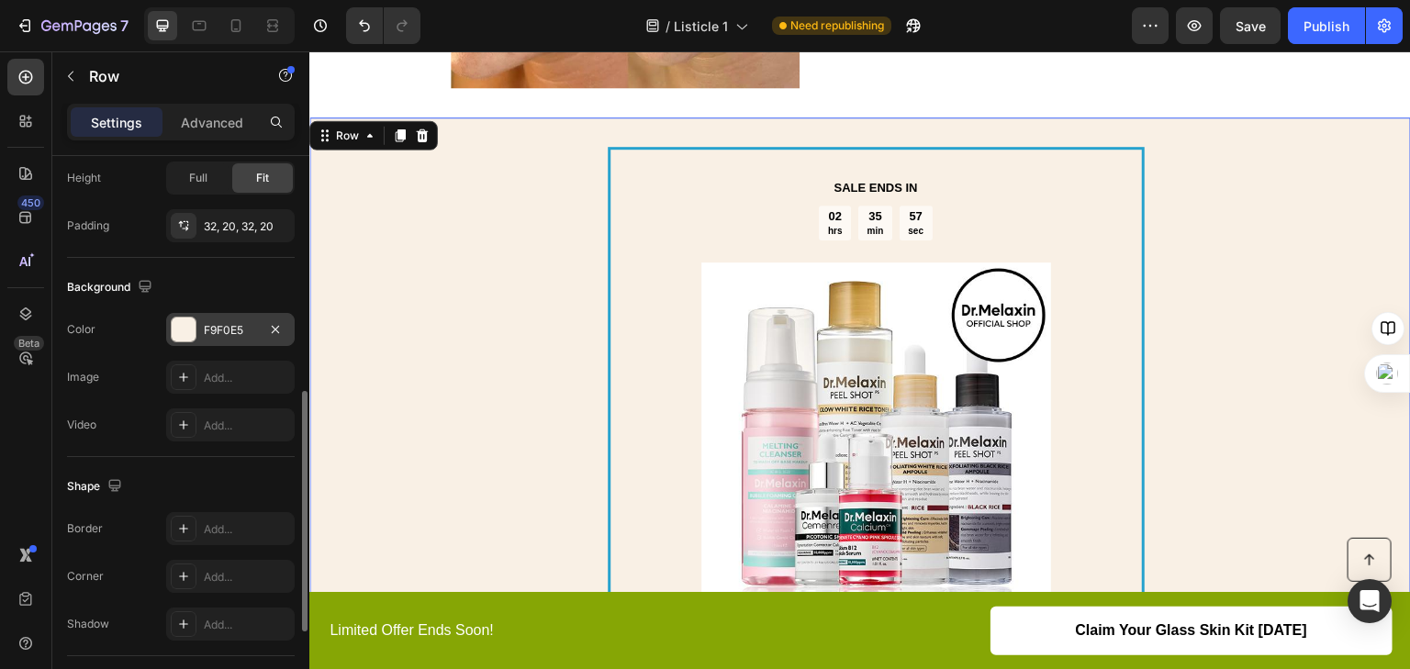
click at [250, 342] on div "F9F0E5" at bounding box center [230, 329] width 129 height 33
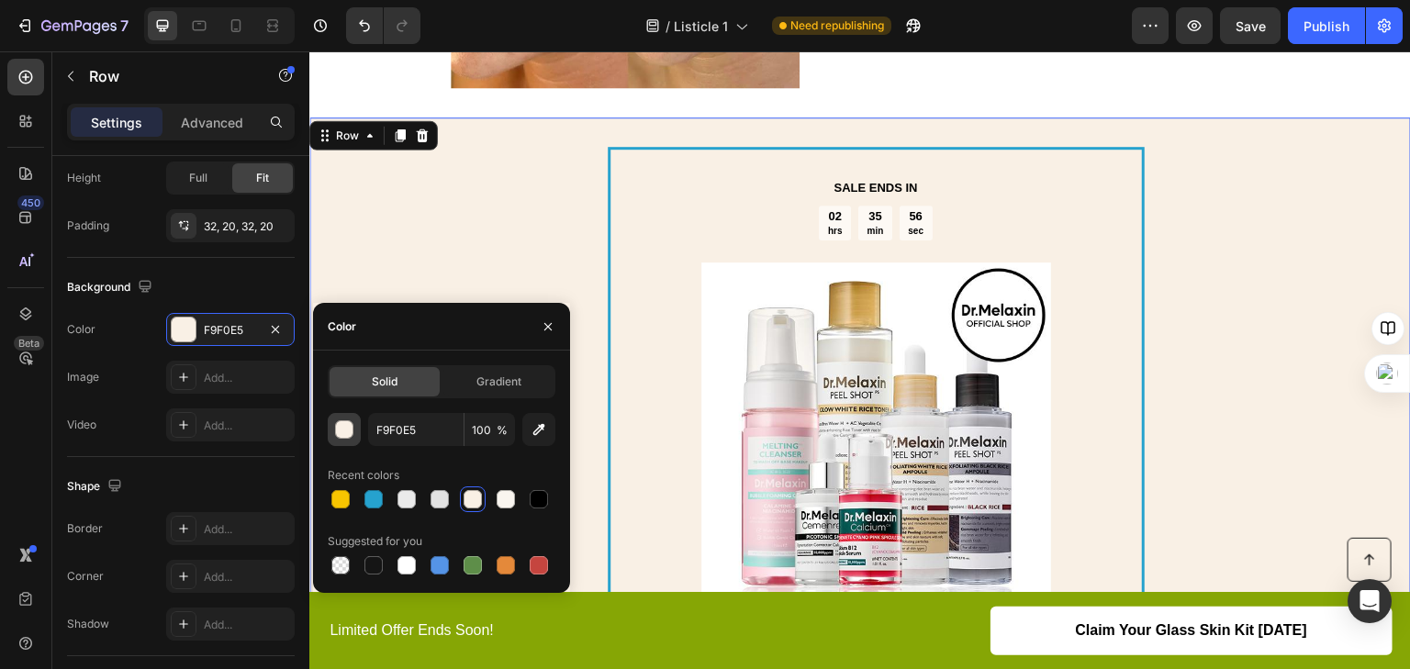
click at [337, 432] on div "button" at bounding box center [345, 430] width 18 height 18
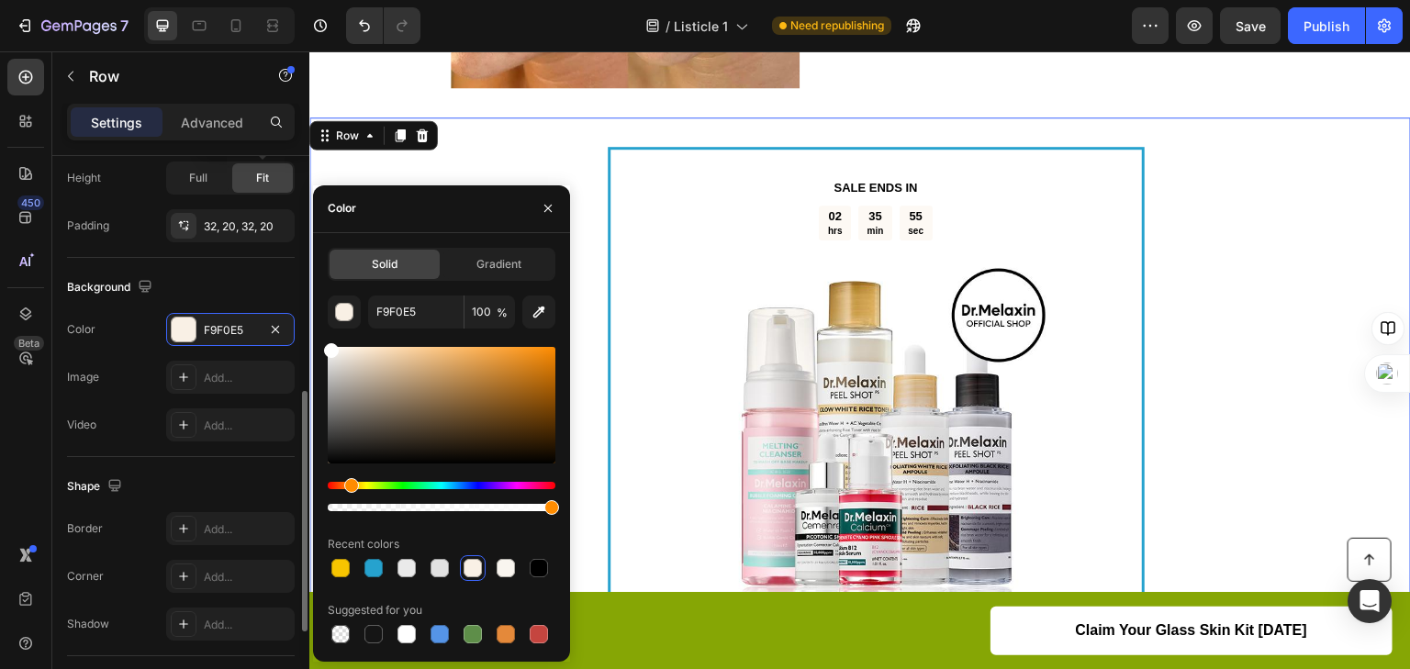
type input "FFFFFF"
drag, startPoint x: 362, startPoint y: 426, endPoint x: 252, endPoint y: 173, distance: 276.3
click at [252, 173] on div "450 Beta Sections(18) Elements(83) Section Element Hero Section Product Detail …" at bounding box center [154, 360] width 309 height 618
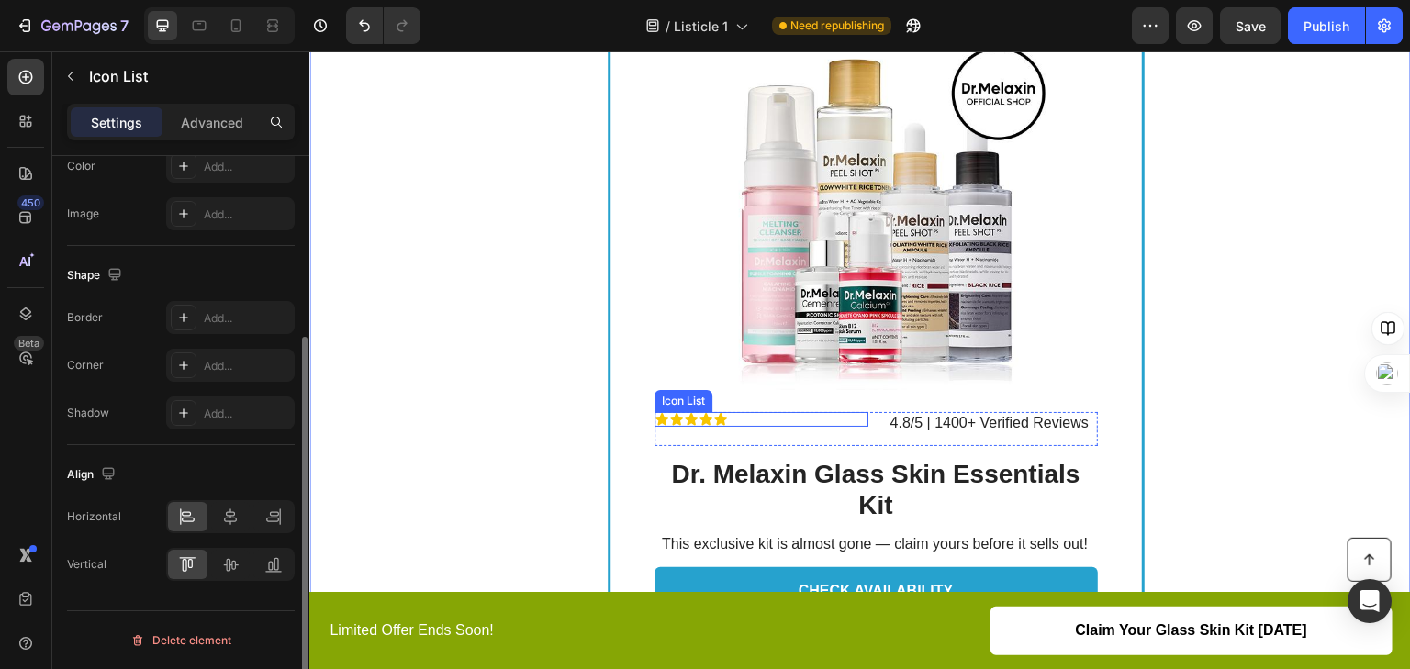
scroll to position [0, 0]
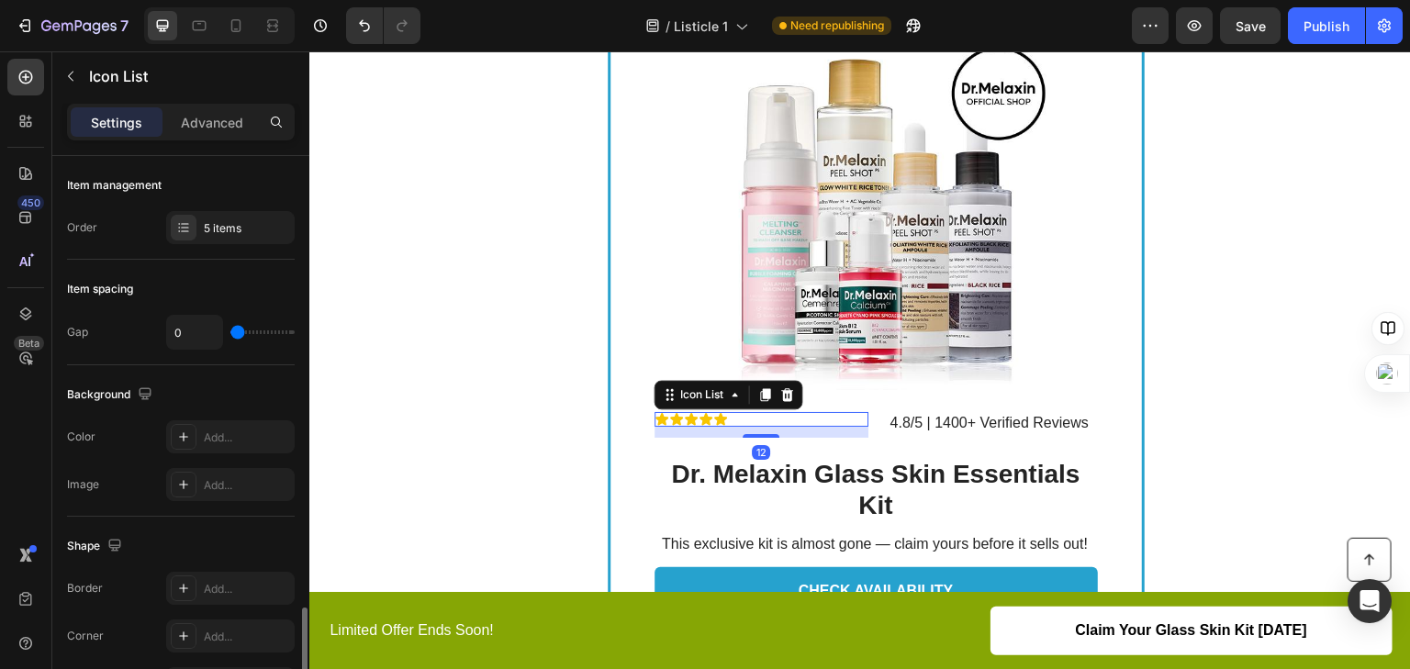
click at [810, 416] on div "Icon Icon Icon Icon Icon" at bounding box center [762, 419] width 215 height 15
drag, startPoint x: 745, startPoint y: 435, endPoint x: 739, endPoint y: 412, distance: 23.6
click at [739, 412] on div "Icon Icon Icon Icon Icon Icon List 0" at bounding box center [762, 419] width 215 height 15
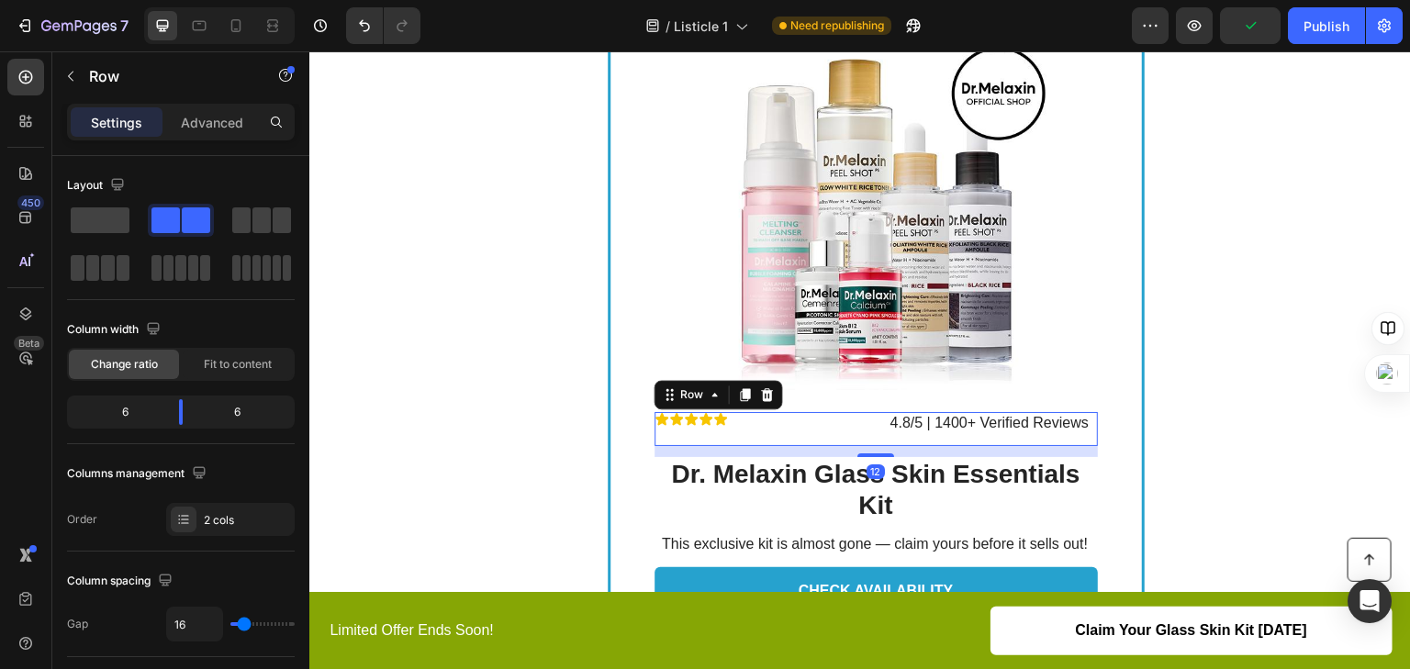
click at [870, 419] on div "Icon Icon Icon Icon Icon Icon List 4.8/5 | 1400+ Verified Reviews Text Block Ro…" at bounding box center [876, 429] width 443 height 34
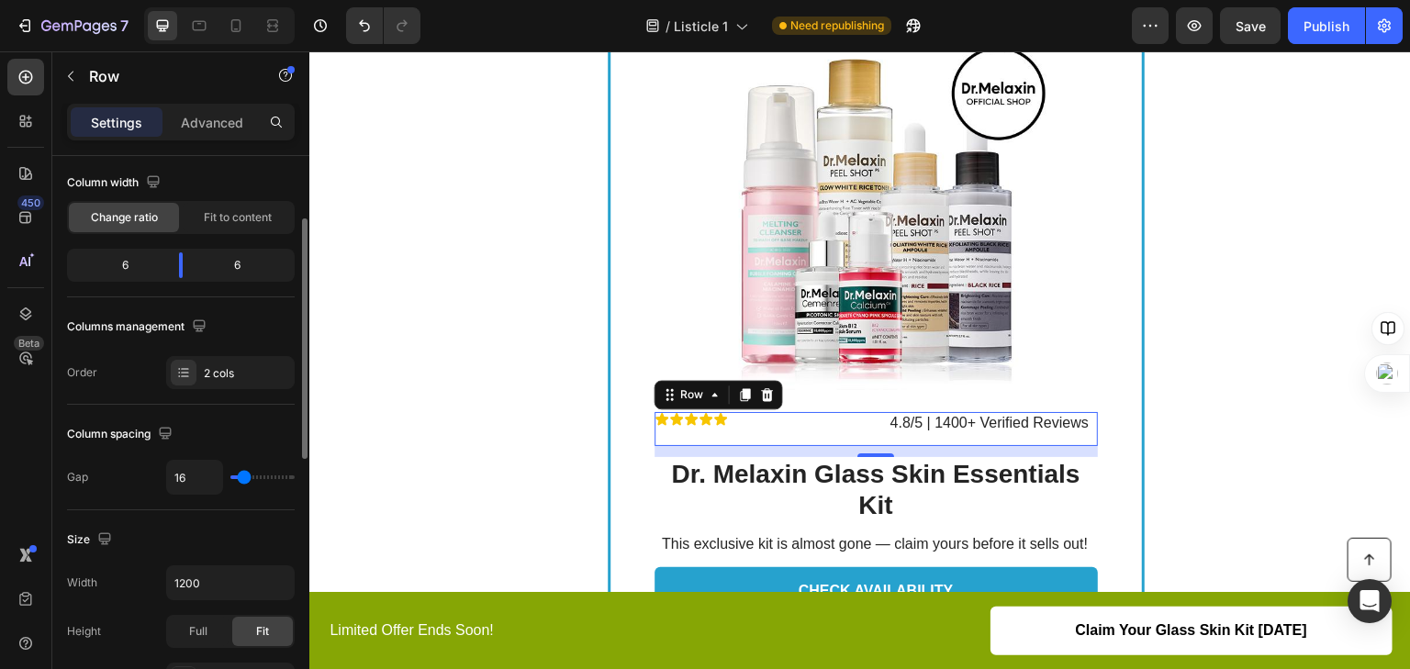
scroll to position [220, 0]
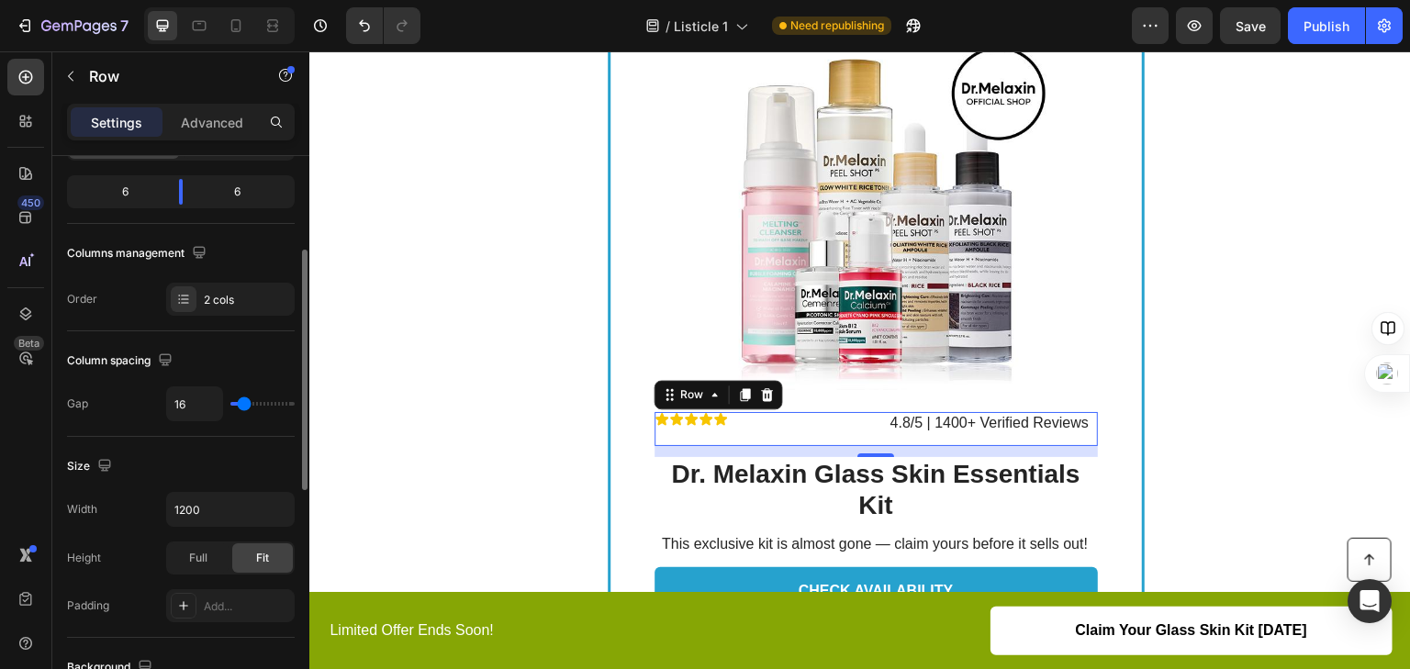
click at [224, 399] on div "16" at bounding box center [230, 404] width 129 height 35
type input "2"
type input "0"
drag, startPoint x: 240, startPoint y: 404, endPoint x: 224, endPoint y: 400, distance: 16.0
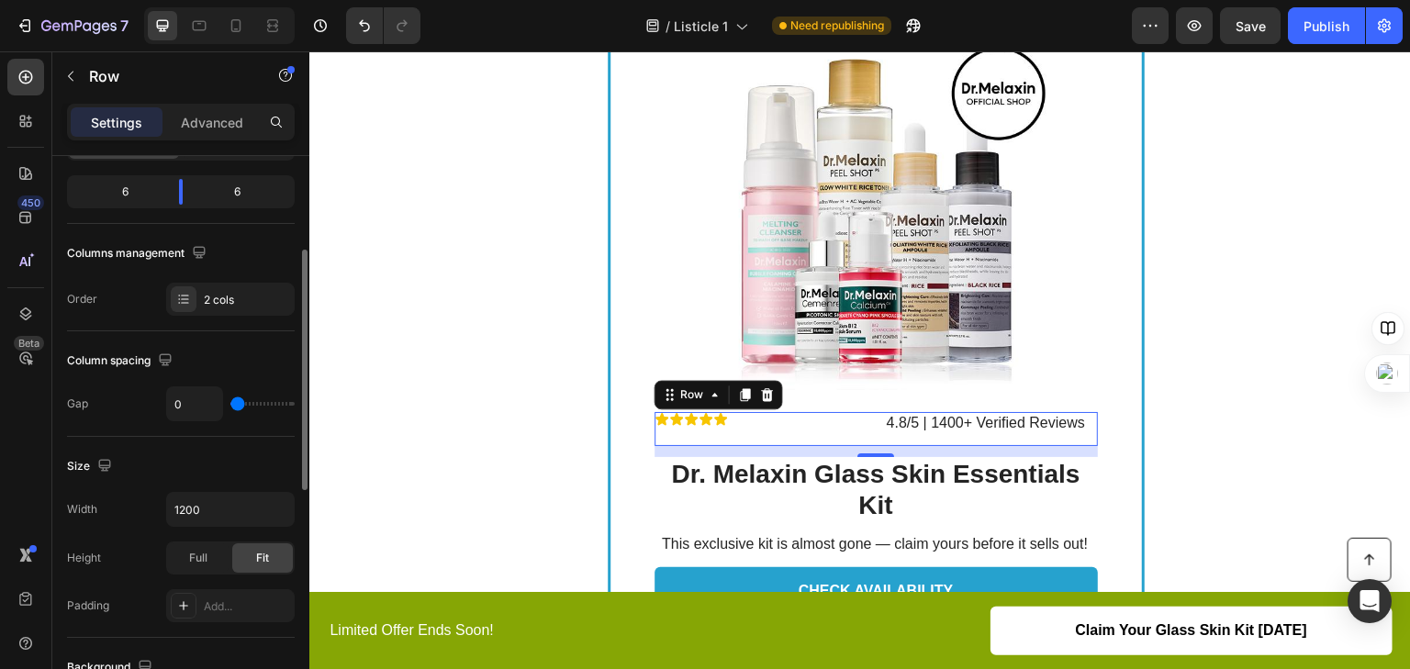
type input "0"
click at [230, 402] on input "range" at bounding box center [262, 404] width 64 height 4
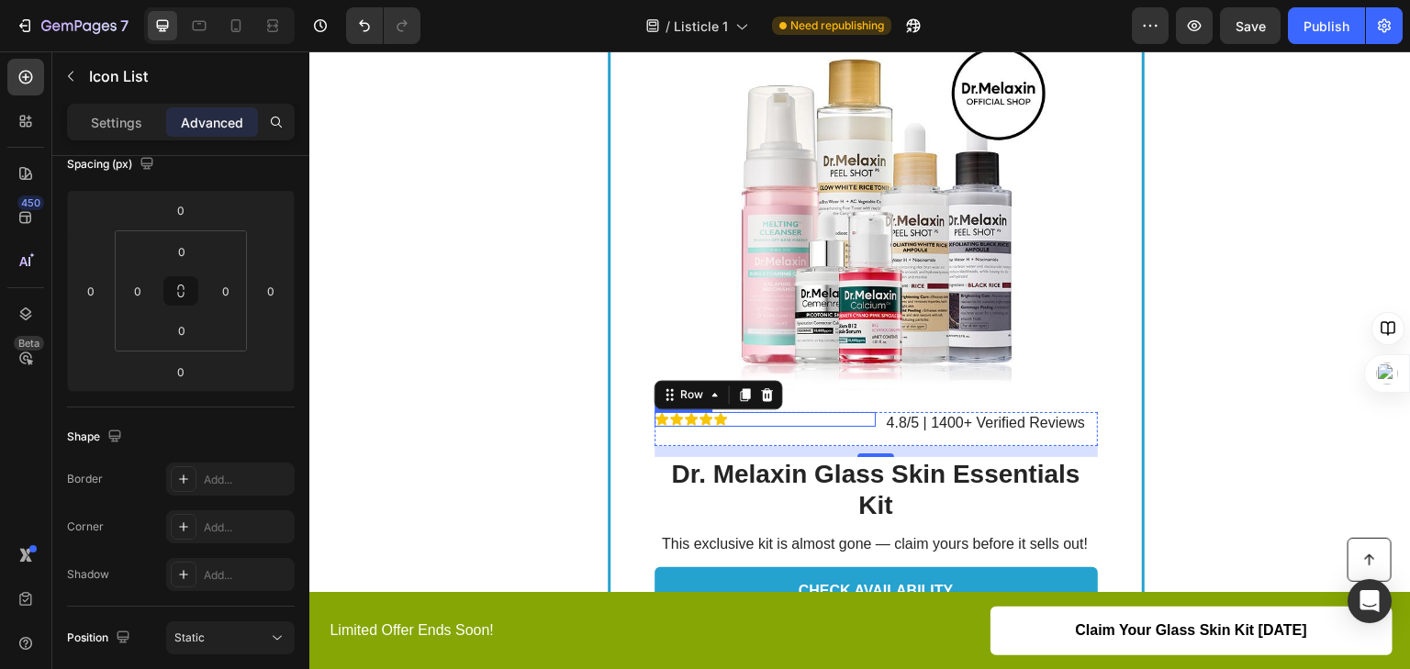
click at [739, 415] on div "Icon Icon Icon Icon Icon" at bounding box center [766, 419] width 222 height 15
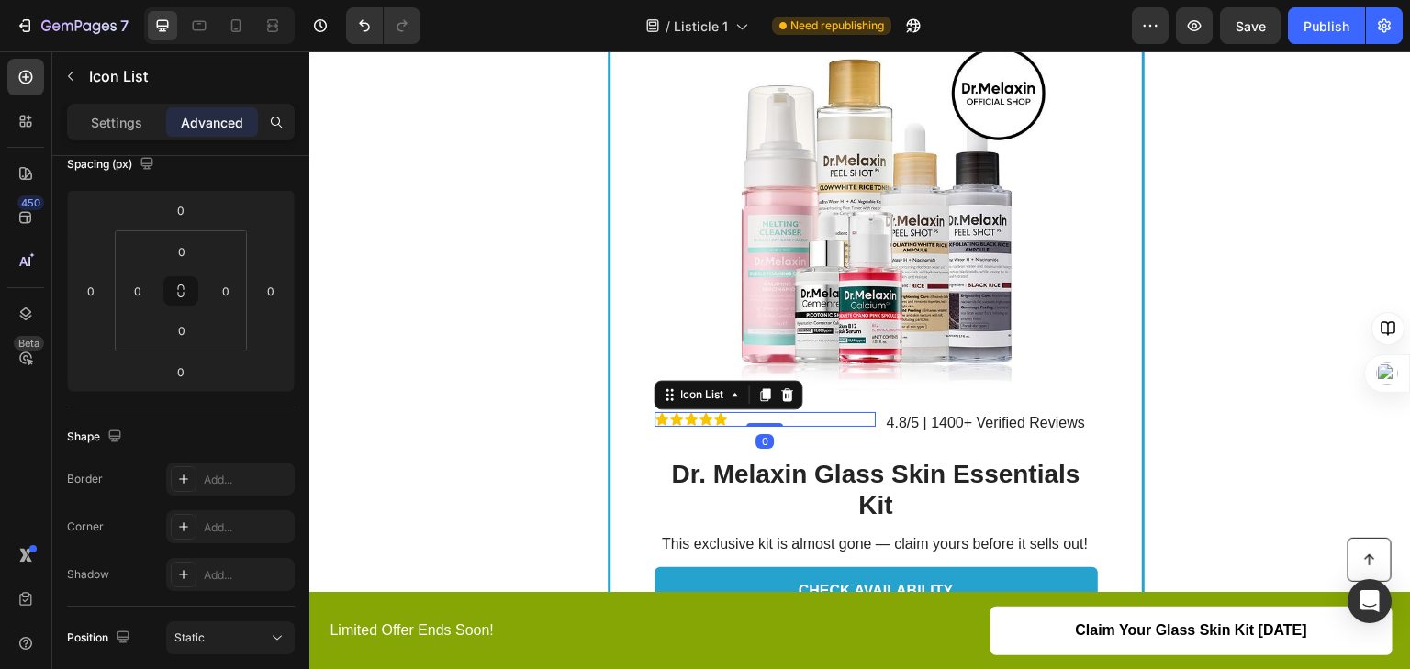
scroll to position [0, 0]
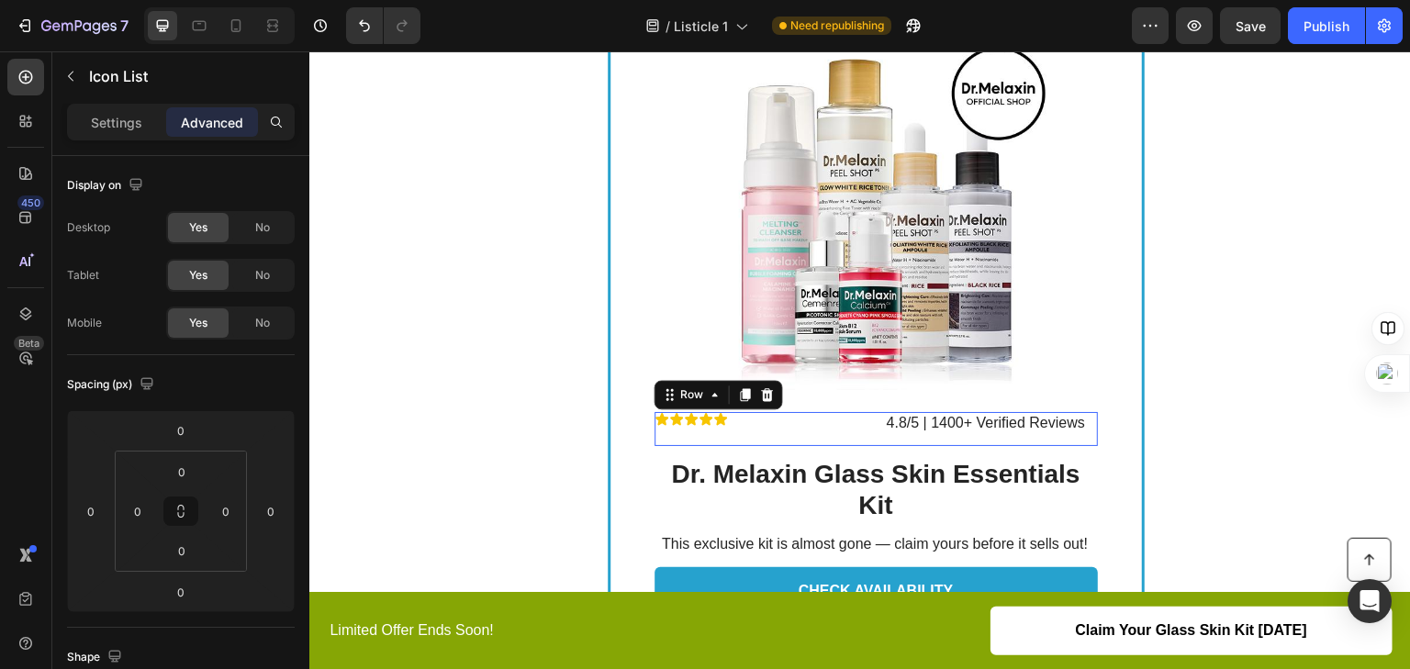
click at [799, 441] on div "Icon Icon Icon Icon Icon Icon List" at bounding box center [766, 429] width 222 height 34
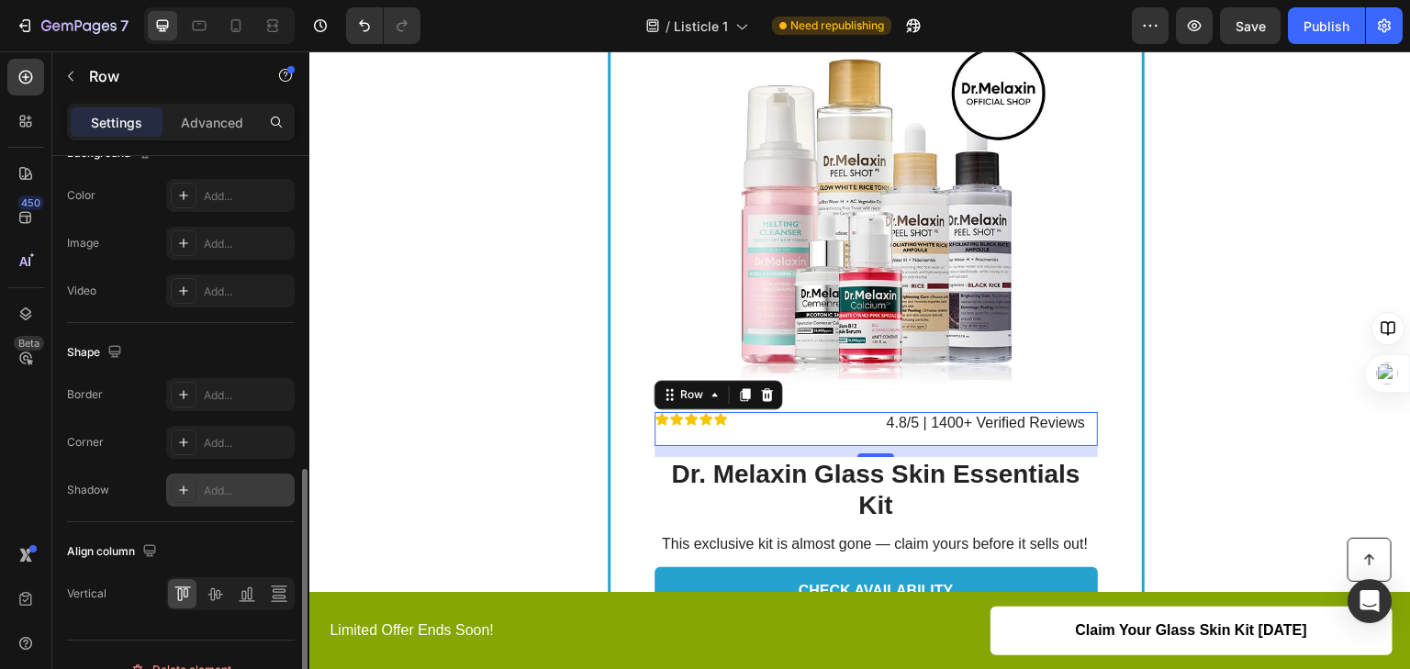
scroll to position [761, 0]
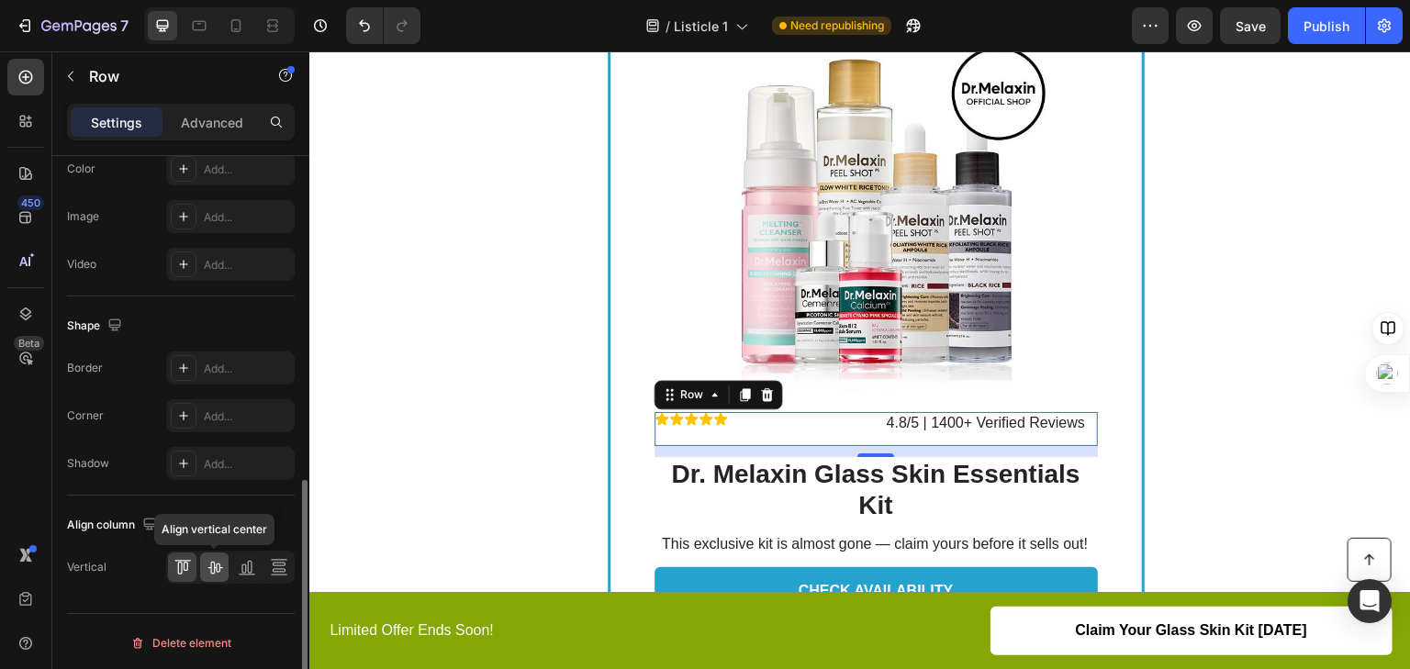
click at [224, 562] on div at bounding box center [214, 567] width 28 height 29
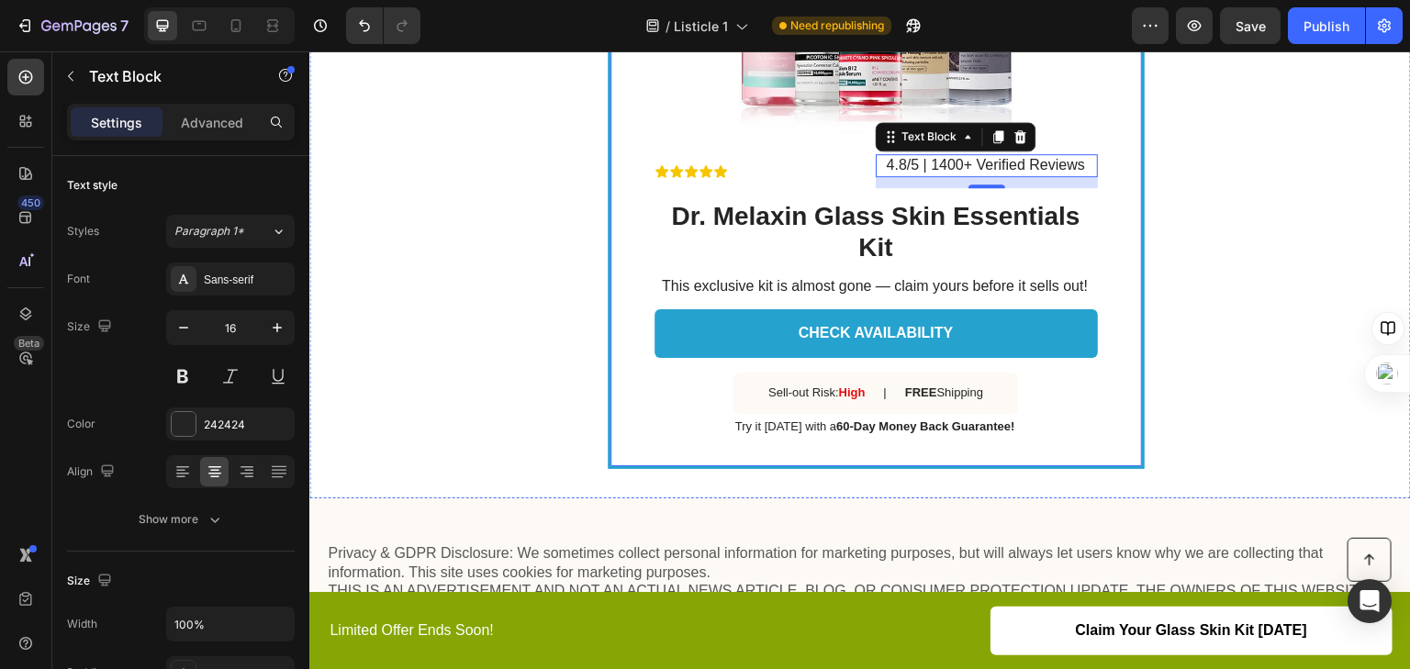
scroll to position [2869, 0]
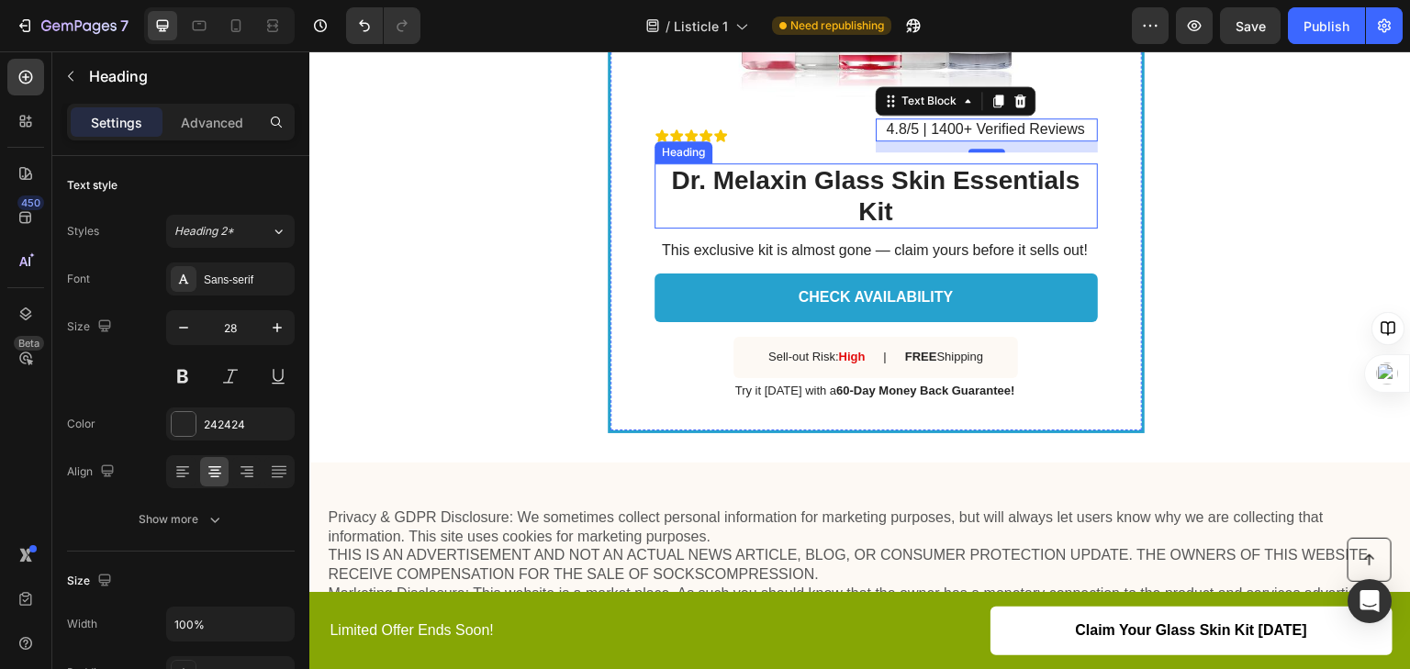
click at [882, 207] on h2 "Dr. Melaxin Glass Skin Essentials Kit" at bounding box center [876, 195] width 443 height 65
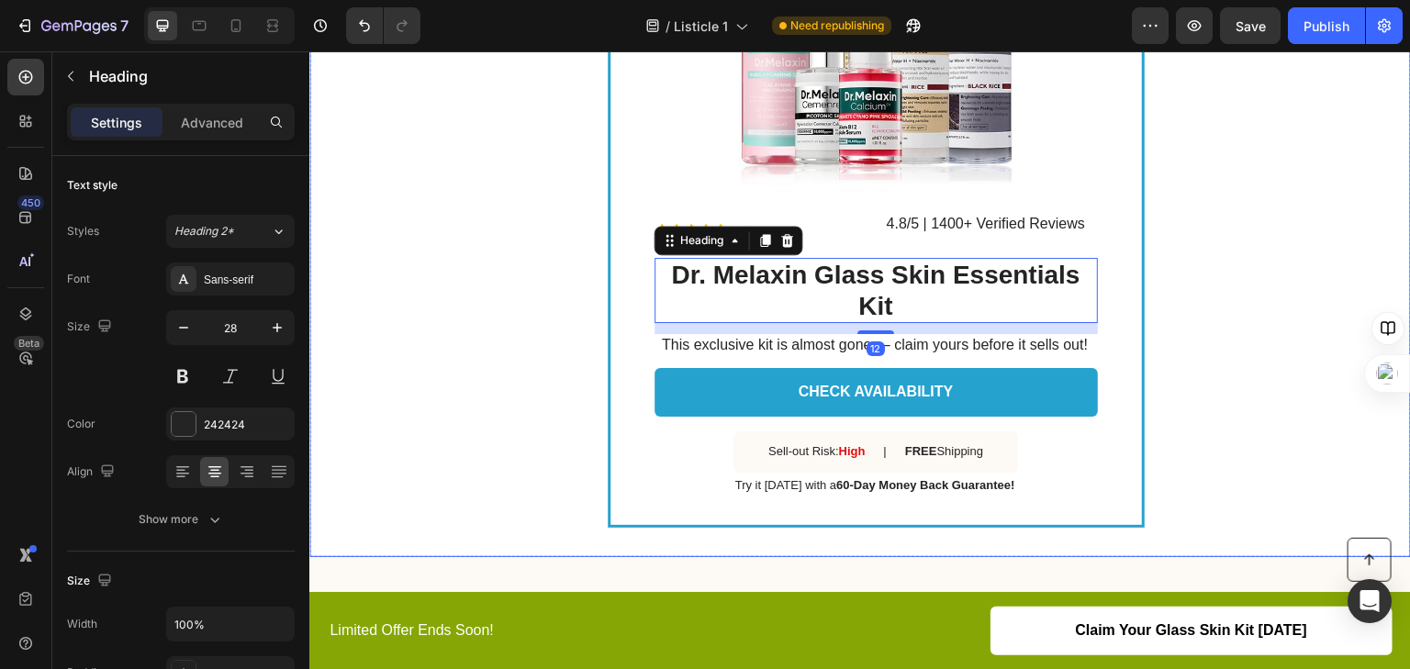
scroll to position [2722, 0]
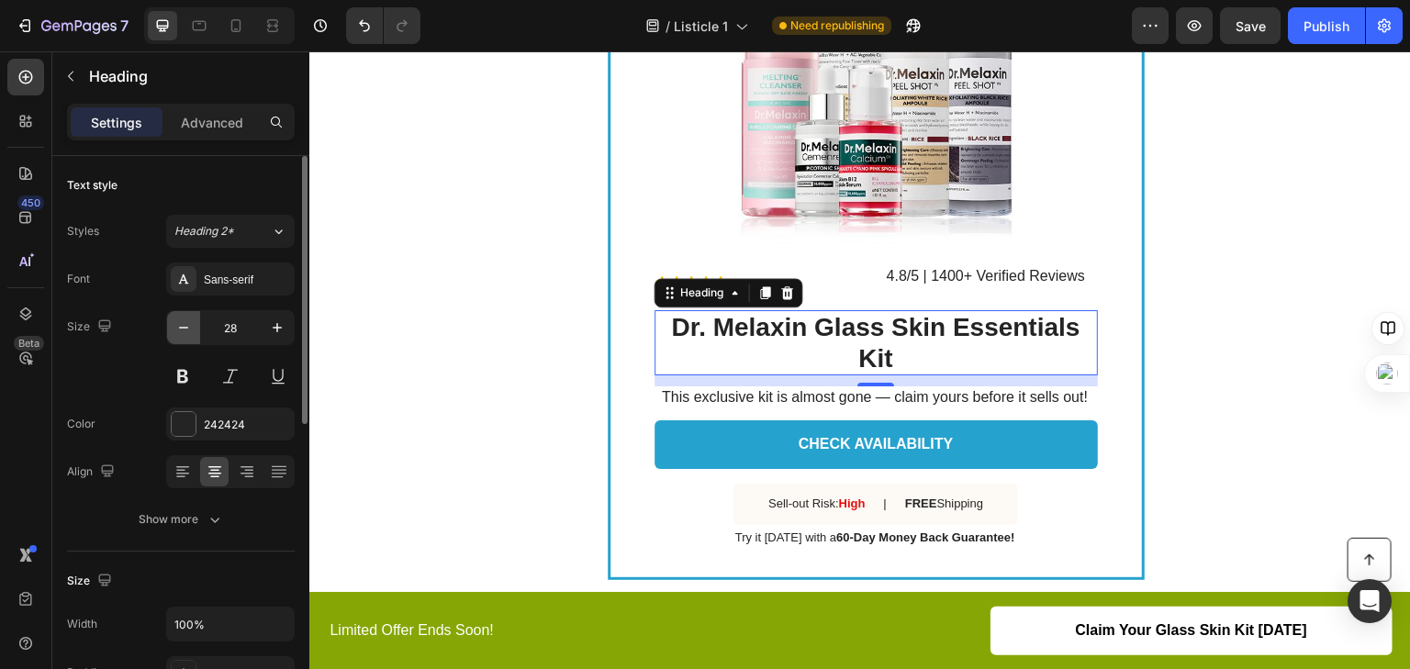
click at [176, 333] on icon "button" at bounding box center [183, 328] width 18 height 18
type input "27"
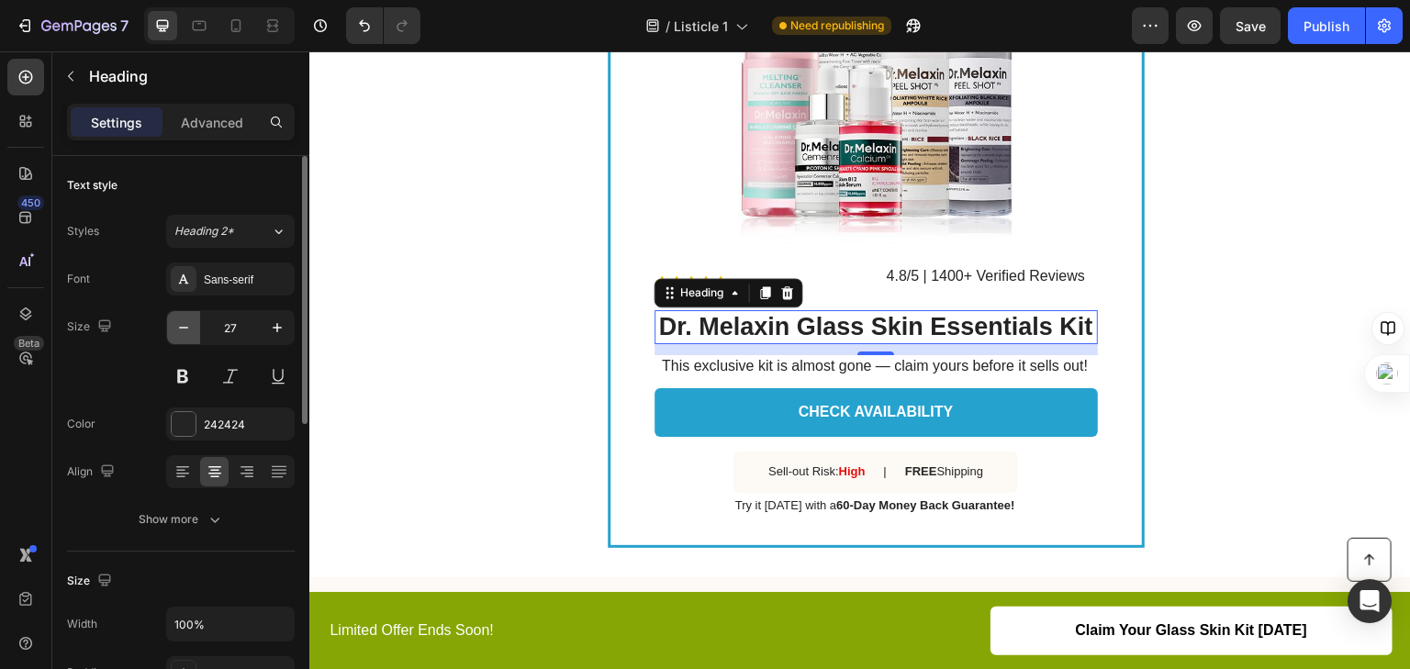
scroll to position [2706, 0]
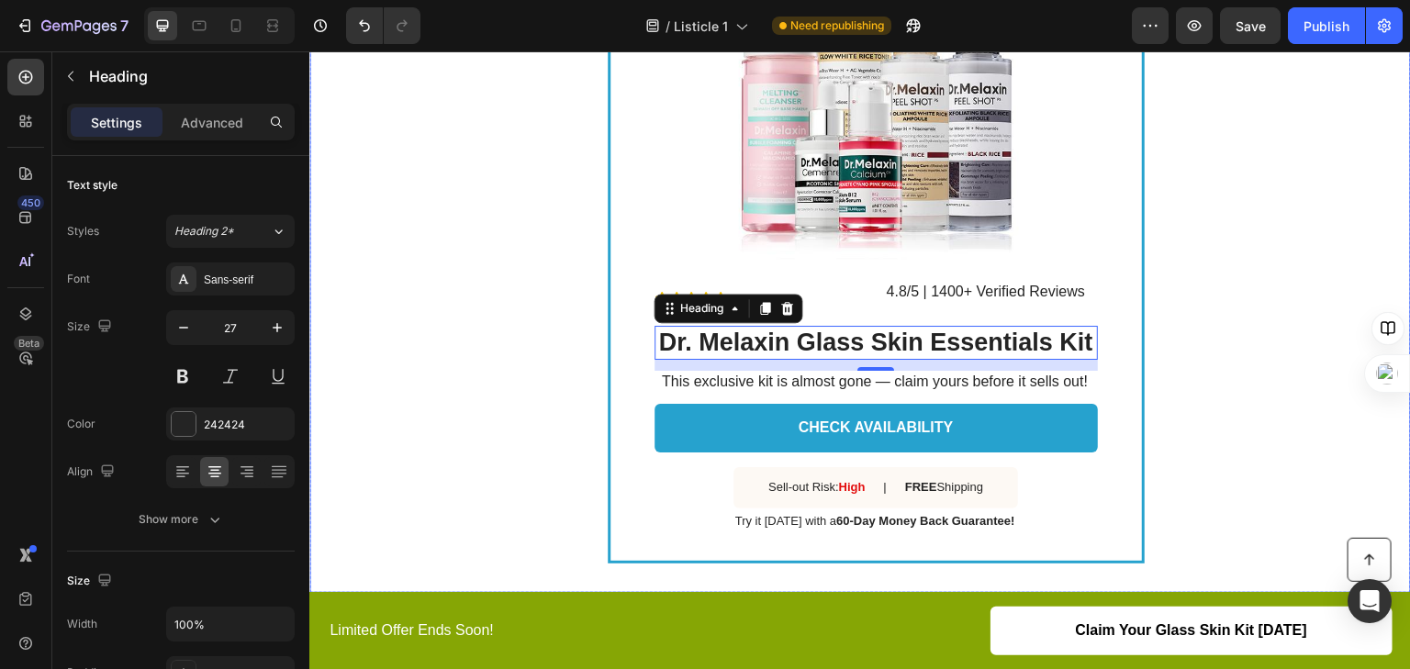
click at [1271, 287] on div "Text Block SALE ENDS IN Text Block 02 hrs 34 min 58 sec Countdown Timer Image R…" at bounding box center [860, 179] width 1102 height 828
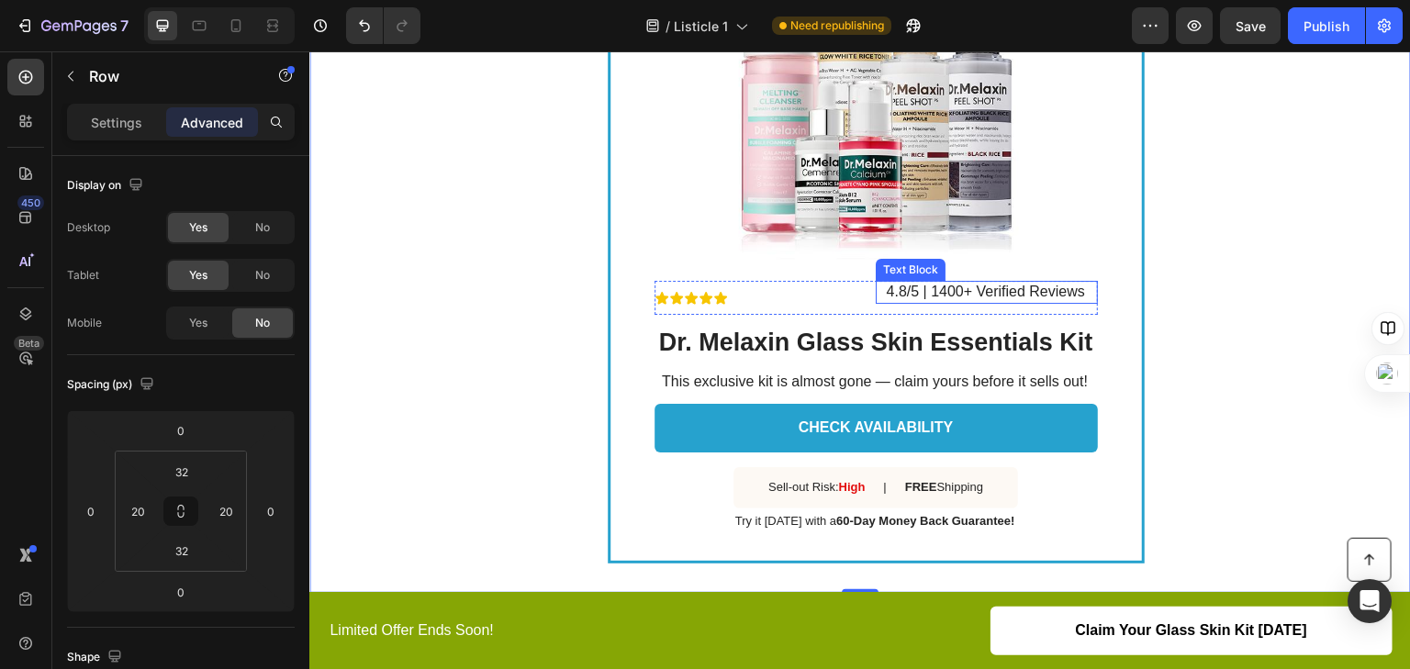
click at [921, 295] on p "4.8/5 | 1400+ Verified Reviews" at bounding box center [986, 292] width 220 height 19
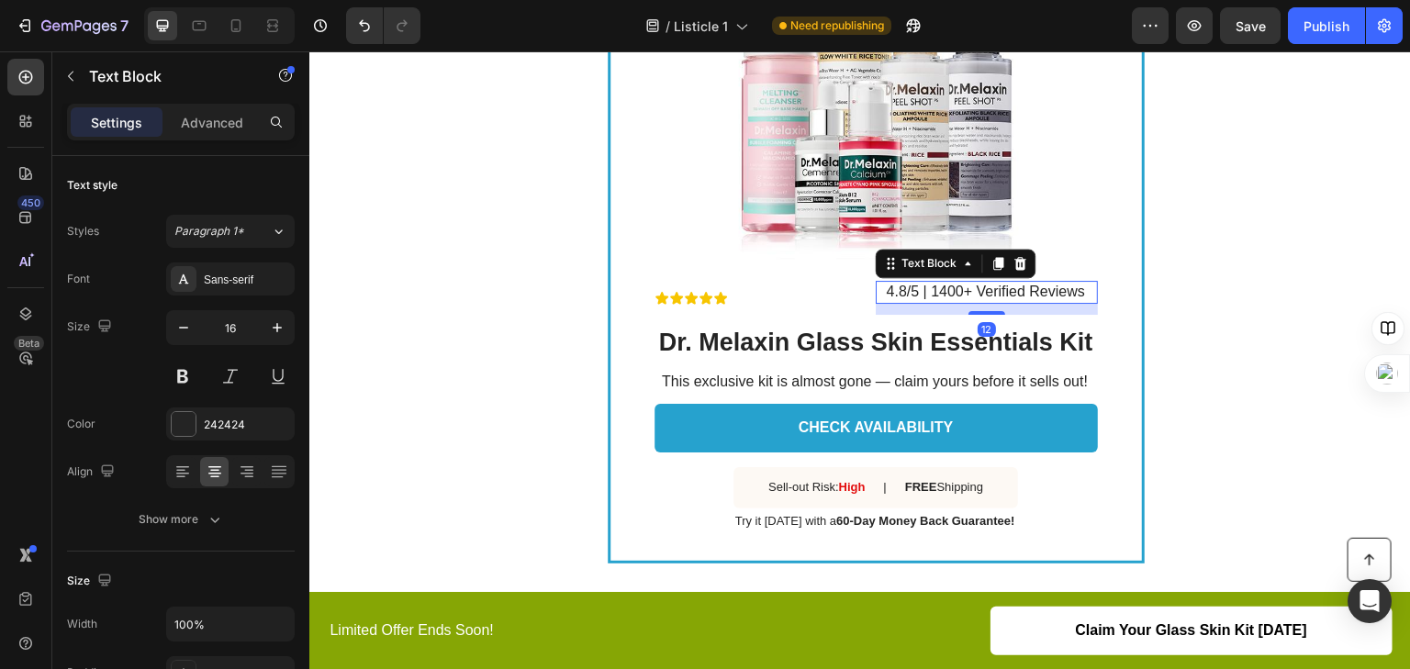
click at [908, 291] on p "4.8/5 | 1400+ Verified Reviews" at bounding box center [986, 292] width 220 height 19
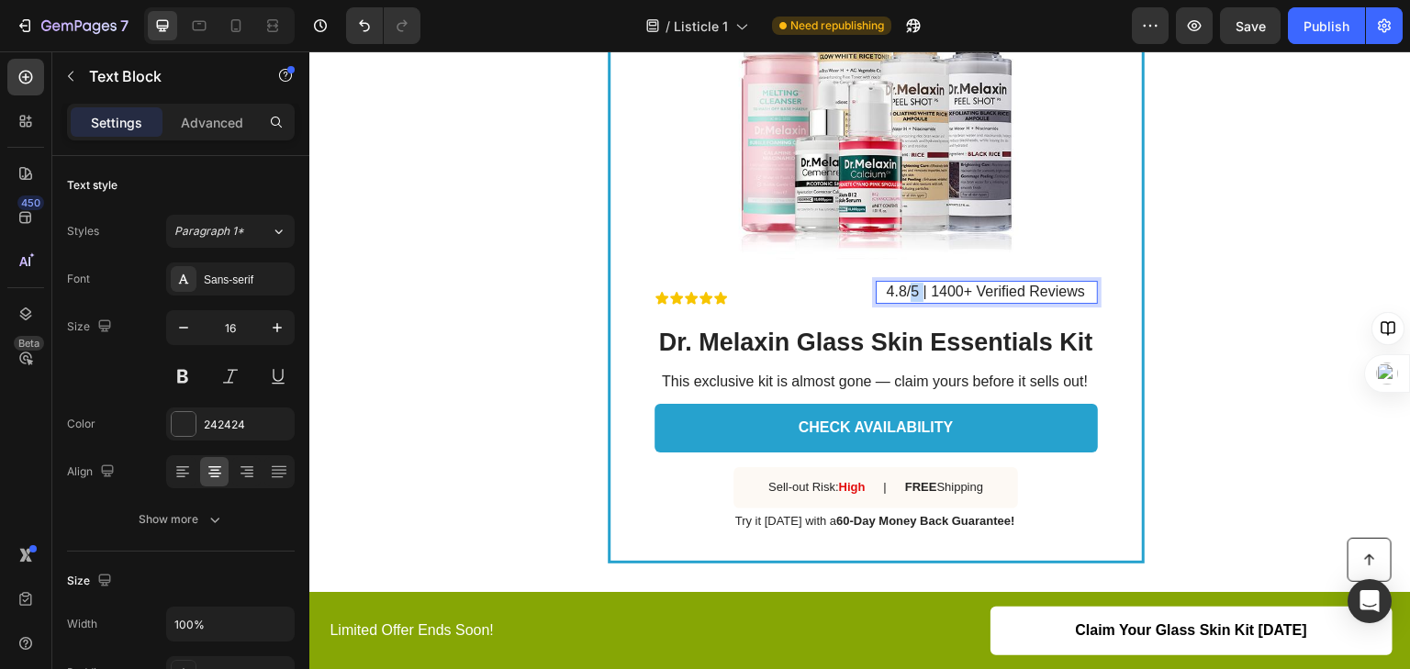
click at [908, 291] on p "4.8/5 | 1400+ Verified Reviews" at bounding box center [986, 292] width 220 height 19
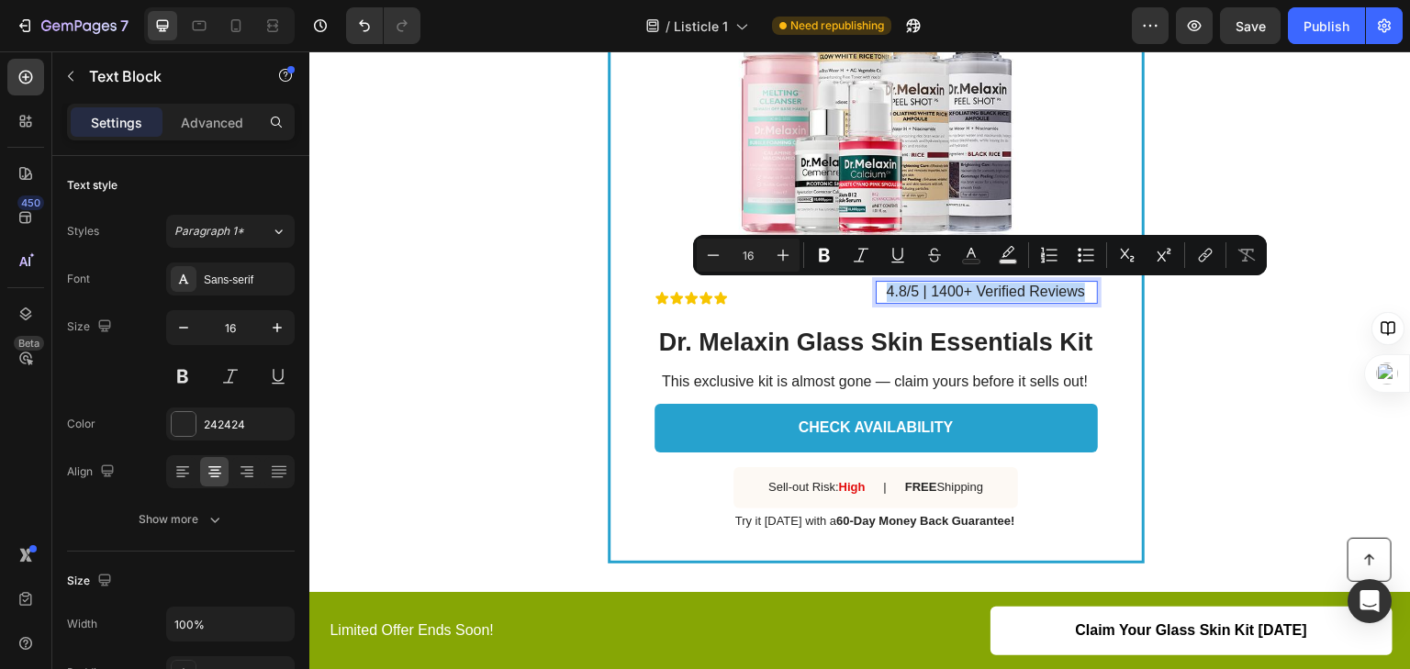
copy p "4.8/5 | 1400+ Verified Reviews"
click at [854, 301] on div "Icon Icon Icon Icon Icon" at bounding box center [766, 298] width 222 height 15
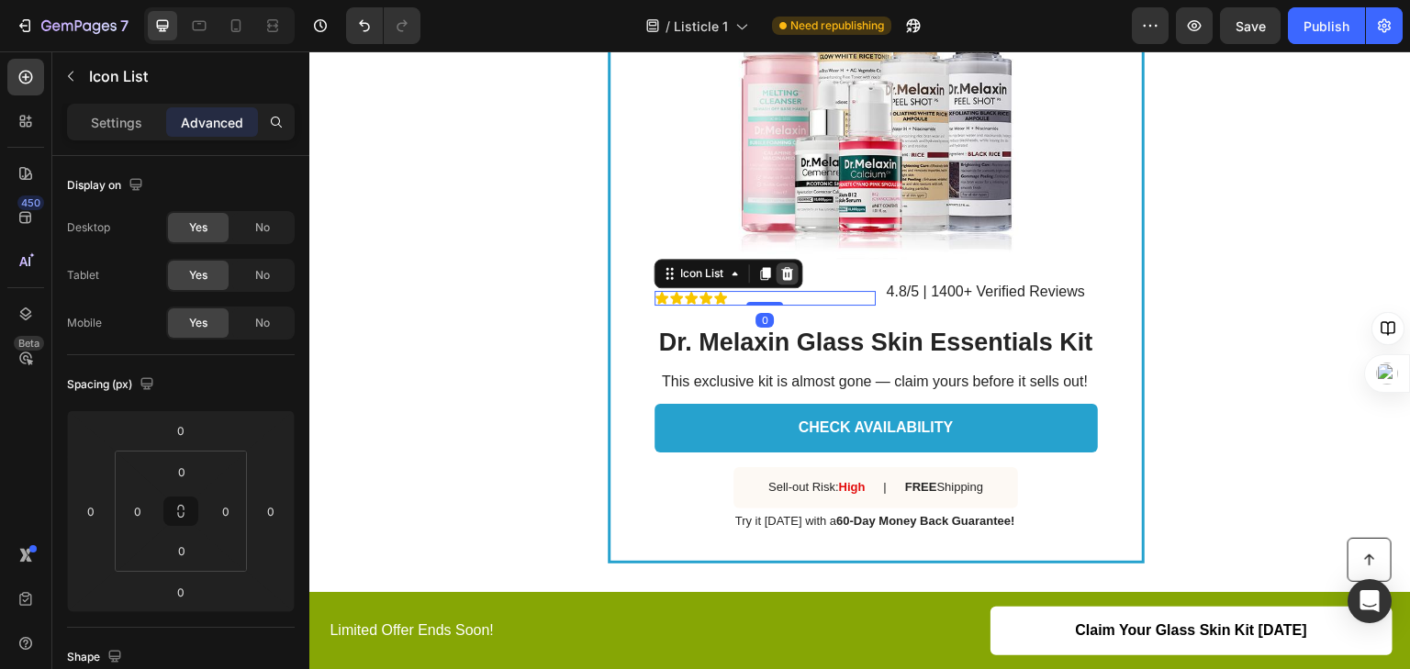
click at [780, 275] on icon at bounding box center [787, 273] width 15 height 15
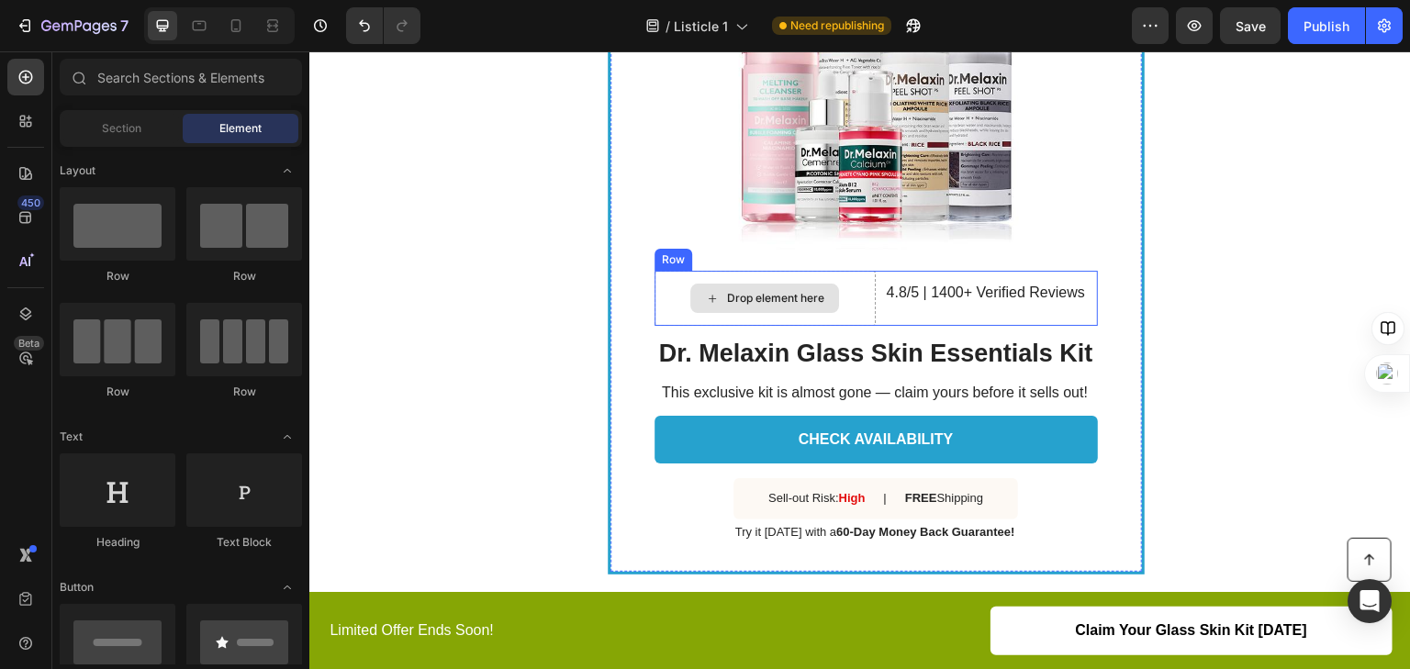
click at [843, 302] on div "Drop element here" at bounding box center [766, 298] width 222 height 55
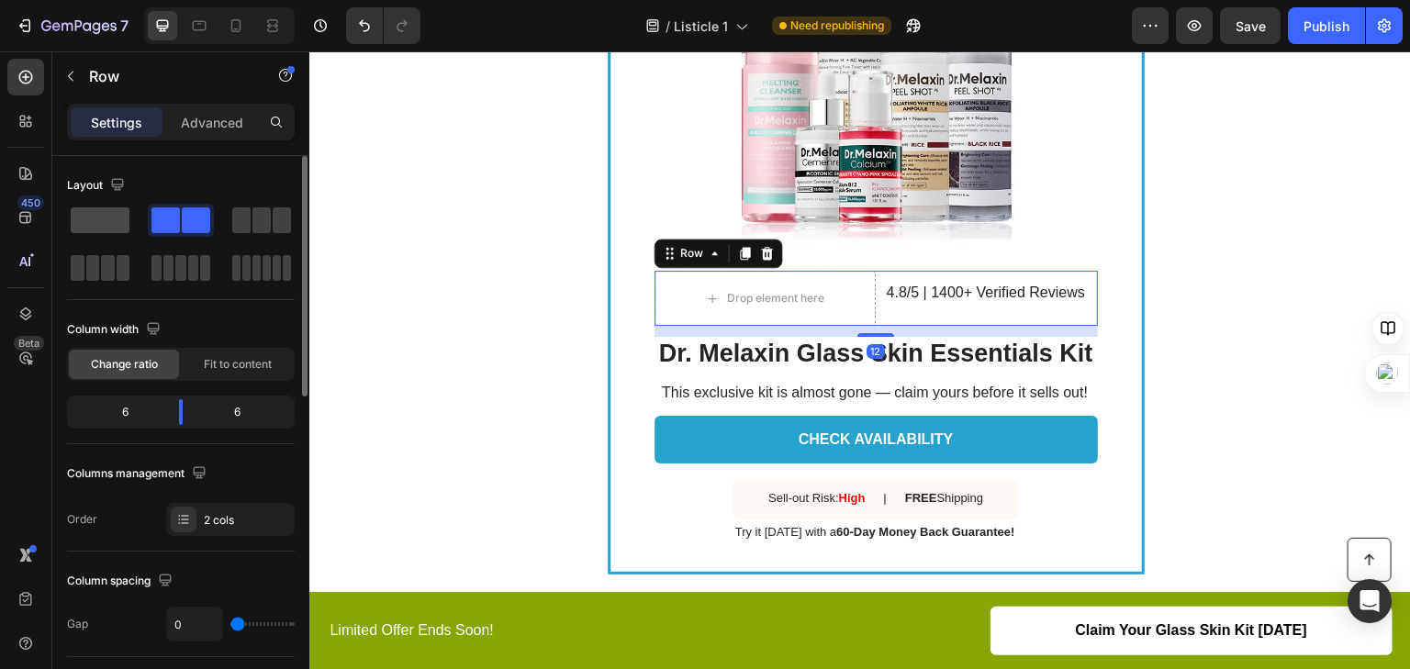
click at [102, 220] on span at bounding box center [100, 221] width 59 height 26
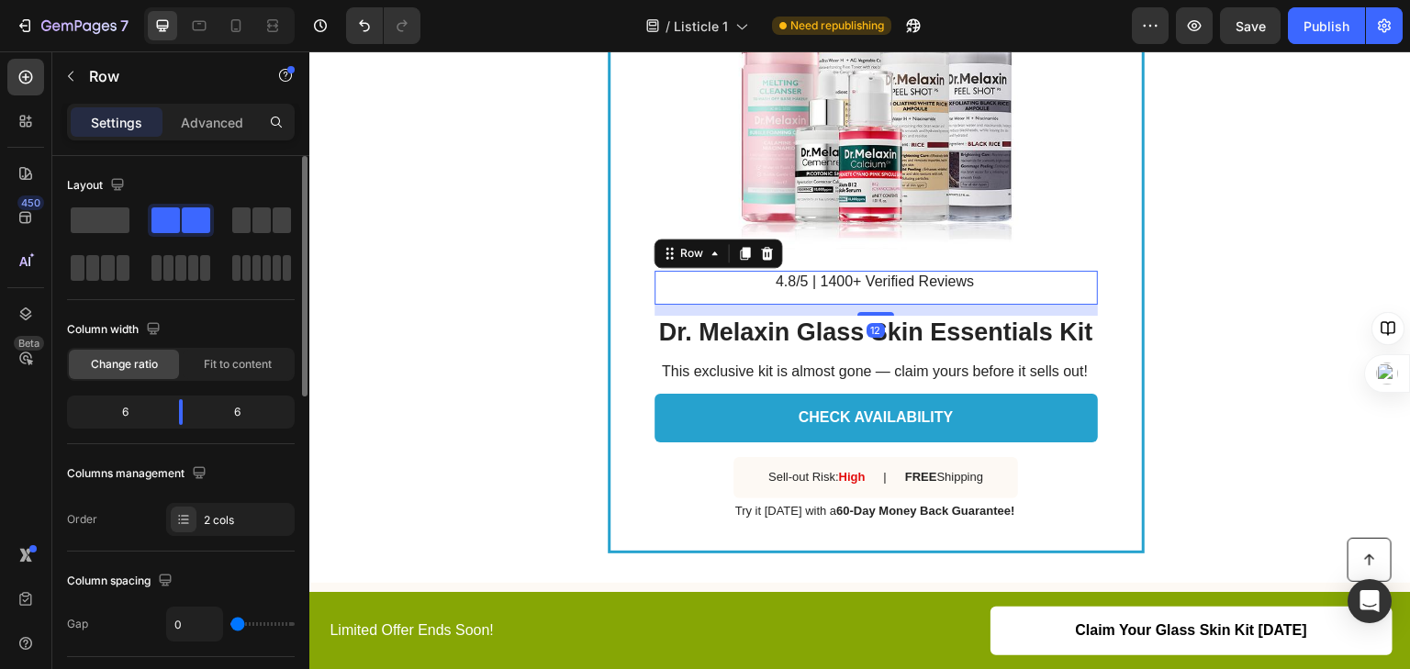
scroll to position [2706, 0]
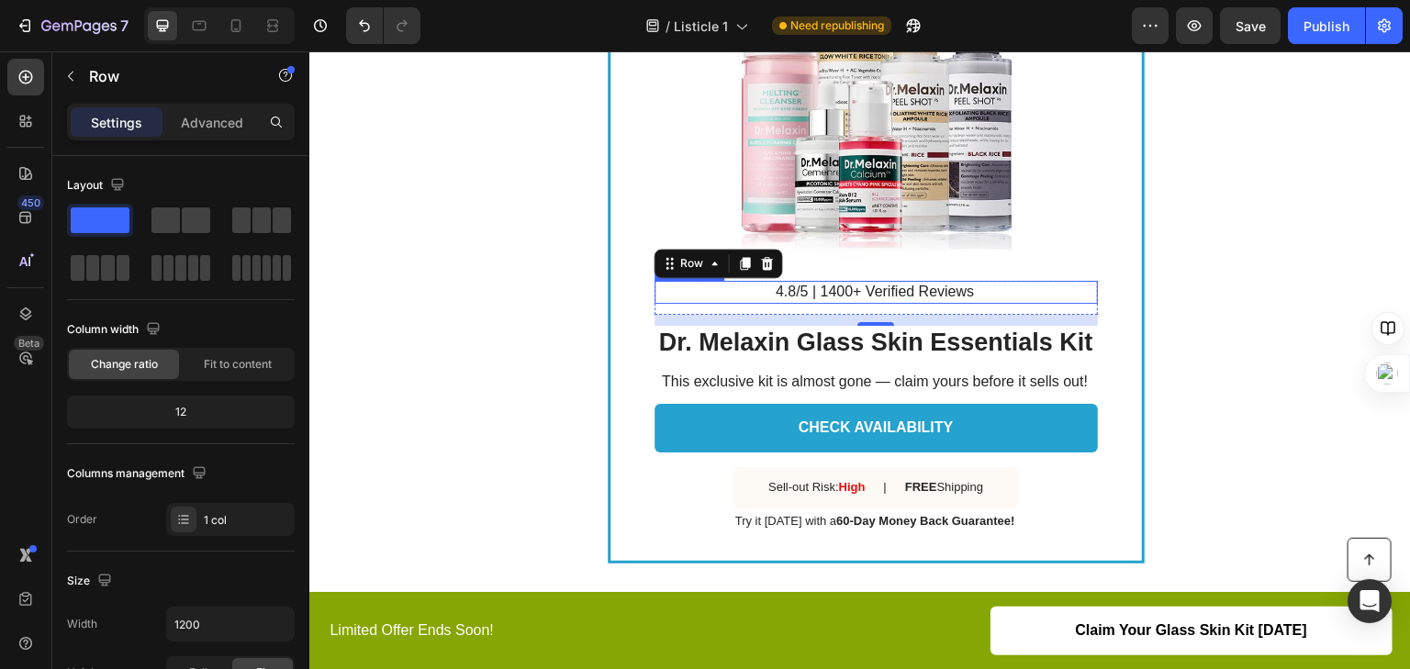
click at [762, 288] on p "4.8/5 | 1400+ Verified Reviews" at bounding box center [876, 292] width 442 height 19
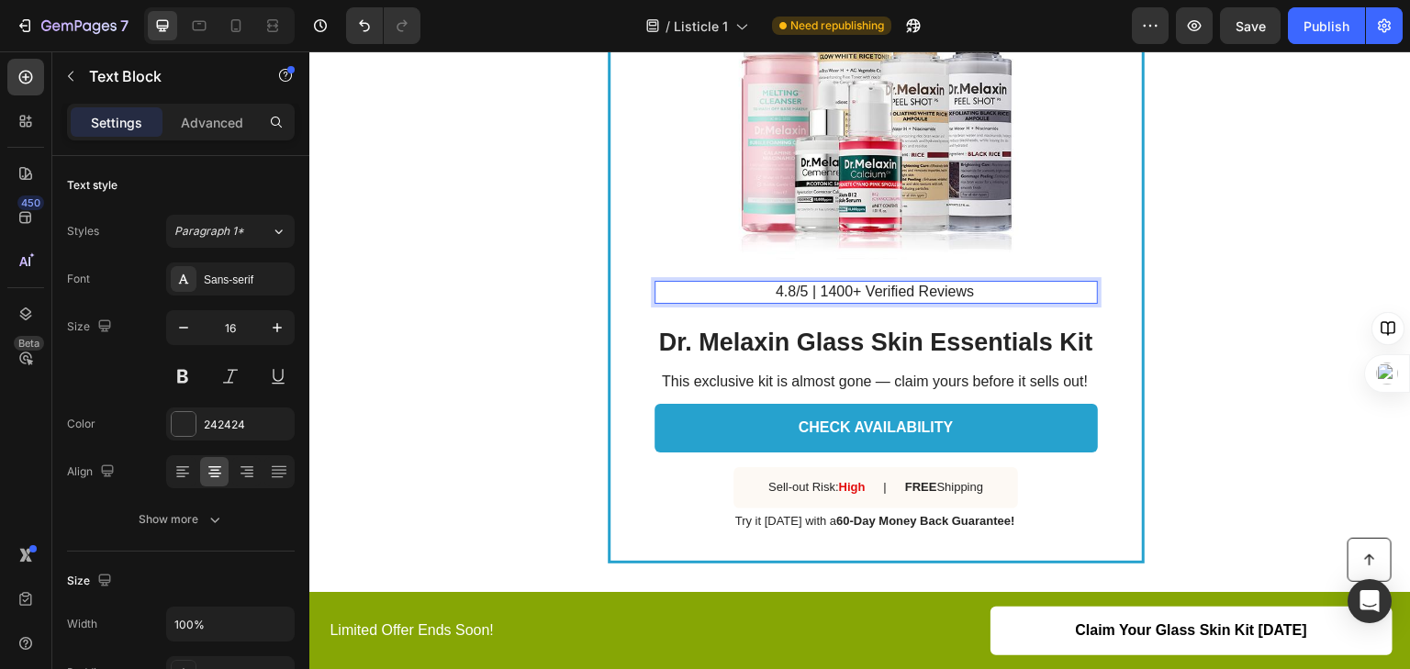
click at [762, 288] on p "4.8/5 | 1400+ Verified Reviews" at bounding box center [876, 292] width 442 height 19
click at [1198, 226] on div "Text Block SALE ENDS IN Text Block 02 hrs 34 min 33 sec Countdown Timer Image R…" at bounding box center [860, 179] width 1102 height 828
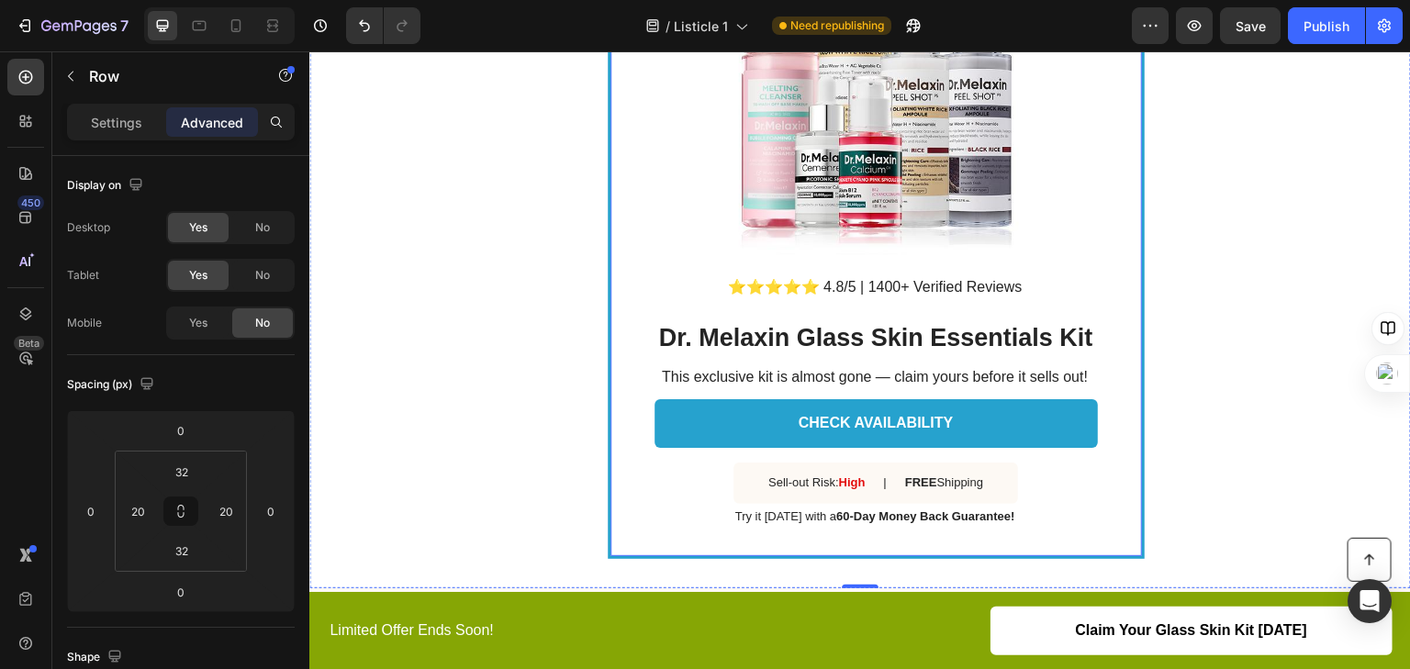
scroll to position [2779, 0]
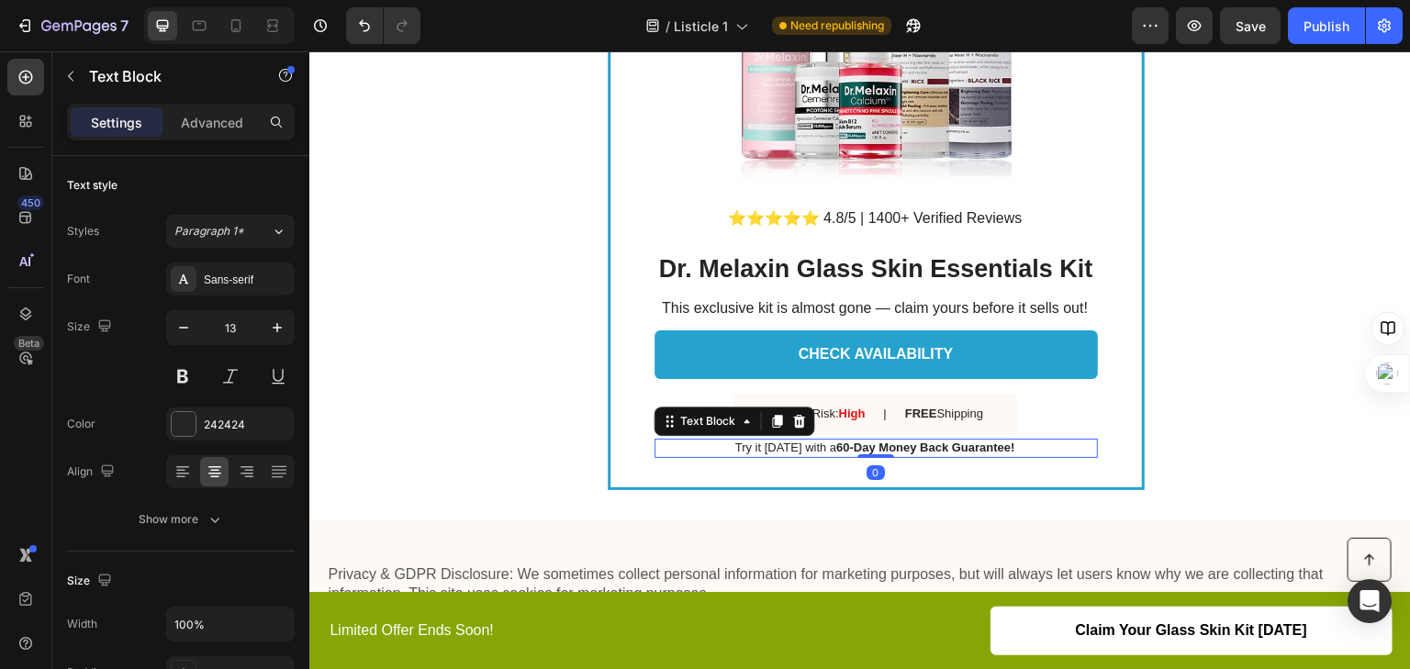
click at [952, 447] on strong "60-Day Money Back Guarantee!" at bounding box center [925, 448] width 178 height 14
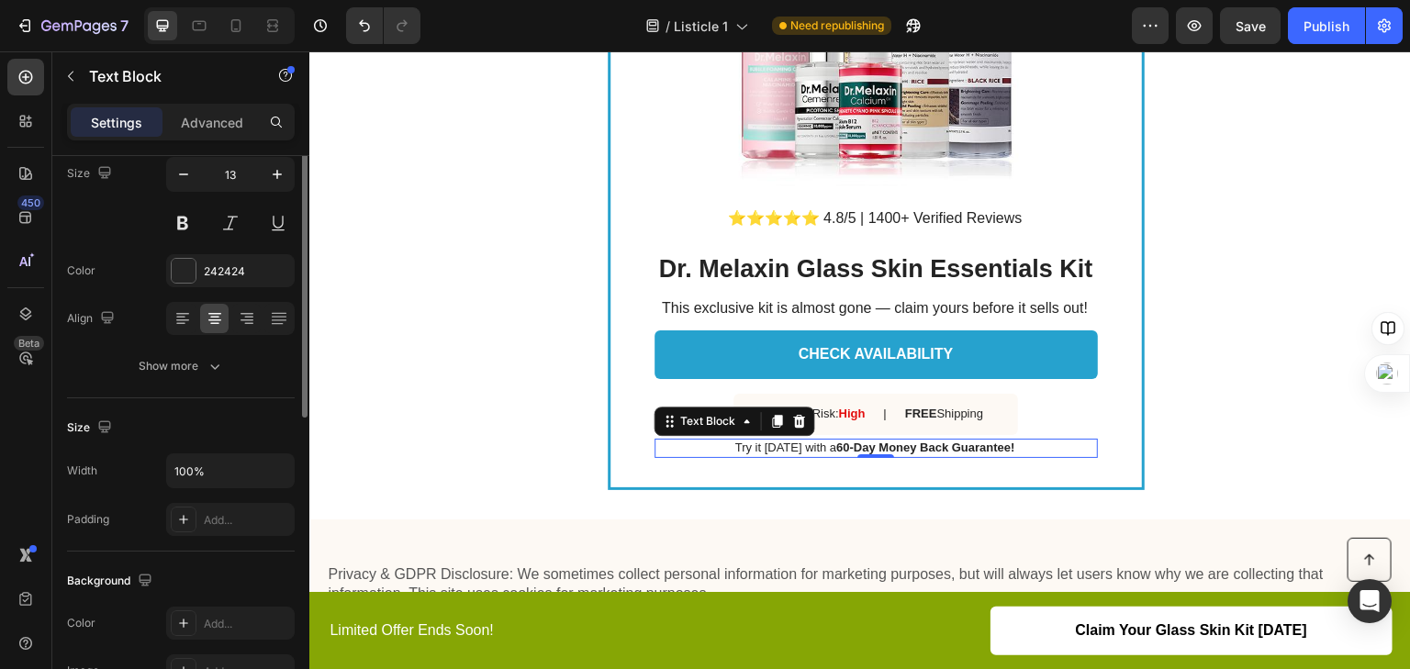
scroll to position [0, 0]
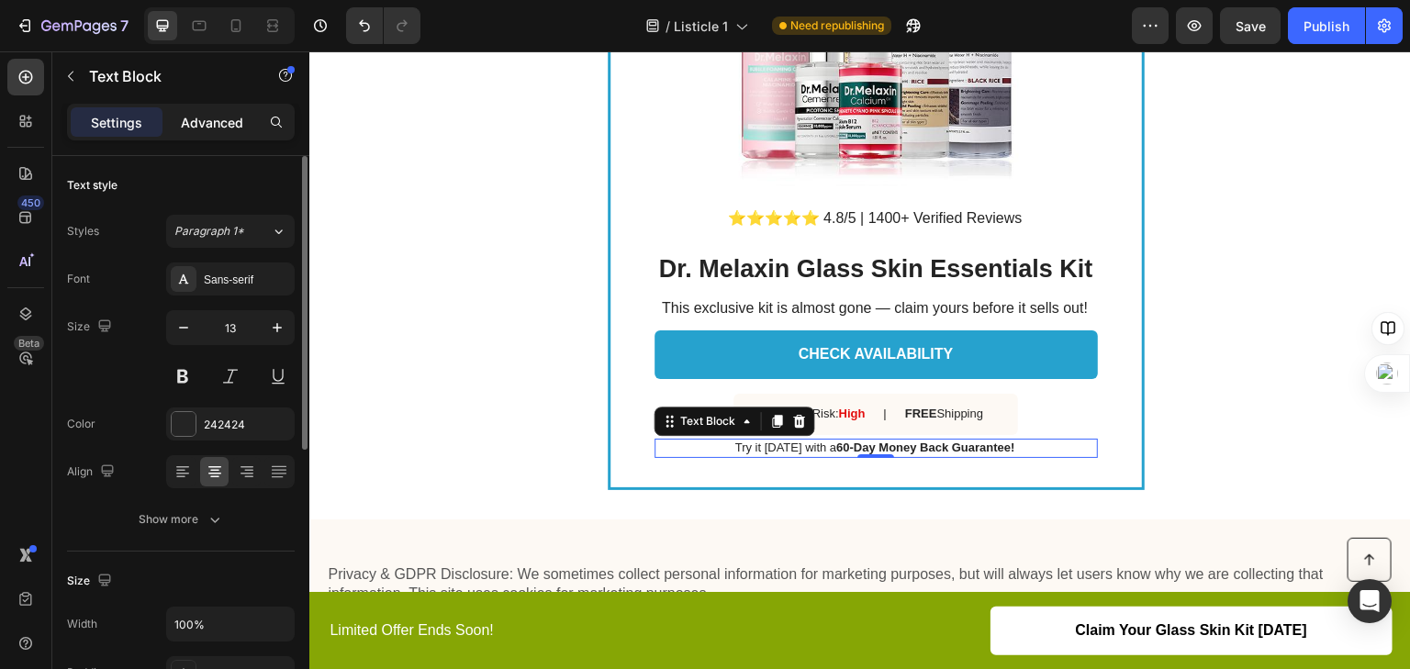
click at [202, 122] on p "Advanced" at bounding box center [212, 122] width 62 height 19
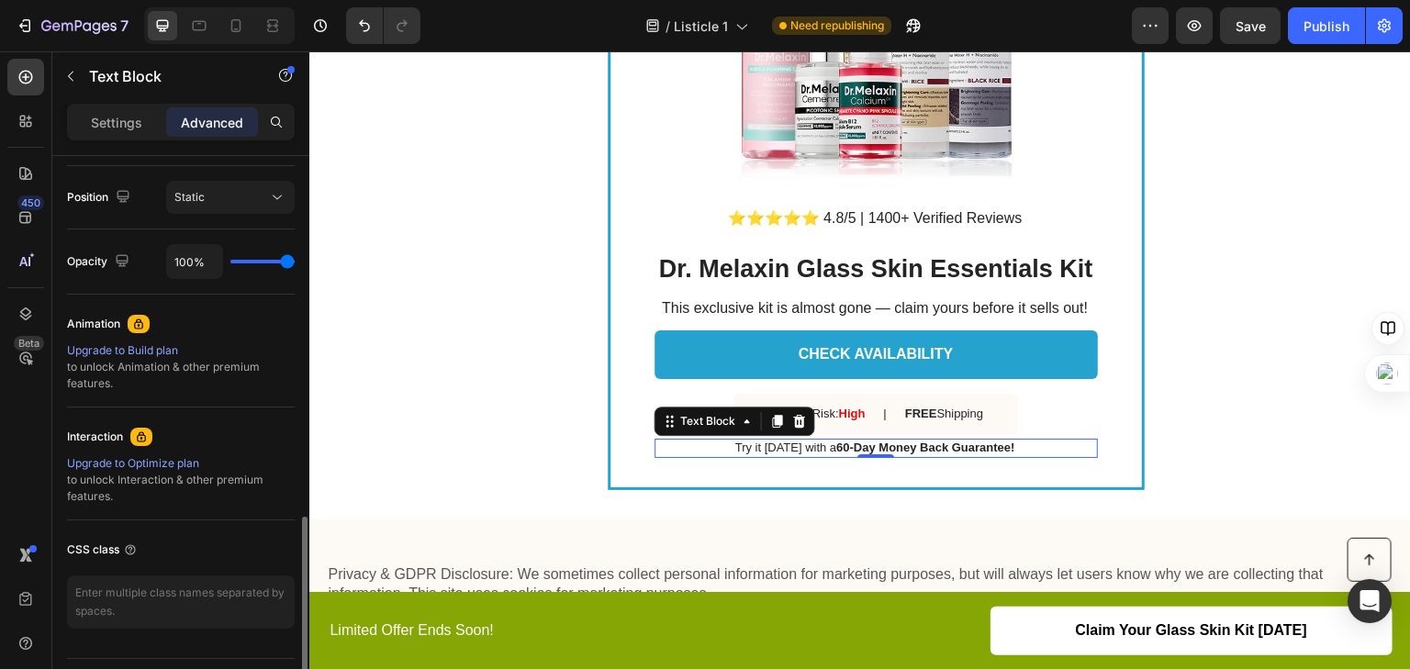
scroll to position [707, 0]
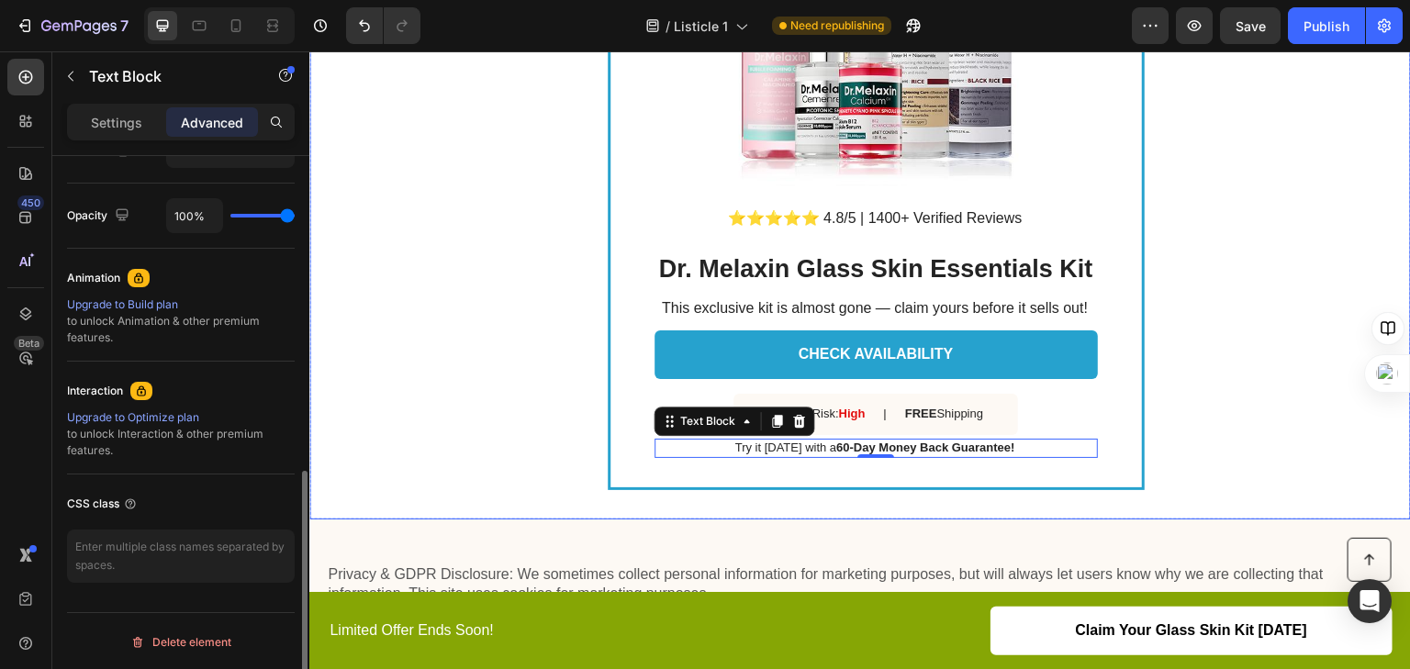
click at [443, 346] on div "Text Block SALE ENDS IN Text Block 02 hrs 34 min 19 sec Countdown Timer Image R…" at bounding box center [860, 105] width 1102 height 828
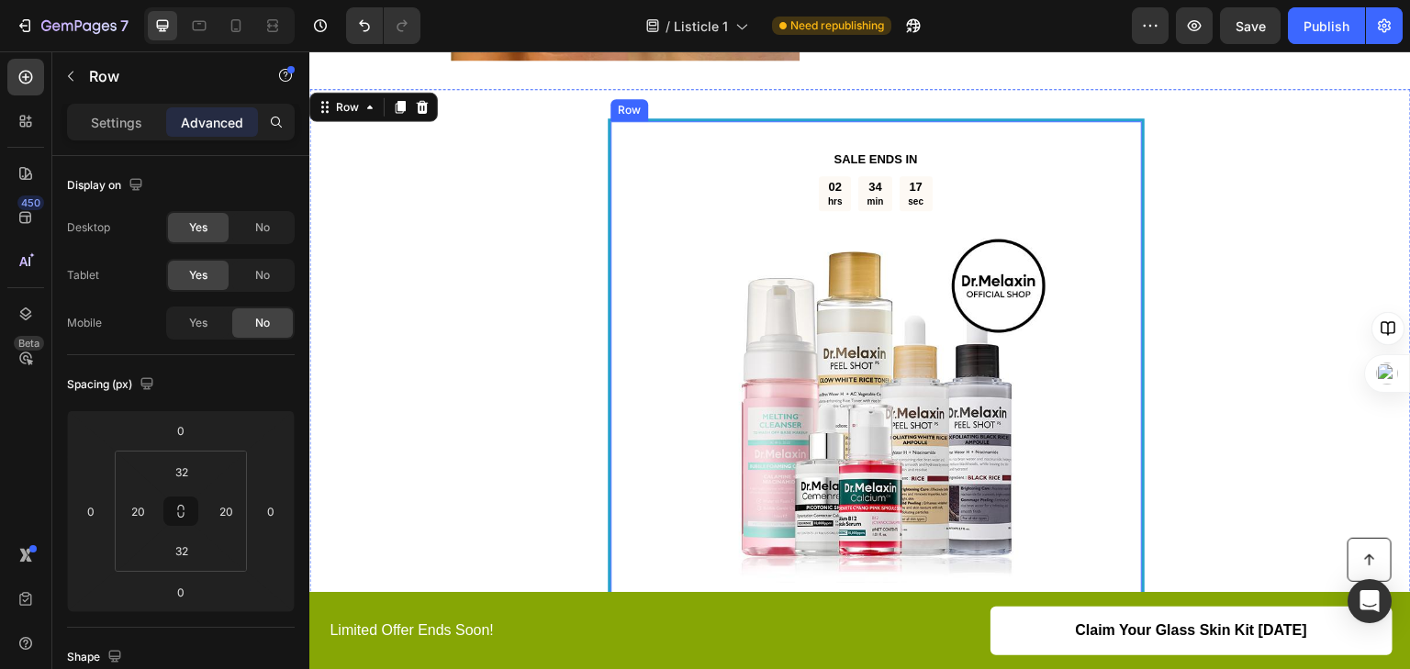
scroll to position [2504, 0]
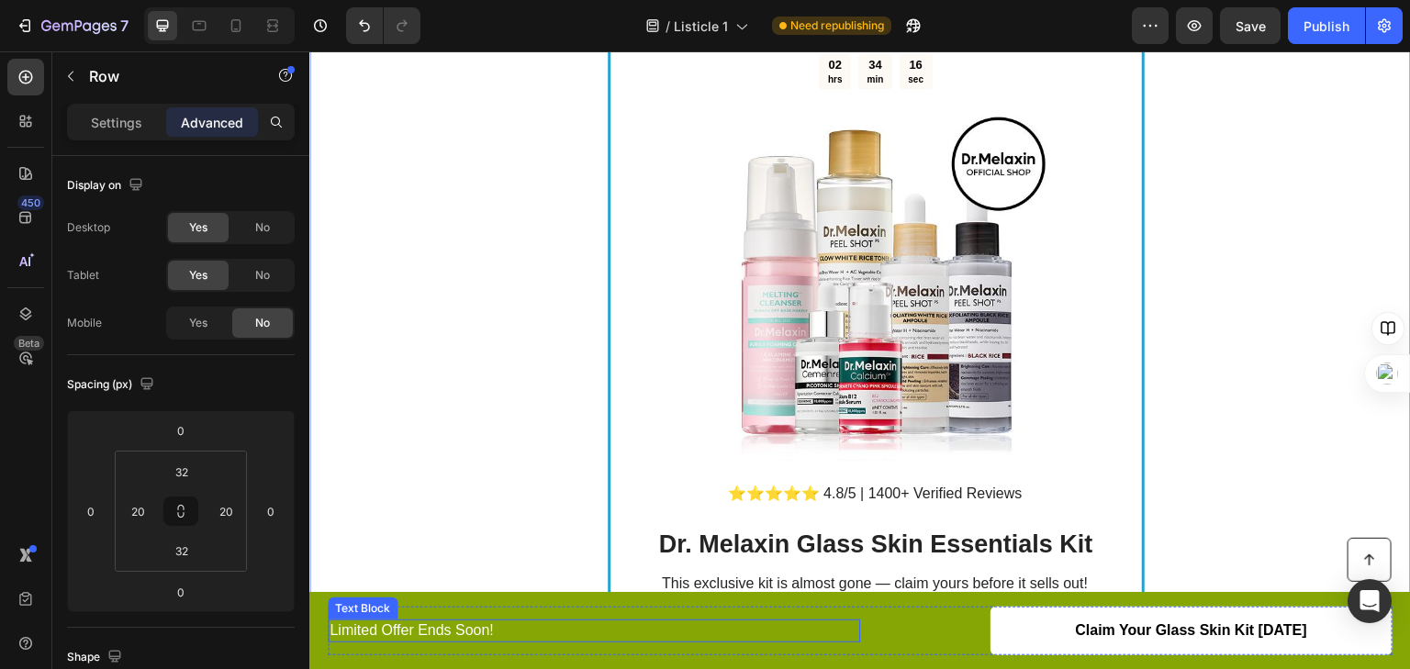
click at [724, 626] on p "Limited Offer Ends Soon!" at bounding box center [594, 631] width 529 height 19
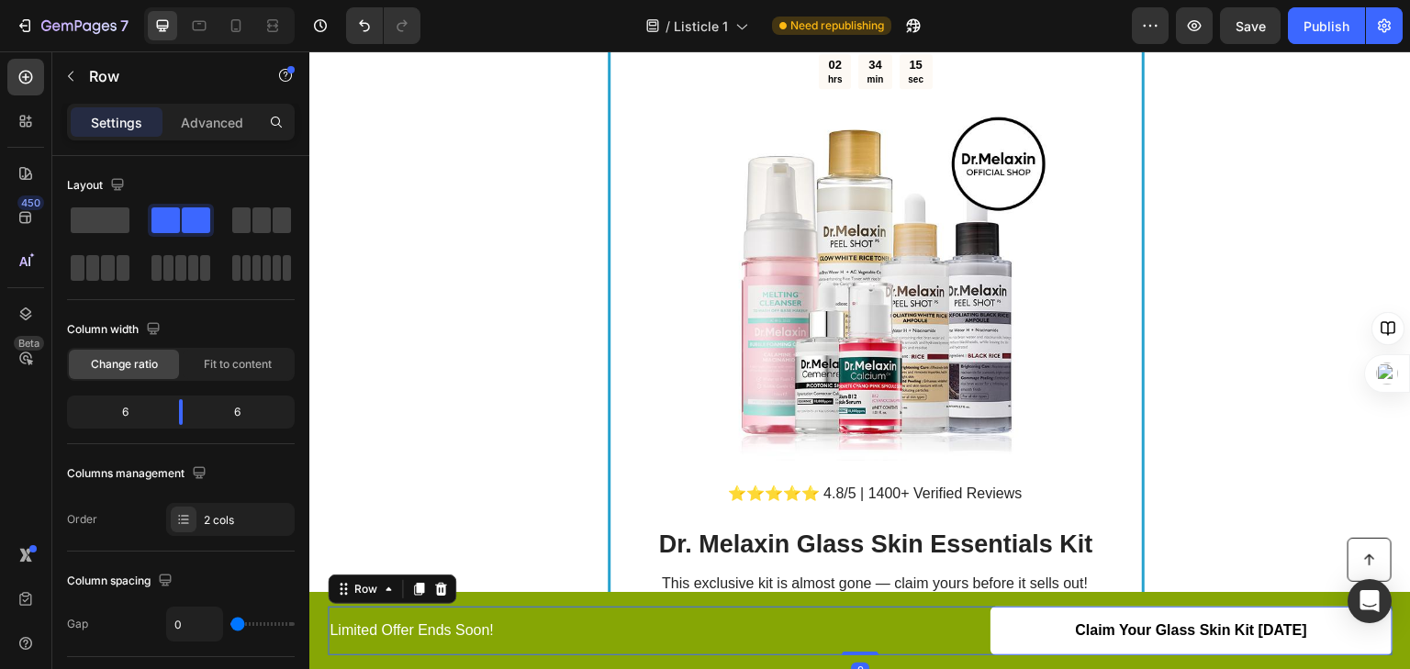
click at [749, 612] on div "Limited Offer Ends Soon! Text Block" at bounding box center [594, 631] width 533 height 49
click at [737, 587] on p "This exclusive kit is almost gone — claim yours before it sells out!" at bounding box center [876, 584] width 442 height 19
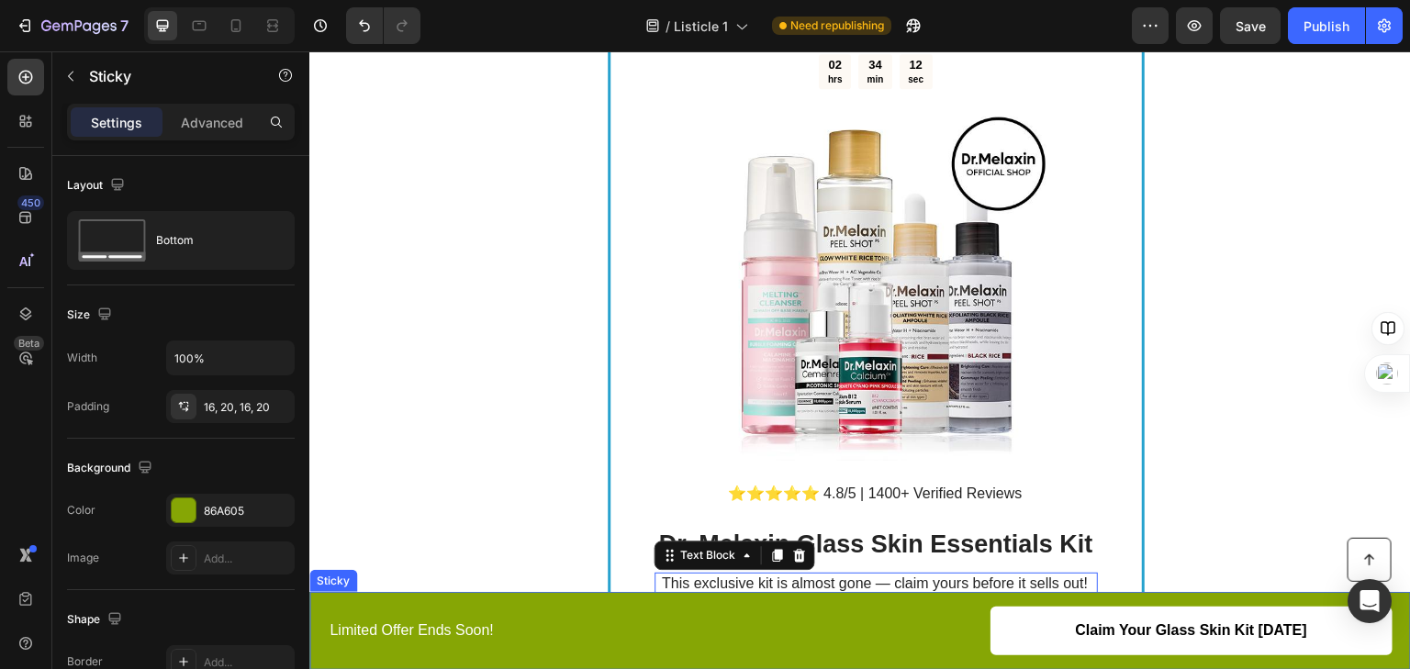
click at [475, 602] on div "Button Limited Offer Ends Soon! Text Block Claim Your Glass Skin Kit Today Butt…" at bounding box center [860, 631] width 1102 height 78
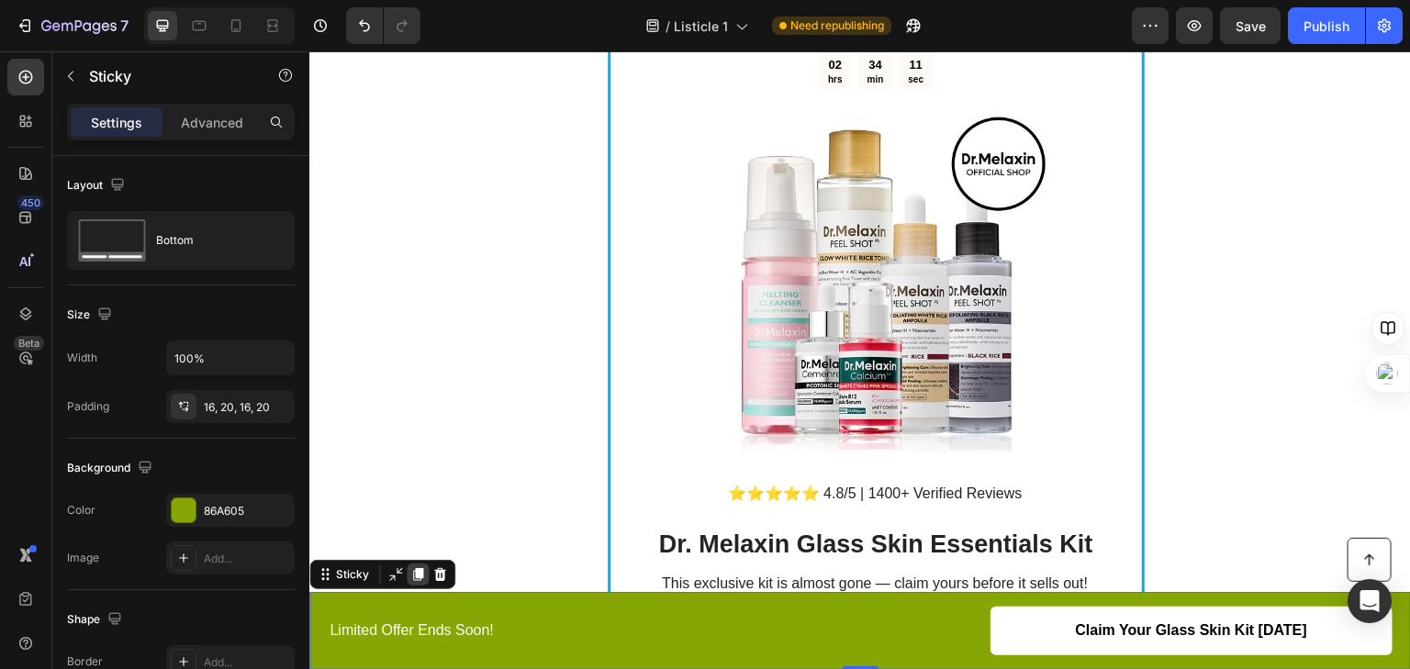
click at [408, 571] on div at bounding box center [418, 575] width 22 height 22
click at [354, 19] on button "Undo/Redo" at bounding box center [364, 25] width 37 height 37
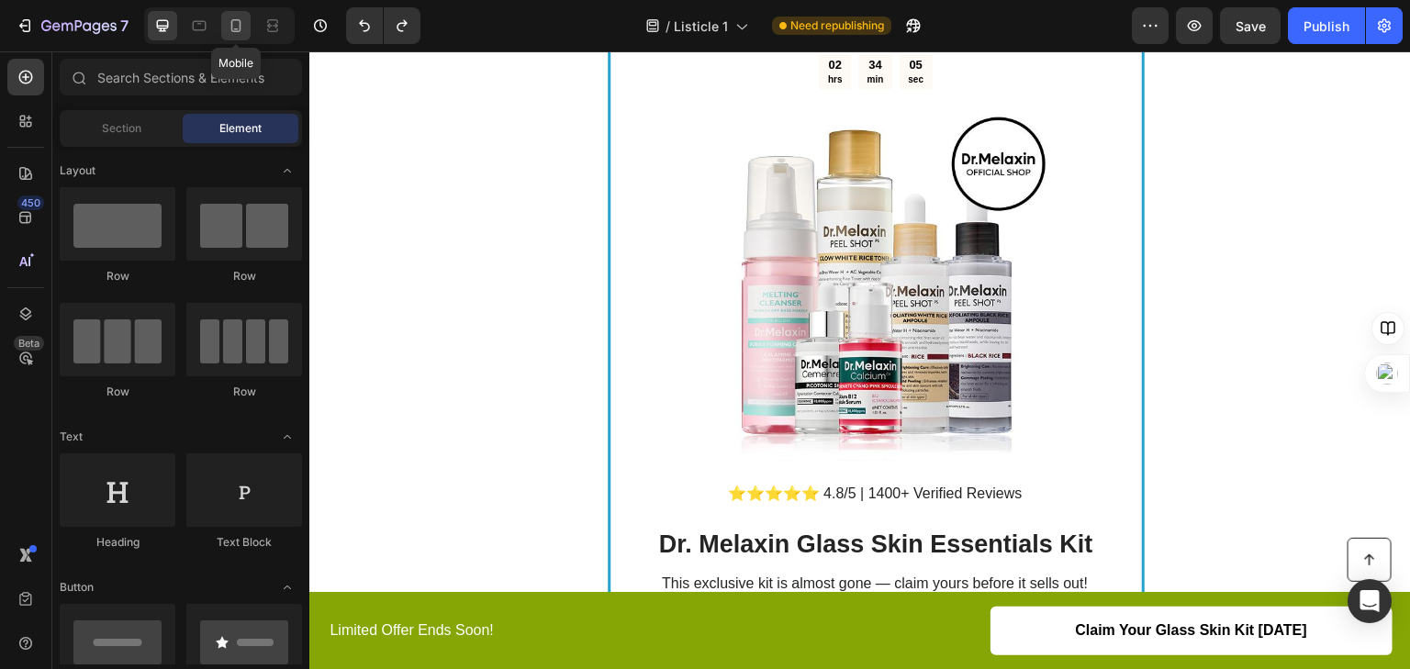
click at [232, 30] on icon at bounding box center [236, 25] width 10 height 13
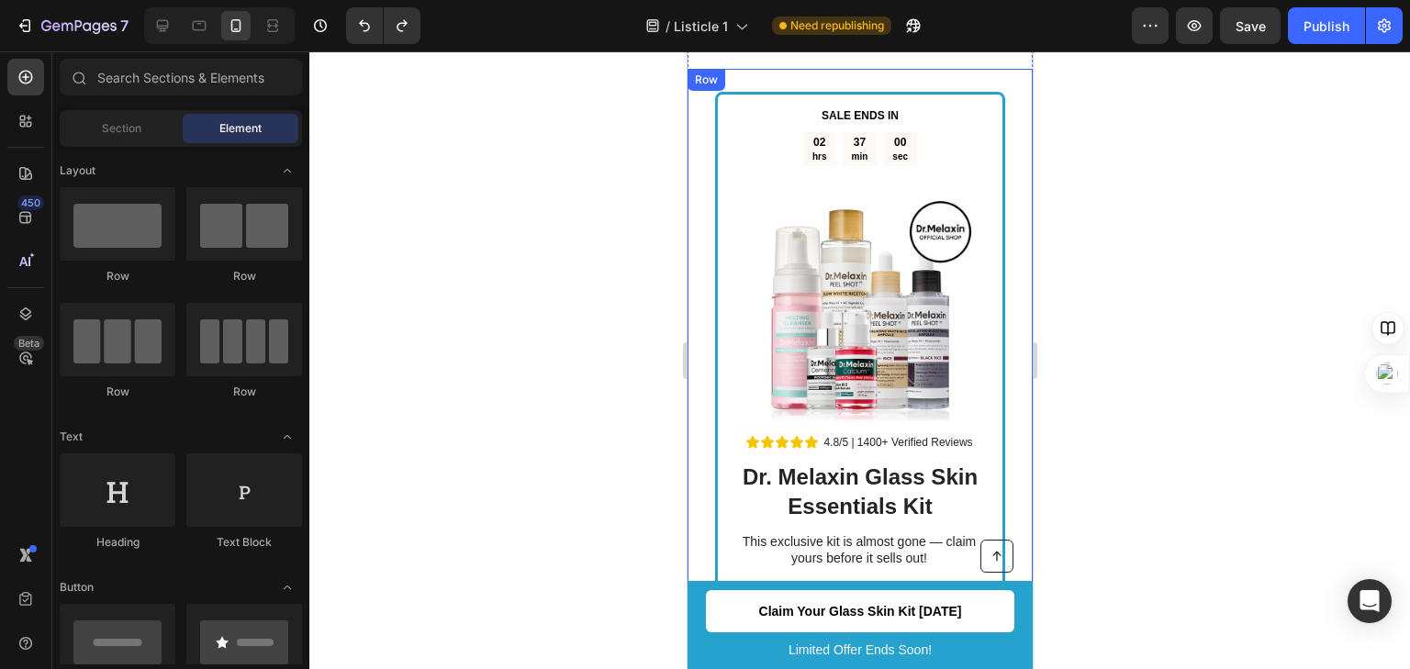
scroll to position [2876, 0]
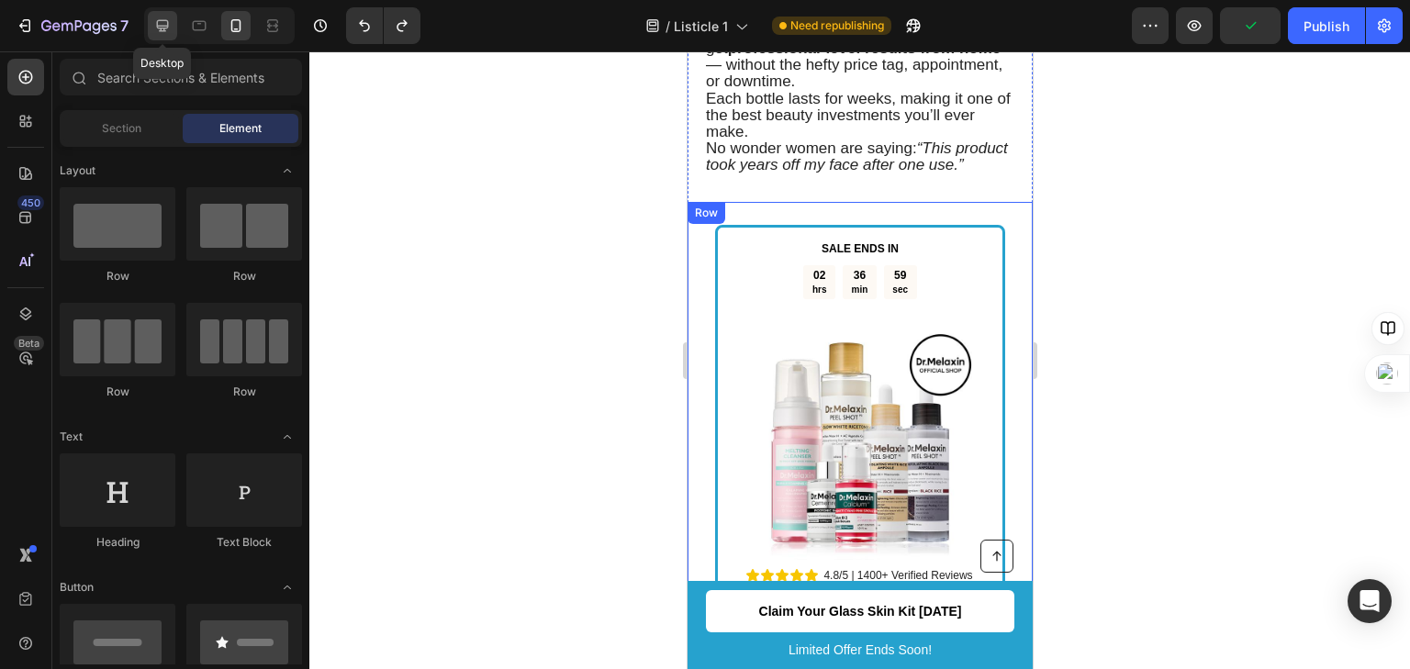
click at [156, 39] on div at bounding box center [162, 25] width 29 height 29
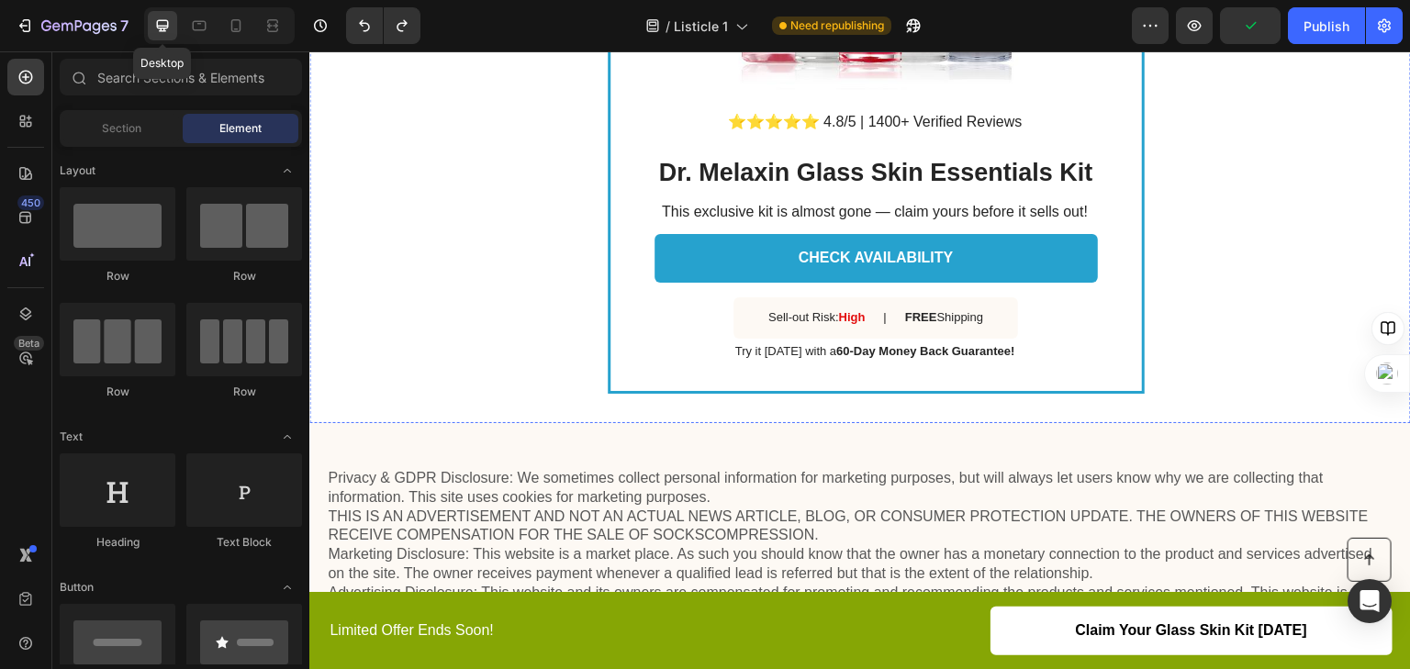
scroll to position [2862, 0]
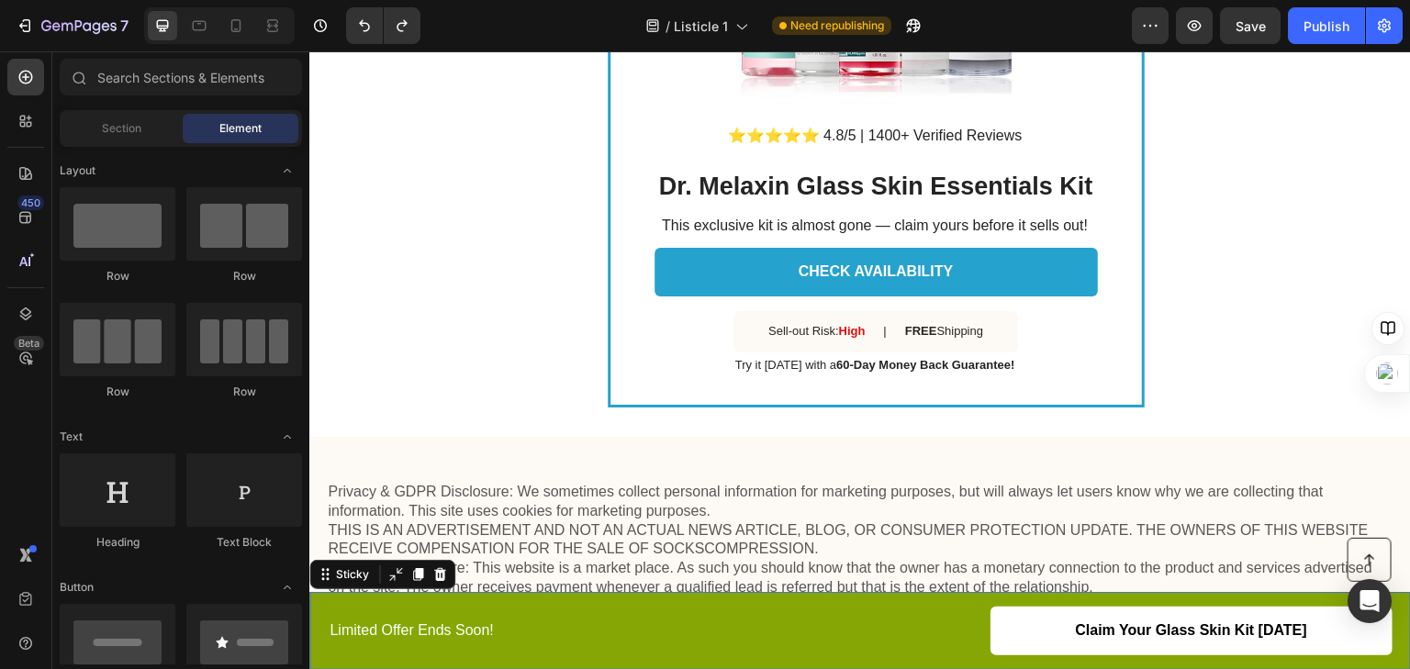
click at [576, 597] on div "Button Limited Offer Ends Soon! Text Block Claim Your Glass Skin Kit Today Butt…" at bounding box center [860, 631] width 1102 height 78
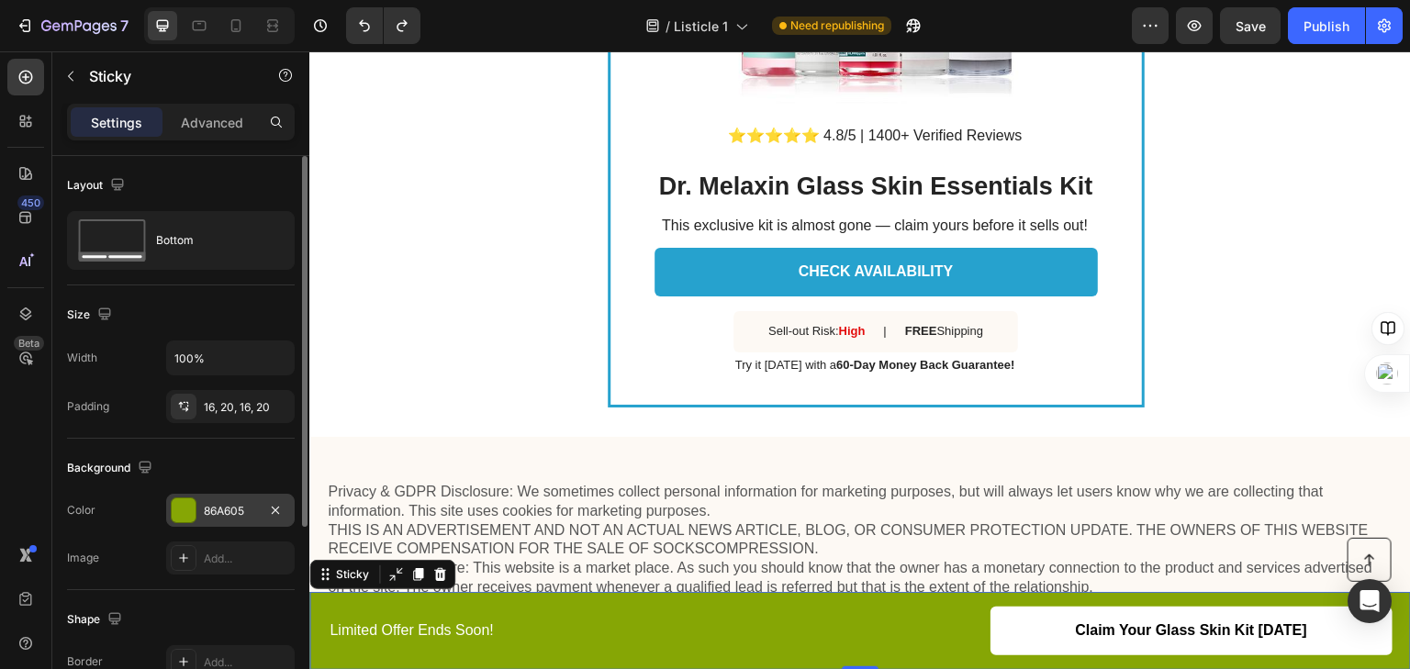
click at [235, 513] on div "86A605" at bounding box center [230, 511] width 53 height 17
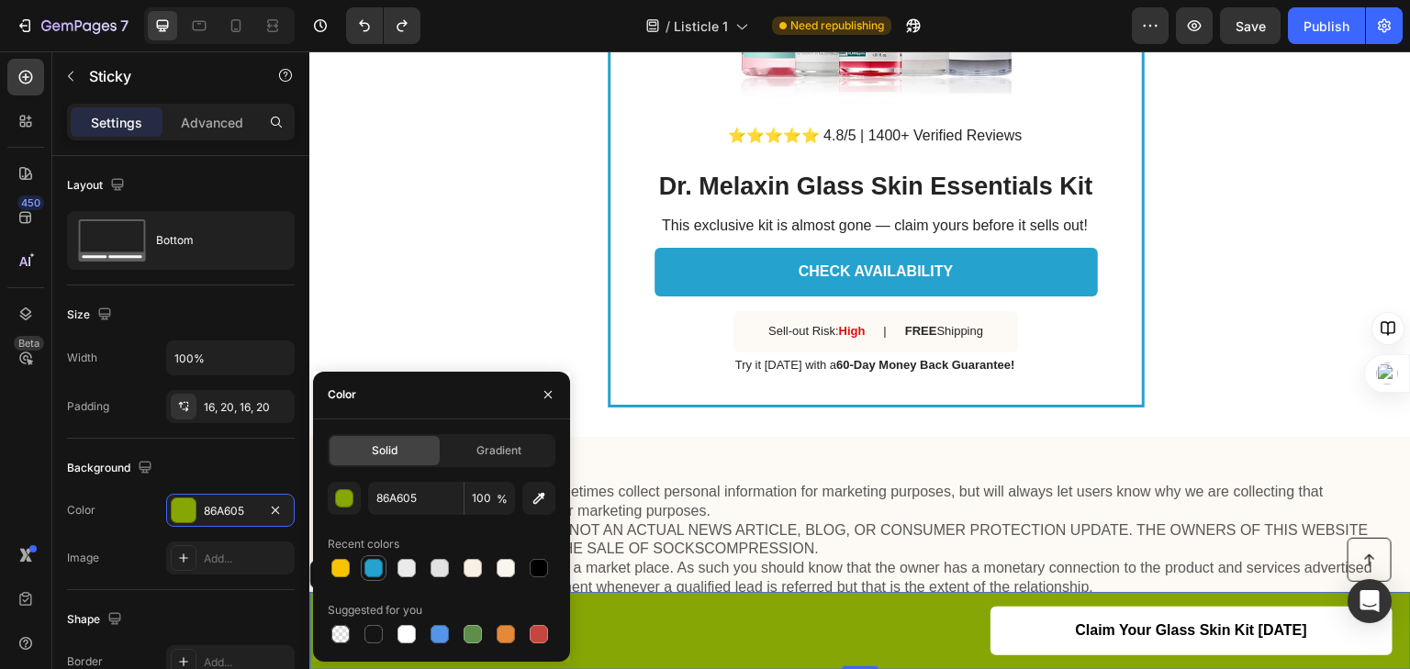
click at [367, 559] on div at bounding box center [374, 568] width 18 height 18
type input "26A2CE"
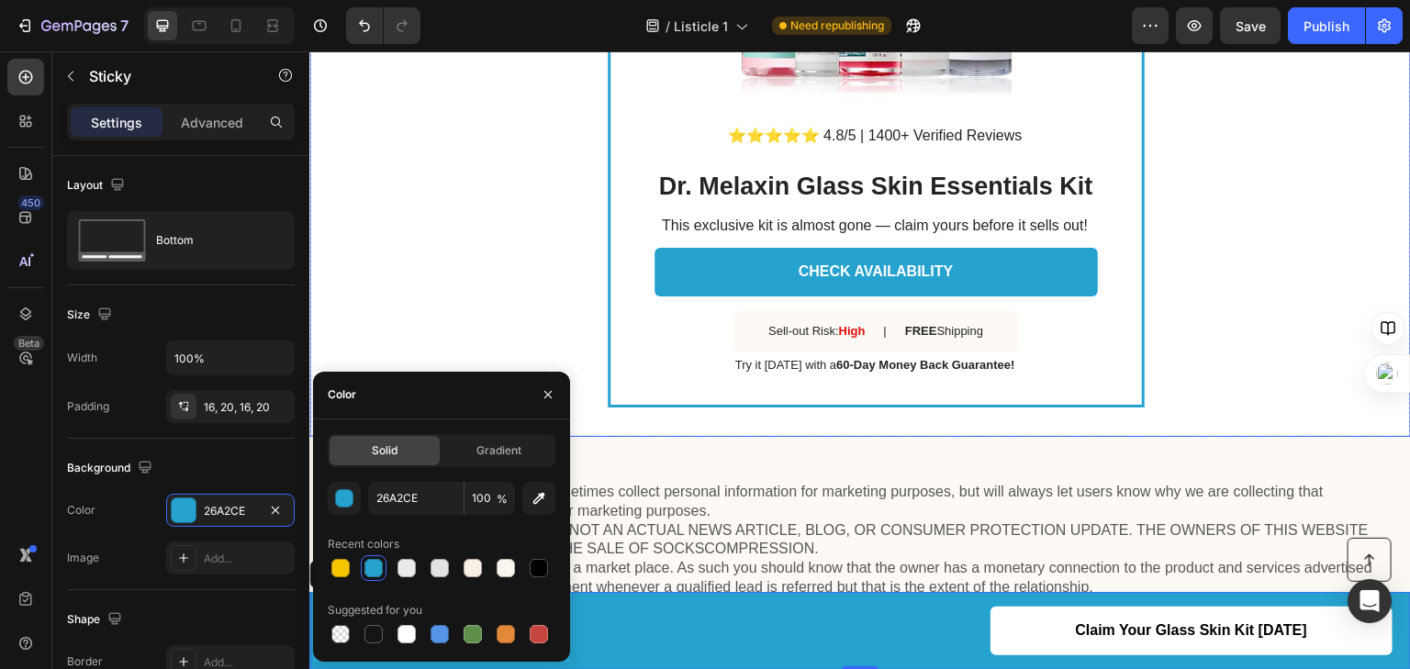
click at [569, 272] on div "Text Block SALE ENDS IN Text Block 02 hrs 36 min 52 sec Countdown Timer Image R…" at bounding box center [860, 23] width 1102 height 828
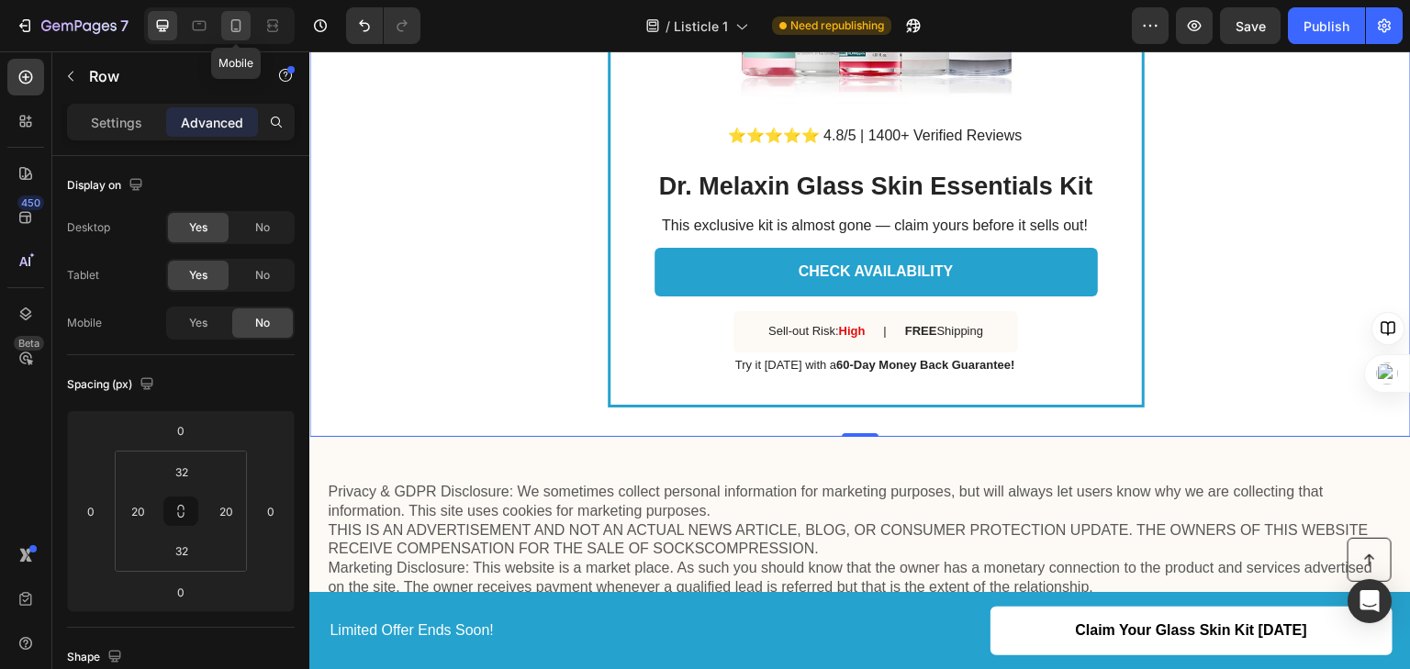
click at [242, 34] on icon at bounding box center [236, 26] width 18 height 18
type input "25"
type input "30"
type input "100"
type input "30"
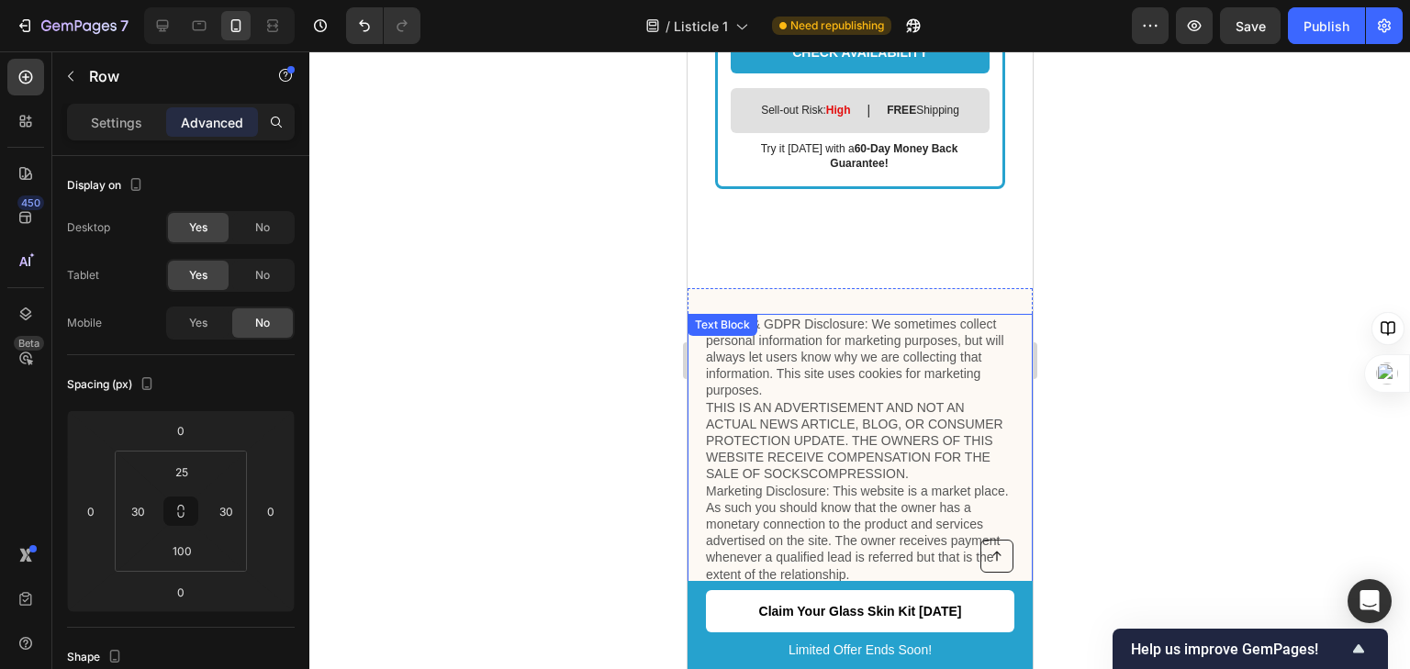
scroll to position [3357, 0]
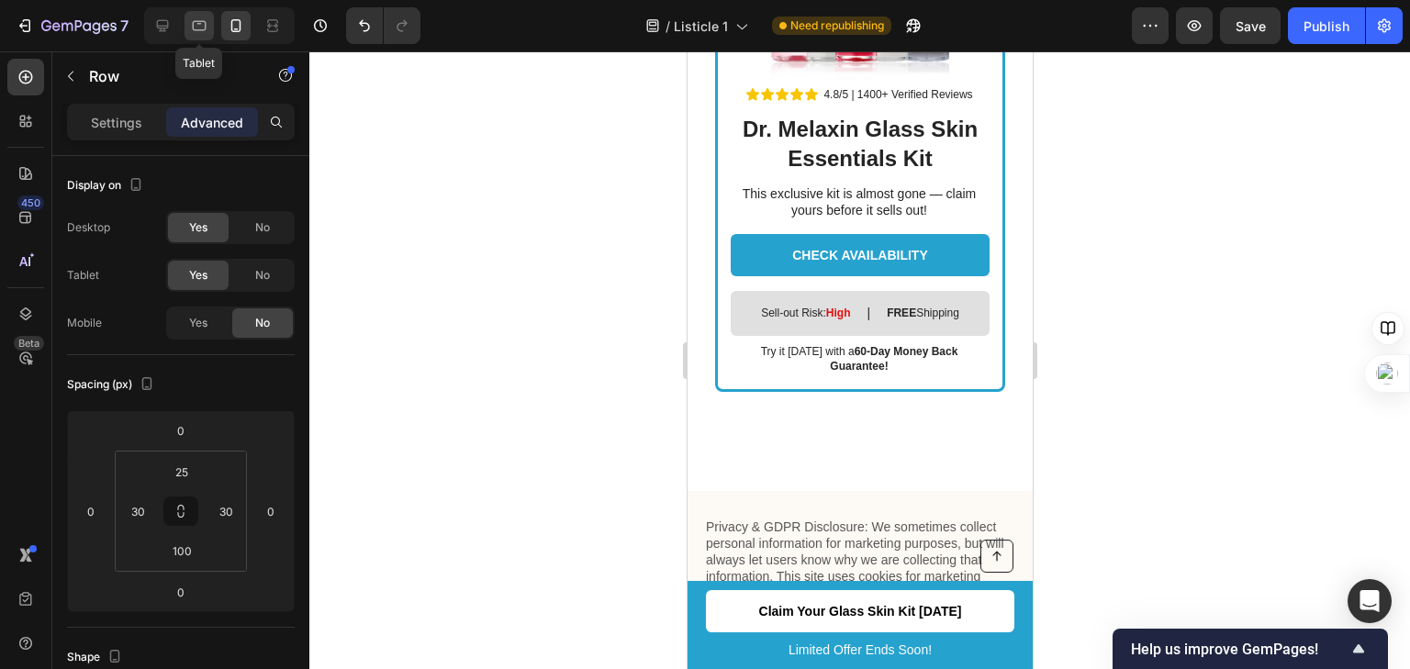
click at [195, 22] on icon at bounding box center [199, 26] width 18 height 18
type input "32"
type input "20"
type input "32"
type input "20"
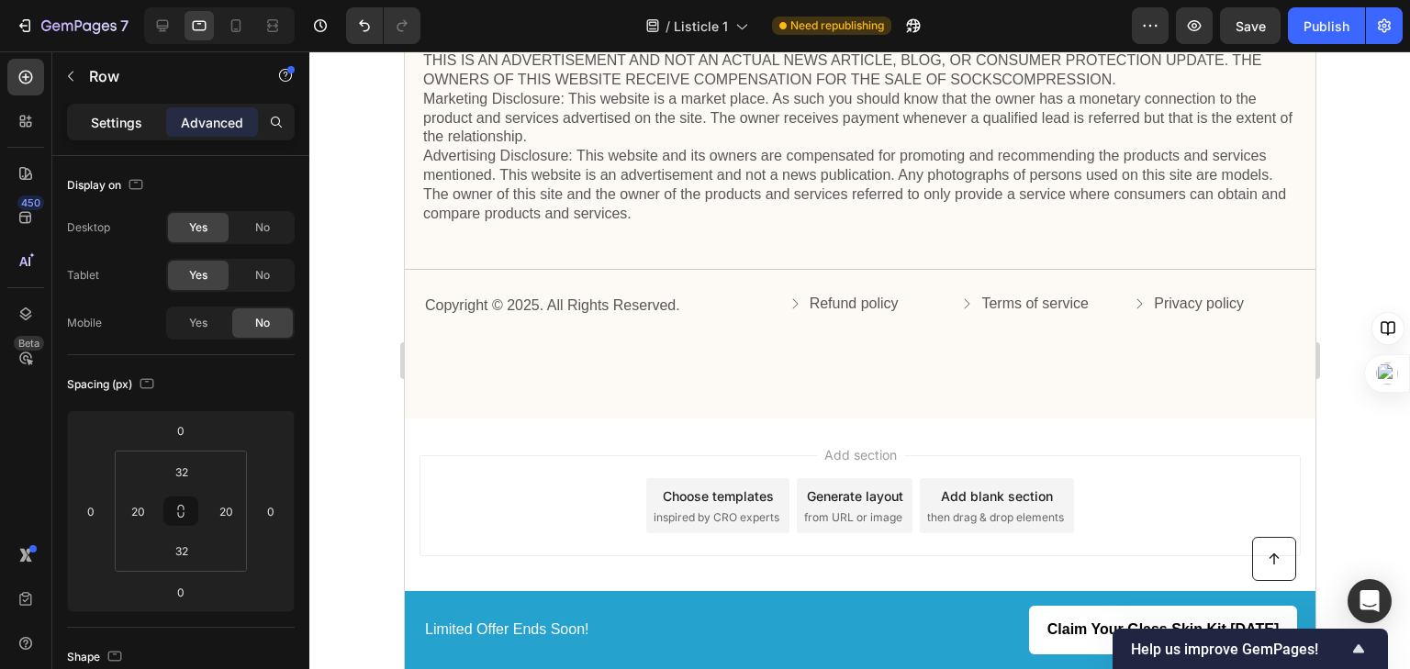
scroll to position [2884, 0]
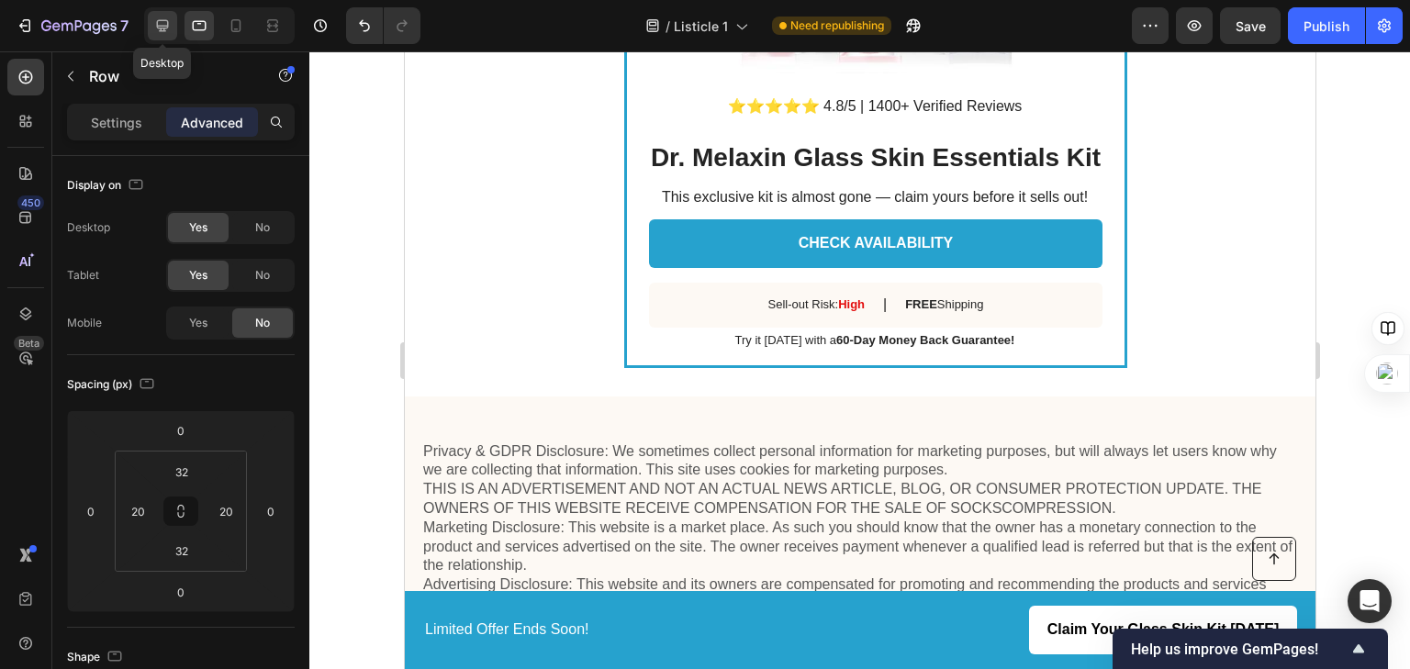
click at [158, 24] on icon at bounding box center [162, 26] width 18 height 18
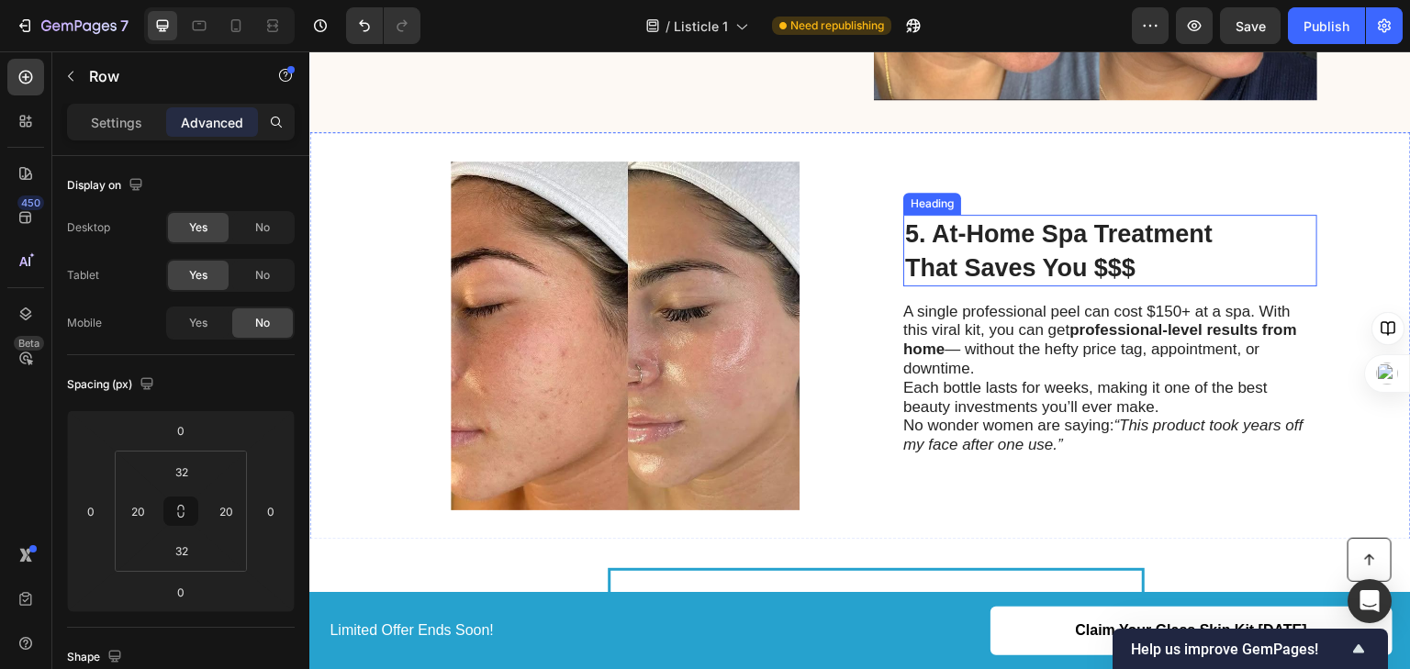
scroll to position [1833, 0]
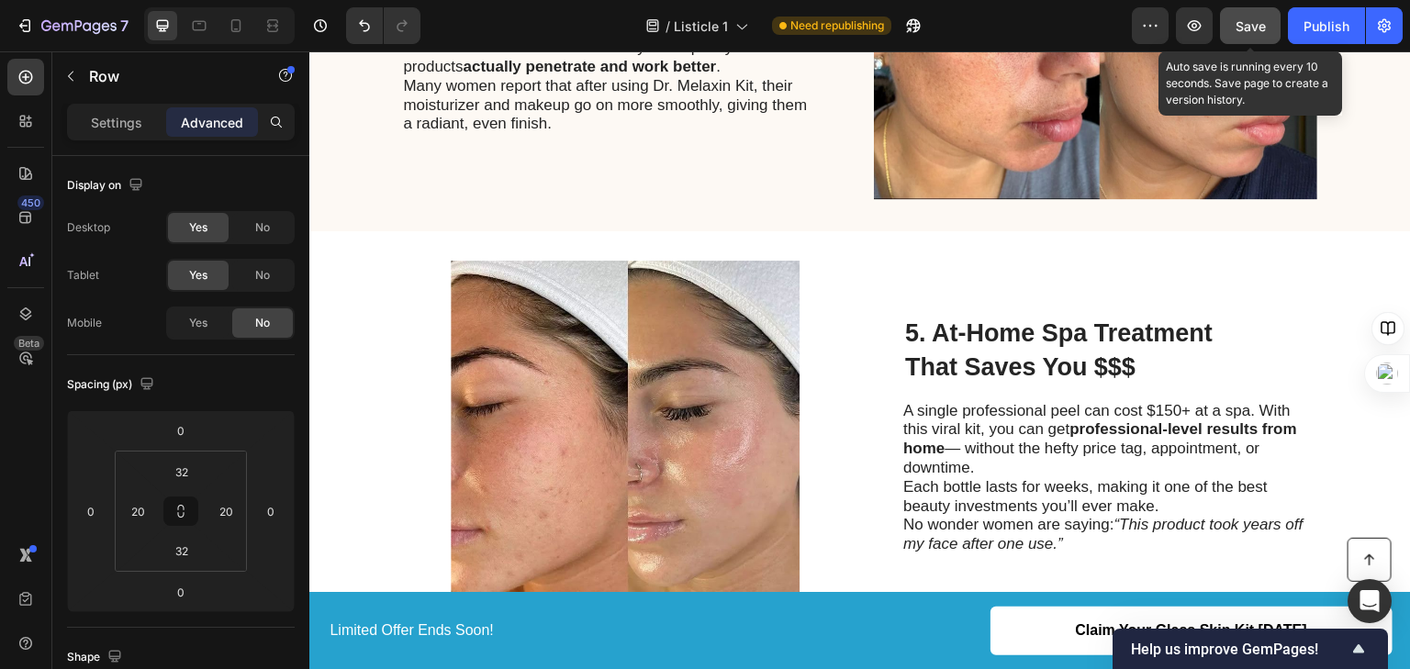
click at [1271, 27] on button "Save" at bounding box center [1250, 25] width 61 height 37
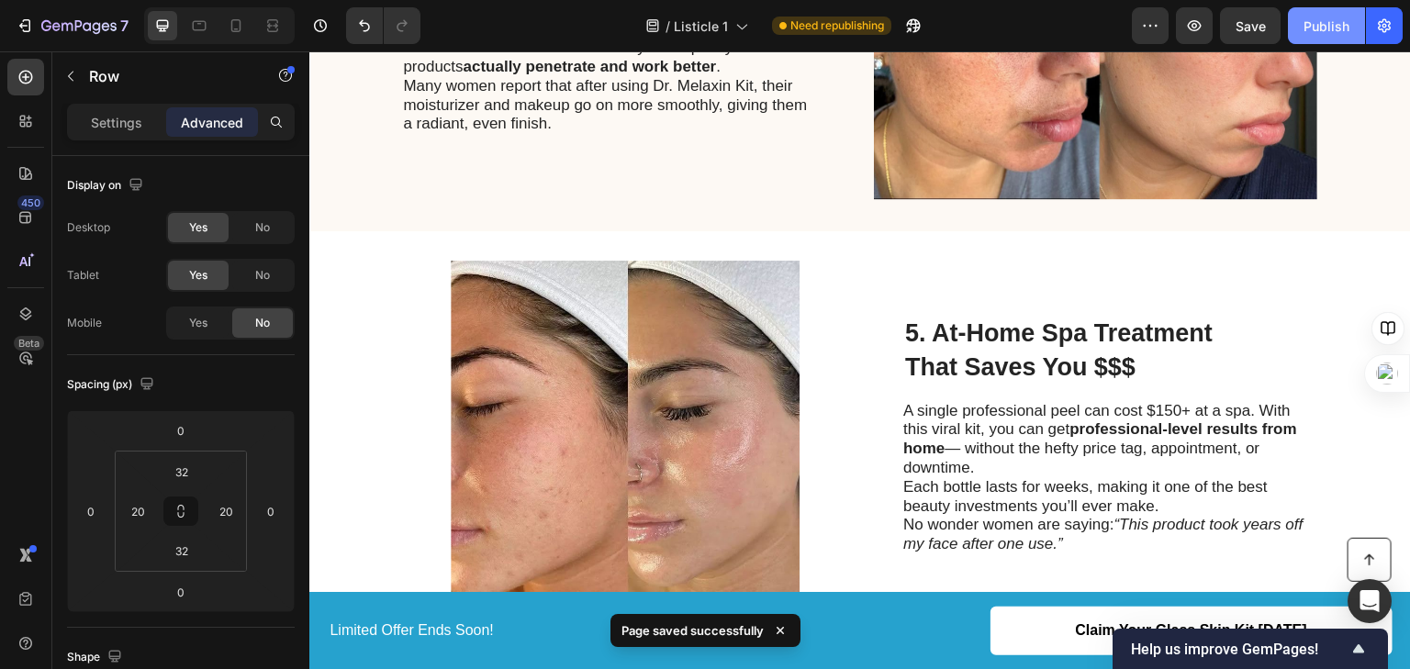
click at [1316, 27] on div "Publish" at bounding box center [1327, 26] width 46 height 19
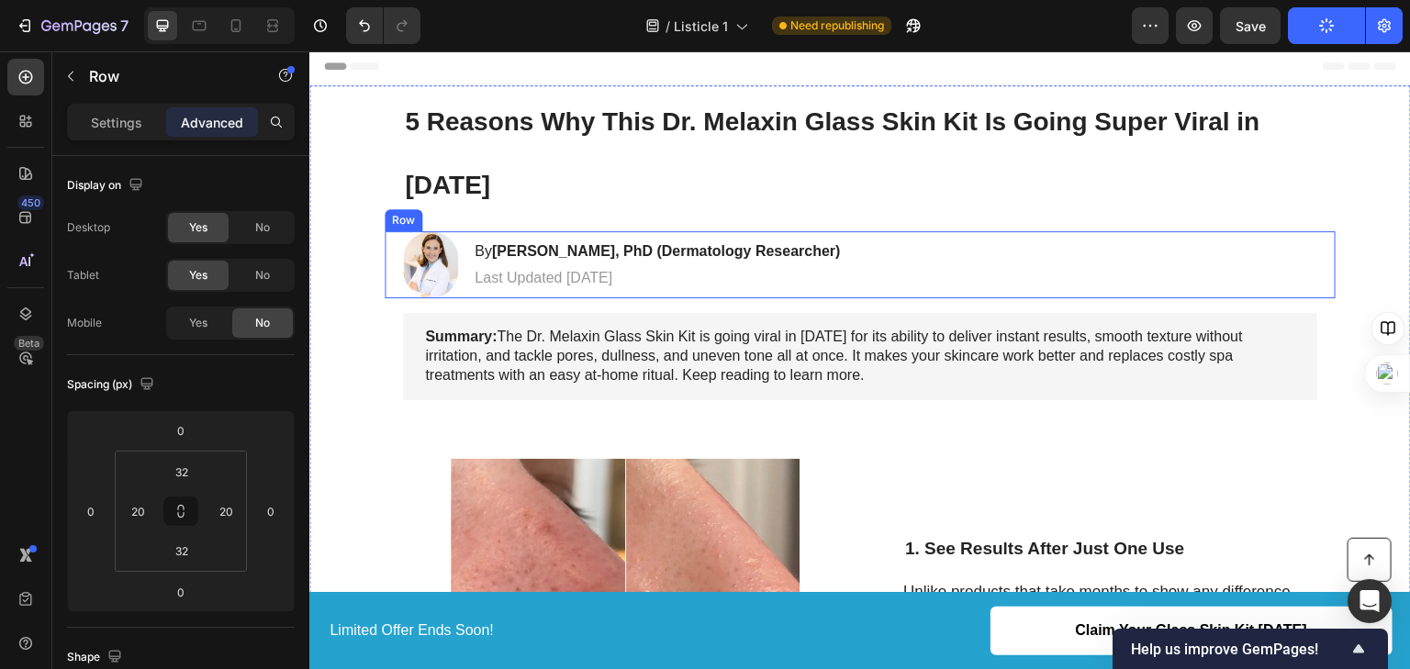
scroll to position [0, 0]
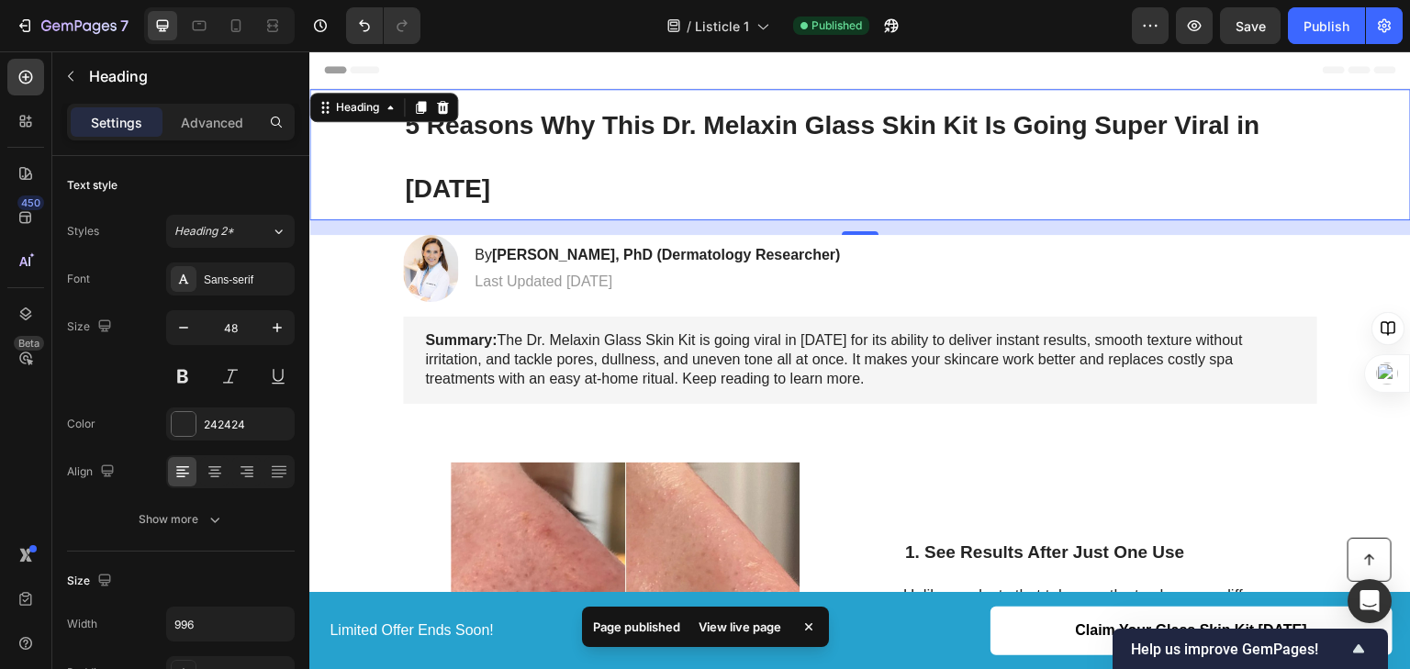
click at [852, 130] on span "5 Reasons Why This Dr. Melaxin Glass Skin Kit Is Going Super Viral in [DATE]" at bounding box center [833, 157] width 856 height 92
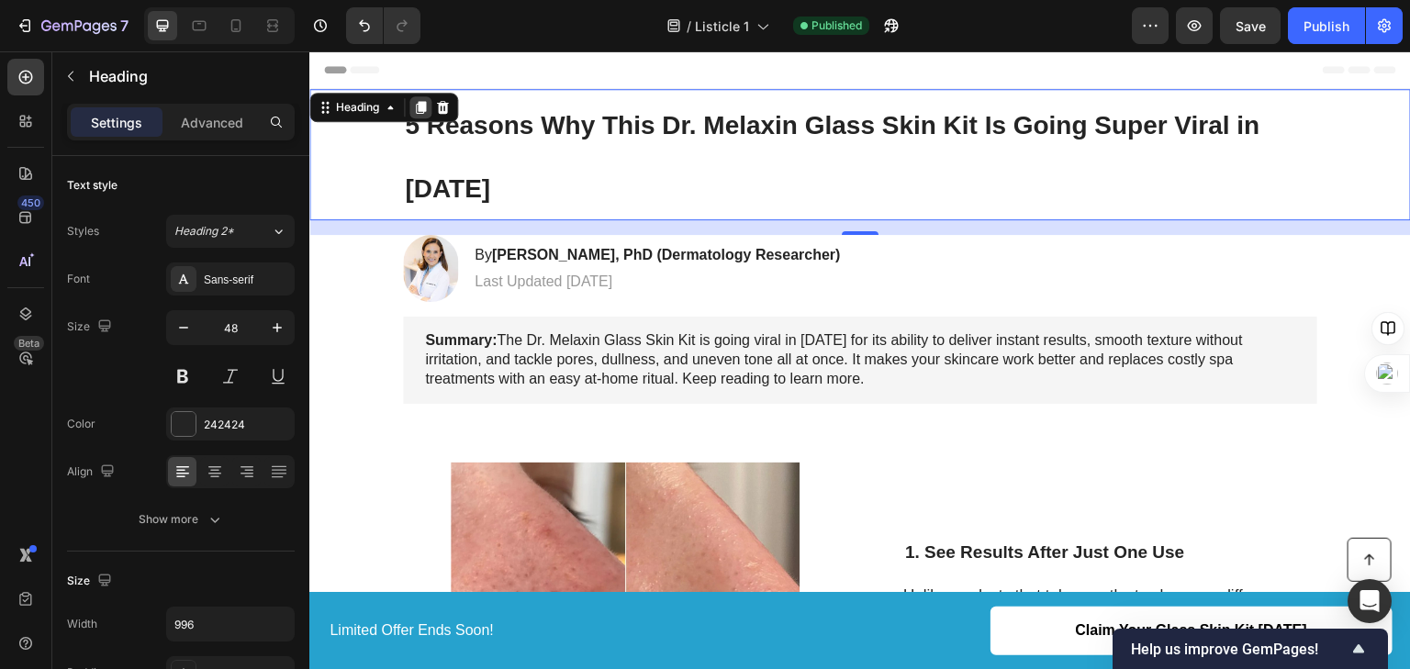
click at [421, 103] on icon at bounding box center [421, 107] width 10 height 13
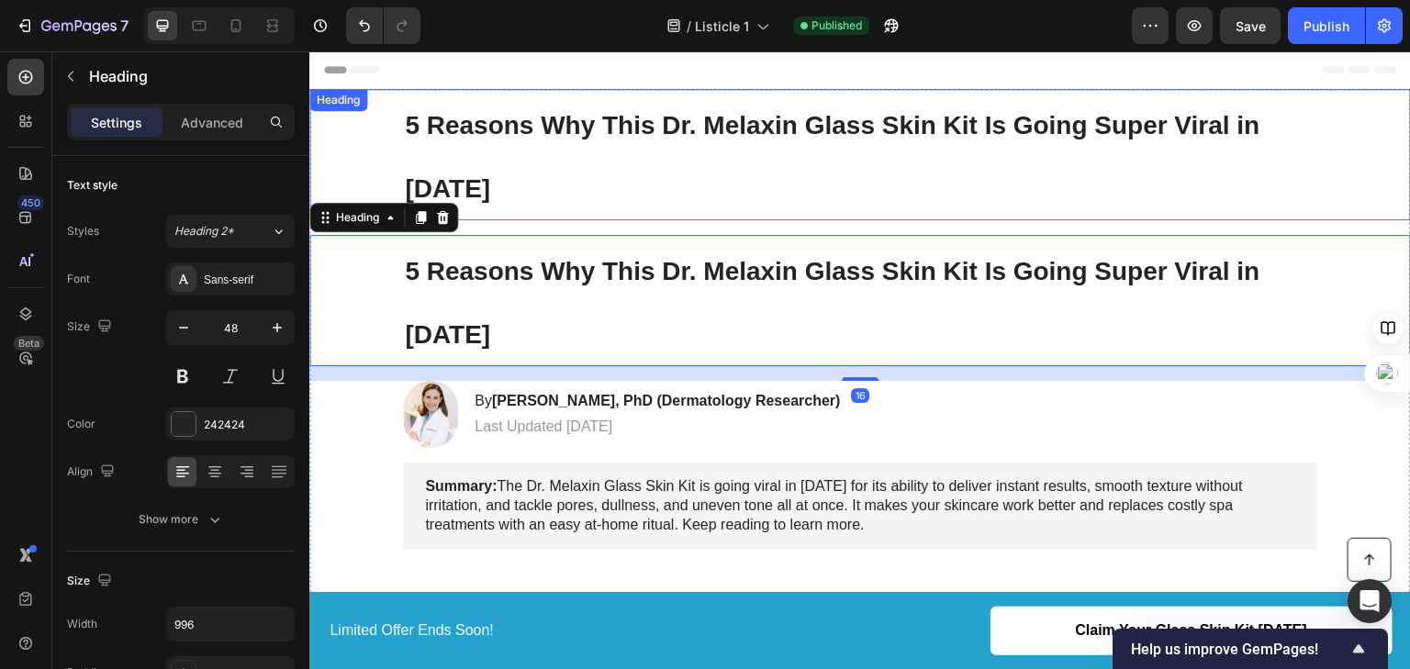
click at [361, 160] on div "5 Reasons Why This Dr. Melaxin Glass Skin Kit Is Going Super Viral in [DATE]" at bounding box center [860, 154] width 1065 height 131
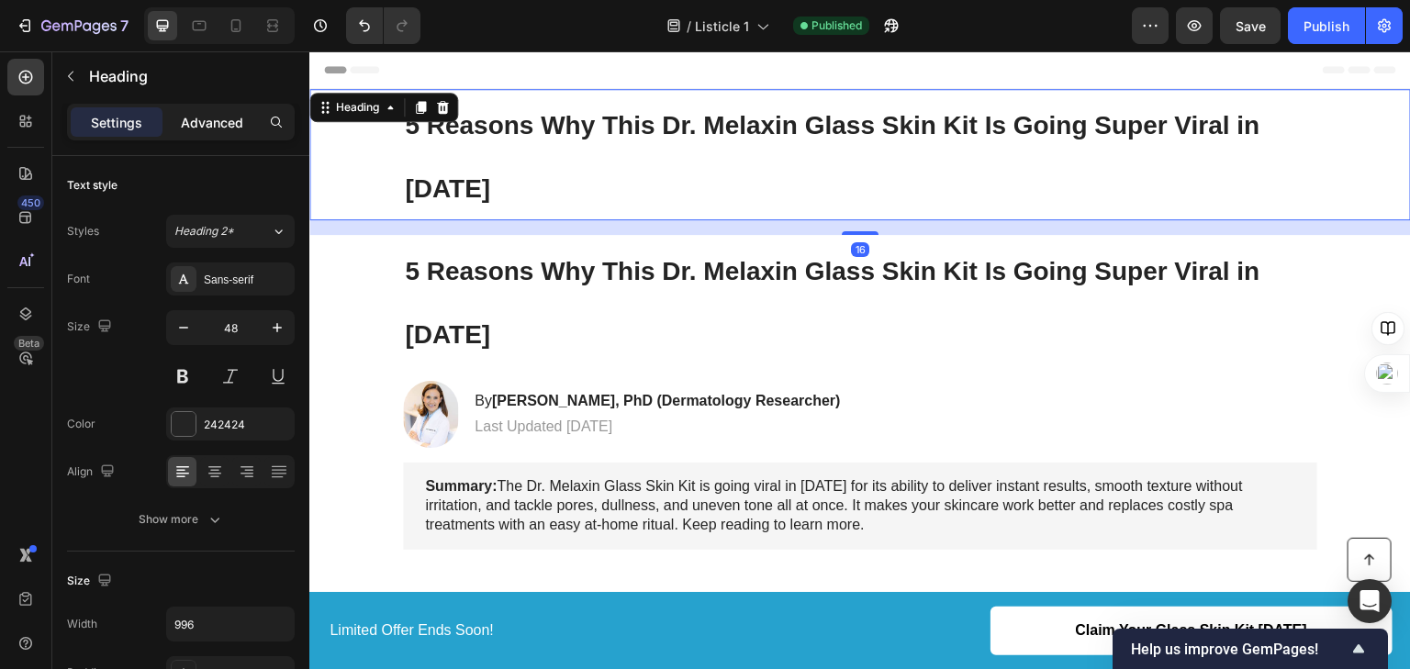
click at [233, 130] on p "Advanced" at bounding box center [212, 122] width 62 height 19
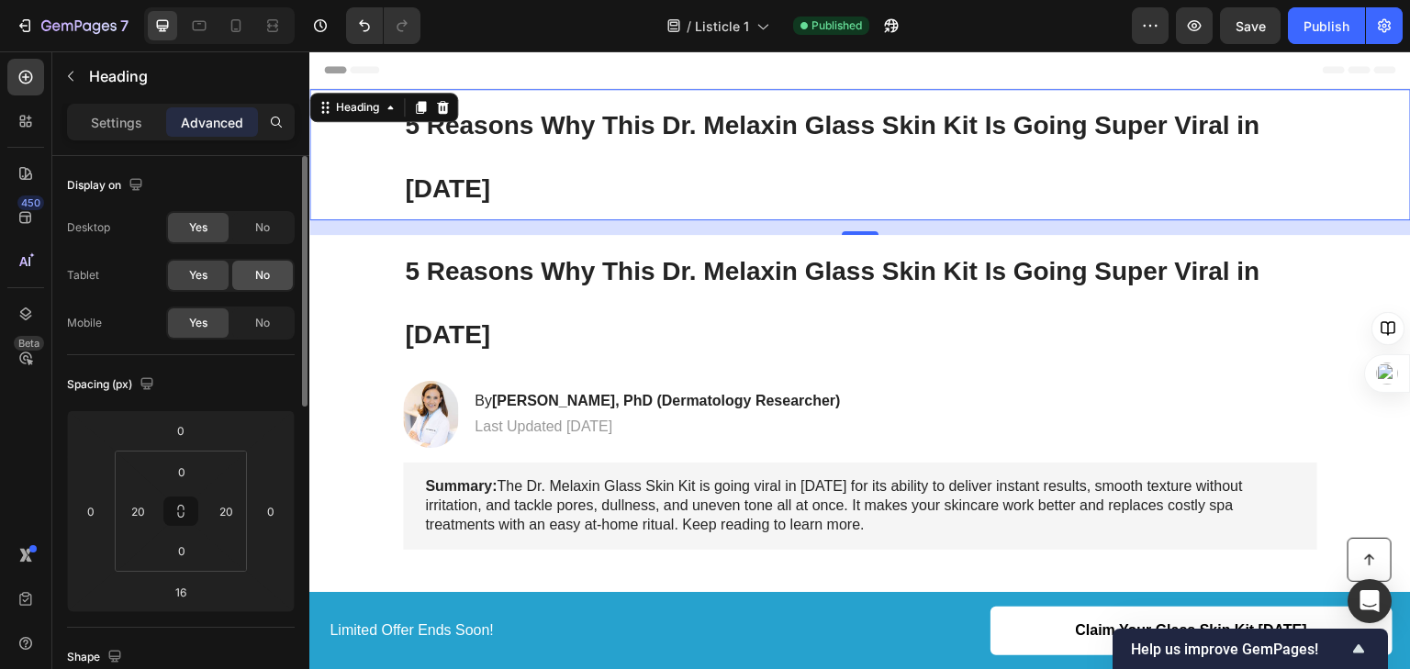
click at [240, 270] on div "No" at bounding box center [262, 275] width 61 height 29
click at [255, 217] on div "No" at bounding box center [262, 227] width 61 height 29
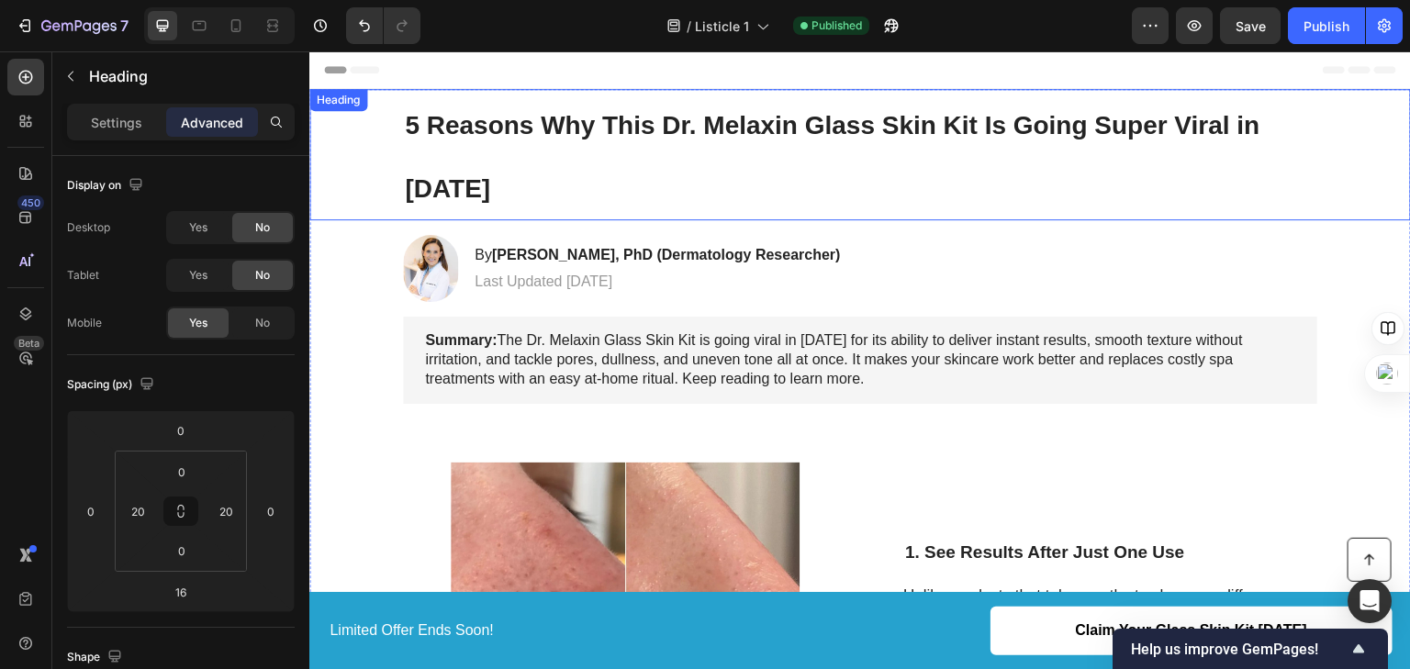
click at [371, 150] on div "5 Reasons Why This Dr. Melaxin Glass Skin Kit Is Going Super Viral in [DATE]" at bounding box center [860, 154] width 1065 height 131
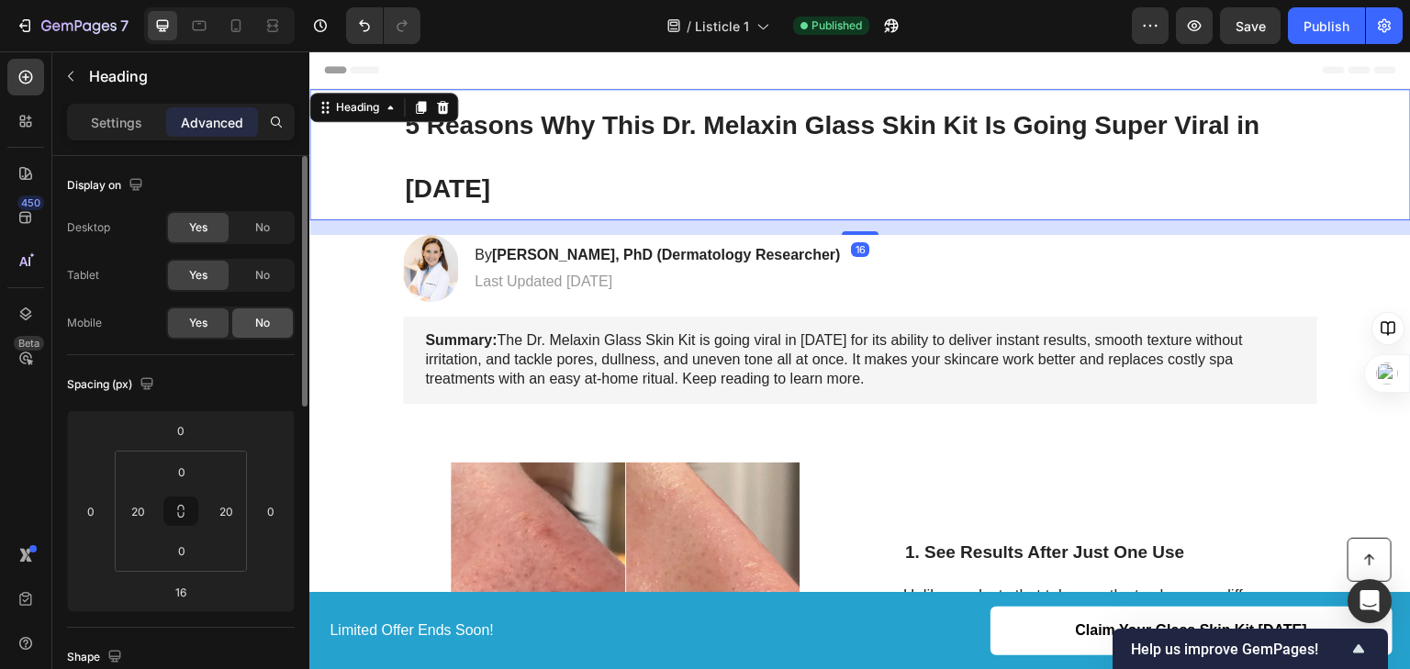
click at [256, 337] on div "No" at bounding box center [262, 323] width 61 height 29
click at [496, 176] on h1 "5 Reasons Why This Dr. Melaxin Glass Skin Kit Is Going Super Viral in [DATE]" at bounding box center [860, 154] width 915 height 131
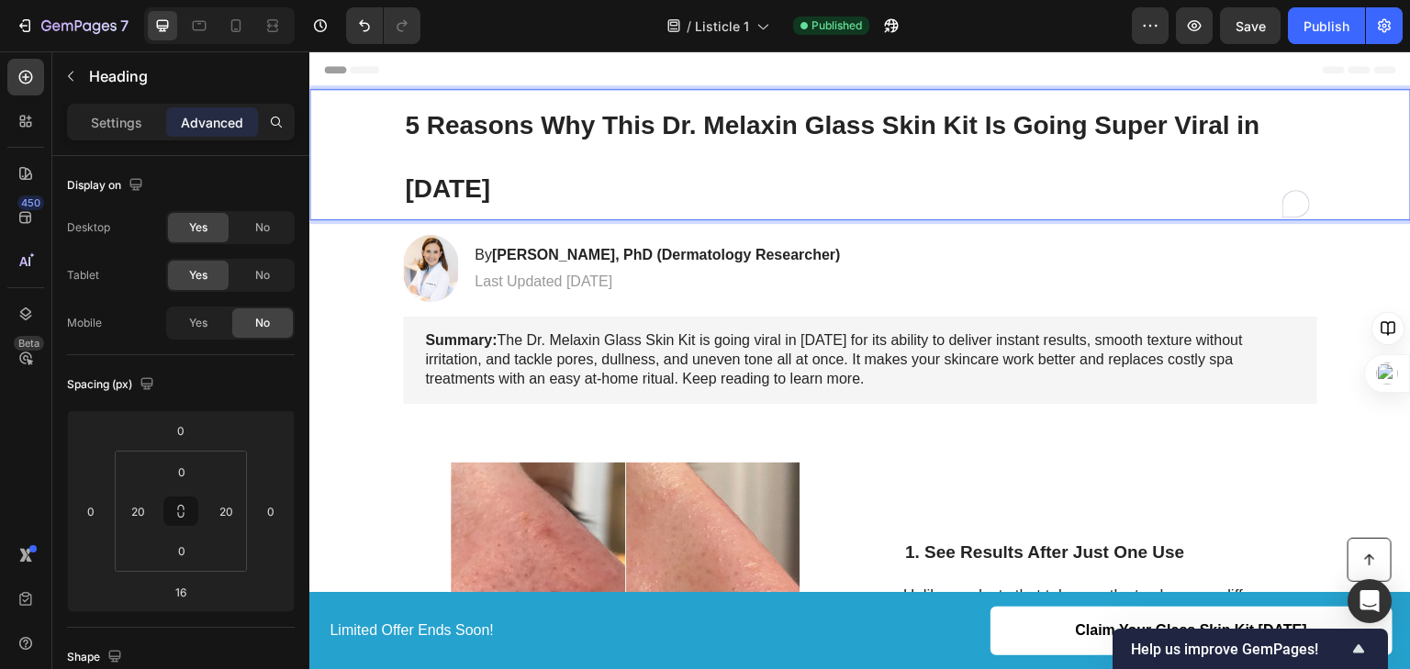
click at [483, 170] on p "5 Reasons Why This Dr. Melaxin Glass Skin Kit Is Going Super Viral in [DATE]" at bounding box center [860, 155] width 911 height 128
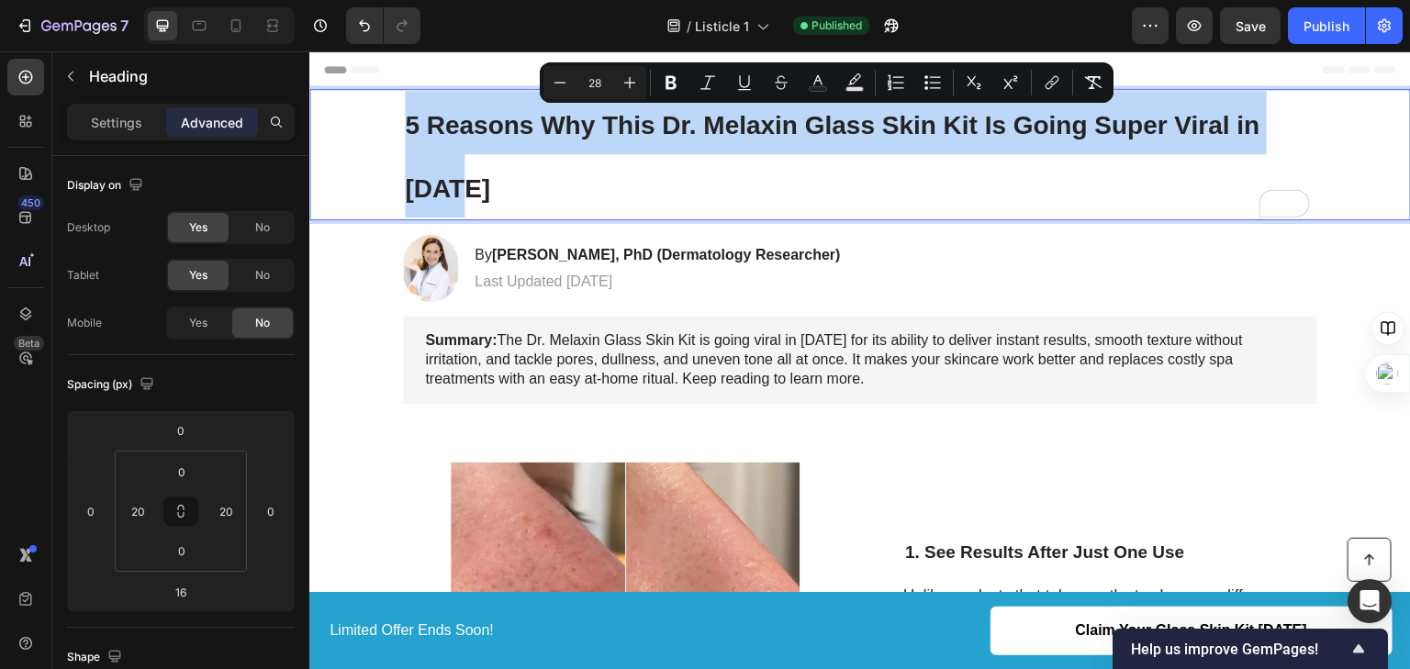
drag, startPoint x: 483, startPoint y: 170, endPoint x: 402, endPoint y: 136, distance: 87.7
click at [405, 136] on p "5 Reasons Why This Dr. Melaxin Glass Skin Kit Is Going Super Viral in [DATE]" at bounding box center [860, 155] width 911 height 128
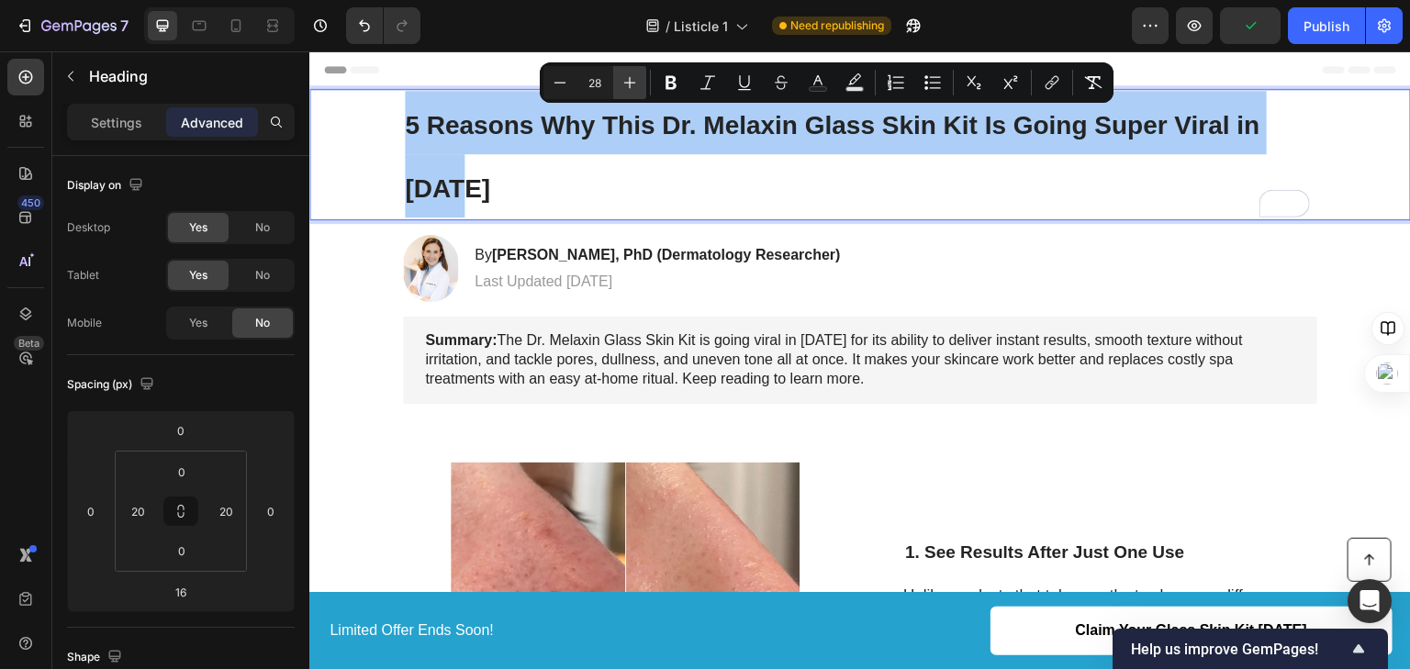
click at [639, 79] on button "Plus" at bounding box center [629, 82] width 33 height 33
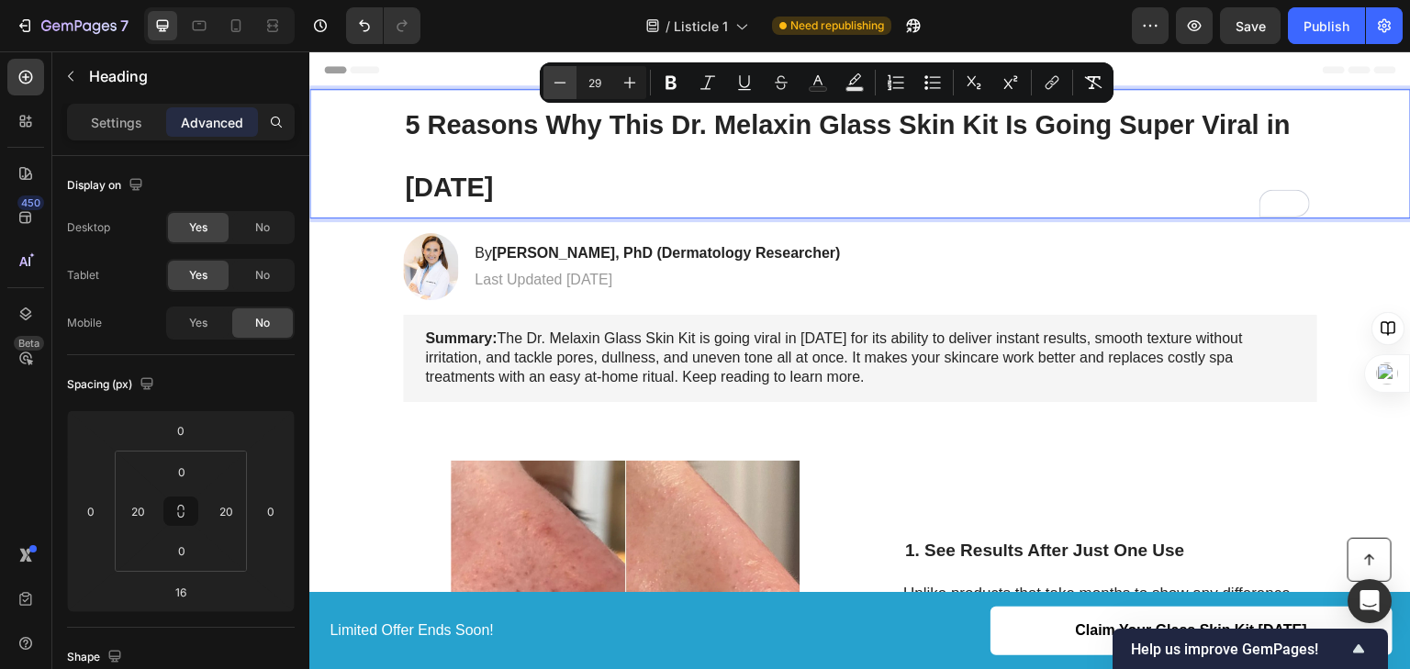
click at [562, 90] on icon "Editor contextual toolbar" at bounding box center [560, 82] width 18 height 18
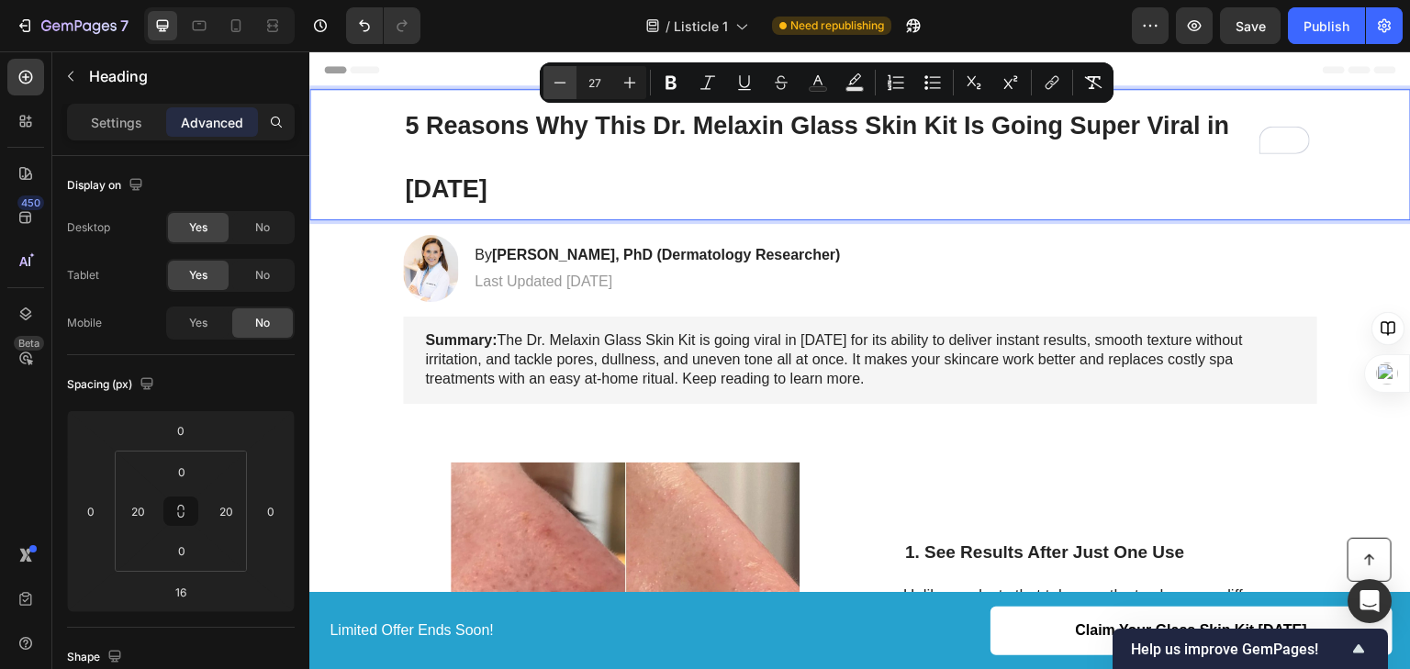
click at [562, 90] on icon "Editor contextual toolbar" at bounding box center [560, 82] width 18 height 18
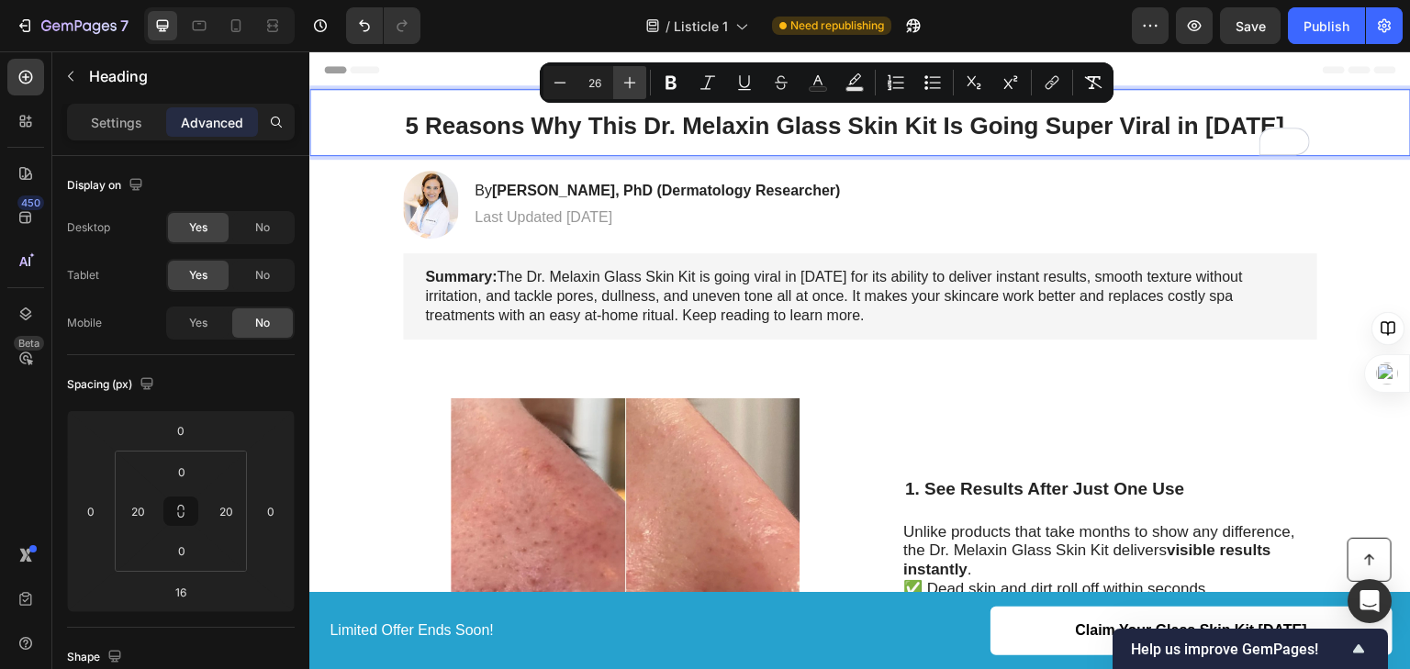
click at [624, 91] on icon "Editor contextual toolbar" at bounding box center [630, 82] width 18 height 18
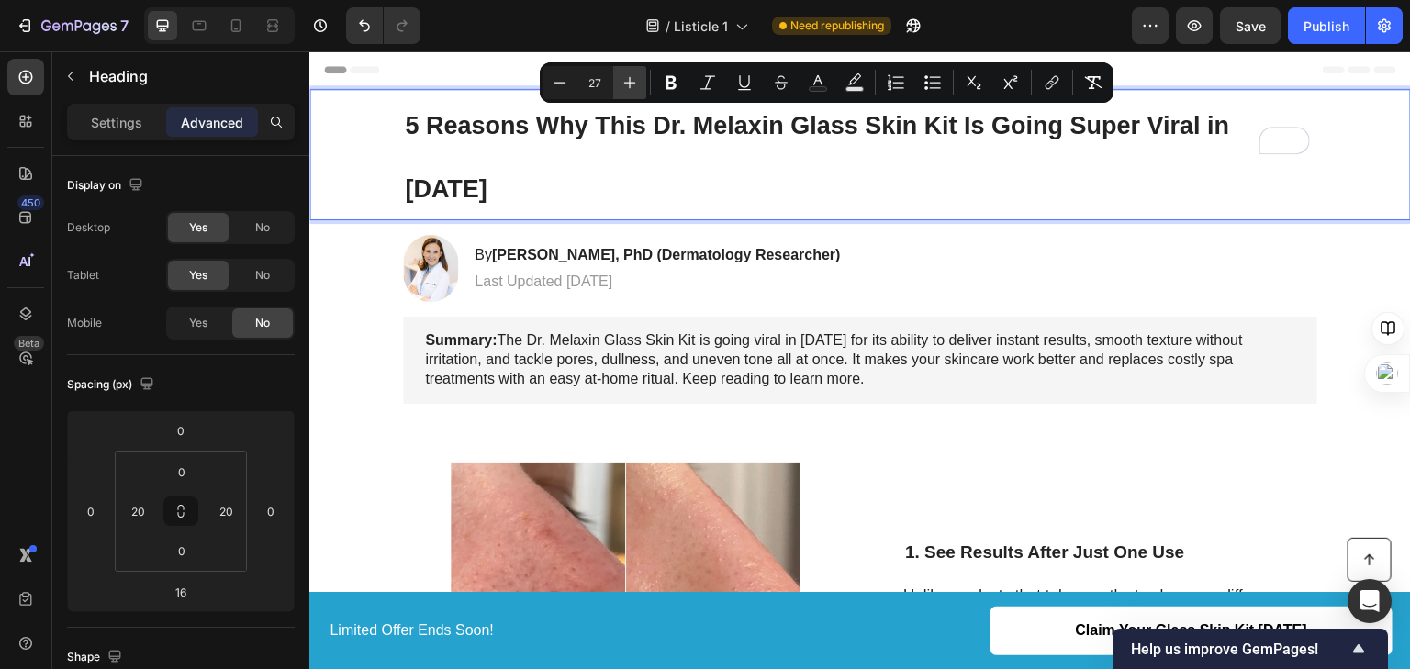
click at [624, 91] on icon "Editor contextual toolbar" at bounding box center [630, 82] width 18 height 18
click at [568, 94] on button "Minus" at bounding box center [560, 82] width 33 height 33
type input "27"
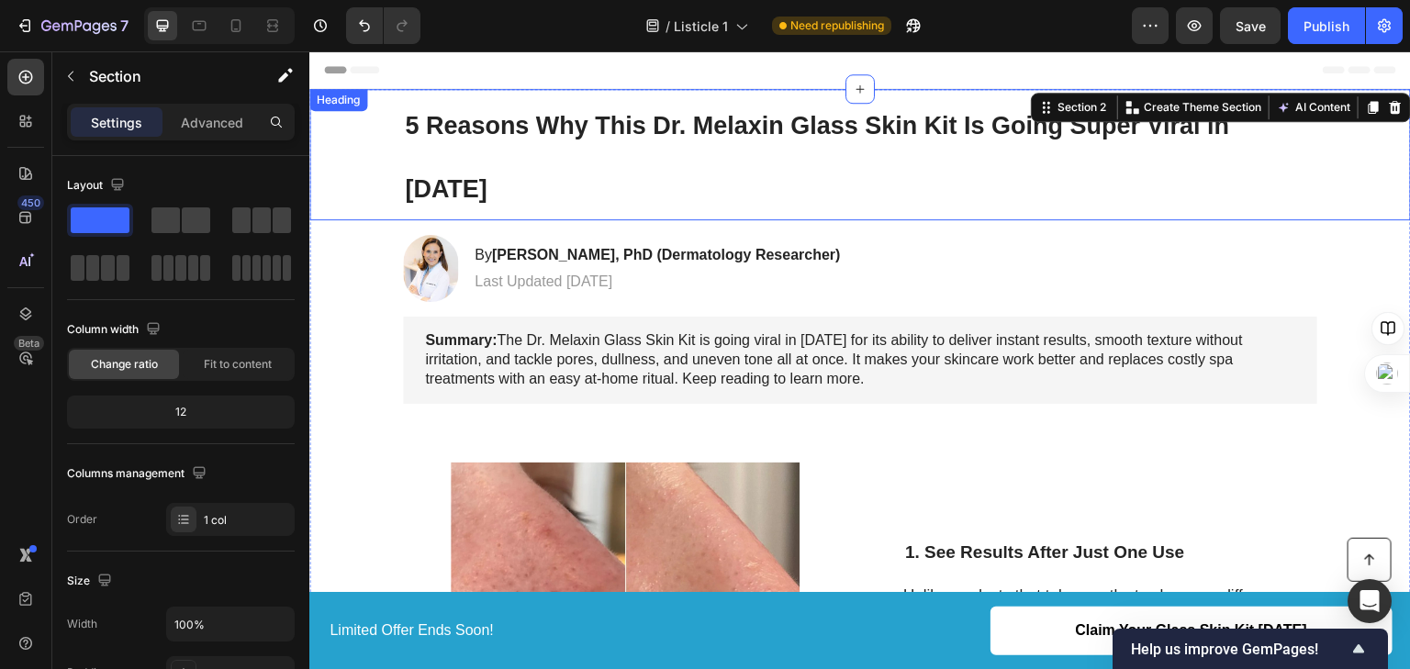
click at [682, 136] on span "5 Reasons Why This Dr. Melaxin Glass Skin Kit Is Going Super Viral in [DATE]" at bounding box center [817, 157] width 825 height 91
